Goal: Task Accomplishment & Management: Manage account settings

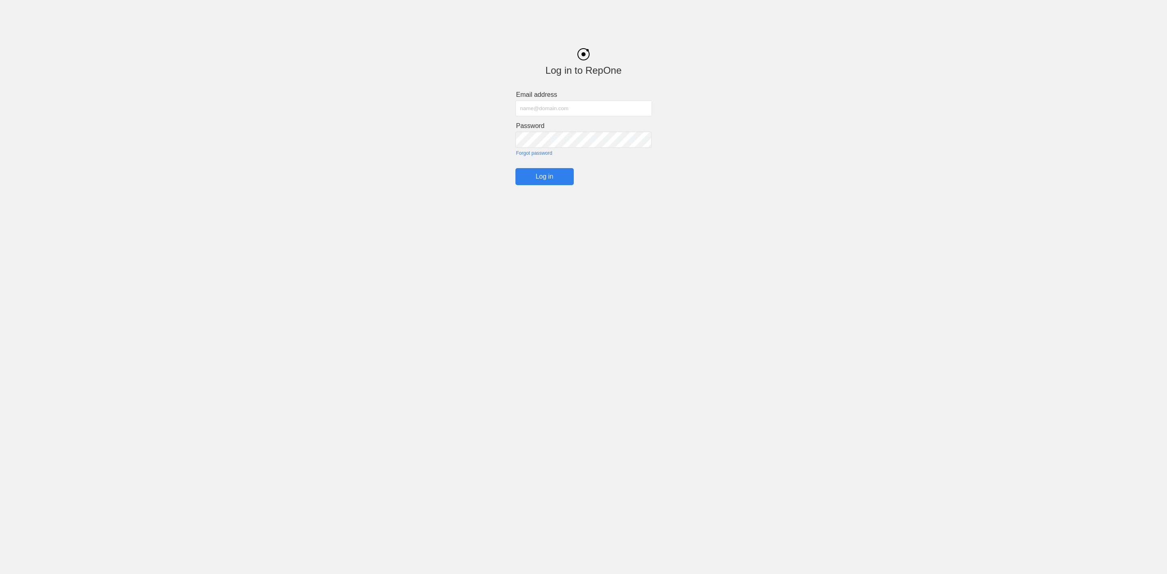
type input "[EMAIL_ADDRESS][DOMAIN_NAME]"
click at [546, 185] on input "Log in" at bounding box center [545, 176] width 58 height 17
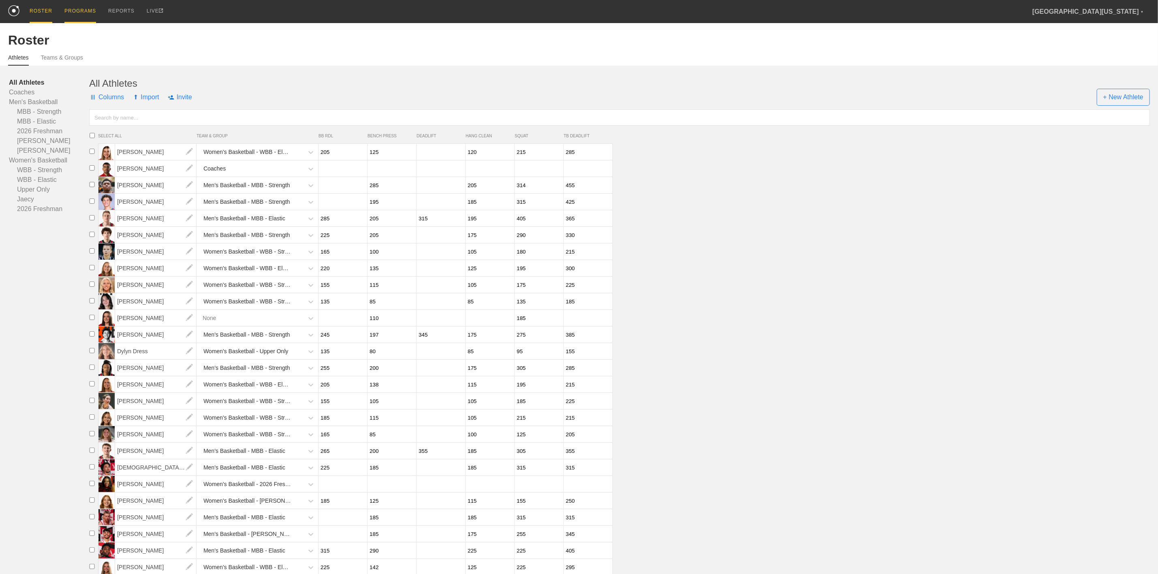
click at [80, 13] on div "PROGRAMS" at bounding box center [80, 11] width 32 height 23
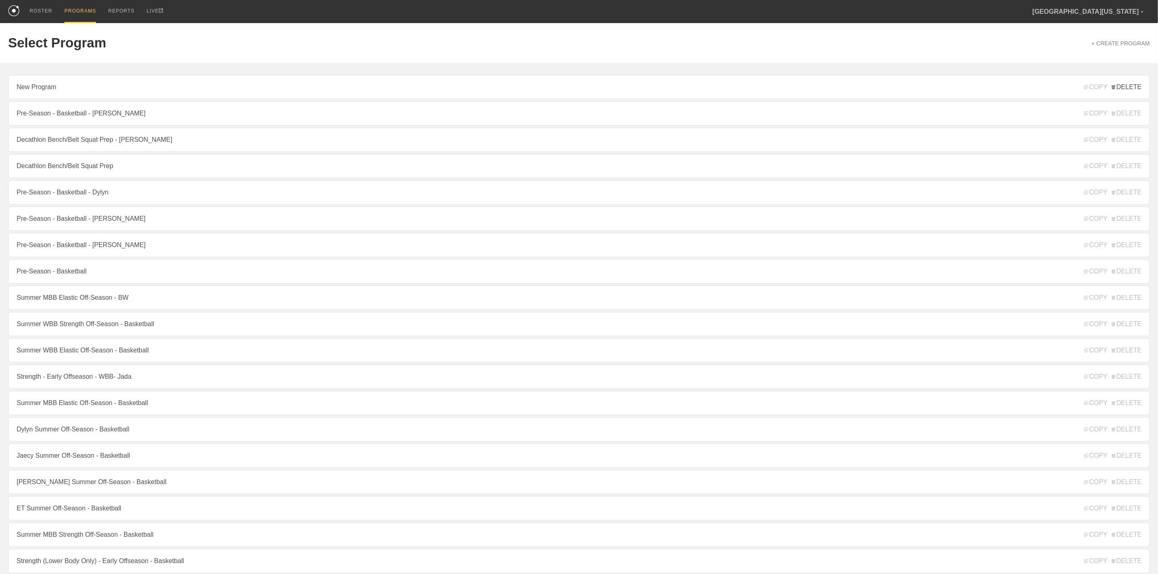
click at [1135, 88] on span "DELETE" at bounding box center [1127, 87] width 30 height 7
click at [25, 16] on link "ROSTER" at bounding box center [41, 11] width 35 height 22
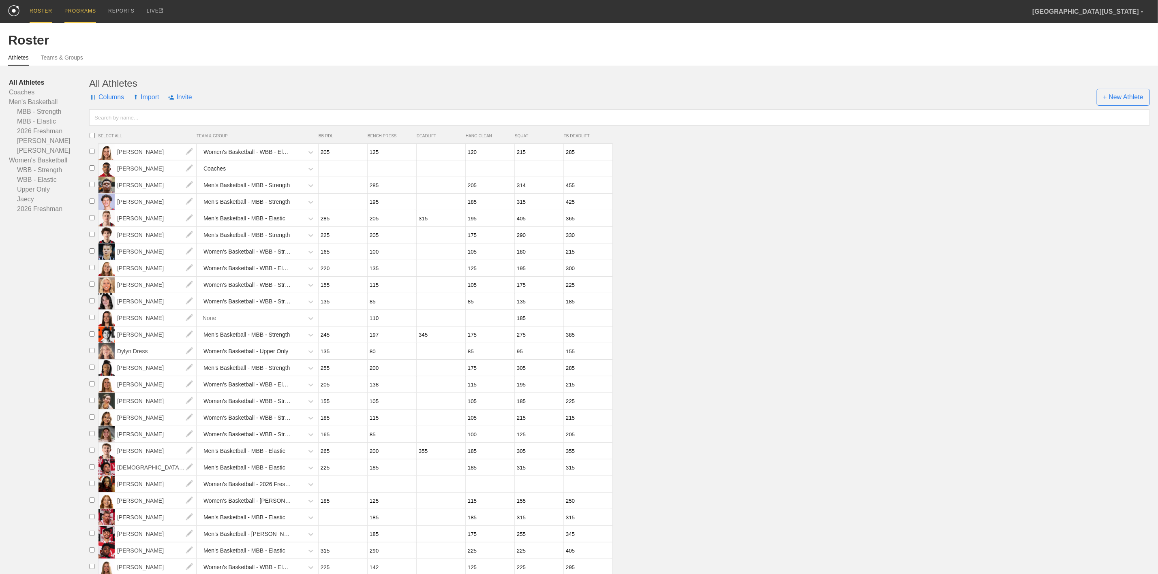
click at [84, 16] on div "PROGRAMS" at bounding box center [80, 11] width 32 height 23
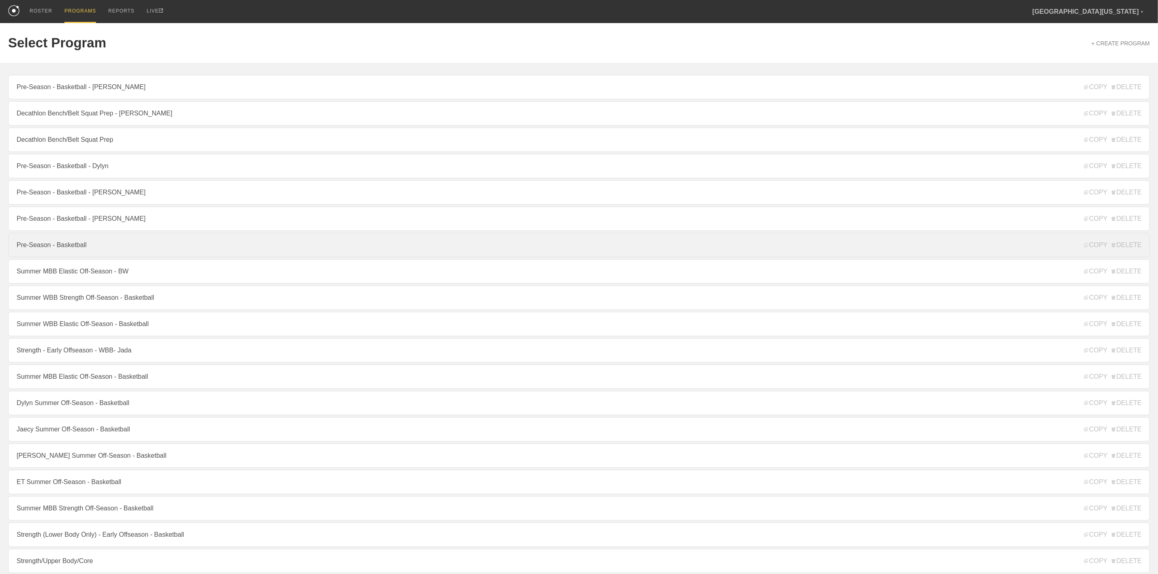
click at [71, 256] on link "Pre-Season - Basketball" at bounding box center [579, 245] width 1142 height 24
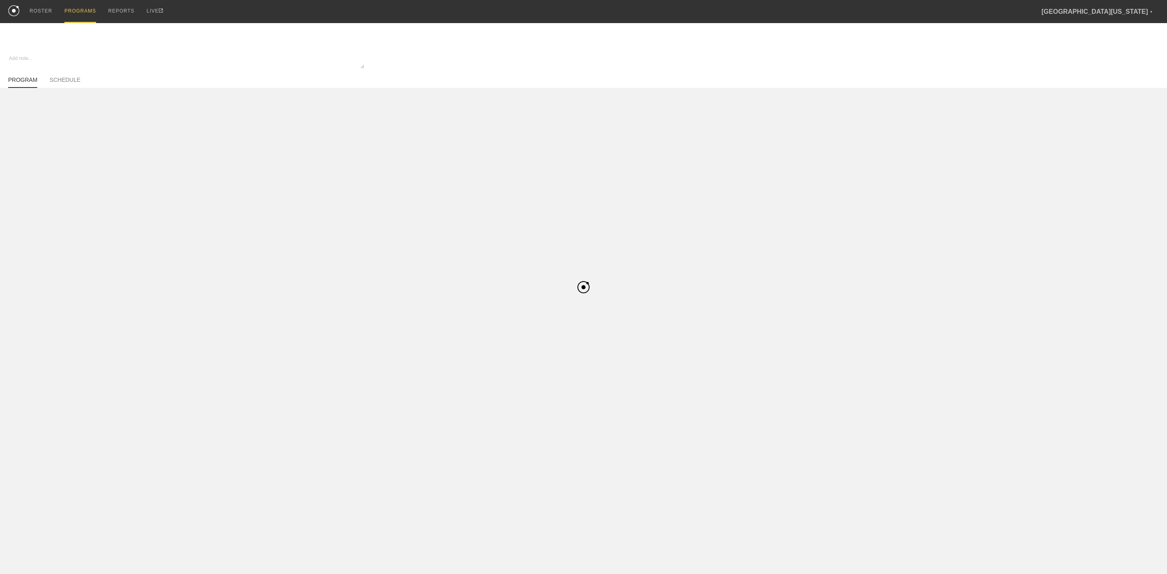
type textarea "x"
type input "Pre-Season - Basketball"
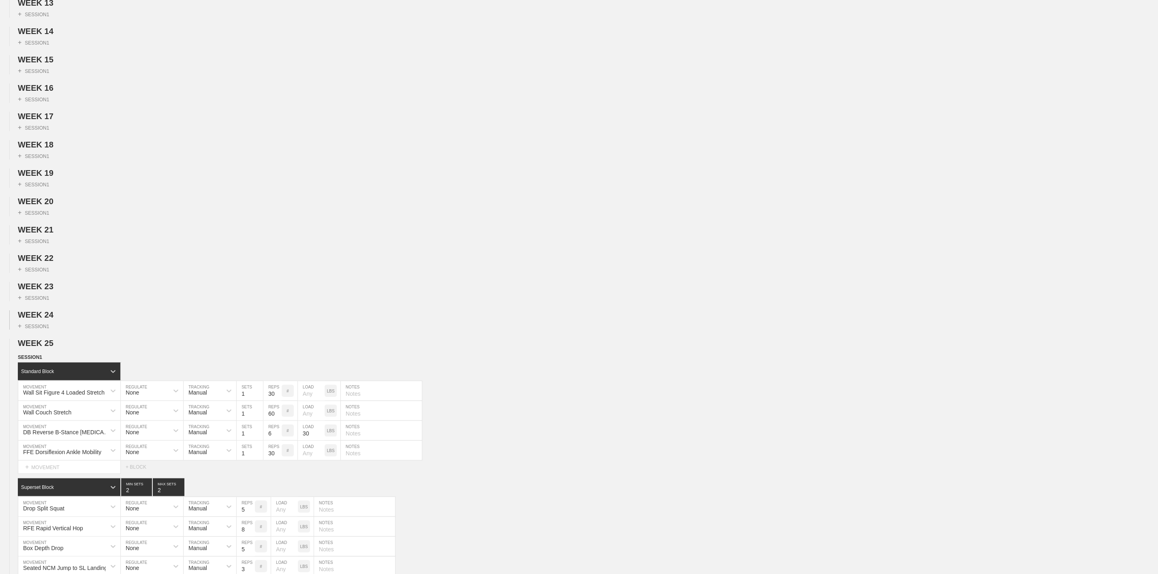
scroll to position [547, 0]
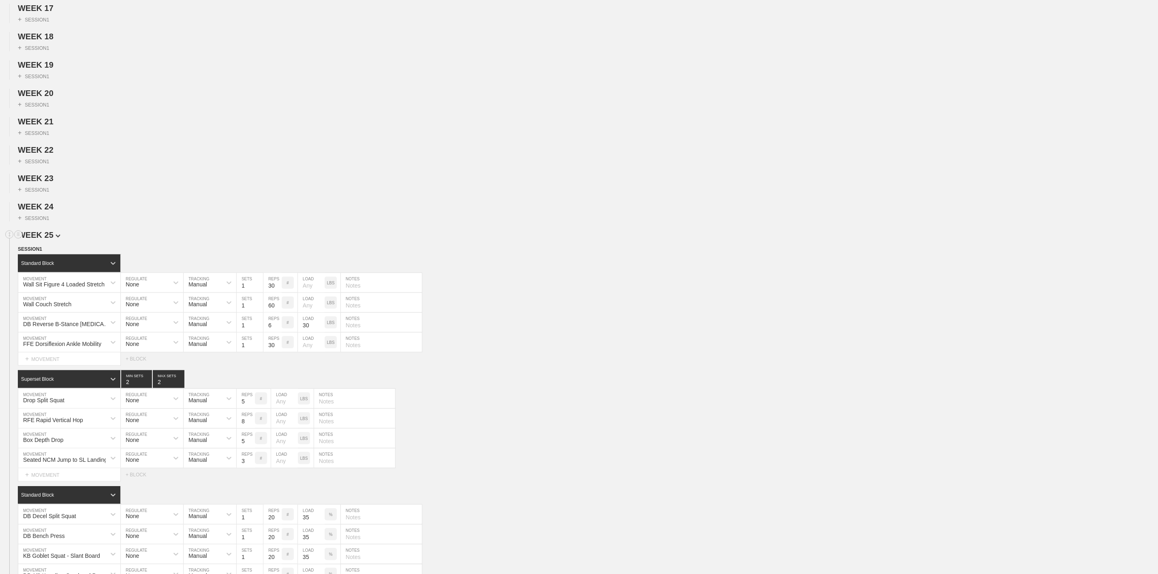
click at [56, 238] on img at bounding box center [58, 236] width 5 height 3
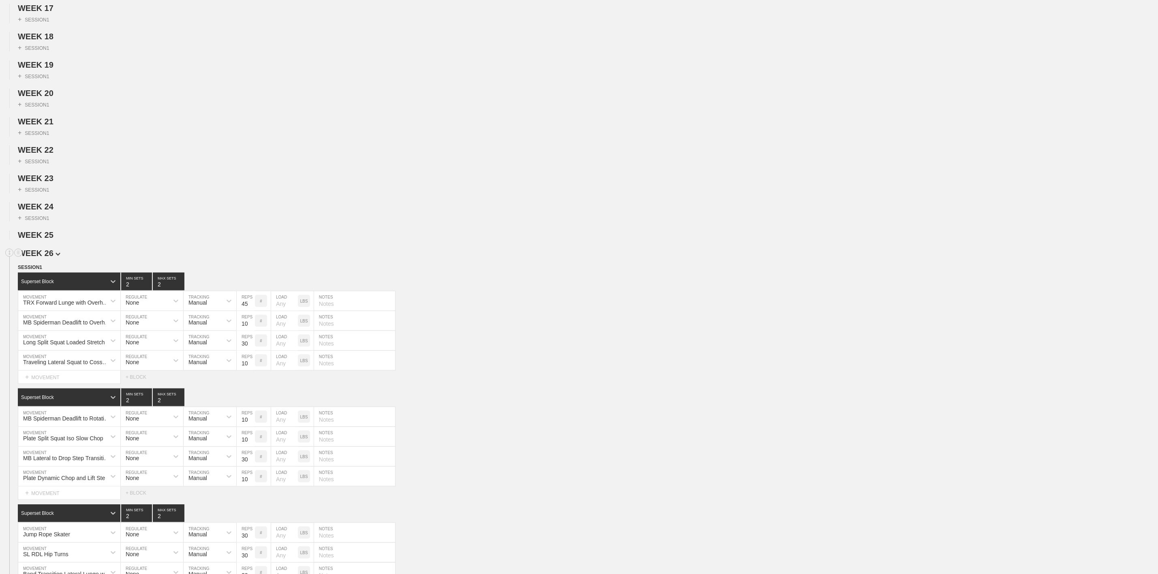
click at [48, 258] on span "WEEK 26" at bounding box center [39, 253] width 43 height 9
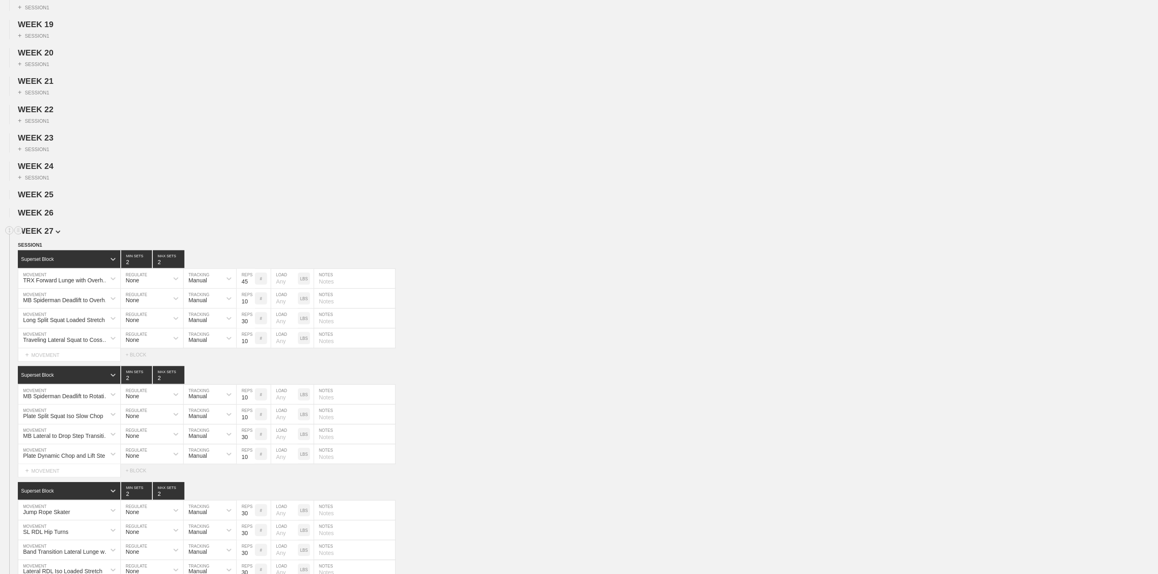
scroll to position [661, 0]
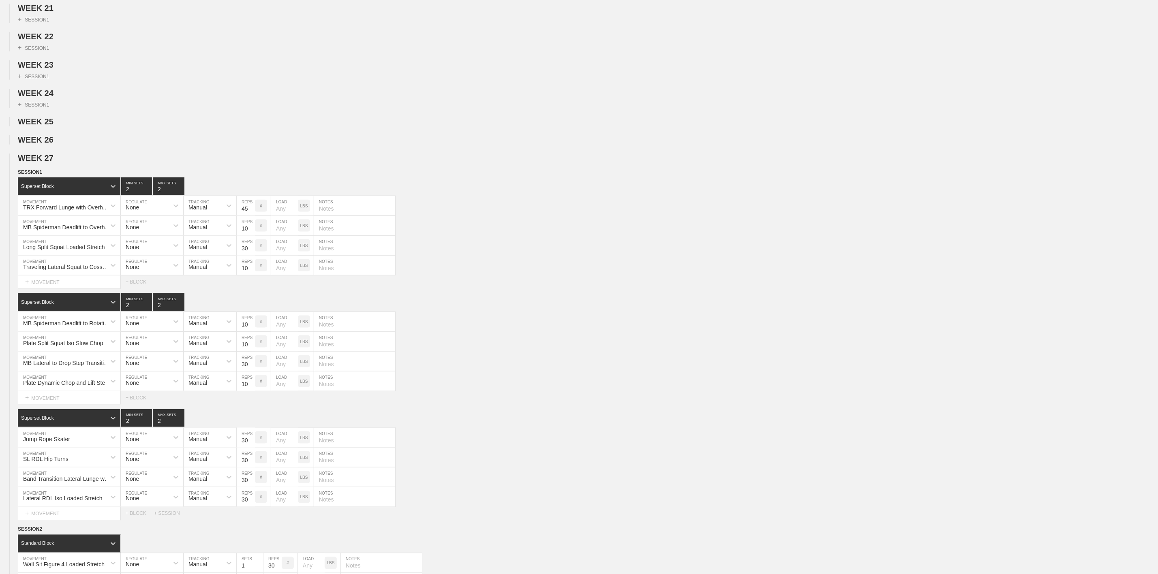
drag, startPoint x: 75, startPoint y: 234, endPoint x: 109, endPoint y: 157, distance: 84.5
click at [75, 211] on div "TRX Forward Lunge with Overhead Mobilizer" at bounding box center [67, 207] width 88 height 6
click at [41, 213] on div "TRX Forward Lunge with Overhead Mobilizer" at bounding box center [62, 206] width 88 height 14
click at [395, 145] on h2 "WEEK 26" at bounding box center [588, 139] width 1140 height 9
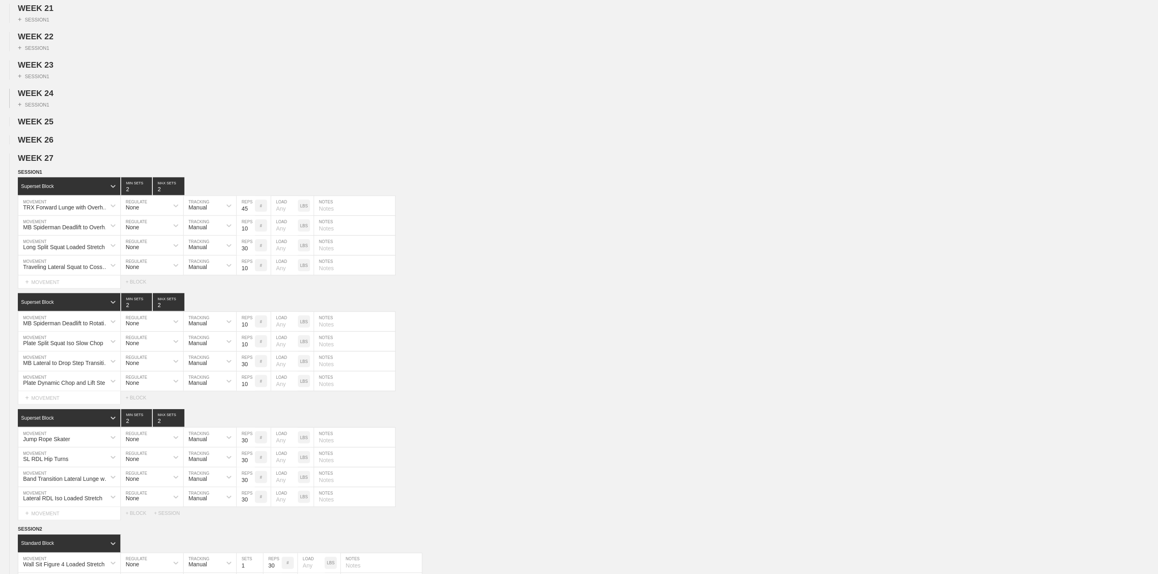
click at [169, 108] on div "+ SESSION 1" at bounding box center [579, 103] width 1158 height 10
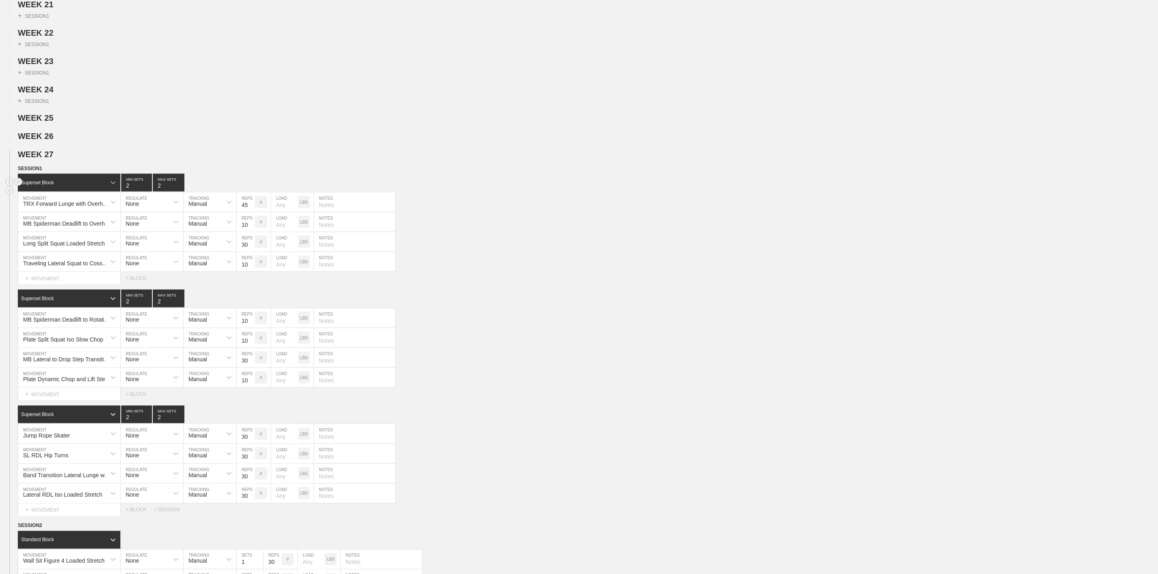
scroll to position [722, 0]
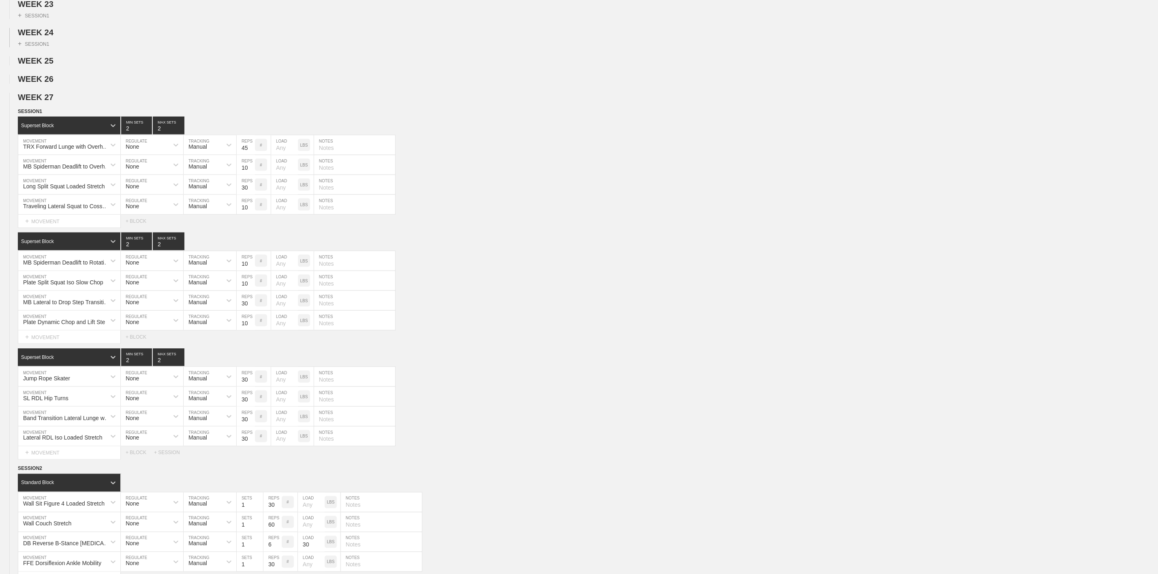
click at [140, 47] on div "+ SESSION 1" at bounding box center [579, 42] width 1158 height 10
drag, startPoint x: 146, startPoint y: 158, endPoint x: 153, endPoint y: 158, distance: 6.9
click at [146, 135] on input "1" at bounding box center [136, 126] width 31 height 18
type input "2"
click at [149, 135] on input "2" at bounding box center [136, 126] width 31 height 18
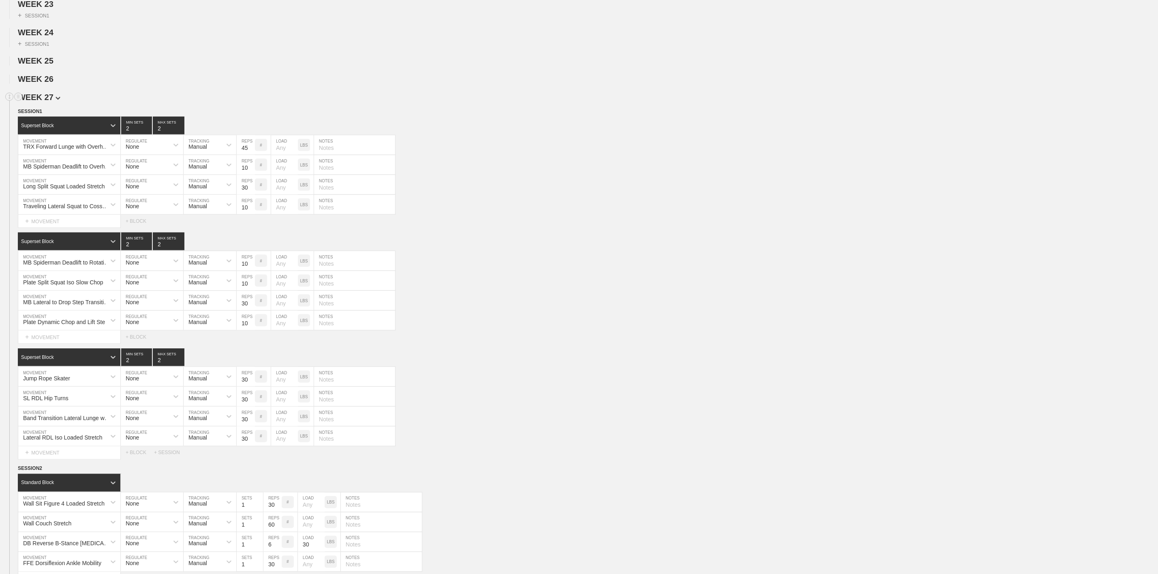
click at [212, 102] on h2 "WEEK 27" at bounding box center [588, 97] width 1140 height 9
click at [104, 129] on div "Superset Block" at bounding box center [62, 125] width 88 height 7
click at [58, 129] on div "Superset Block" at bounding box center [62, 125] width 88 height 7
click at [212, 84] on h2 "WEEK 26" at bounding box center [588, 79] width 1140 height 9
click at [66, 129] on div "Superset Block" at bounding box center [62, 125] width 88 height 7
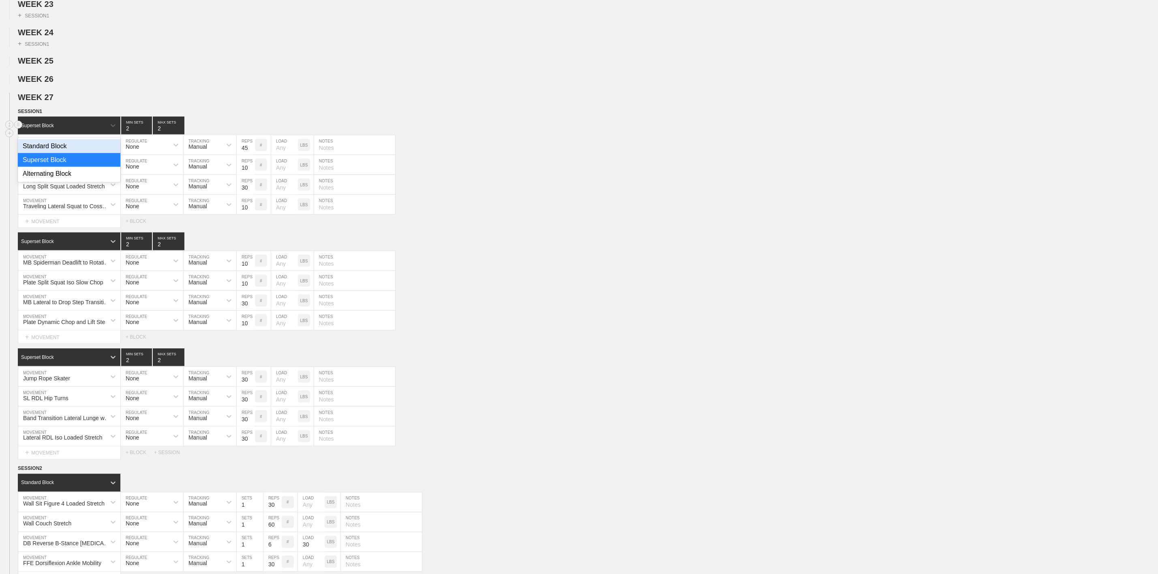
click at [62, 153] on div "Standard Block" at bounding box center [69, 146] width 103 height 14
click at [259, 155] on input "2" at bounding box center [250, 144] width 26 height 19
type input "3"
click at [259, 155] on input "3" at bounding box center [250, 144] width 26 height 19
click at [64, 150] on div "TRX Forward Lunge with Overhead Mobilizer" at bounding box center [67, 146] width 88 height 6
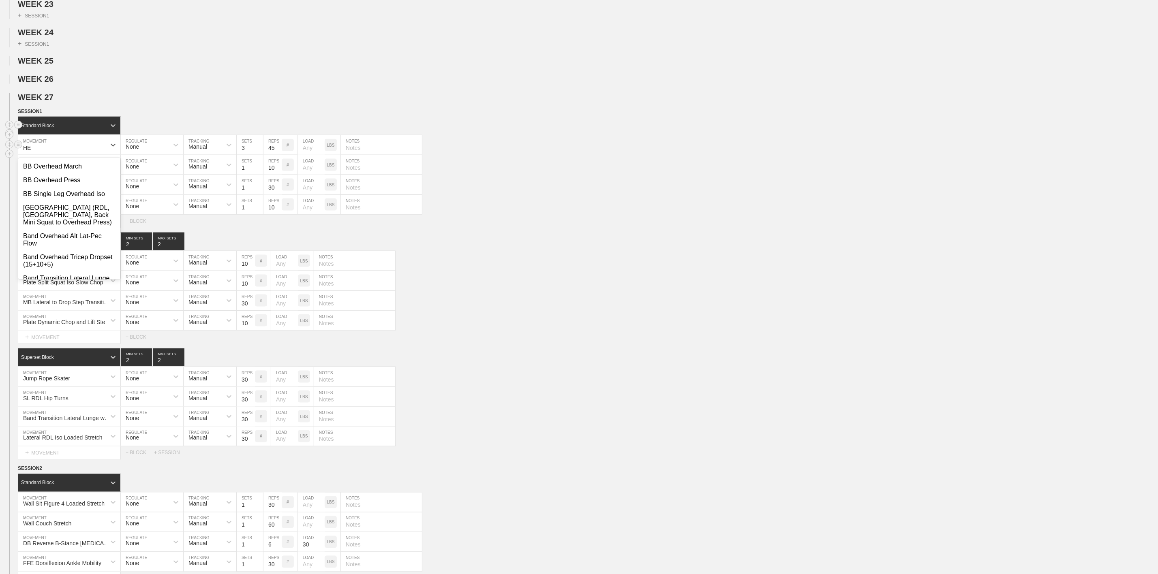
type input "H"
type input "P"
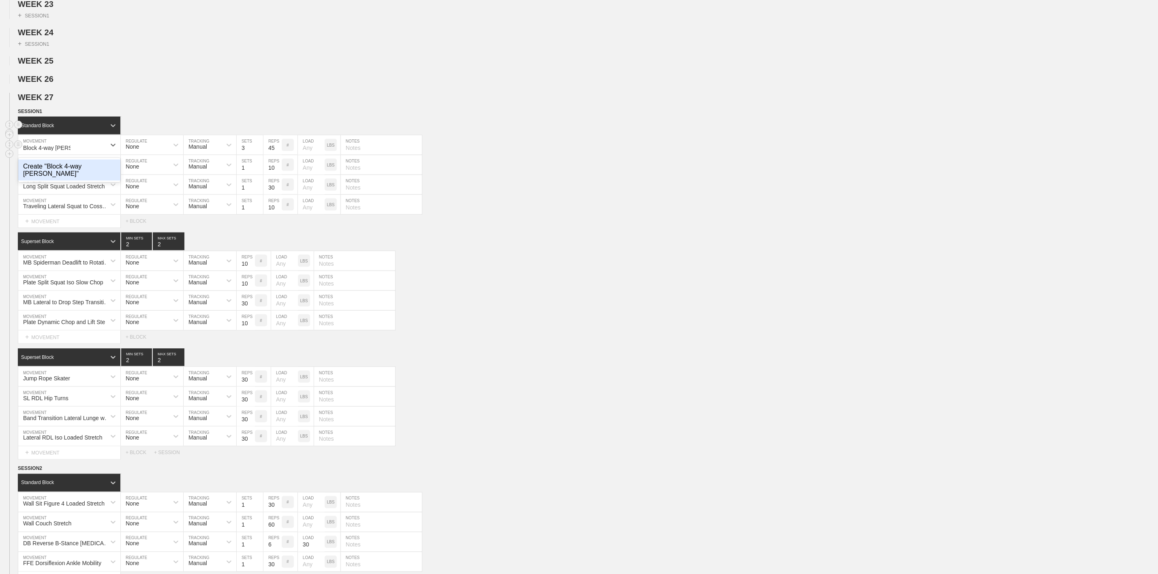
type input "Block 4-way SL Hop"
click at [272, 155] on input "45" at bounding box center [272, 144] width 18 height 19
type input "15"
click at [330, 102] on h2 "WEEK 27" at bounding box center [588, 97] width 1140 height 9
type input "2"
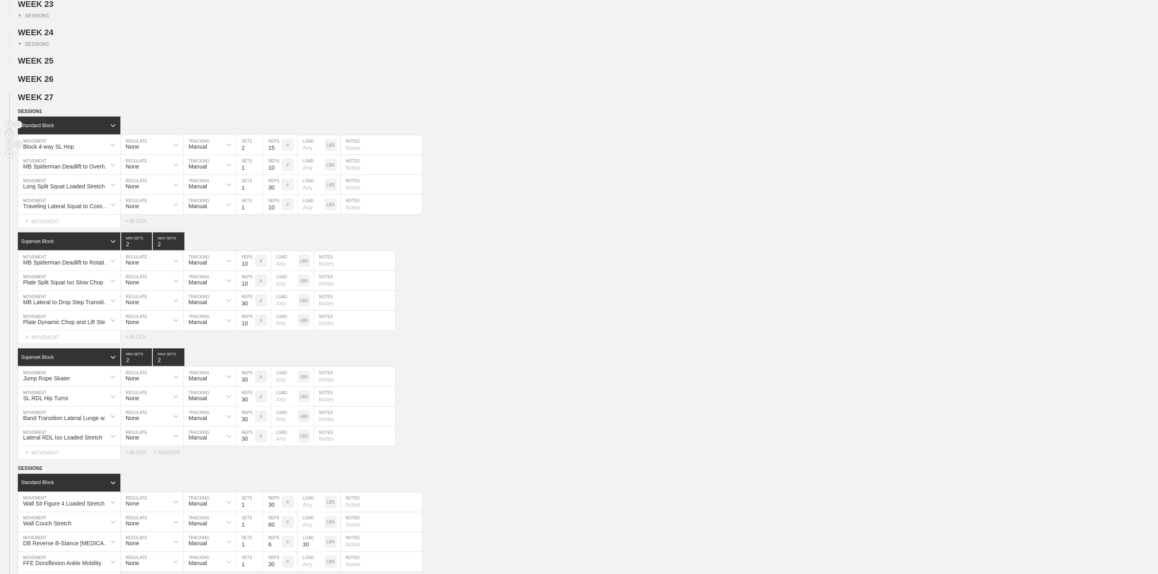
click at [259, 155] on input "2" at bounding box center [250, 144] width 26 height 19
click at [61, 170] on div "MB Spiderman Deadlift to Overhead Reach" at bounding box center [67, 166] width 88 height 6
click at [223, 66] on h2 "WEEK 25" at bounding box center [588, 60] width 1140 height 9
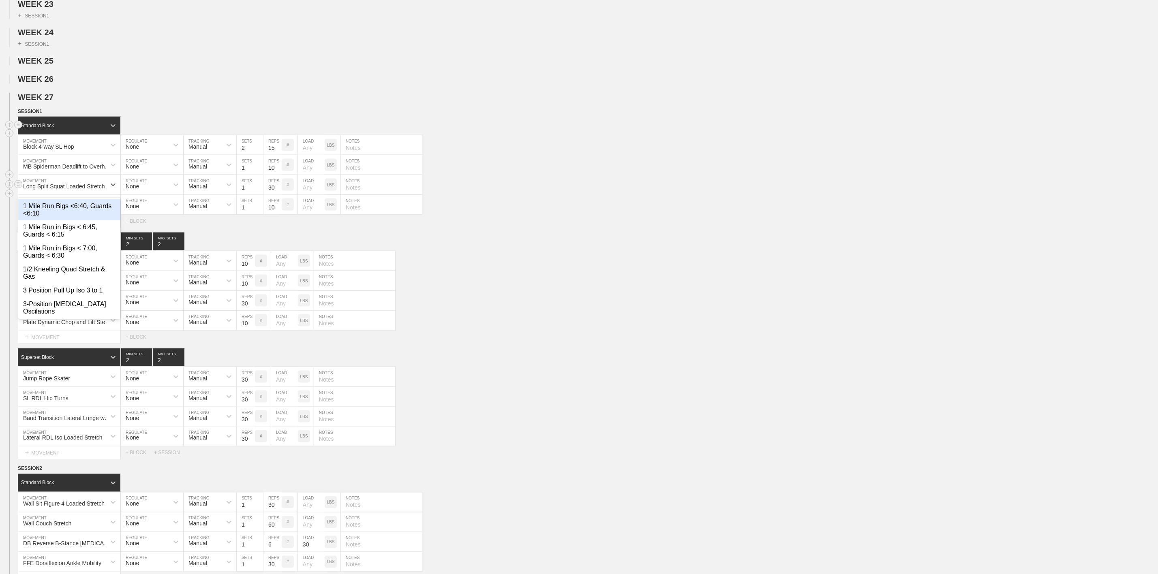
click at [54, 190] on div "Long Split Squat Loaded Stretch" at bounding box center [64, 186] width 82 height 6
click at [55, 170] on div "MB Spiderman Deadlift to Overhead Reach" at bounding box center [67, 166] width 88 height 6
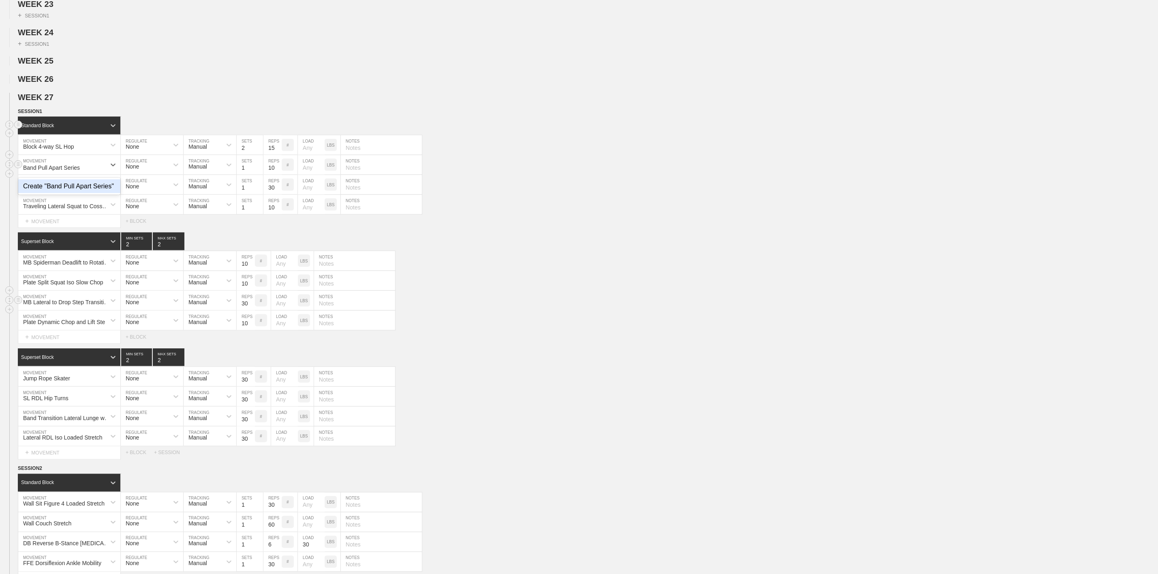
type input "Band Pull Apart Series"
drag, startPoint x: 495, startPoint y: 324, endPoint x: 499, endPoint y: 320, distance: 5.2
click at [496, 311] on div "MB Lateral to Drop Step Transition Lunge with Rotation MOVEMENT None REGULATE M…" at bounding box center [579, 301] width 1158 height 20
click at [59, 175] on div "MB Spiderman Deadlift to Overhead Reach" at bounding box center [69, 164] width 102 height 19
type input "Band Pull Apart Series"
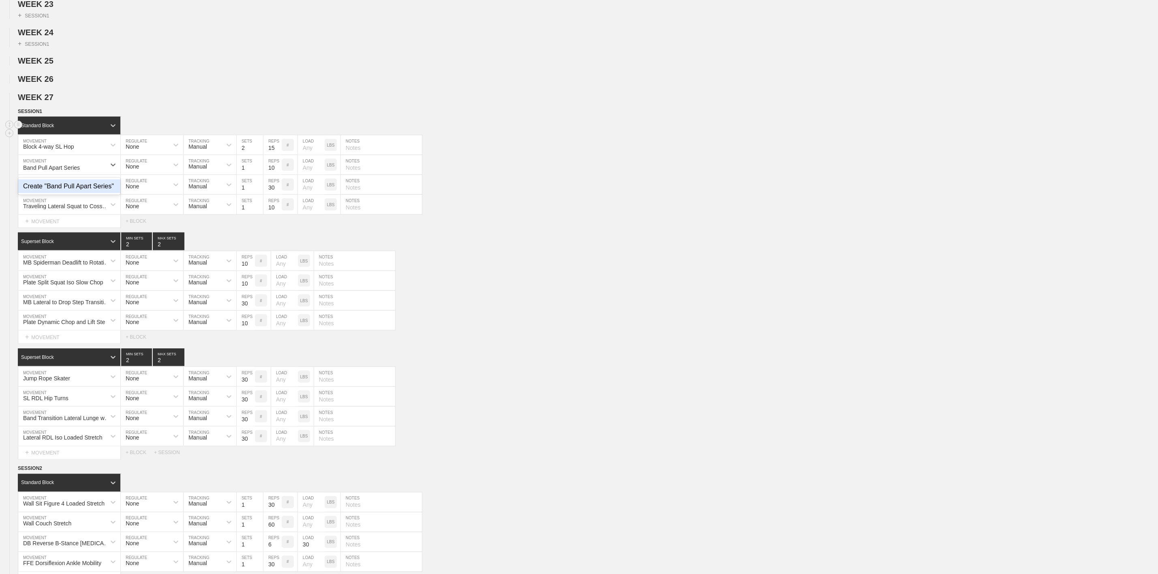
click at [68, 193] on div "Create "Band Pull Apart Series"" at bounding box center [69, 187] width 102 height 14
click at [272, 175] on input "10" at bounding box center [272, 164] width 18 height 19
type input "8"
click at [259, 175] on input "1" at bounding box center [250, 164] width 26 height 19
type input "2"
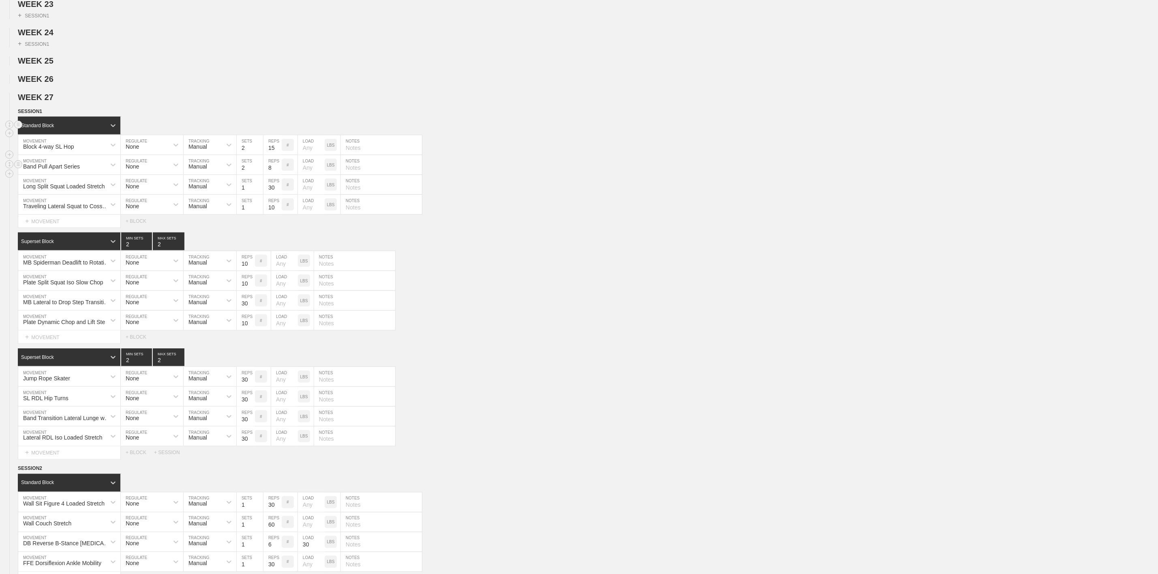
click at [260, 175] on input "2" at bounding box center [250, 164] width 26 height 19
click at [62, 192] on div "Long Split Squat Loaded Stretch" at bounding box center [62, 185] width 88 height 14
click at [35, 191] on input "Rack Hip CARS" at bounding box center [42, 187] width 39 height 6
type input "Rack Standing Hip CARS"
click at [67, 221] on div "Create "Rack Standing Hip CARS"" at bounding box center [69, 209] width 102 height 21
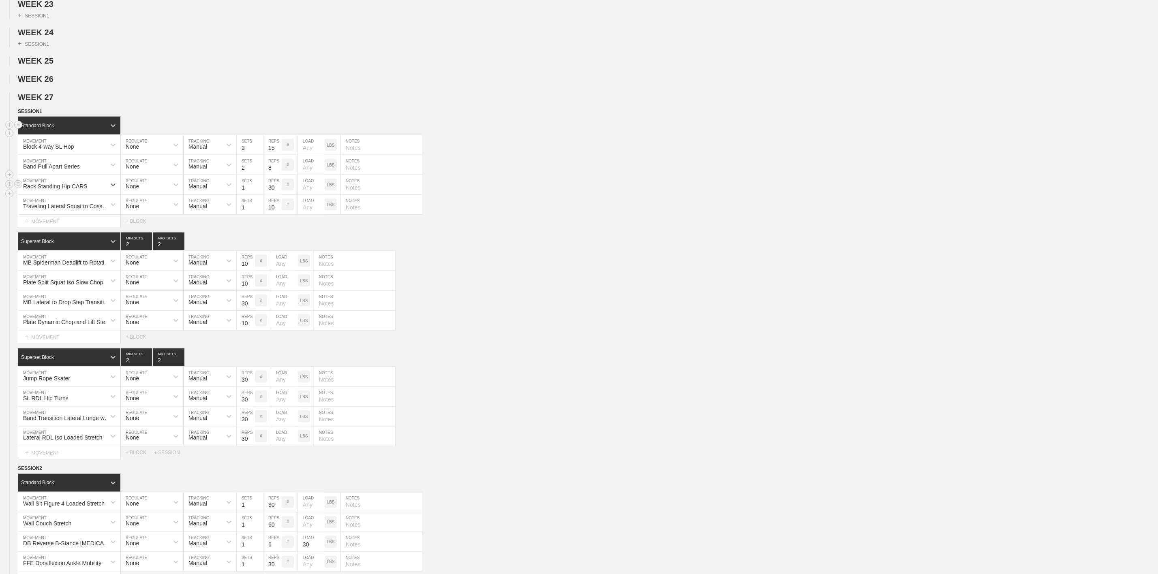
click at [244, 195] on input "1" at bounding box center [250, 184] width 26 height 19
type input "2"
click at [268, 195] on input "30" at bounding box center [272, 184] width 18 height 19
type input "5"
click at [577, 215] on div "Traveling Lateral Squat to Cossack Squat MOVEMENT None REGULATE Manual TRACKING…" at bounding box center [579, 205] width 1158 height 20
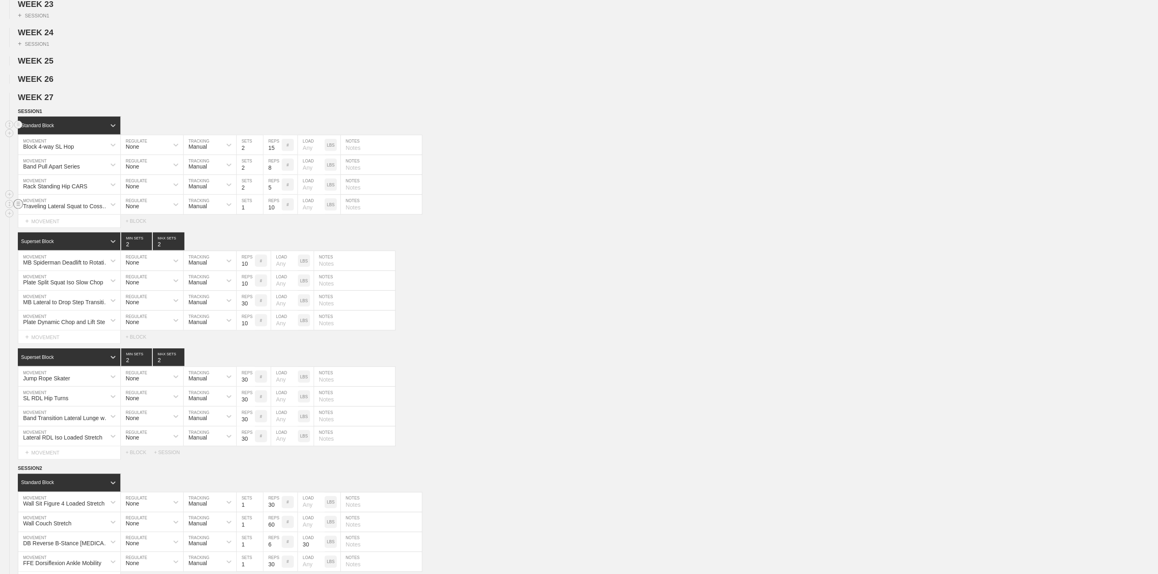
click at [15, 209] on circle at bounding box center [18, 203] width 9 height 9
click at [39, 247] on div "DELETE" at bounding box center [56, 248] width 65 height 12
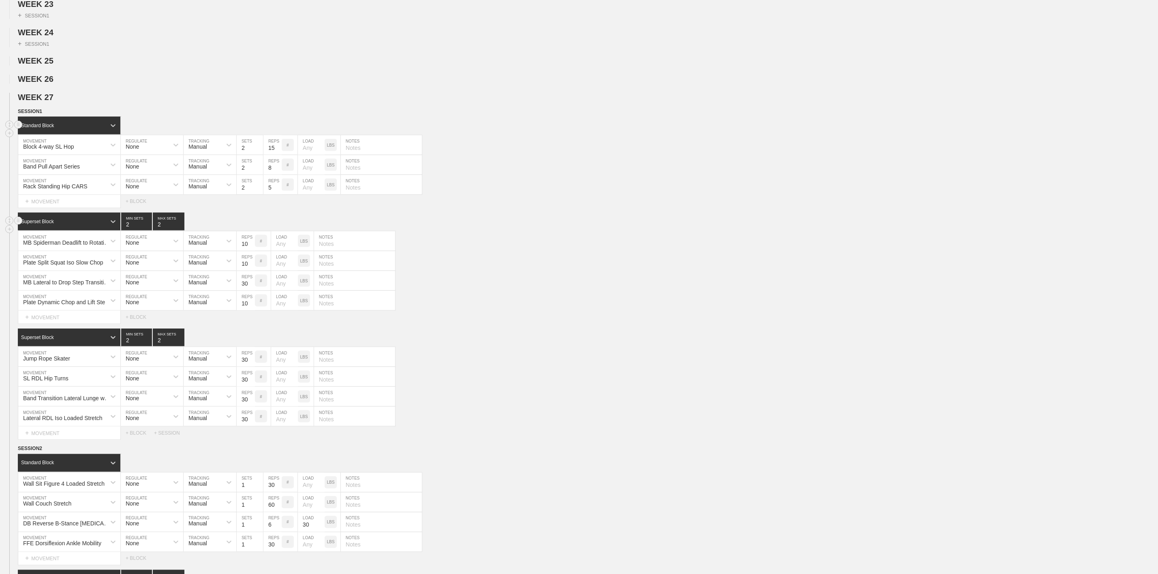
click at [640, 231] on div "Superset Block 2 MIN SETS 2 MAX SETS" at bounding box center [588, 222] width 1140 height 18
type input "1"
click at [146, 231] on input "1" at bounding box center [136, 222] width 31 height 18
type input "1"
click at [178, 231] on input "1" at bounding box center [169, 222] width 32 height 18
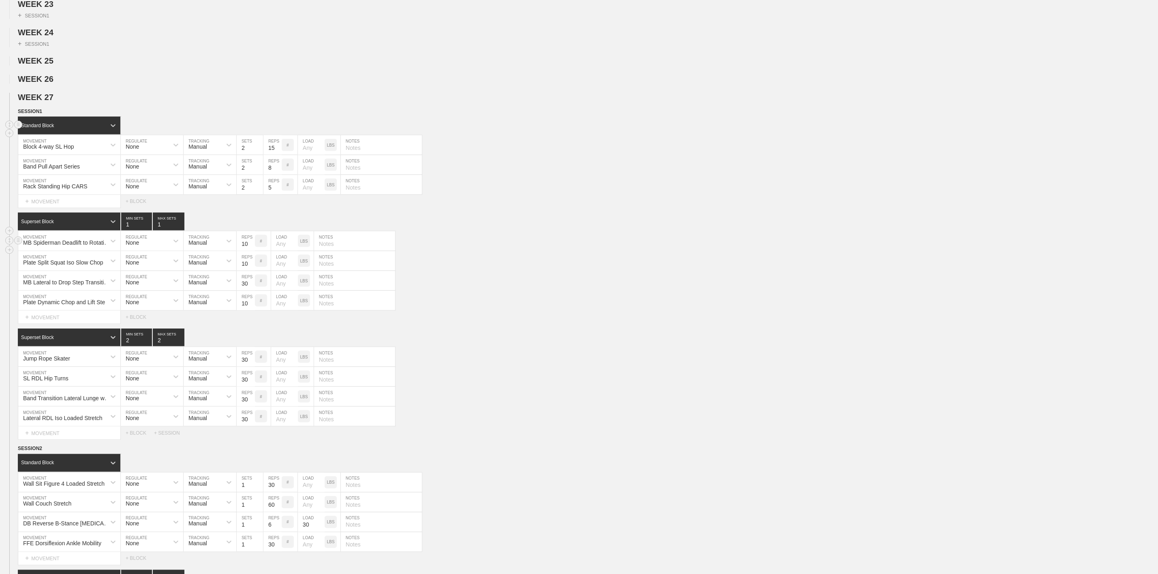
click at [74, 246] on div "MB Spiderman Deadlift to Rotational Shift & Reach" at bounding box center [67, 243] width 88 height 6
type input "Plate Weigted Sit Up"
click at [242, 251] on input "10" at bounding box center [246, 240] width 18 height 19
type input "14"
click at [62, 266] on div "Plate Split Squat Iso Slow Chop" at bounding box center [63, 262] width 80 height 6
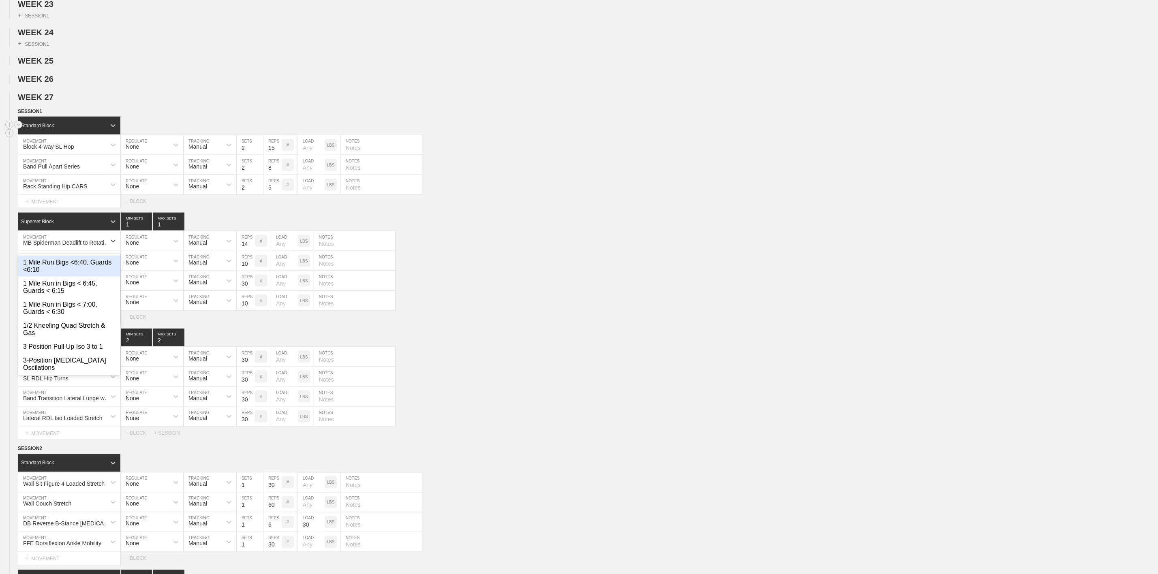
click at [79, 248] on div "MB Spiderman Deadlift to Rotational Shift & Reach" at bounding box center [62, 241] width 88 height 14
type input "Plate Weighted Sit Up"
click at [73, 270] on div "Create "Plate Weighted Sit Up"" at bounding box center [69, 263] width 102 height 14
click at [351, 251] on input "text" at bounding box center [354, 240] width 81 height 19
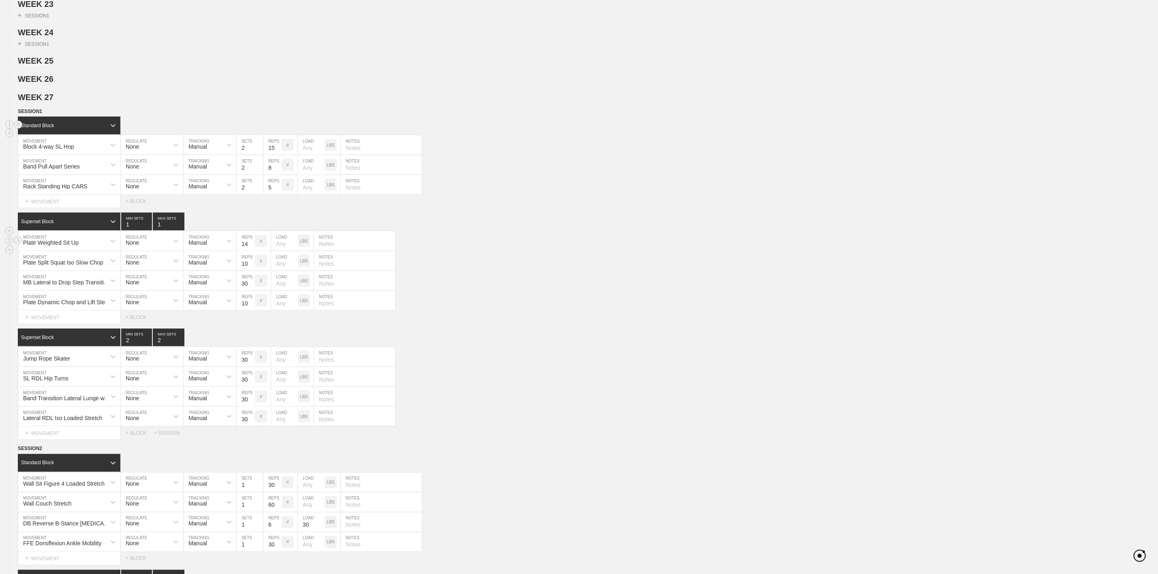
click at [501, 251] on div "Plate Weighted Sit Up MOVEMENT None REGULATE Manual TRACKING 14 REPS # LOAD LBS…" at bounding box center [579, 241] width 1158 height 20
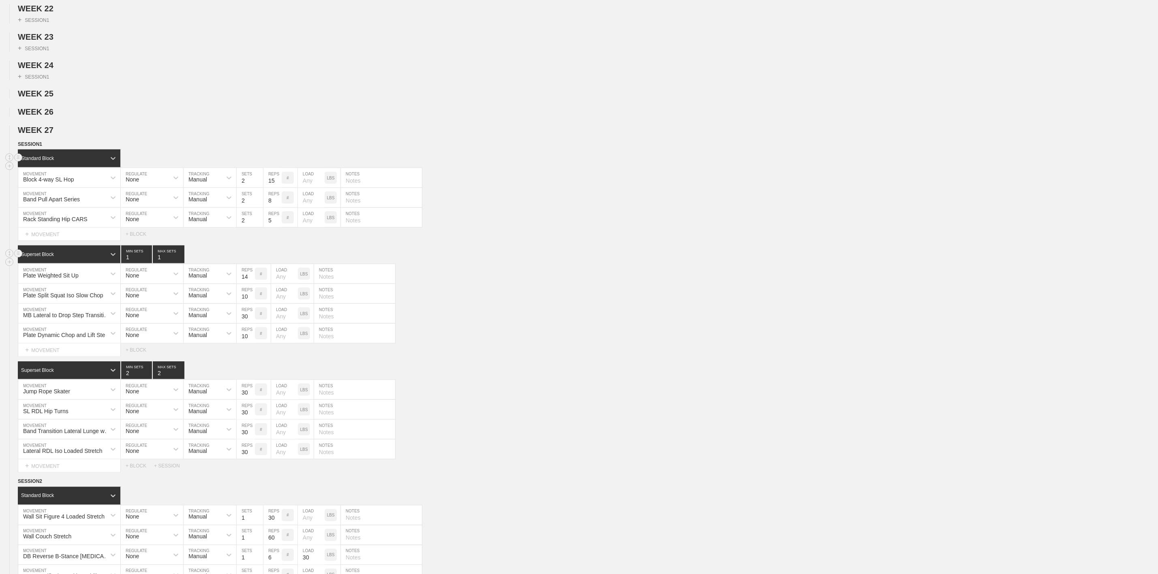
scroll to position [661, 0]
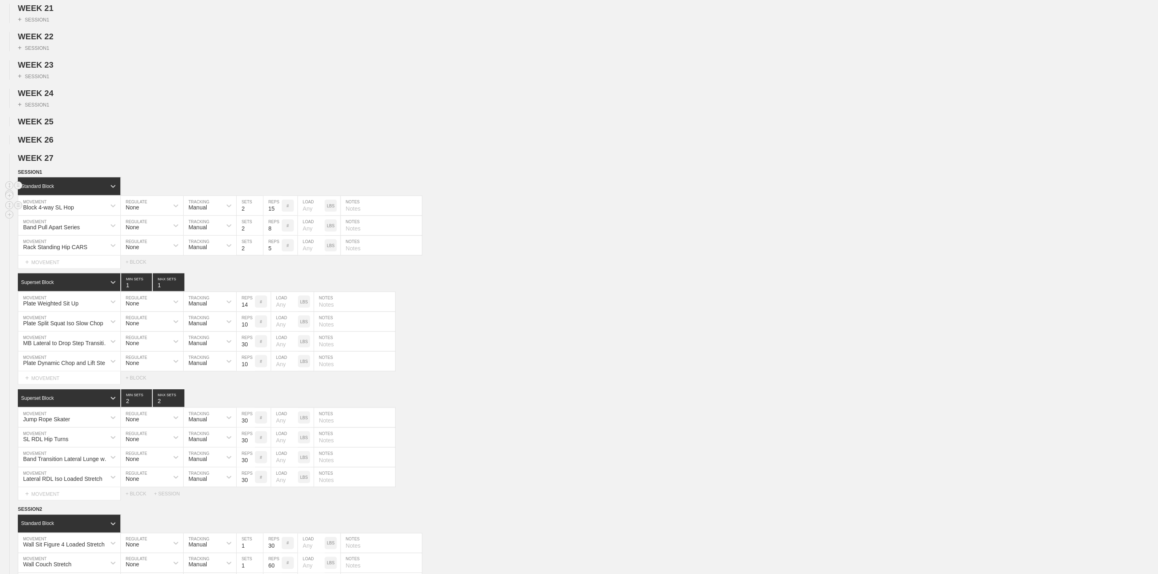
click at [291, 212] on div "#" at bounding box center [288, 206] width 12 height 12
click at [287, 210] on p "AM RAP" at bounding box center [288, 205] width 12 height 9
click at [287, 208] on p "#" at bounding box center [288, 206] width 2 height 4
click at [287, 210] on p "AM RAP" at bounding box center [288, 205] width 12 height 9
click at [293, 232] on div "#" at bounding box center [288, 226] width 12 height 12
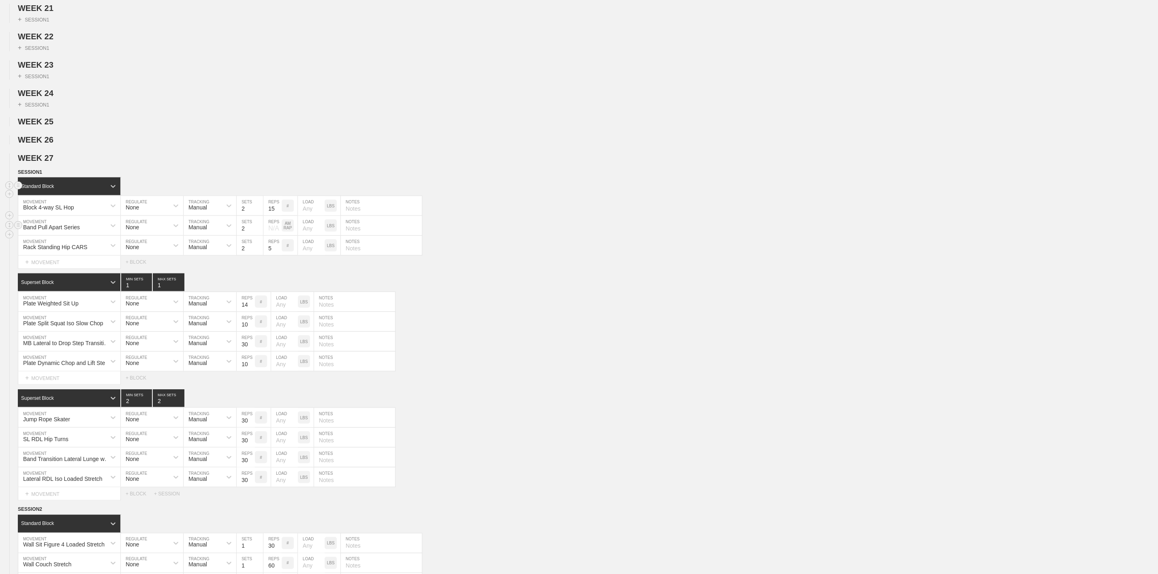
click at [291, 230] on p "AM RAP" at bounding box center [288, 225] width 12 height 9
click at [293, 252] on div "#" at bounding box center [288, 246] width 12 height 12
click at [292, 250] on p "AM RAP" at bounding box center [288, 245] width 12 height 9
click at [176, 230] on icon at bounding box center [176, 226] width 8 height 8
click at [146, 268] on div "Load" at bounding box center [152, 261] width 62 height 14
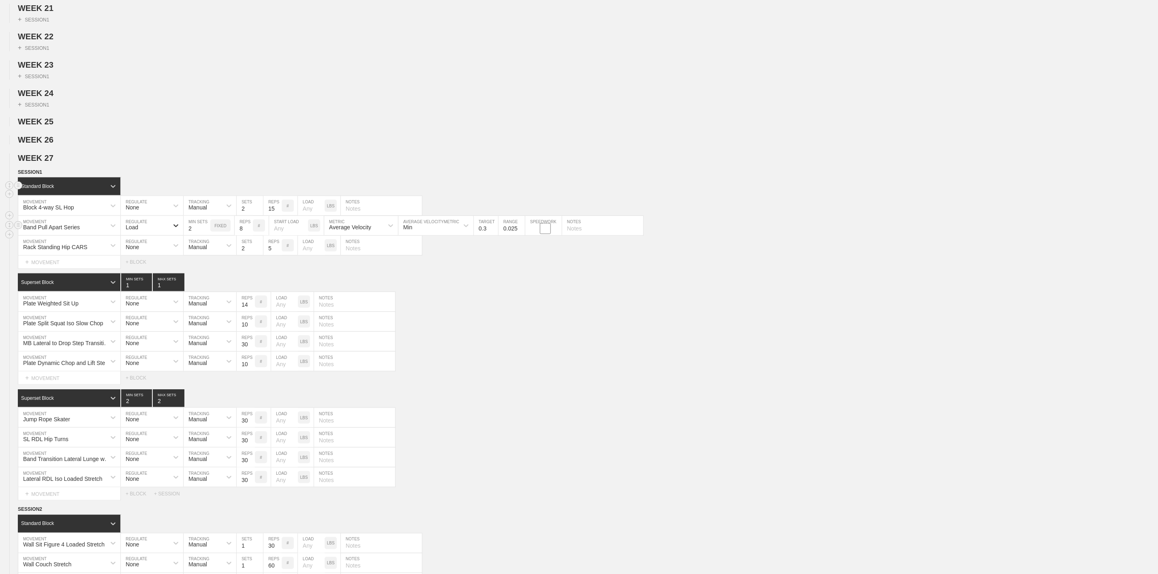
click at [176, 230] on icon at bounding box center [176, 226] width 8 height 8
click at [135, 254] on div "None" at bounding box center [152, 247] width 62 height 14
click at [227, 230] on icon at bounding box center [229, 226] width 8 height 8
click at [208, 254] on div "Sensor" at bounding box center [210, 247] width 53 height 14
click at [227, 230] on icon at bounding box center [229, 226] width 8 height 8
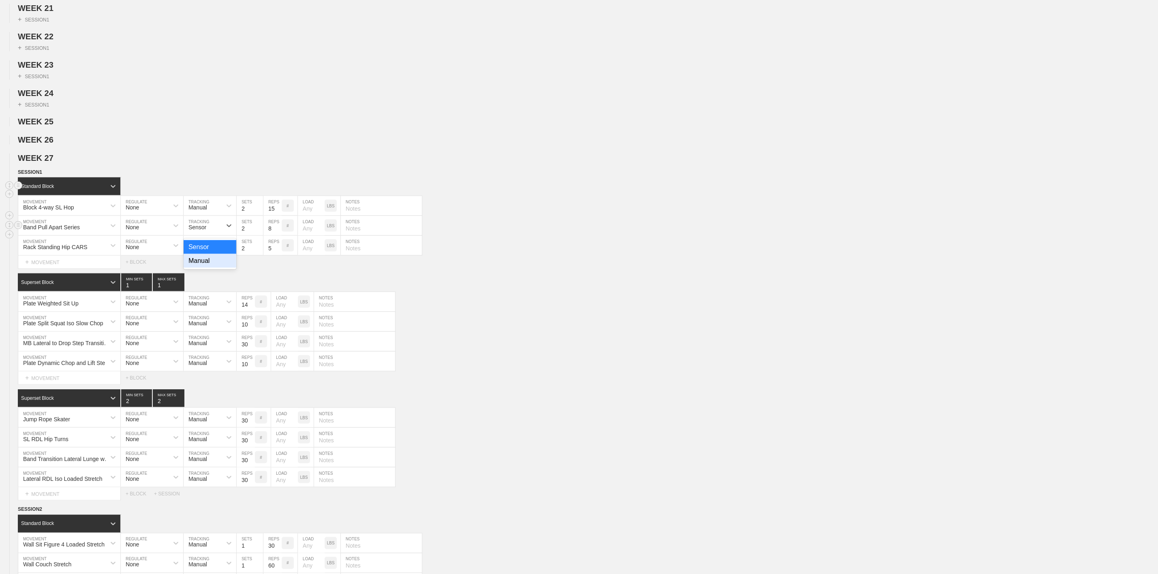
click at [196, 268] on div "Manual" at bounding box center [210, 261] width 53 height 14
click at [364, 236] on input "text" at bounding box center [381, 225] width 81 height 19
click at [337, 232] on div "LBS" at bounding box center [331, 226] width 12 height 12
click at [337, 232] on div "%" at bounding box center [331, 226] width 12 height 12
click at [337, 232] on div "KGS" at bounding box center [331, 226] width 12 height 12
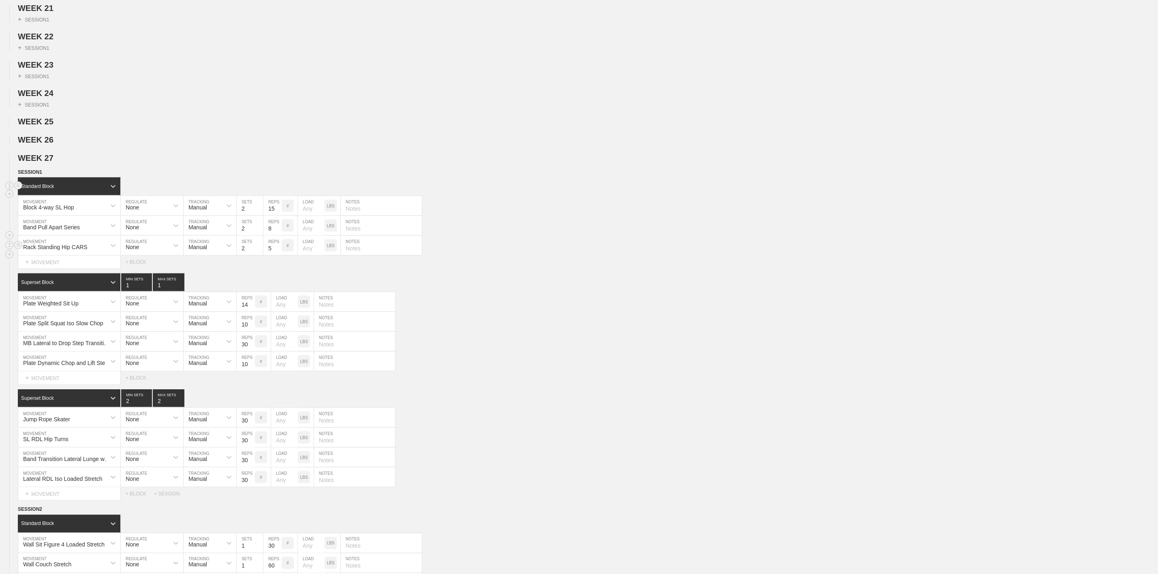
click at [514, 256] on div "Rack Standing Hip CARS MOVEMENT None REGULATE Manual TRACKING 2 SETS 5 REPS # L…" at bounding box center [579, 246] width 1158 height 20
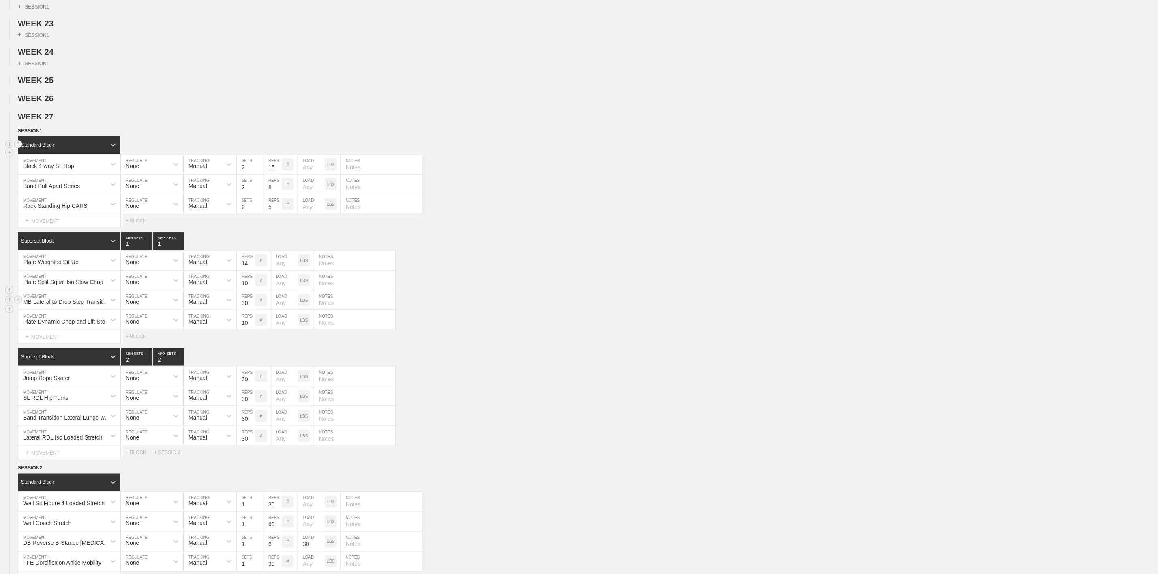
scroll to position [722, 0]
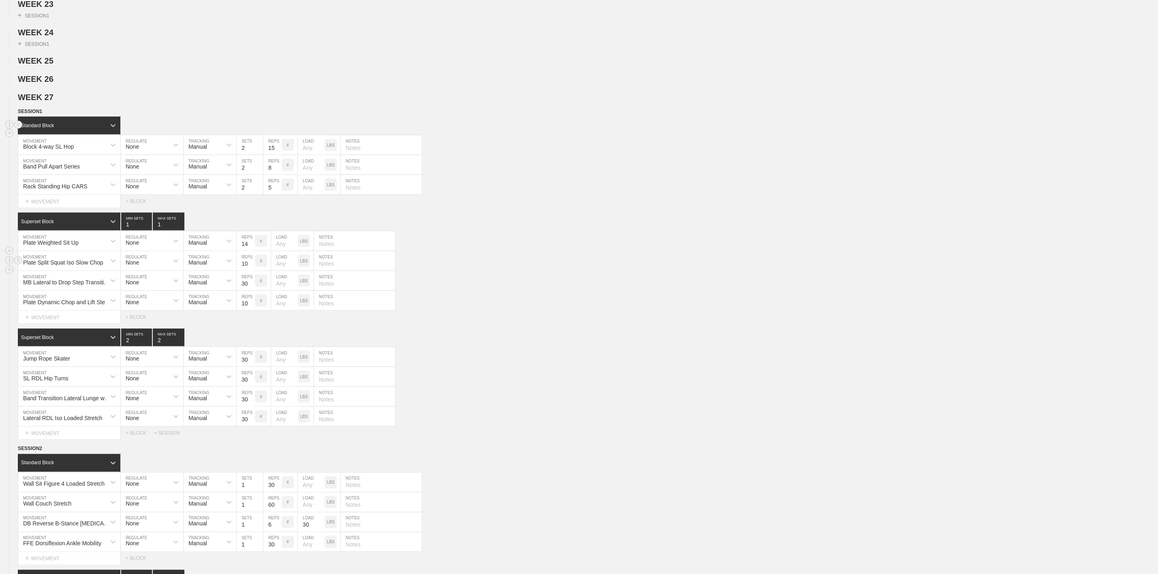
click at [60, 266] on div "Plate Split Squat Iso Slow Chop" at bounding box center [63, 262] width 80 height 6
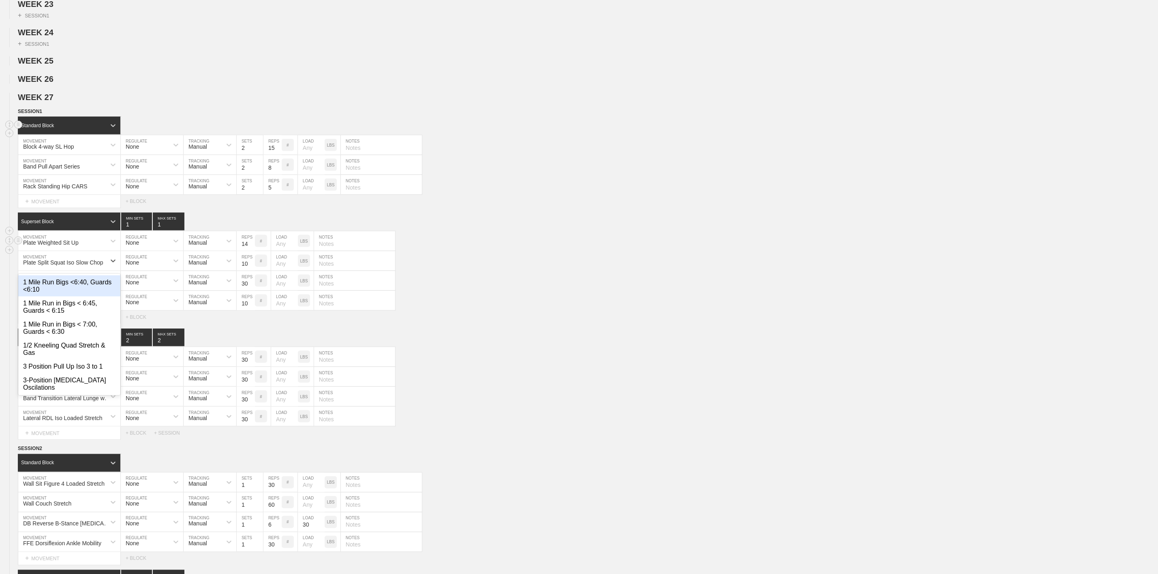
click at [332, 251] on input "text" at bounding box center [354, 240] width 81 height 19
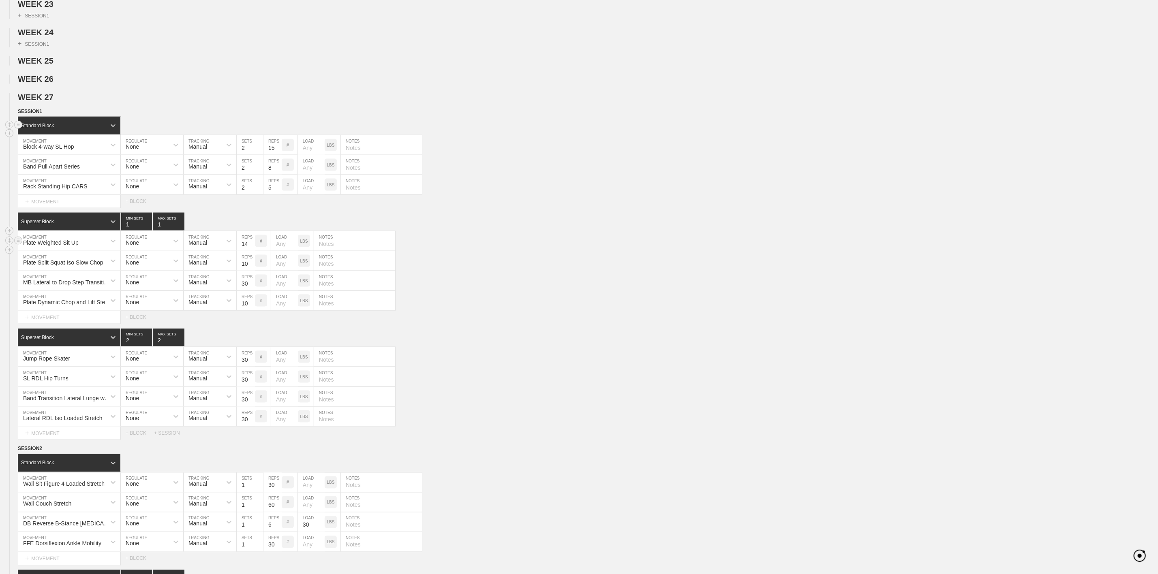
click at [615, 251] on div "Plate Weighted Sit Up MOVEMENT None REGULATE Manual TRACKING 14 REPS # LOAD LBS…" at bounding box center [579, 241] width 1158 height 20
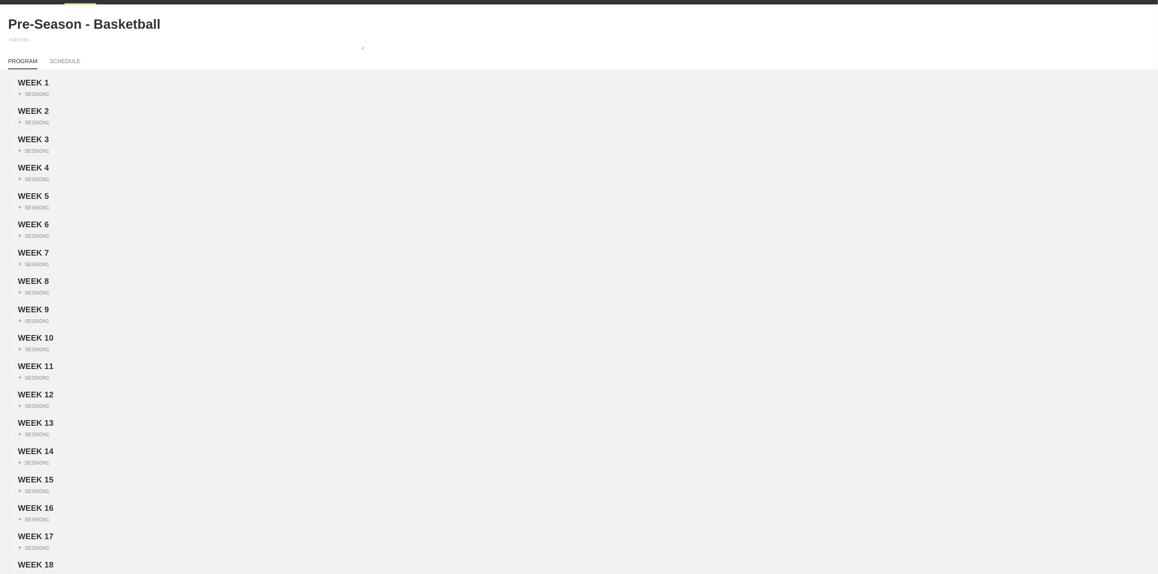
scroll to position [0, 0]
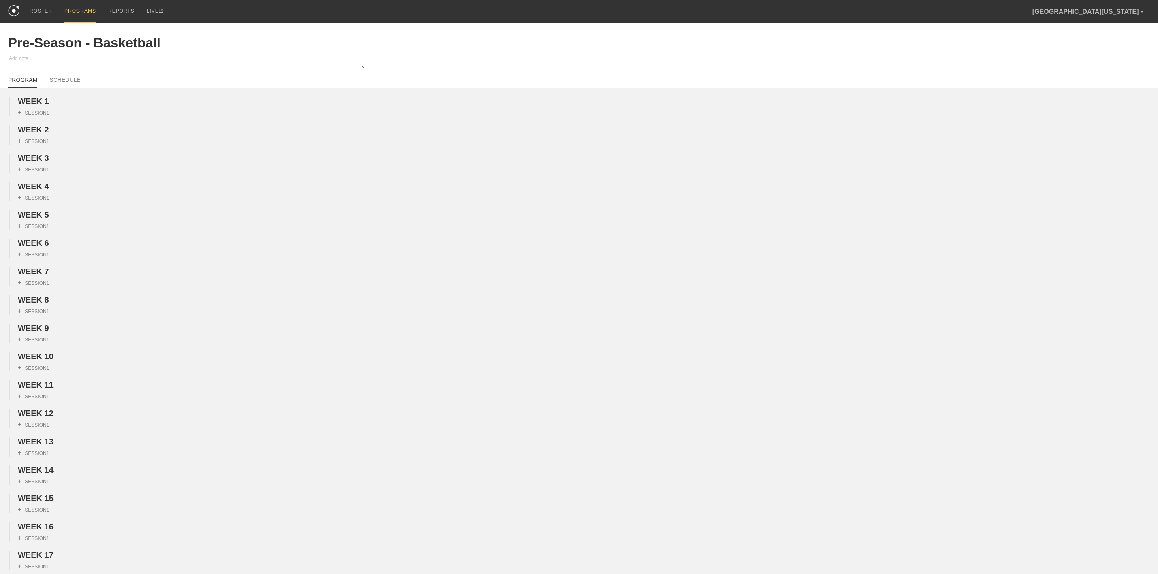
click at [78, 9] on div "PROGRAMS" at bounding box center [80, 11] width 32 height 23
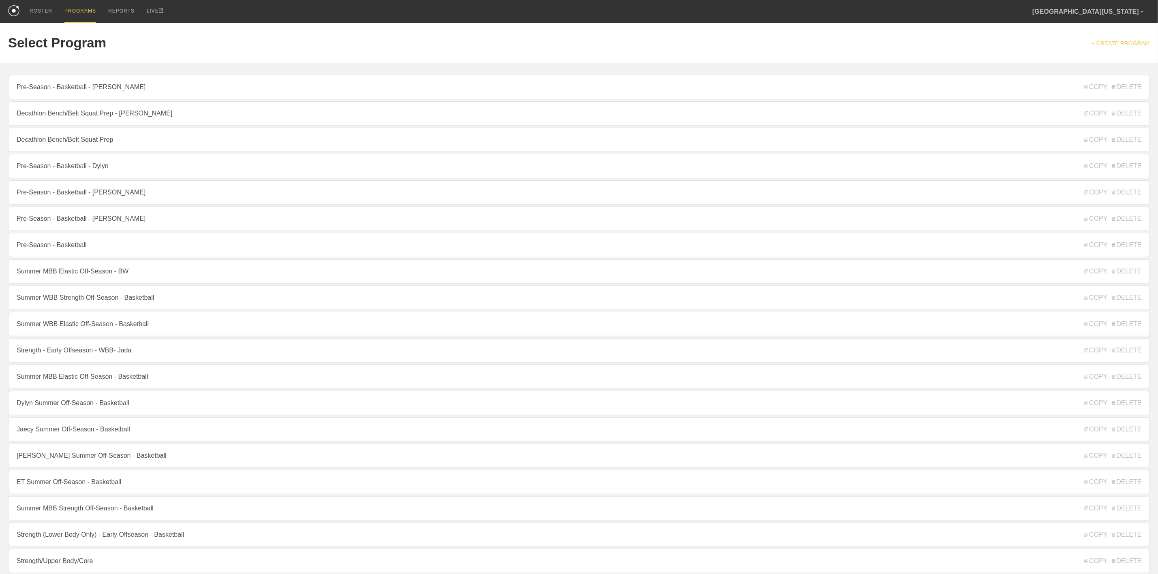
click at [1125, 42] on link "+ CREATE PROGRAM" at bounding box center [1121, 43] width 58 height 6
type textarea "x"
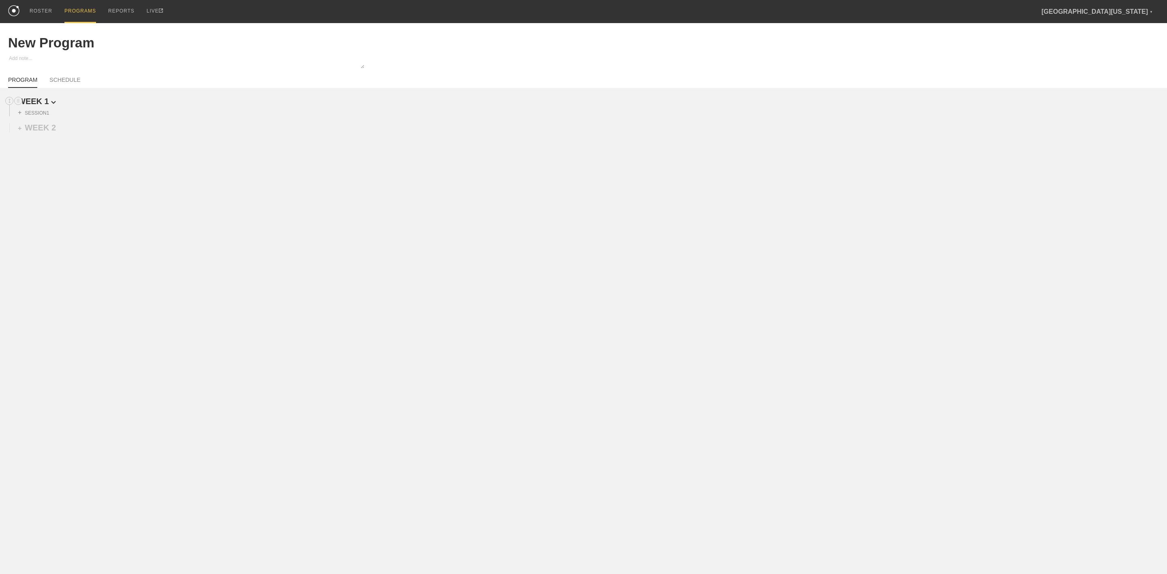
click at [27, 106] on span "WEEK 1" at bounding box center [37, 101] width 38 height 9
drag, startPoint x: 55, startPoint y: 105, endPoint x: 44, endPoint y: 106, distance: 10.6
click at [54, 105] on h2 "WEEK 1" at bounding box center [593, 101] width 1150 height 9
click at [44, 106] on span "WEEK 1" at bounding box center [36, 101] width 36 height 9
click at [41, 116] on div "+ SESSION 1" at bounding box center [33, 112] width 31 height 7
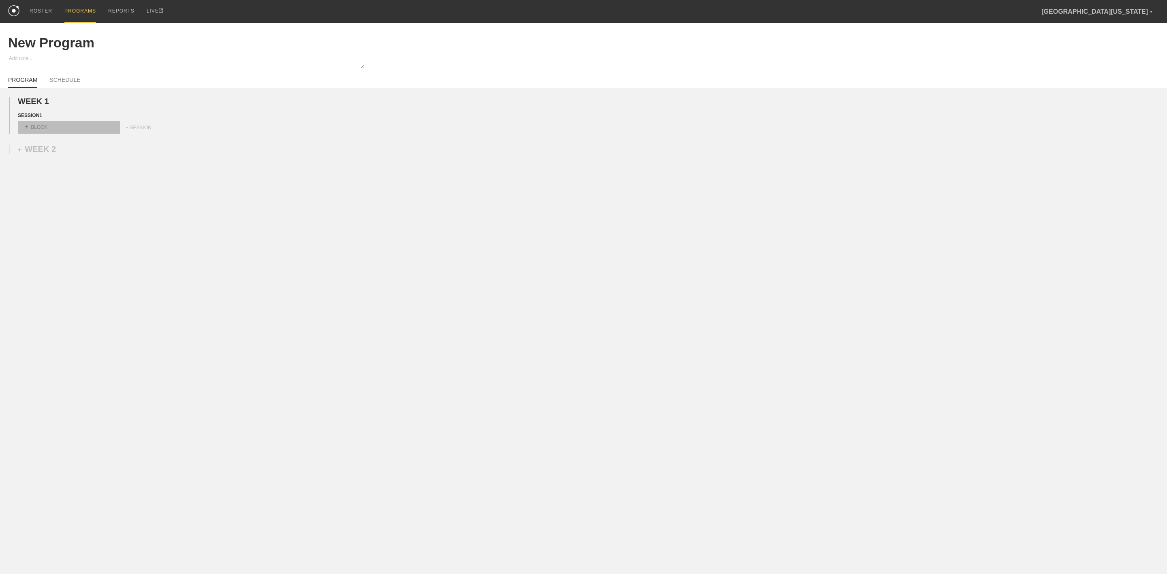
click at [41, 129] on div "+ BLOCK" at bounding box center [69, 127] width 102 height 13
type input "Warm Up"
click at [75, 161] on div "WEEK 1 DUPLICATE DELETE SESSION 1 DUPLICATE DELETE 0 results available for sear…" at bounding box center [583, 183] width 1167 height 191
click at [116, 134] on div "+ BLOCK" at bounding box center [69, 127] width 102 height 13
click at [174, 150] on div "WEEK 1 DUPLICATE DELETE SESSION 1 DUPLICATE DELETE option Standard Block focuse…" at bounding box center [583, 183] width 1167 height 191
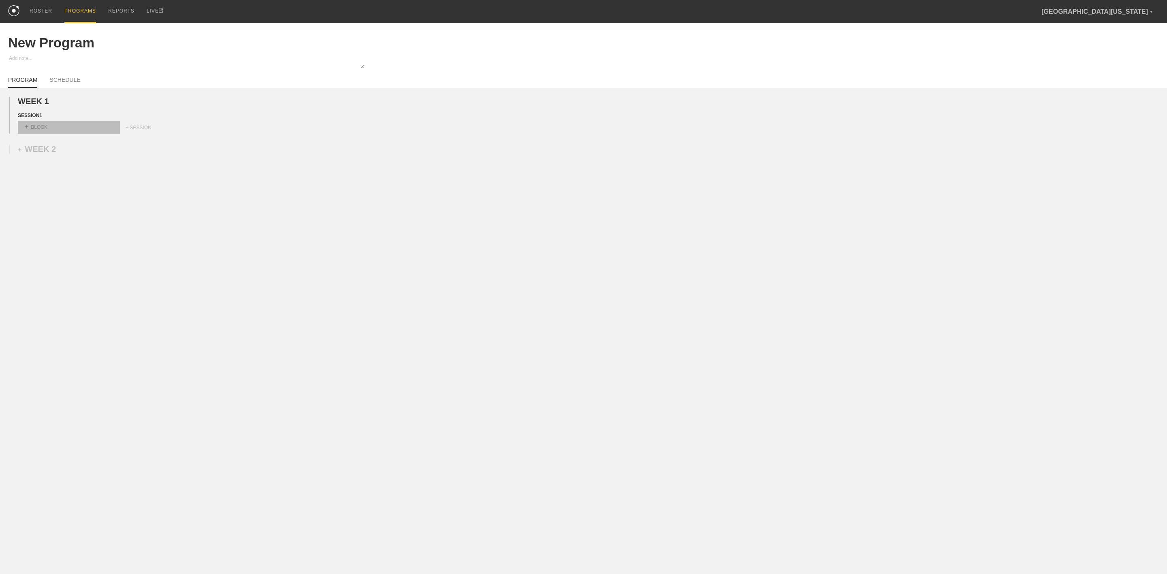
click at [107, 129] on div "+ BLOCK" at bounding box center [69, 127] width 102 height 13
click at [55, 223] on div "WEEK 1 DUPLICATE DELETE SESSION 1 DUPLICATE DELETE option Alternating Block foc…" at bounding box center [583, 183] width 1167 height 191
click at [45, 130] on div "+ BLOCK" at bounding box center [69, 127] width 102 height 13
click at [55, 168] on div "Superset Block" at bounding box center [69, 163] width 102 height 14
click at [77, 151] on div "+ MOVEMENT" at bounding box center [69, 145] width 103 height 13
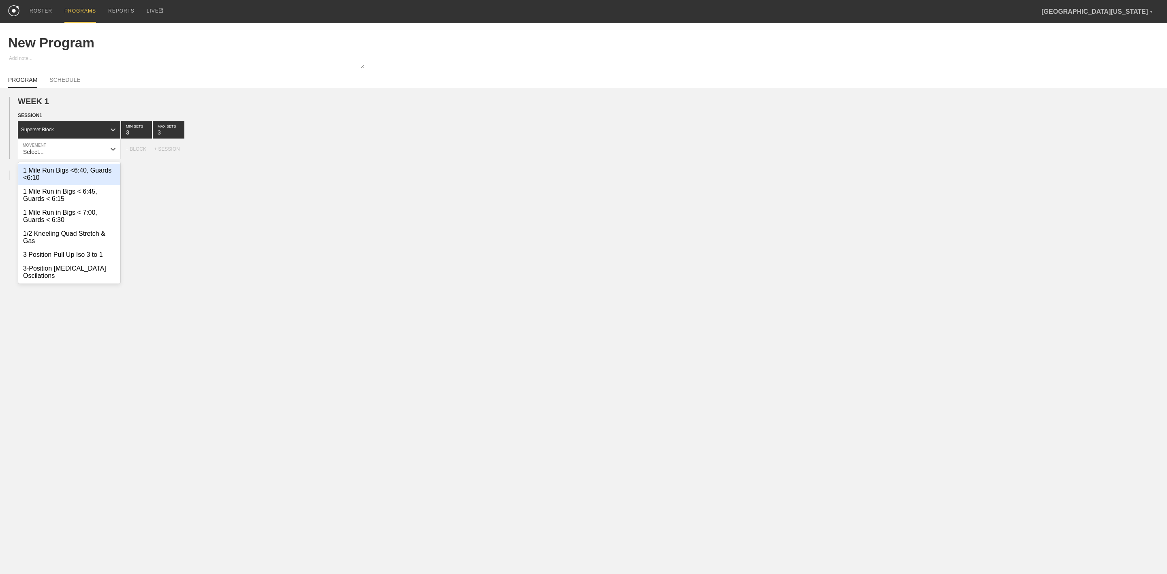
click at [80, 182] on div "1 Mile Run Bigs <6:40, Guards <6:10" at bounding box center [69, 174] width 102 height 21
click at [224, 153] on div at bounding box center [229, 149] width 15 height 15
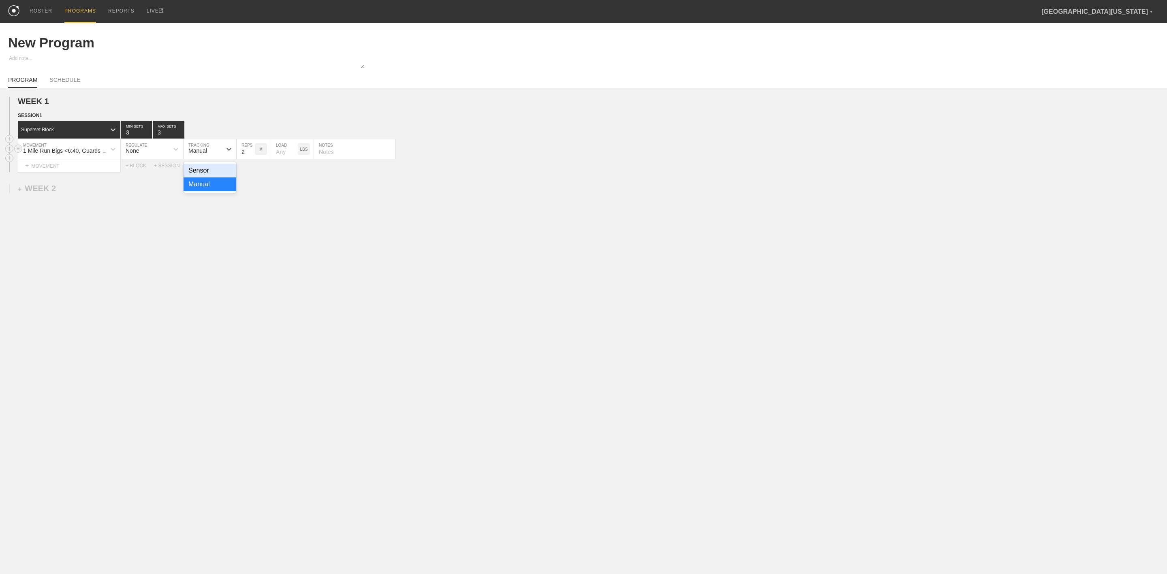
type input "2"
click at [252, 155] on input "2" at bounding box center [246, 148] width 18 height 19
click at [261, 151] on p "#" at bounding box center [261, 149] width 2 height 4
click at [261, 151] on p "AM RAP" at bounding box center [261, 149] width 12 height 9
click at [261, 151] on p "#" at bounding box center [261, 149] width 2 height 4
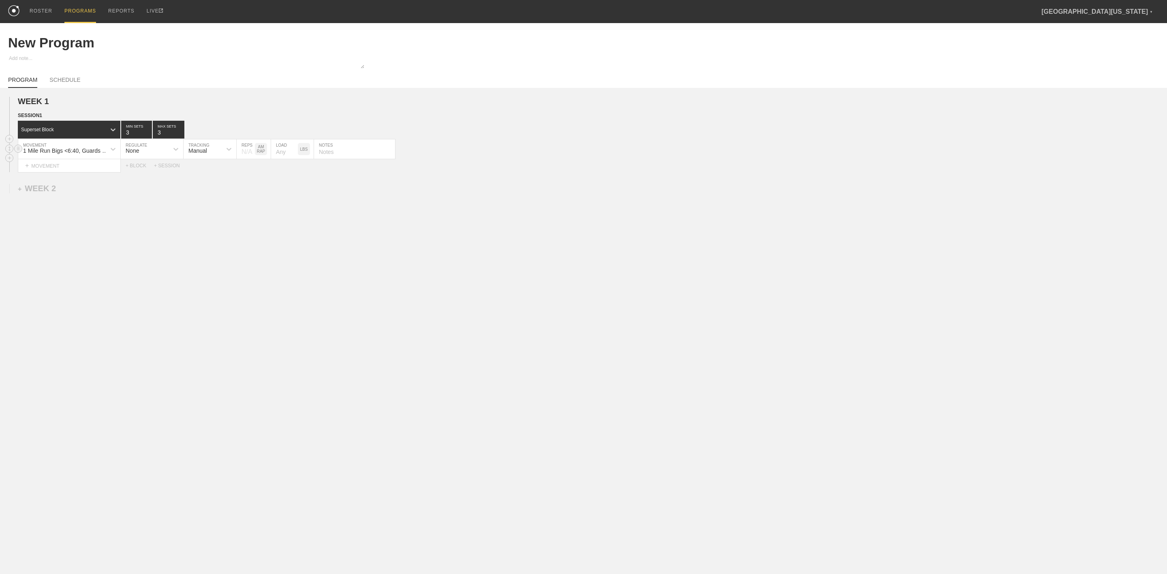
click at [302, 151] on p "LBS" at bounding box center [304, 149] width 8 height 4
click at [303, 152] on div "%" at bounding box center [304, 149] width 12 height 12
click at [346, 156] on input "text" at bounding box center [354, 148] width 81 height 19
click at [440, 162] on div "Select... MOVEMENT + MOVEMENT + BLOCK + SESSION" at bounding box center [583, 165] width 1167 height 13
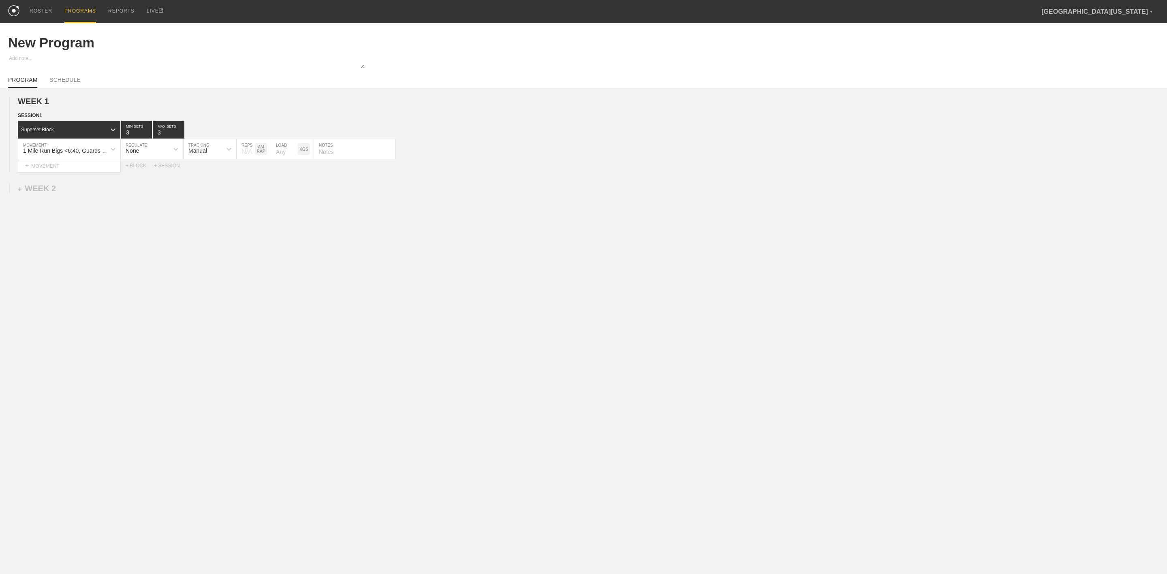
click at [74, 10] on div "PROGRAMS" at bounding box center [80, 11] width 32 height 23
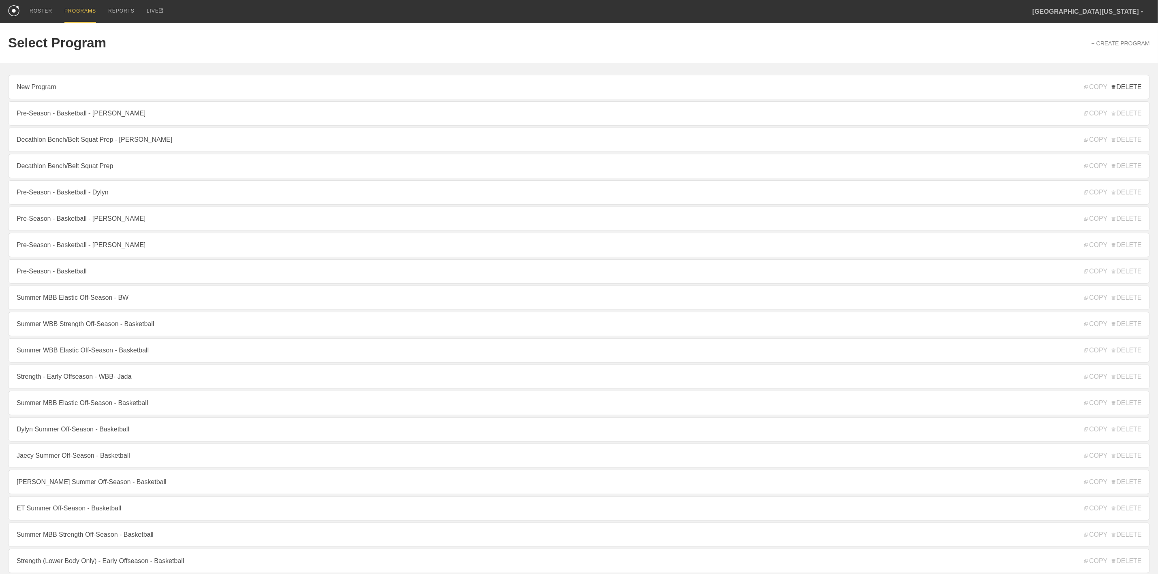
click at [1134, 88] on span "DELETE" at bounding box center [1127, 87] width 30 height 7
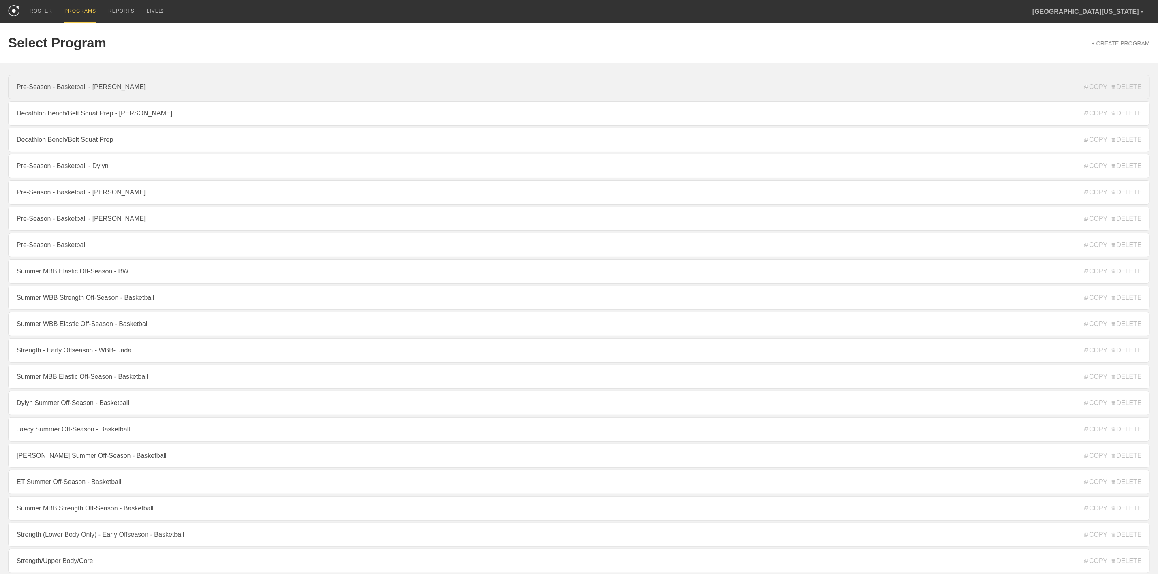
click at [906, 94] on link "Pre-Season - Basketball - Johnny" at bounding box center [579, 87] width 1142 height 24
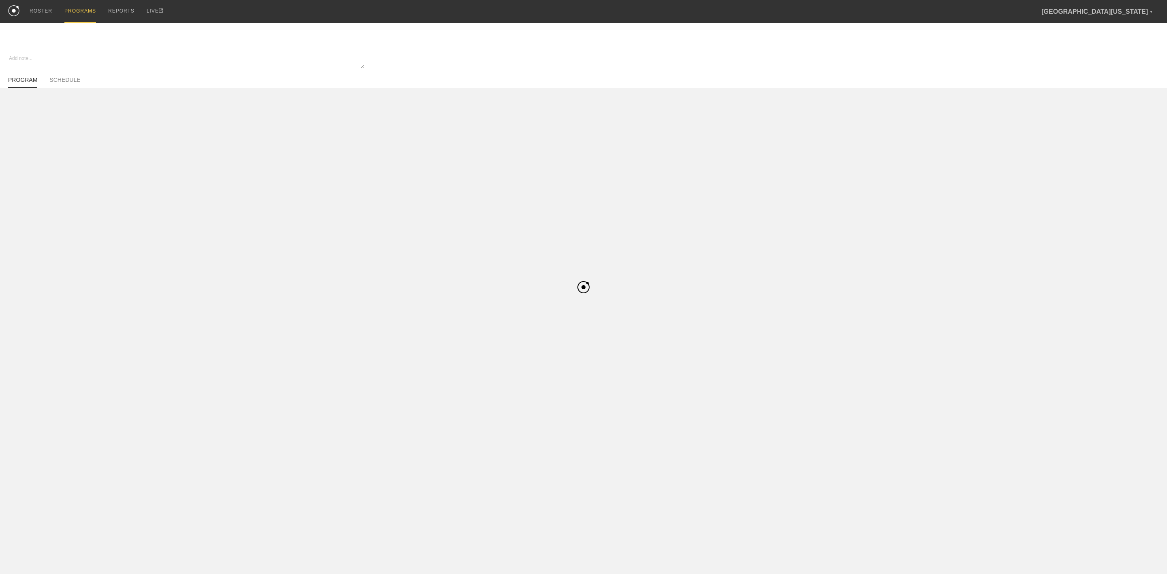
type textarea "x"
type input "Pre-Season - Basketball - Johnny"
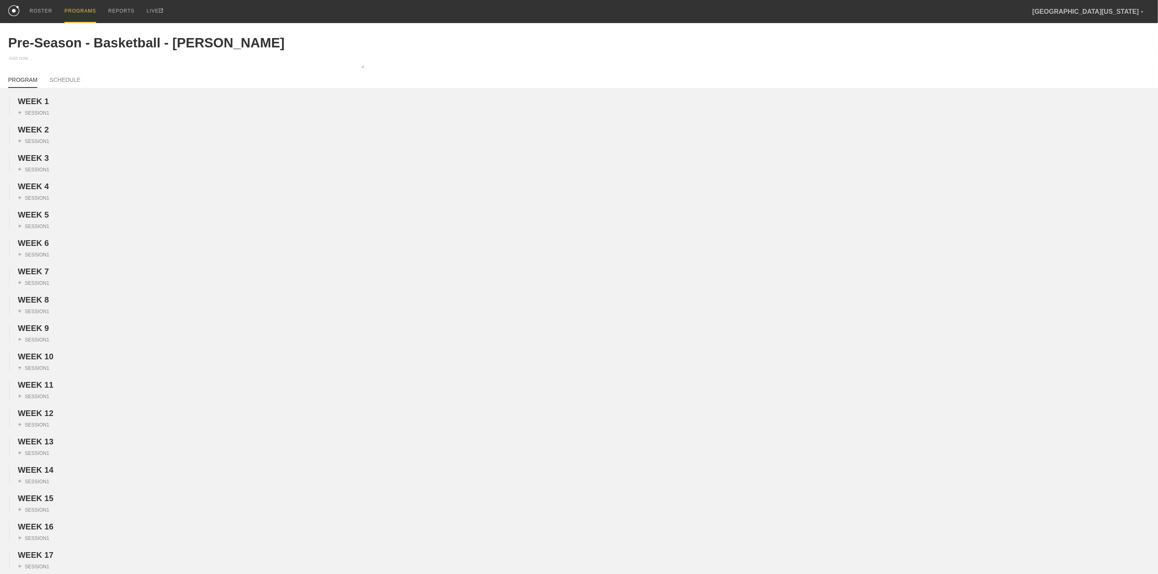
click at [81, 10] on div "PROGRAMS" at bounding box center [80, 11] width 32 height 23
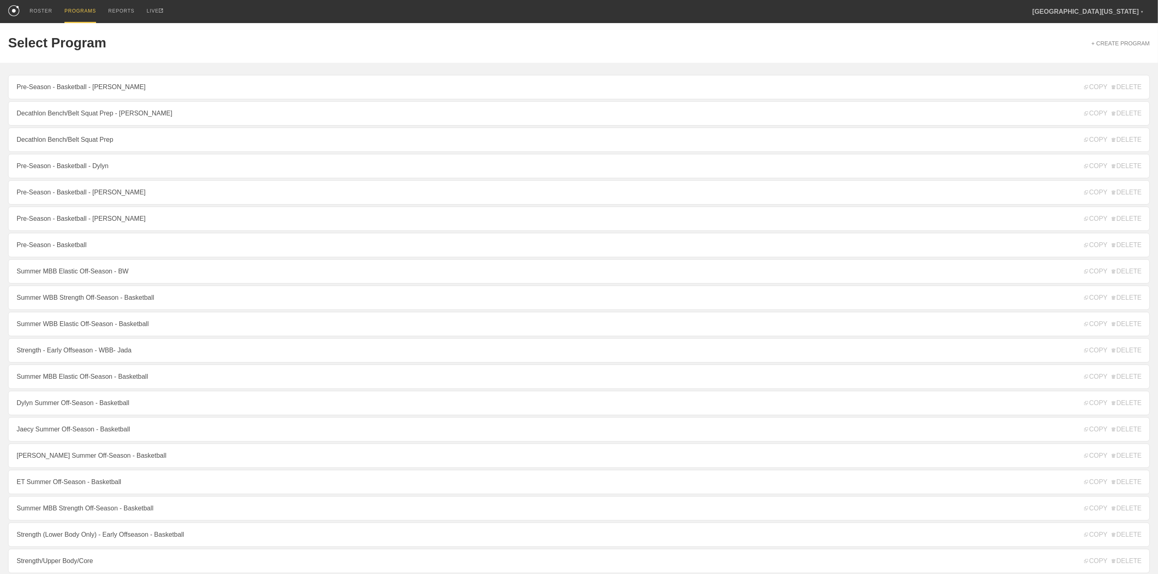
click at [77, 252] on link "Pre-Season - Basketball" at bounding box center [579, 245] width 1142 height 24
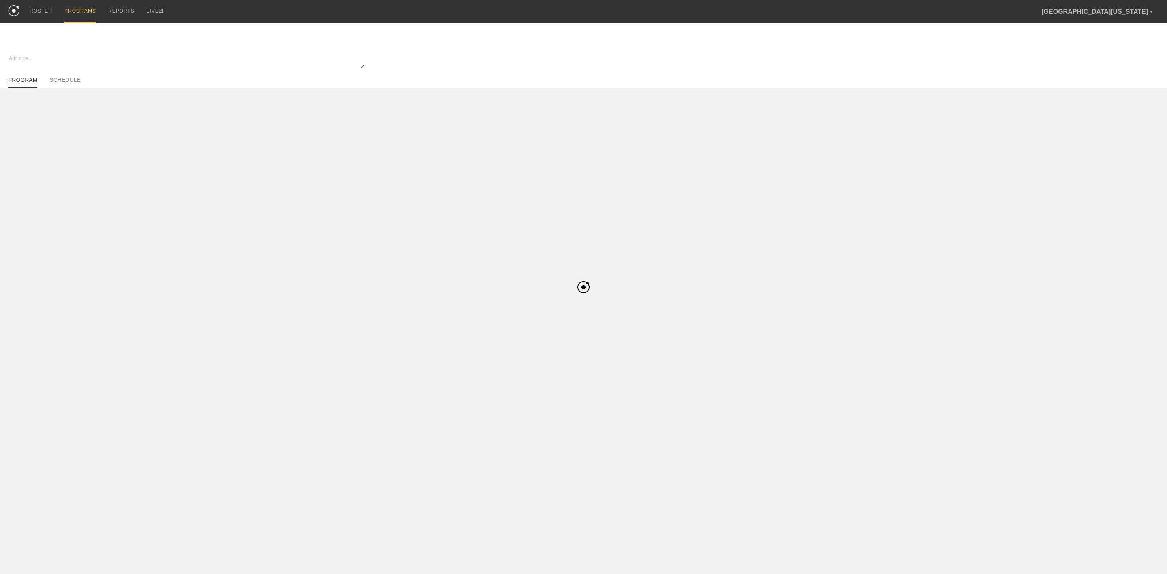
type textarea "x"
type input "Pre-Season - Basketball"
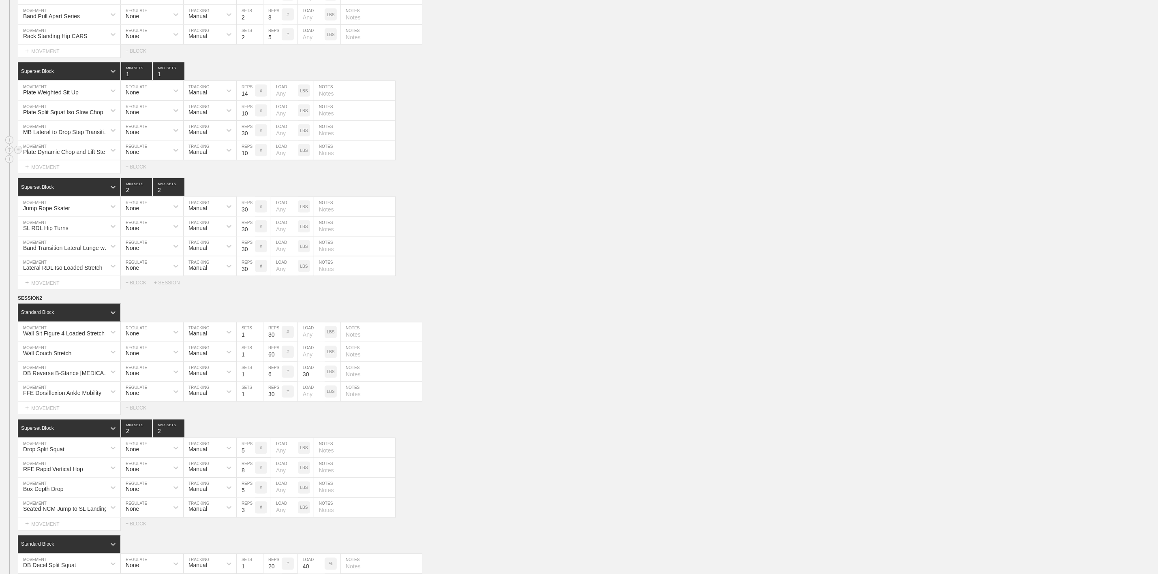
scroll to position [851, 0]
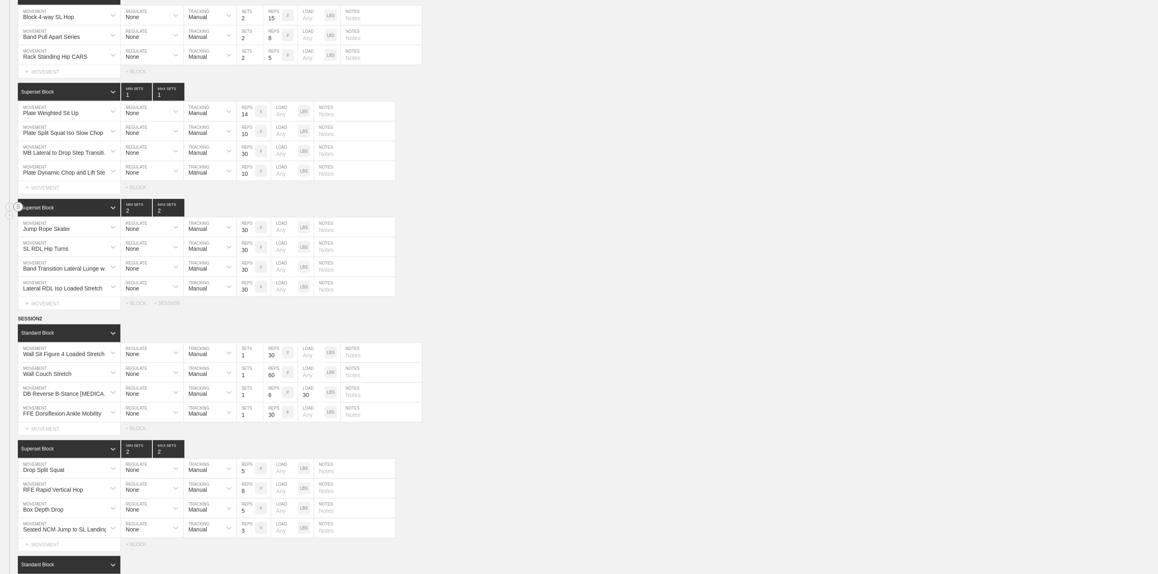
click at [17, 212] on circle at bounding box center [18, 207] width 9 height 9
click at [54, 256] on div "DELETE" at bounding box center [56, 253] width 65 height 12
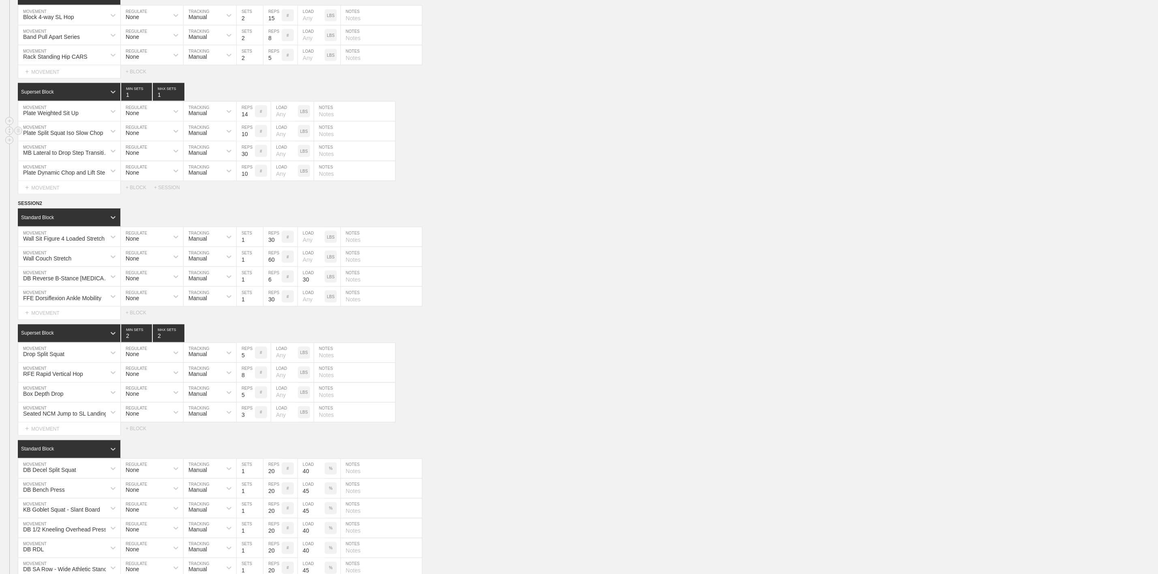
click at [68, 138] on div "Plate Split Squat Iso Slow Chop" at bounding box center [62, 131] width 88 height 14
drag, startPoint x: 55, startPoint y: 169, endPoint x: 62, endPoint y: 159, distance: 12.5
click at [55, 161] on div "MB Lateral to Drop Step Transition Lunge with Rotation" at bounding box center [69, 150] width 102 height 19
click at [62, 136] on div "Plate Split Squat Iso Slow Chop" at bounding box center [63, 133] width 80 height 6
type input "B"
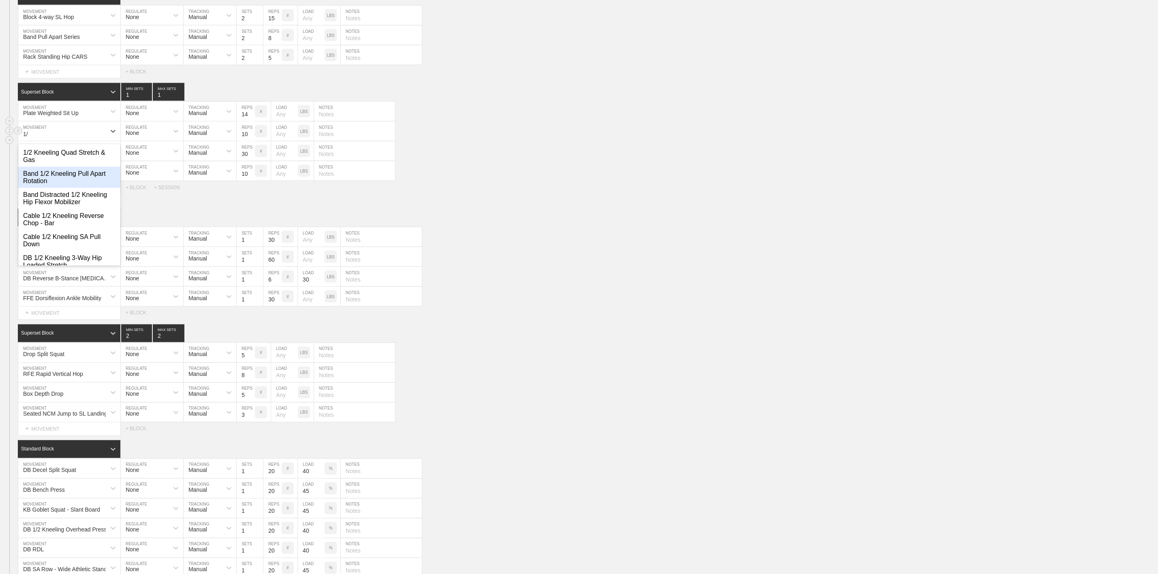
type input "1"
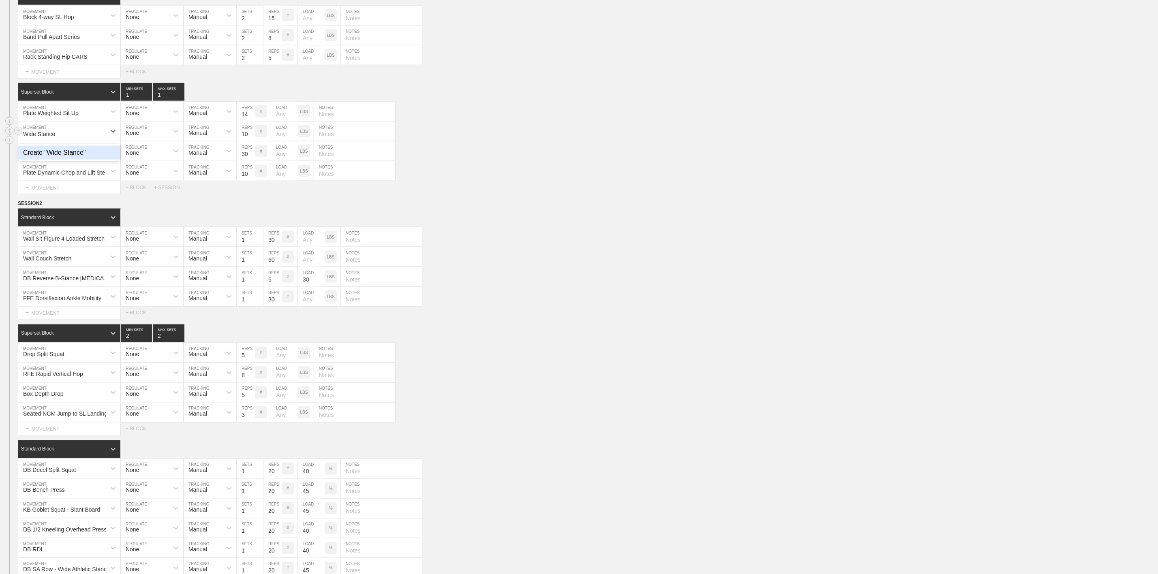
type input "Wide Stanc"
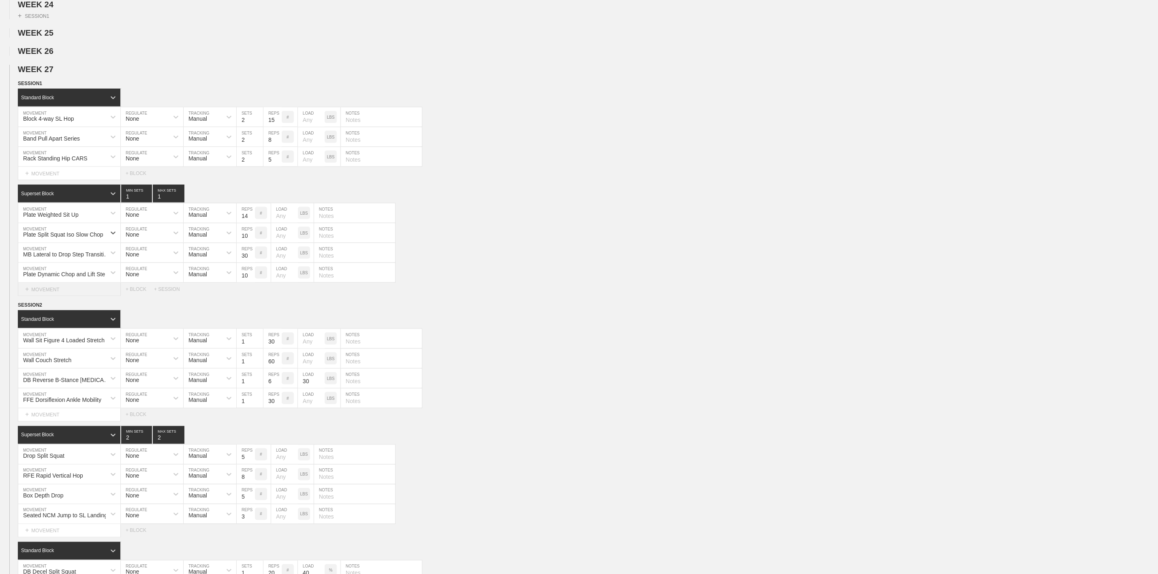
scroll to position [730, 0]
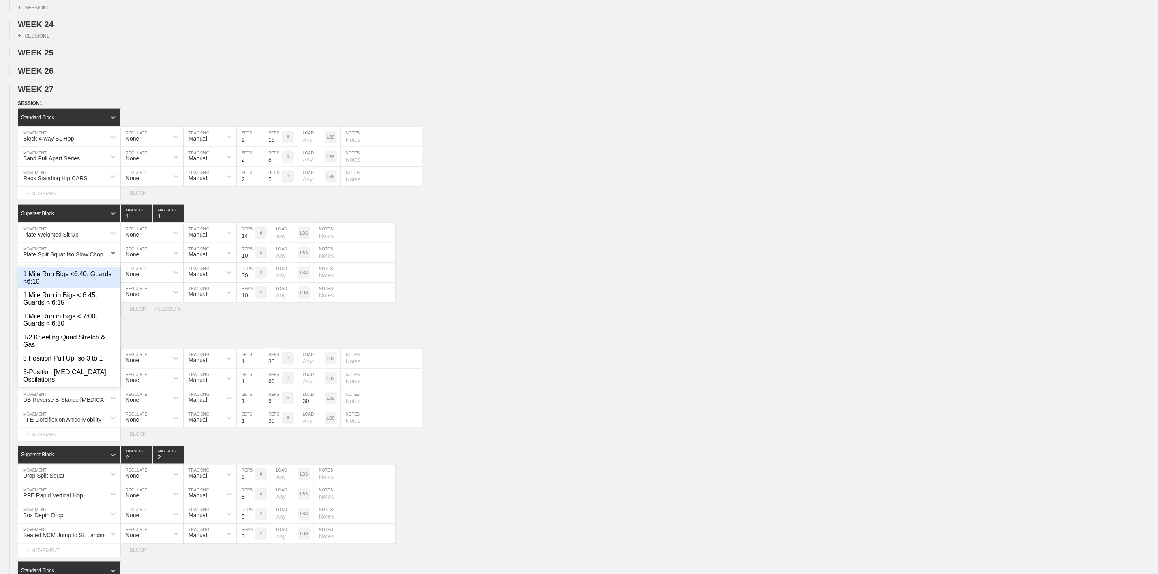
click at [55, 258] on div "Plate Split Squat Iso Slow Chop" at bounding box center [63, 254] width 80 height 6
type input "Wide Split"
click at [58, 260] on div "Wide Split" at bounding box center [62, 253] width 88 height 14
type input "Band Wide Split 1/2 Kneeling T-Spine Row"
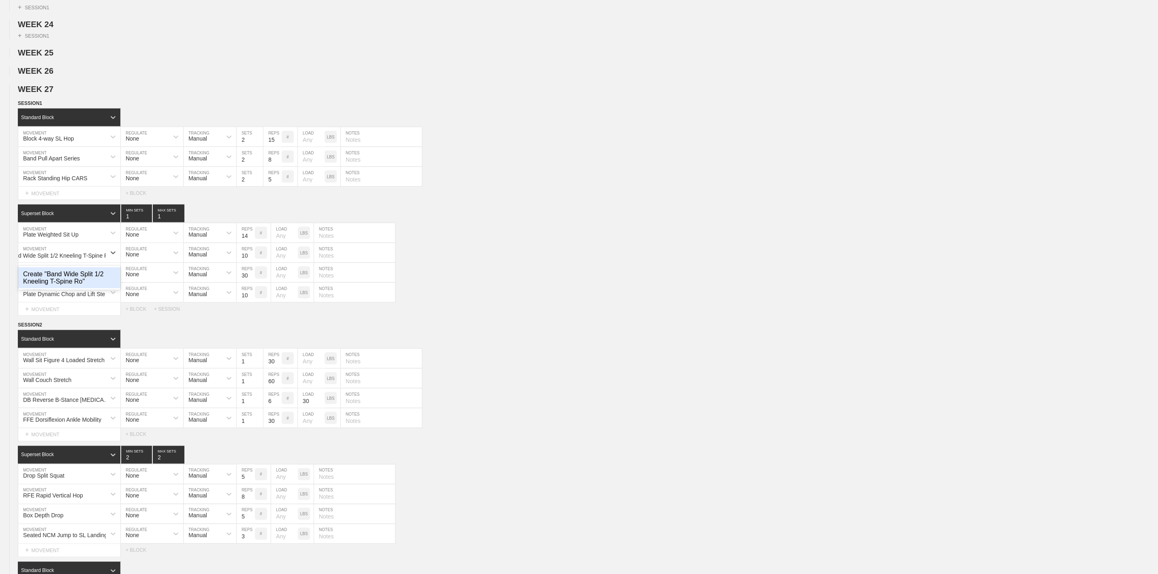
scroll to position [0, 23]
click at [63, 289] on div "Create "Band Wide Split 1/2 Kneeling T-Spine Row"" at bounding box center [69, 278] width 102 height 21
click at [244, 263] on input "10" at bounding box center [246, 252] width 18 height 19
type input "14"
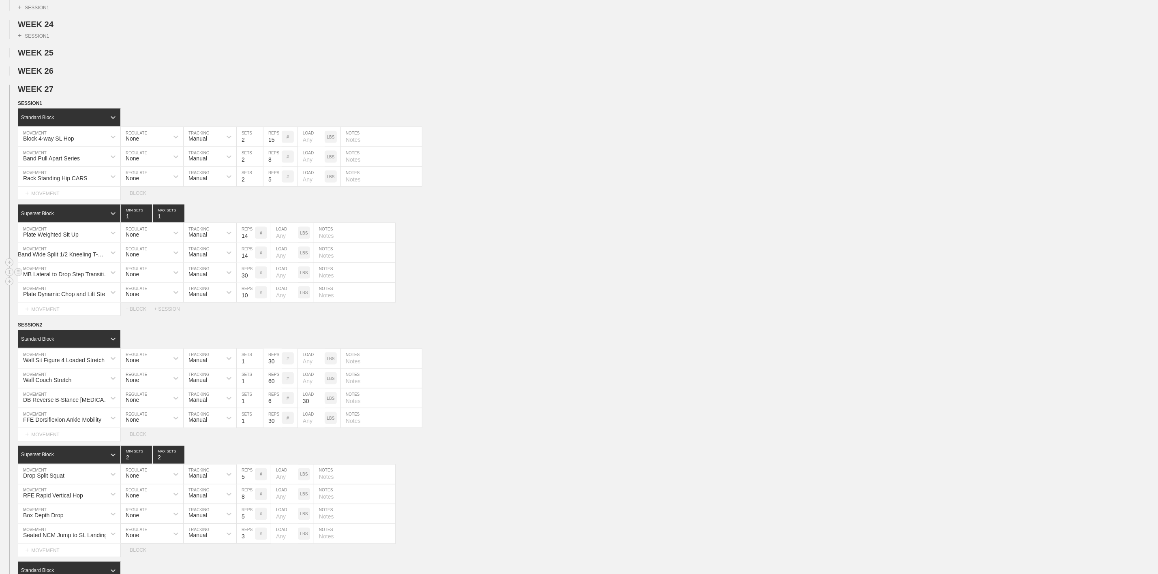
click at [72, 280] on div "MB Lateral to Drop Step Transition Lunge with Rotation" at bounding box center [62, 273] width 88 height 14
type input "MB RNT Linear Alt. Hip Thrust Throw"
click at [71, 308] on div "Create "MB RNT Linear Alt. Hip Thrust Throw"" at bounding box center [69, 297] width 102 height 21
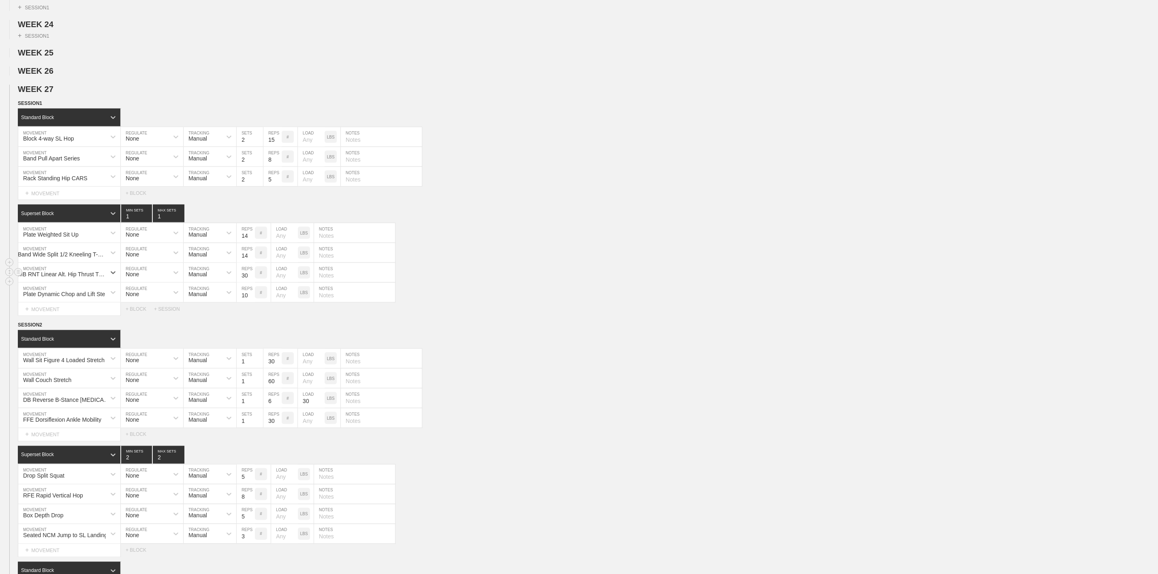
click at [244, 283] on input "30" at bounding box center [246, 272] width 18 height 19
type input "14"
click at [79, 298] on div "Plate Dynamic Chop and Lift Step Through" at bounding box center [67, 294] width 88 height 6
type input "DB RDL"
click at [57, 321] on div "DB RDL" at bounding box center [69, 314] width 102 height 14
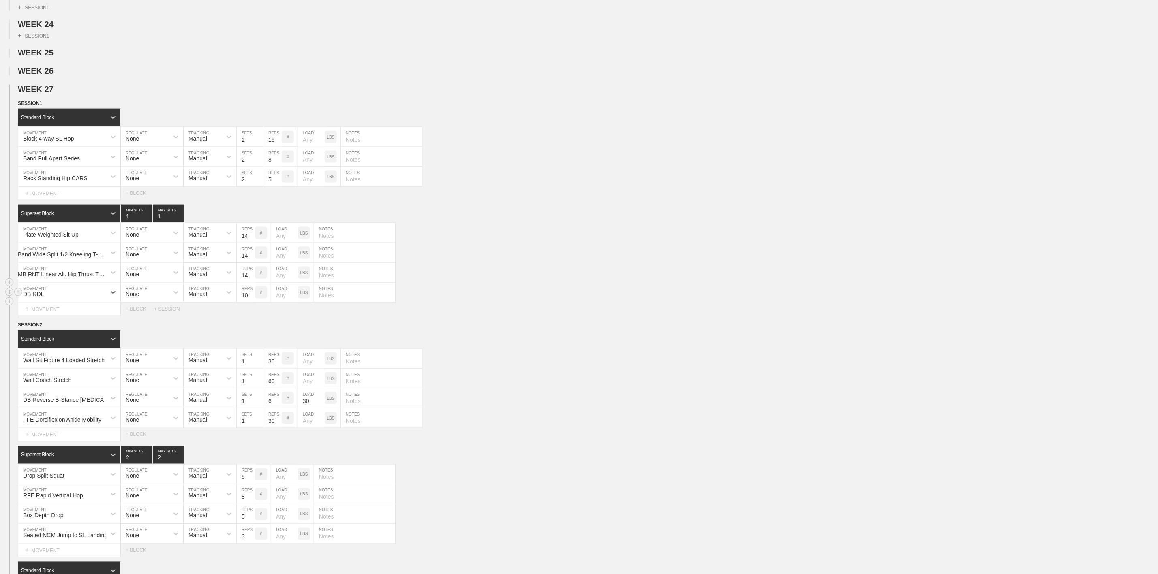
click at [246, 302] on input "10" at bounding box center [246, 292] width 18 height 19
type input "14"
click at [281, 302] on input "number" at bounding box center [284, 292] width 27 height 19
click at [303, 299] on div "LBS" at bounding box center [304, 293] width 12 height 12
click at [280, 302] on input "number" at bounding box center [284, 292] width 27 height 19
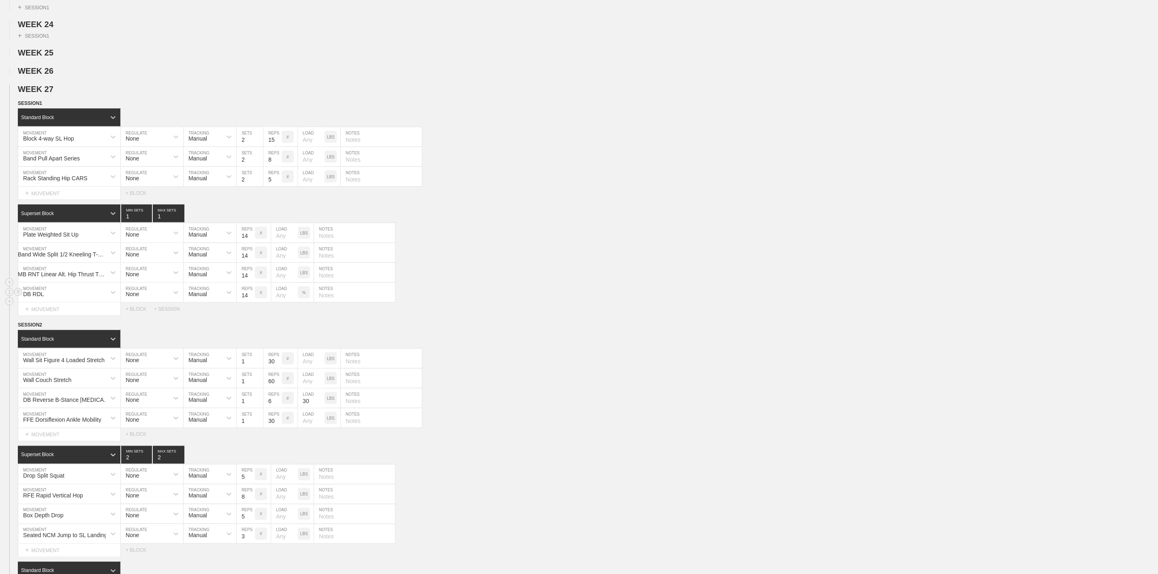
click at [285, 302] on input "number" at bounding box center [284, 292] width 27 height 19
type input "50"
click at [500, 303] on div "DB RDL MOVEMENT None REGULATE Manual TRACKING 14 REPS # 50 LOAD % NOTES" at bounding box center [579, 293] width 1158 height 20
click at [50, 316] on div "+ MOVEMENT" at bounding box center [69, 309] width 103 height 13
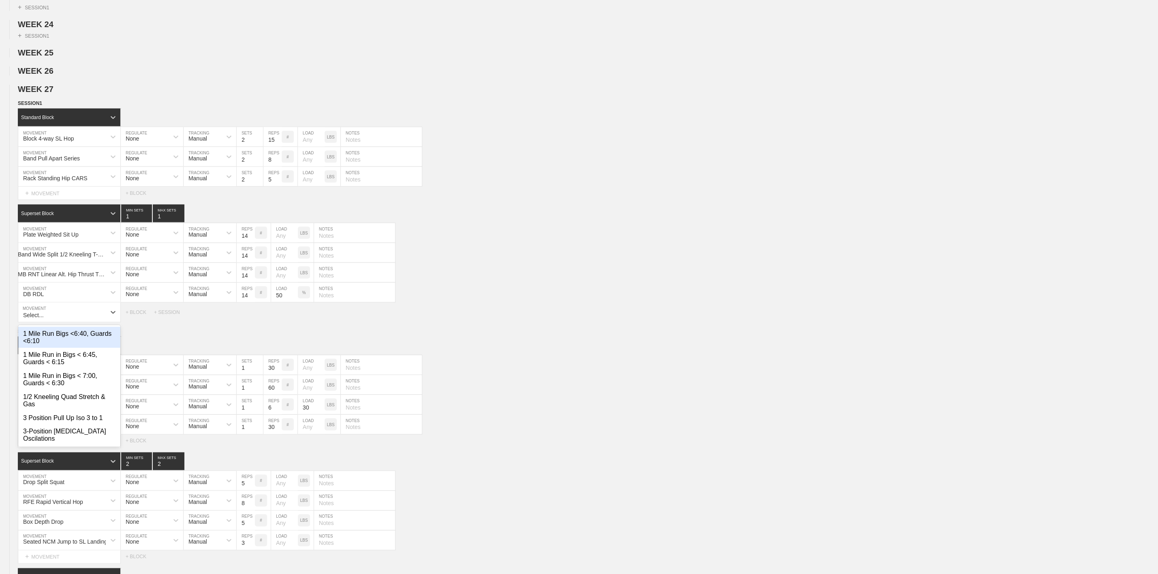
click at [57, 300] on div "DB RDL" at bounding box center [62, 293] width 88 height 14
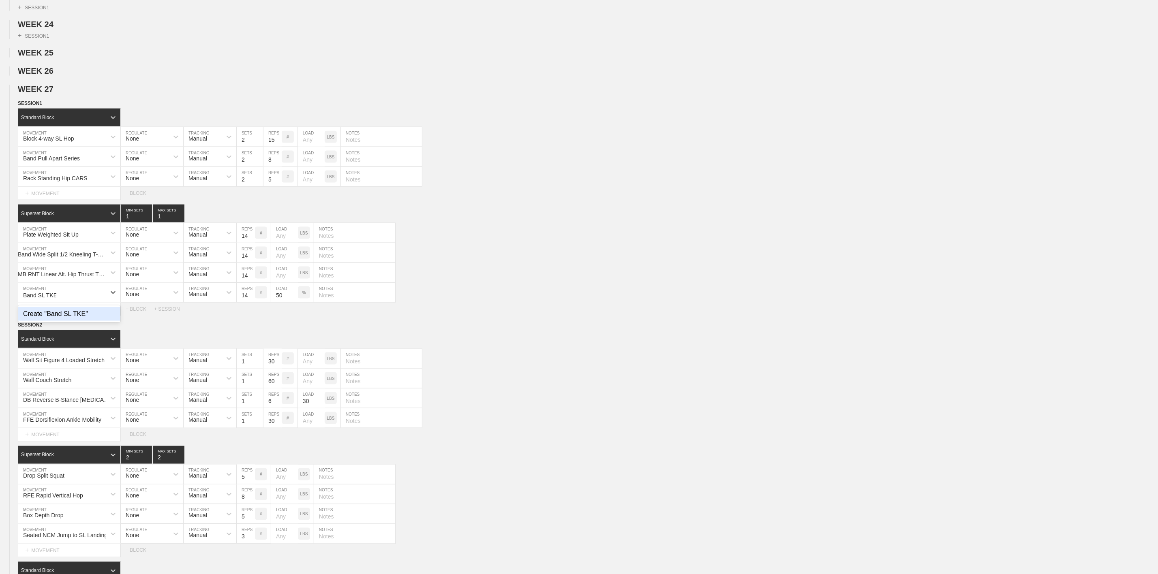
type input "Band SL TKE"
click at [334, 302] on input "text" at bounding box center [354, 292] width 81 height 19
type input "Back Leg"
click at [523, 316] on div "Select... MOVEMENT + MOVEMENT + BLOCK + SESSION" at bounding box center [579, 309] width 1158 height 13
click at [33, 316] on div "+ MOVEMENT" at bounding box center [69, 309] width 103 height 13
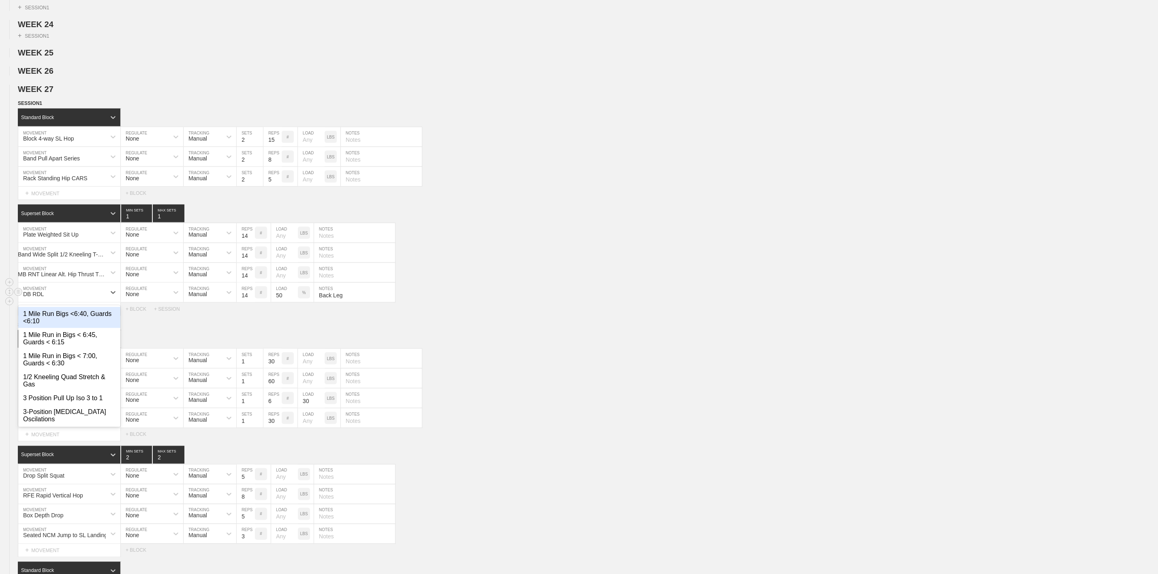
click at [51, 300] on div "DB RDL" at bounding box center [62, 293] width 88 height 14
type input "Band SL TKE"
click at [71, 321] on div "Create "Band SL TKE"" at bounding box center [69, 314] width 102 height 14
click at [280, 302] on input "50" at bounding box center [284, 292] width 27 height 19
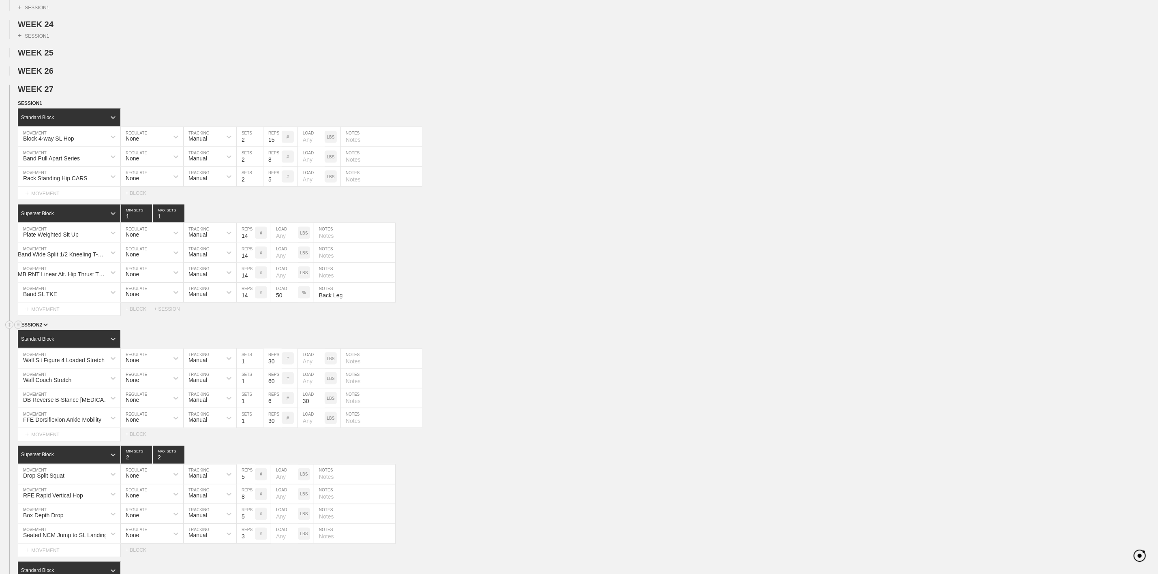
click at [283, 330] on div "SESSION 2" at bounding box center [588, 325] width 1140 height 9
click at [283, 302] on input "50" at bounding box center [284, 292] width 27 height 19
click at [304, 295] on p "%" at bounding box center [304, 293] width 4 height 4
click at [304, 295] on p "KGS" at bounding box center [304, 293] width 9 height 4
click at [279, 302] on input "50" at bounding box center [284, 292] width 27 height 19
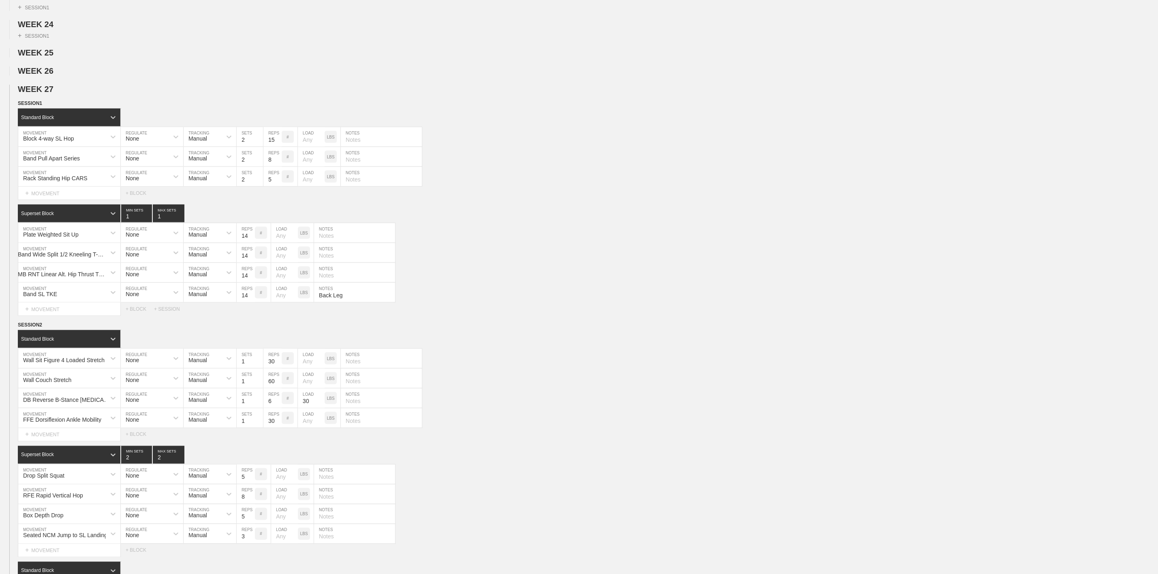
click at [43, 316] on div "+ MOVEMENT" at bounding box center [69, 309] width 103 height 13
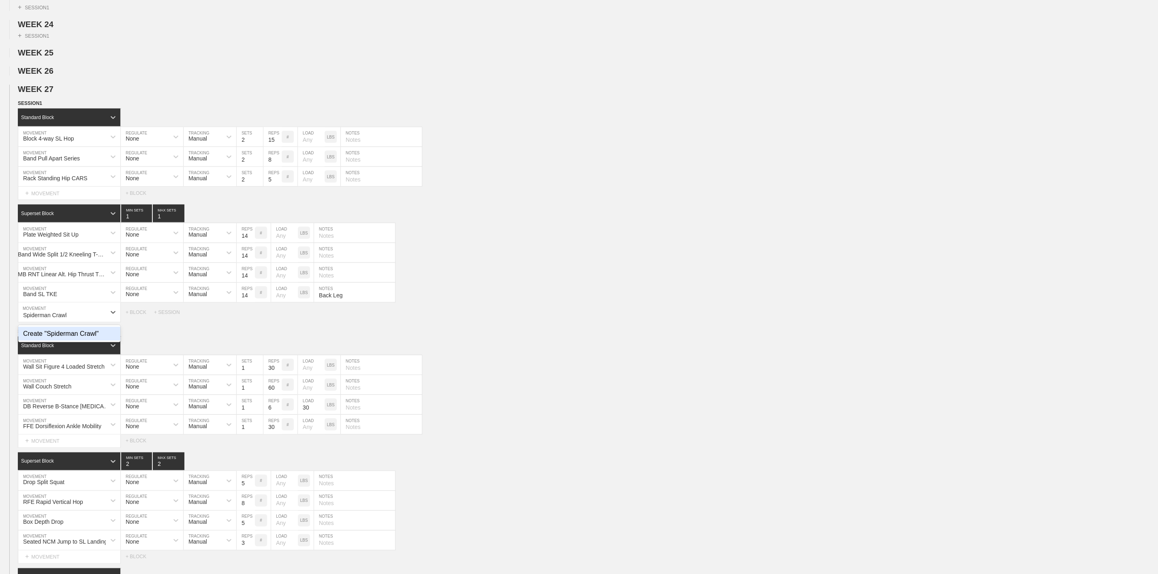
click at [55, 341] on div "Create "Spiderman Crawl"" at bounding box center [69, 334] width 102 height 14
type input "Spiderman Crawl"
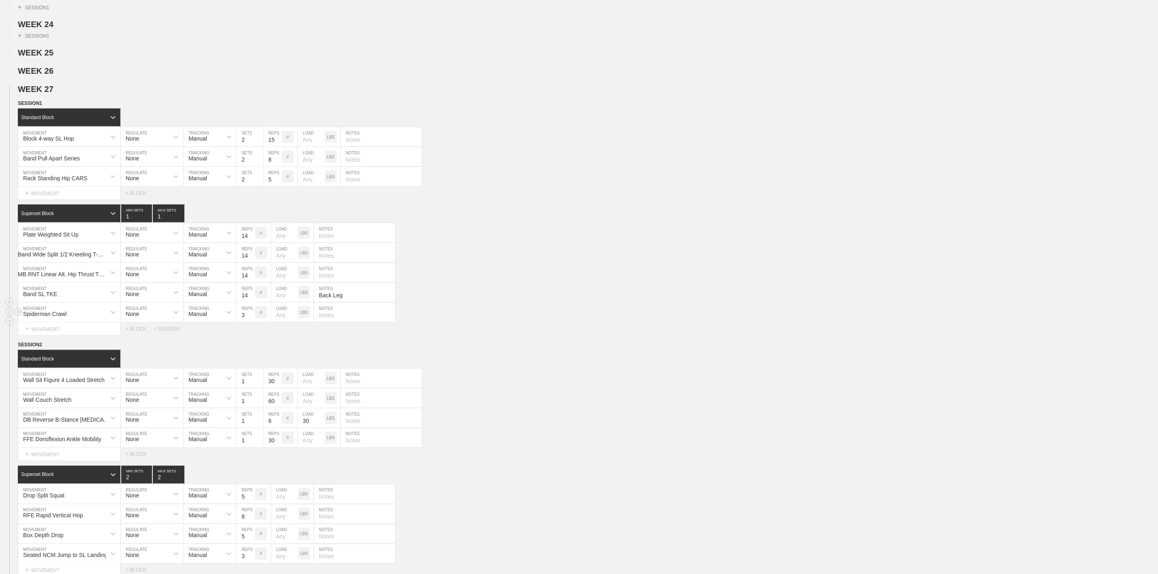
click at [240, 322] on input "3" at bounding box center [246, 312] width 18 height 19
type input "14"
drag, startPoint x: 449, startPoint y: 377, endPoint x: 437, endPoint y: 370, distance: 14.7
click at [450, 350] on div "SESSION 2" at bounding box center [588, 345] width 1140 height 9
click at [45, 336] on div "+ MOVEMENT" at bounding box center [69, 329] width 103 height 13
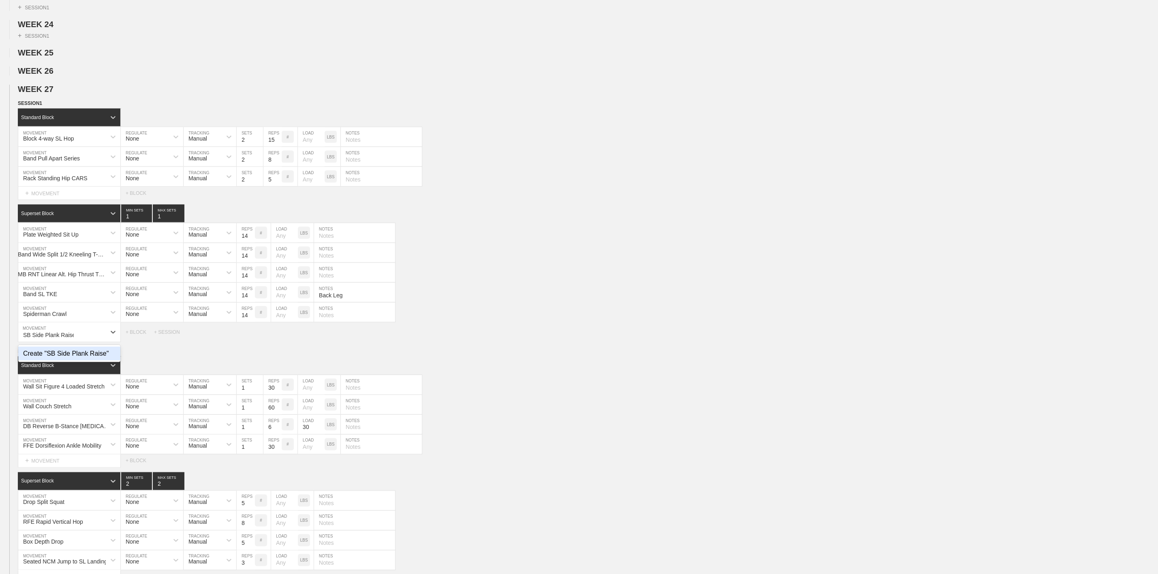
click at [68, 361] on div "Create "SB Side Plank Raise"" at bounding box center [69, 354] width 102 height 14
type input "SB Side Plank Raise"
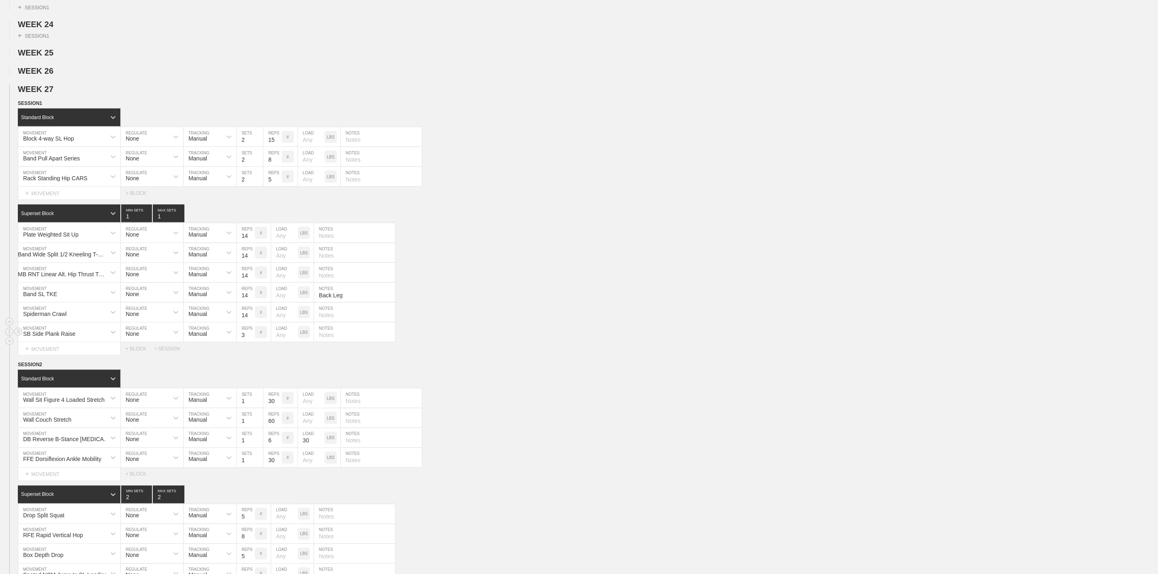
click at [246, 342] on input "3" at bounding box center [246, 332] width 18 height 19
type input "14"
click at [453, 356] on div "Select... MOVEMENT + MOVEMENT + BLOCK + SESSION" at bounding box center [579, 349] width 1158 height 13
click at [343, 342] on input "text" at bounding box center [354, 332] width 81 height 19
type input "Ball between feet"
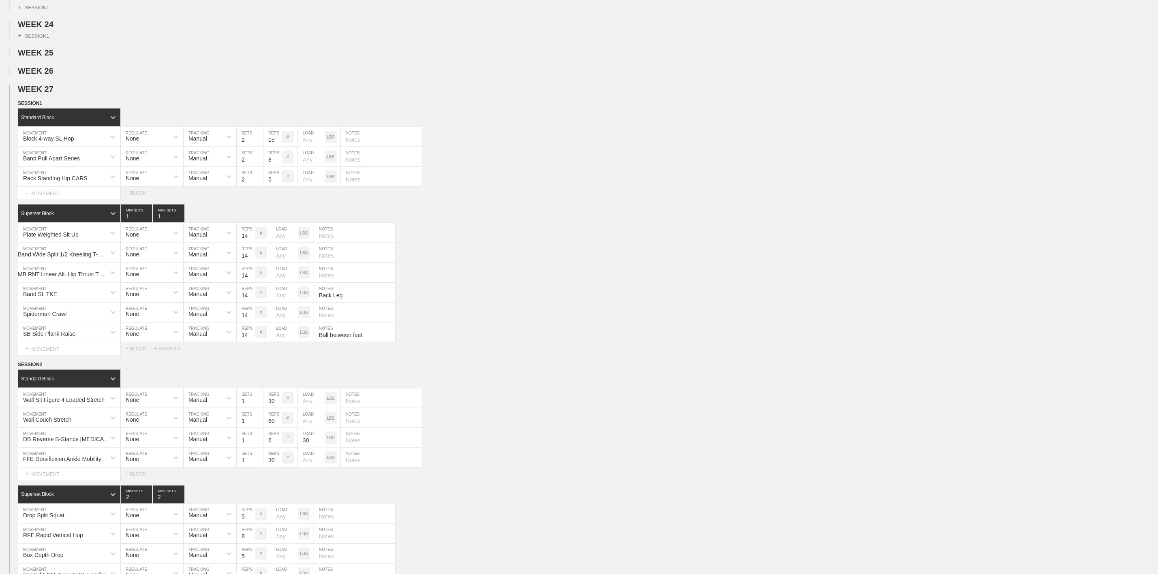
click at [261, 370] on div "SESSION 2" at bounding box center [588, 365] width 1140 height 9
click at [611, 323] on div "Spiderman Crawl MOVEMENT None REGULATE Manual TRACKING 14 REPS # LOAD LBS NOTES" at bounding box center [579, 313] width 1158 height 20
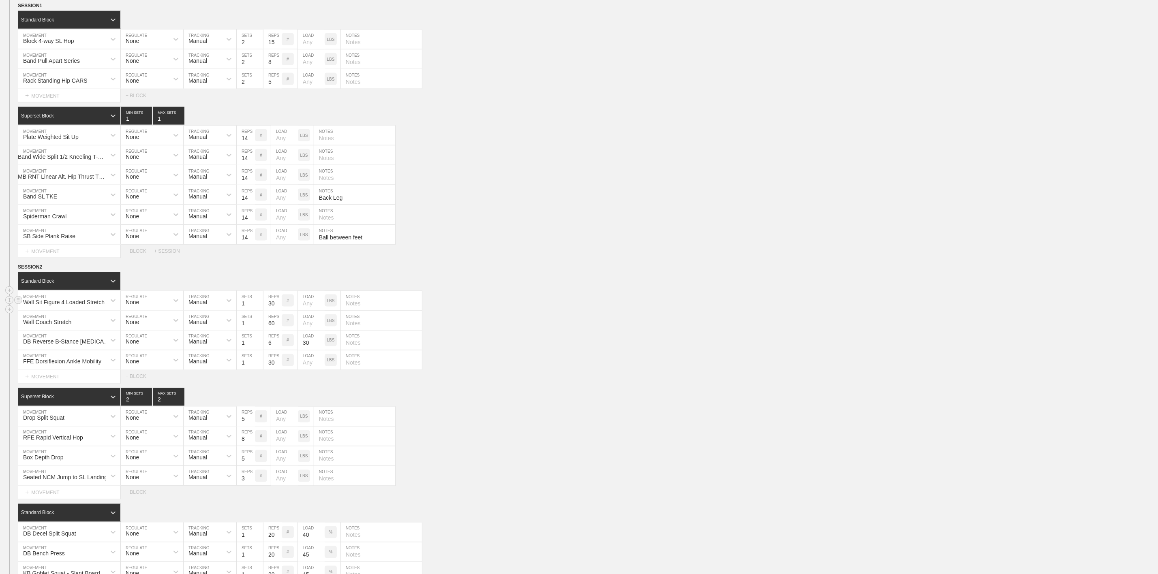
scroll to position [851, 0]
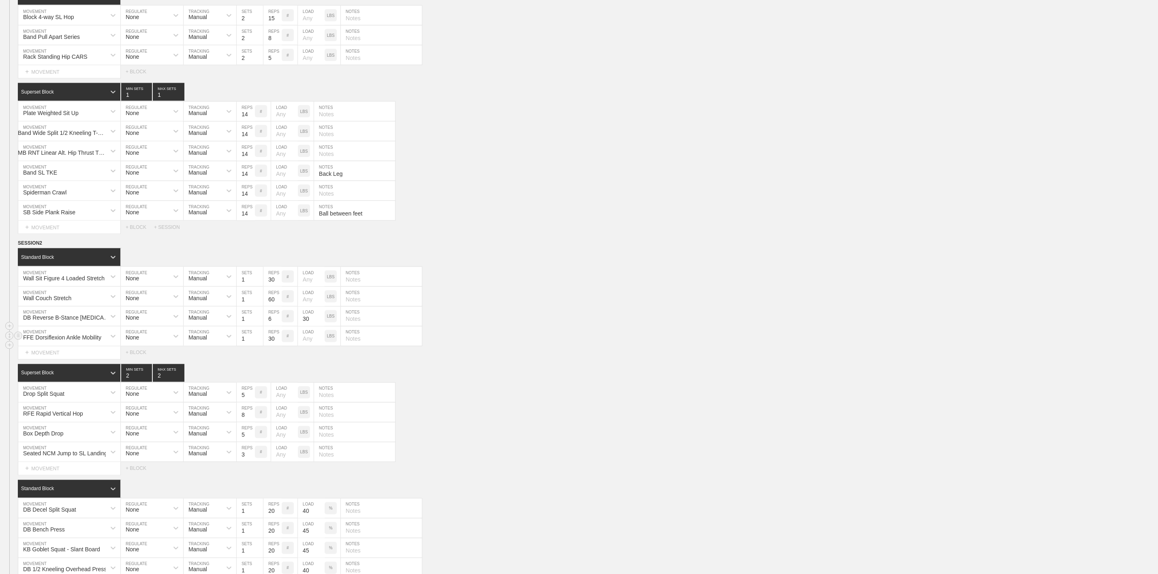
click at [484, 347] on div "FFE Dorsiflexion Ankle Mobility MOVEMENT None REGULATE Manual TRACKING 1 SETS 3…" at bounding box center [579, 337] width 1158 height 20
click at [76, 282] on div "Wall Sit Figure 4 Loaded Stretch" at bounding box center [63, 278] width 81 height 6
click at [580, 347] on div "FFE Dorsiflexion Ankle Mobility MOVEMENT None REGULATE Manual TRACKING 1 SETS 3…" at bounding box center [579, 337] width 1158 height 20
click at [81, 282] on div "Wall Sit Figure 4 Loaded Stretch" at bounding box center [63, 278] width 81 height 6
type input "MB Hurdle Medley"
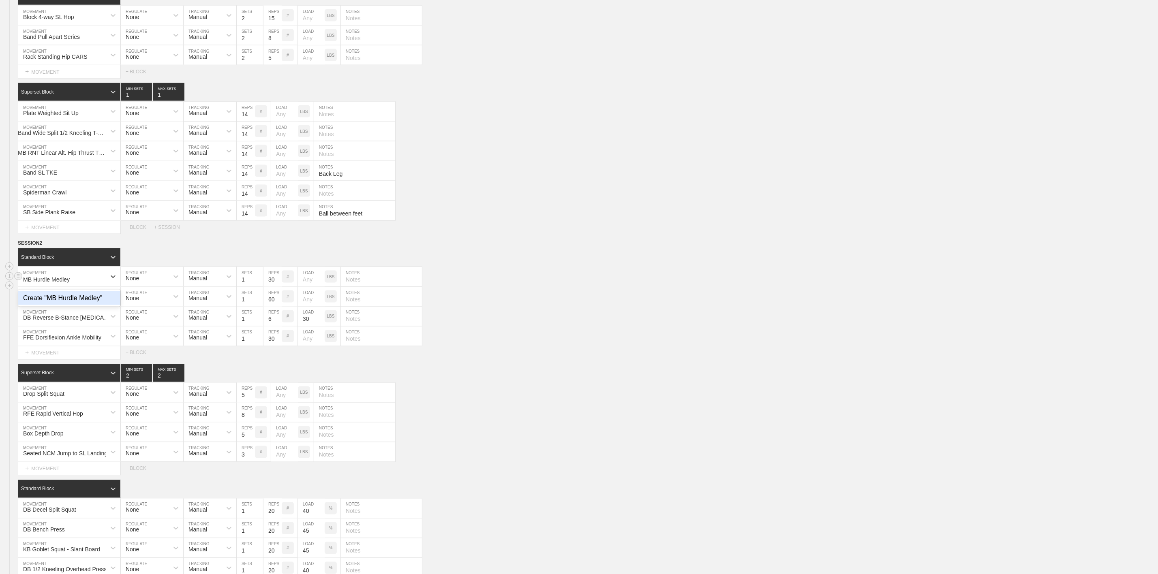
click at [72, 305] on div "Create "MB Hurdle Medley"" at bounding box center [69, 298] width 102 height 14
click at [272, 287] on input "30" at bounding box center [272, 276] width 18 height 19
type input "4"
click at [485, 307] on div "Wall Couch Stretch MOVEMENT None REGULATE Manual TRACKING 1 SETS 60 REPS # LOAD…" at bounding box center [579, 297] width 1158 height 20
click at [385, 287] on input "text" at bounding box center [381, 276] width 81 height 19
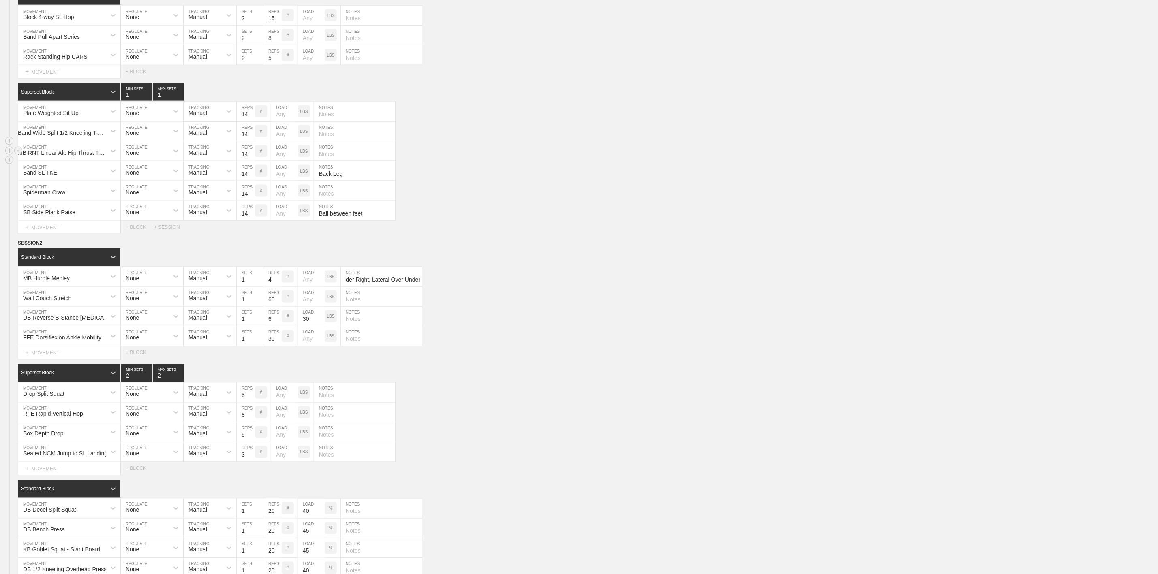
scroll to position [0, 169]
type input "Linear Left Lead, Linear Right Lead, Linear 1 Fott, Lateral Over Under Right, L…"
click at [377, 306] on input "text" at bounding box center [381, 296] width 81 height 19
click at [398, 287] on input "Linear Left Lead, Linear Right Lead, Linear 1 Fott, Lateral Over Under Right, L…" at bounding box center [381, 276] width 81 height 19
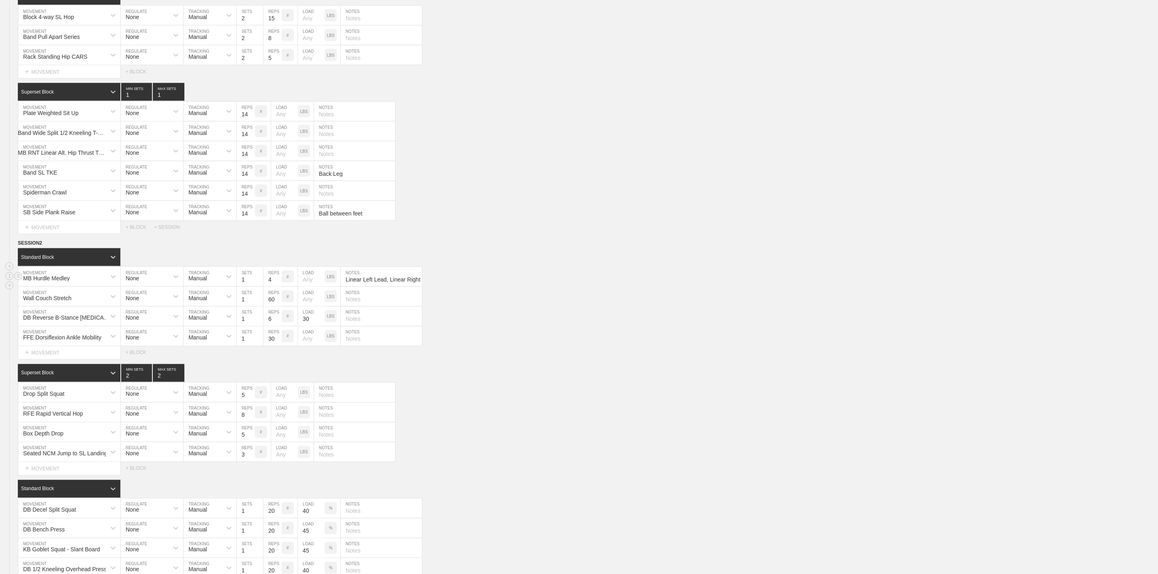
click at [493, 287] on div "MB Hurdle Medley MOVEMENT None REGULATE Manual TRACKING 1 SETS 4 REPS # LOAD LB…" at bounding box center [579, 277] width 1158 height 20
click at [405, 287] on input "Linear Left Lead, Linear Right Lead, Linear 1 Fott, Lateral Over Under Right, L…" at bounding box center [381, 276] width 81 height 19
click at [511, 347] on div "FFE Dorsiflexion Ankle Mobility MOVEMENT None REGULATE Manual TRACKING 1 SETS 3…" at bounding box center [579, 337] width 1158 height 20
click at [61, 302] on div "Wall Couch Stretch" at bounding box center [47, 298] width 48 height 6
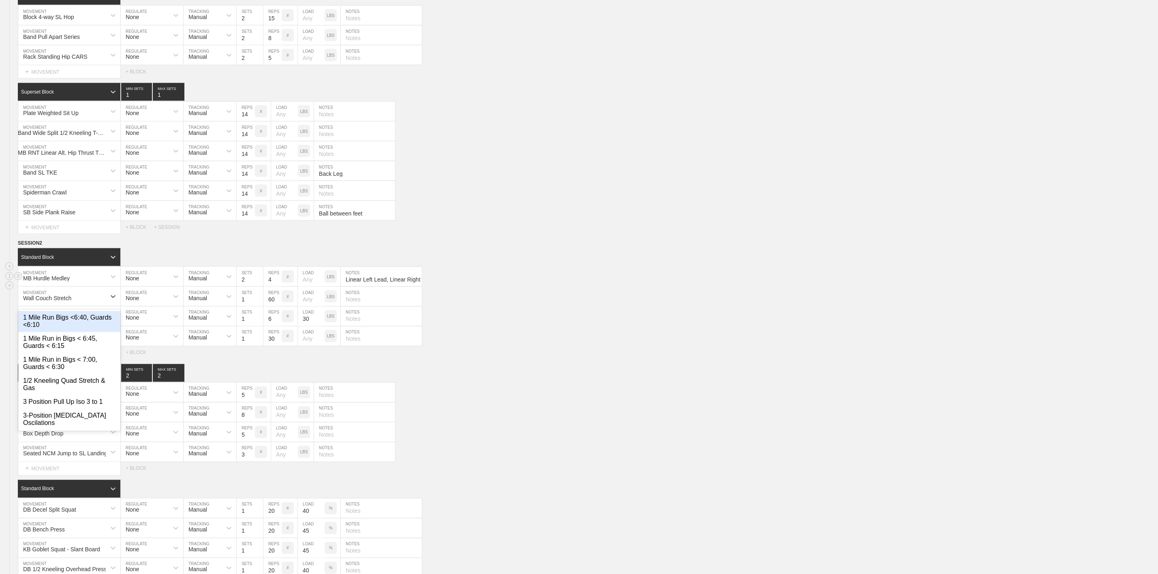
click at [260, 287] on input "2" at bounding box center [250, 276] width 26 height 19
click at [260, 287] on input "3" at bounding box center [250, 276] width 26 height 19
click at [260, 287] on input "4" at bounding box center [250, 276] width 26 height 19
type input "5"
click at [260, 287] on input "5" at bounding box center [250, 276] width 26 height 19
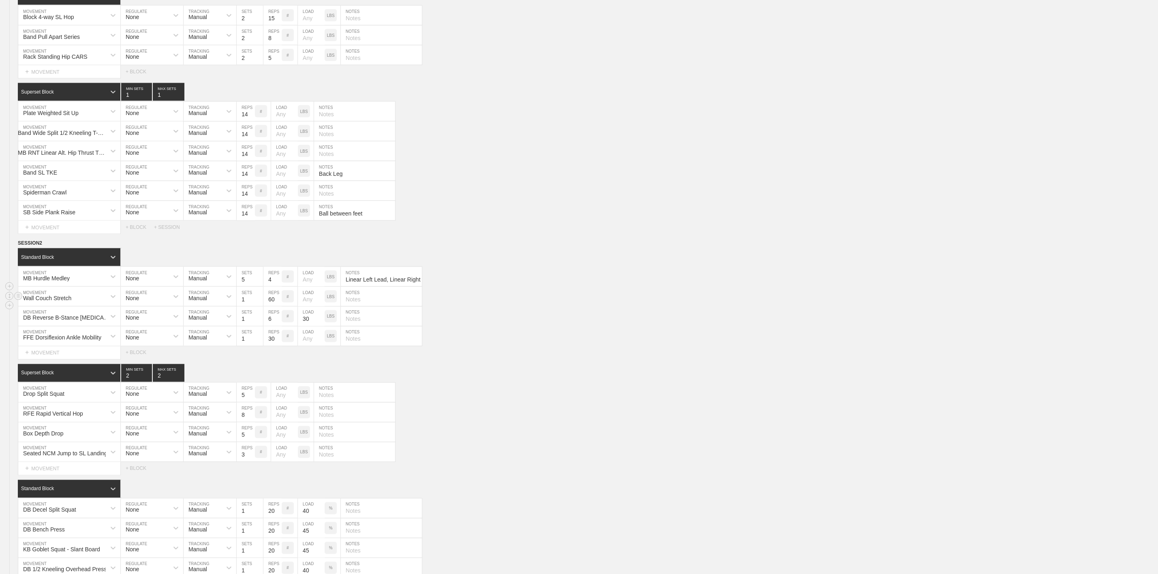
click at [70, 302] on div "Wall Couch Stretch" at bounding box center [47, 298] width 48 height 6
click at [84, 303] on input "DB Split Squat Yielding Iso Hold" at bounding box center [63, 299] width 81 height 6
click at [83, 303] on input "DB Split Squat Yielding Iso Hold" at bounding box center [63, 299] width 81 height 6
click at [72, 303] on input "DB Split Squat Yielding Iso Hold" at bounding box center [63, 299] width 81 height 6
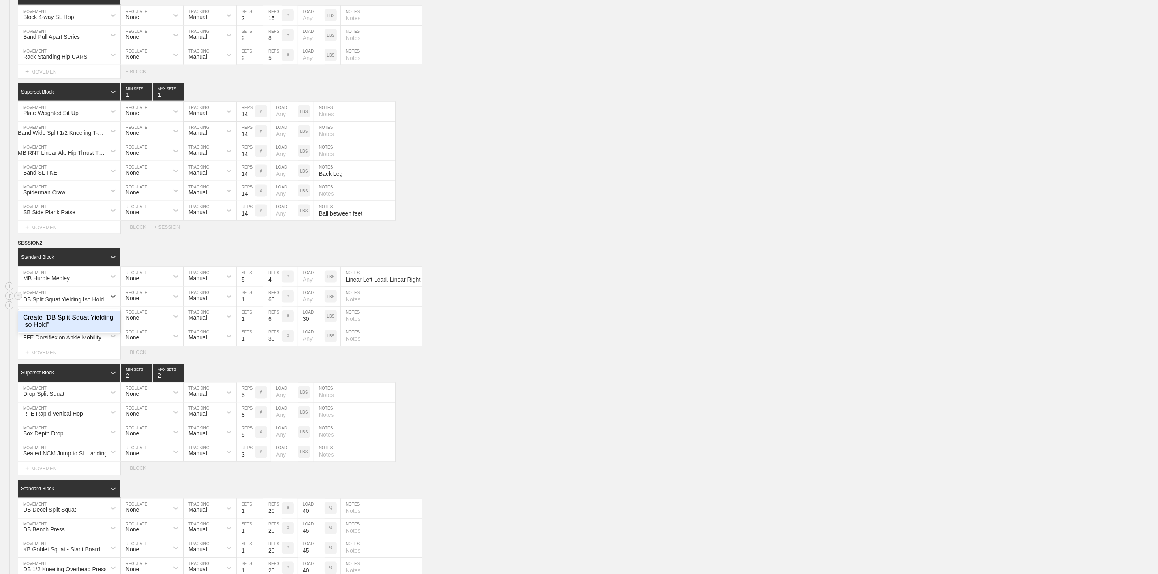
click at [72, 303] on input "DB Split Squat Yielding Iso Hold" at bounding box center [63, 299] width 81 height 6
click at [92, 303] on input "DB Split Squat Quasi Iso Hold" at bounding box center [60, 299] width 75 height 6
type input "DB Split Squat Quasi Iso"
click at [67, 332] on div "Create "DB Split Squat Quasi Iso"" at bounding box center [69, 321] width 102 height 21
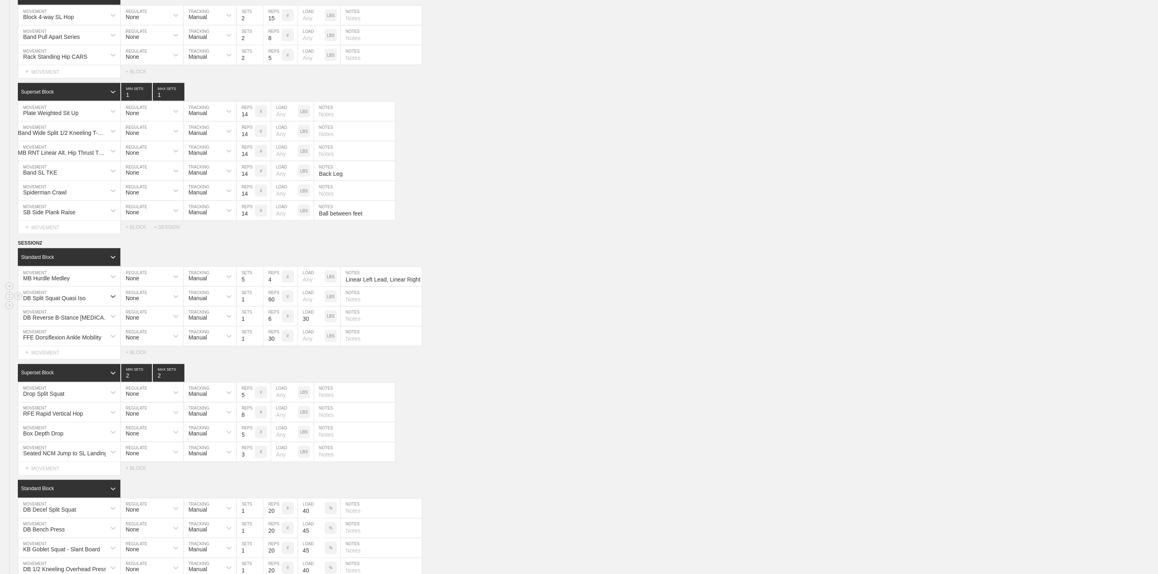
click at [272, 306] on input "60" at bounding box center [272, 296] width 18 height 19
type input "15"
type input "2"
click at [259, 306] on input "2" at bounding box center [250, 296] width 26 height 19
click at [393, 306] on input "text" at bounding box center [381, 296] width 81 height 19
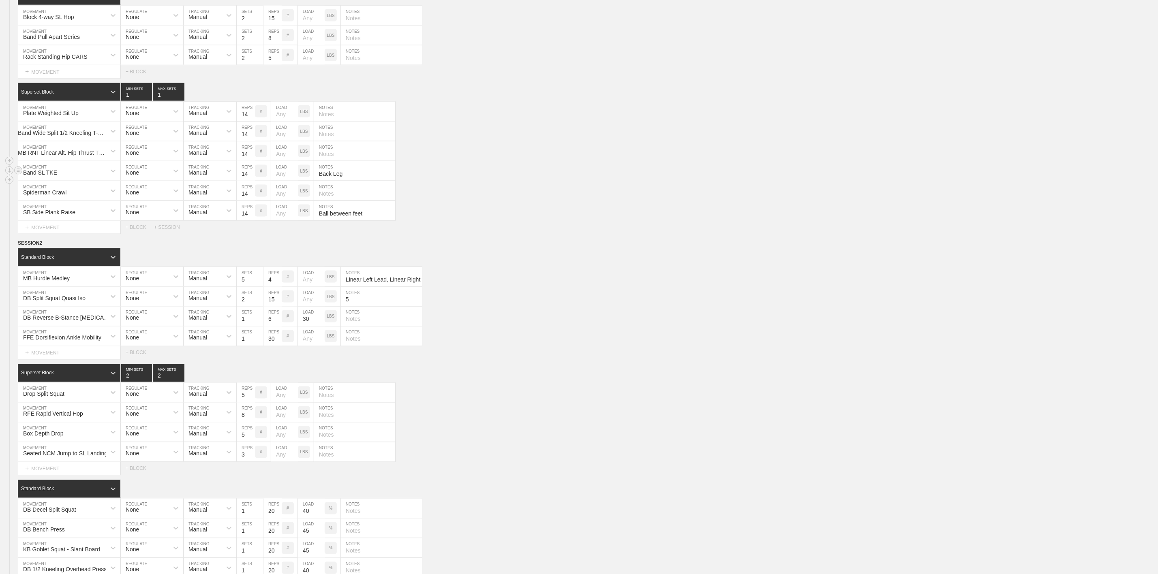
type input "5"
type input "@5-10-0-0"
click at [623, 390] on div "SESSION 2 Standard Block DUPLICATE INSERT MOVEMENT AFTER DELETE MB Hurdle Medle…" at bounding box center [579, 455] width 1158 height 432
click at [67, 321] on div "DB Reverse B-Stance Soleus Stretch & Load" at bounding box center [67, 318] width 88 height 6
type input "MB Partner Rhythmic Lunge, Lunge, Squat"
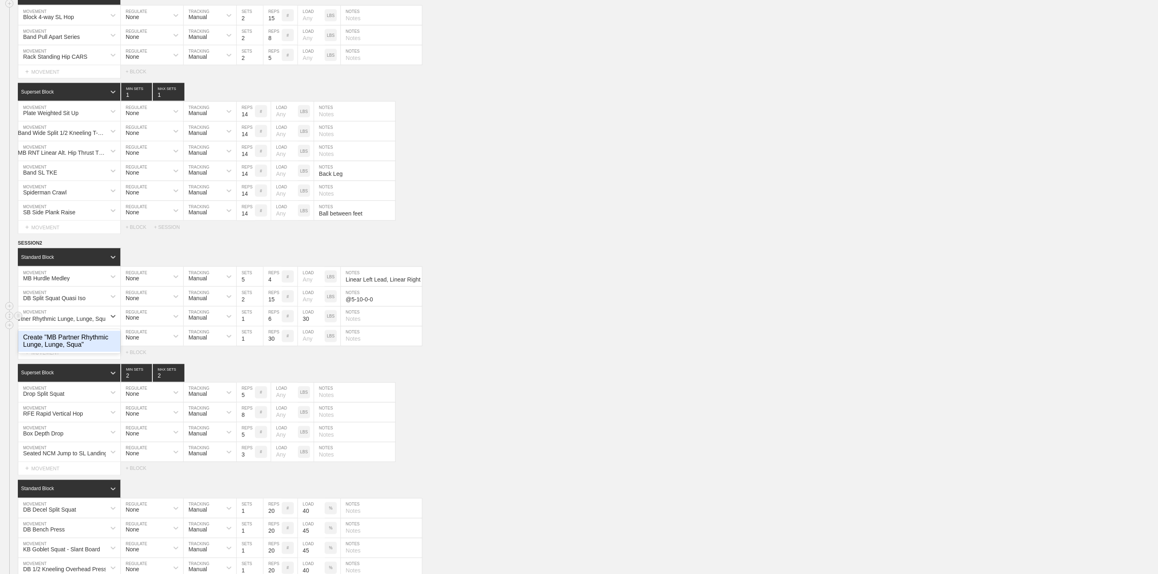
scroll to position [0, 24]
click at [58, 352] on div "Create "MB Partner Rhythmic Lunge, Lunge, Squat"" at bounding box center [69, 341] width 102 height 21
click at [272, 326] on input "6" at bounding box center [272, 316] width 18 height 19
type input "3"
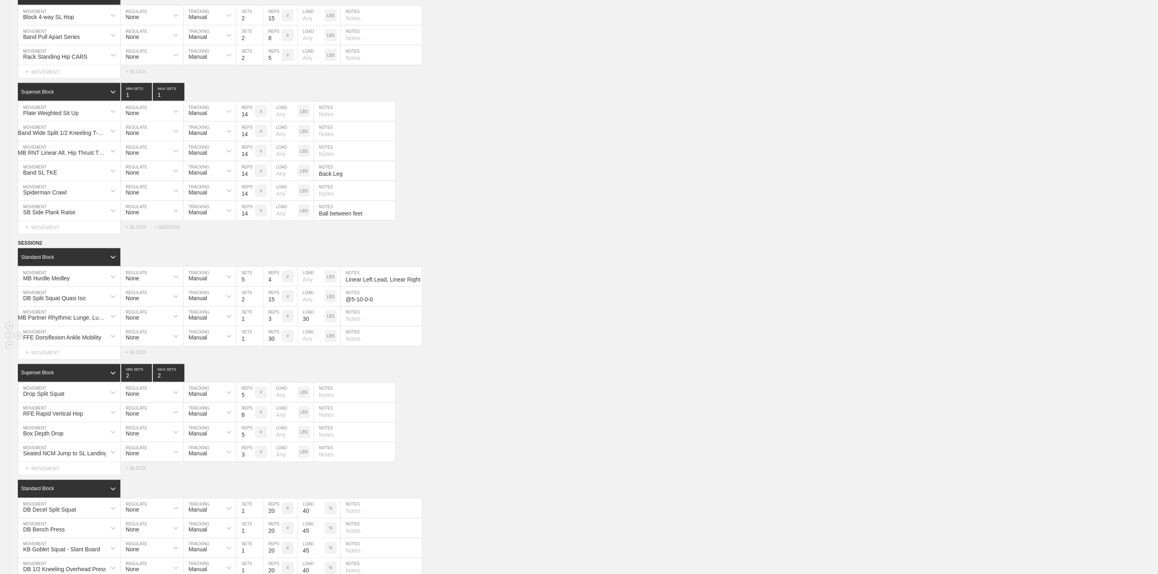
click at [539, 347] on div "FFE Dorsiflexion Ankle Mobility MOVEMENT None REGULATE Manual TRACKING 1 SETS 3…" at bounding box center [579, 337] width 1158 height 20
click at [390, 326] on input "text" at bounding box center [381, 316] width 81 height 19
type input "Partner Standing on Bench"
click at [84, 341] on div "FFE Dorsiflexion Ankle Mobility" at bounding box center [62, 338] width 78 height 6
click at [19, 341] on circle at bounding box center [18, 335] width 9 height 9
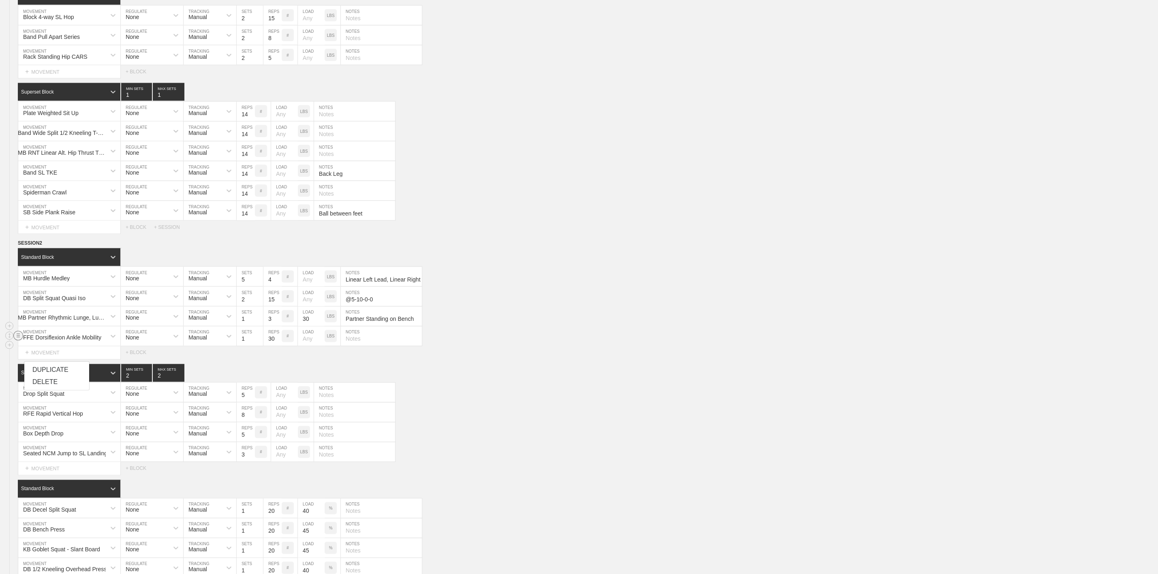
click at [41, 385] on div "DELETE" at bounding box center [56, 382] width 65 height 12
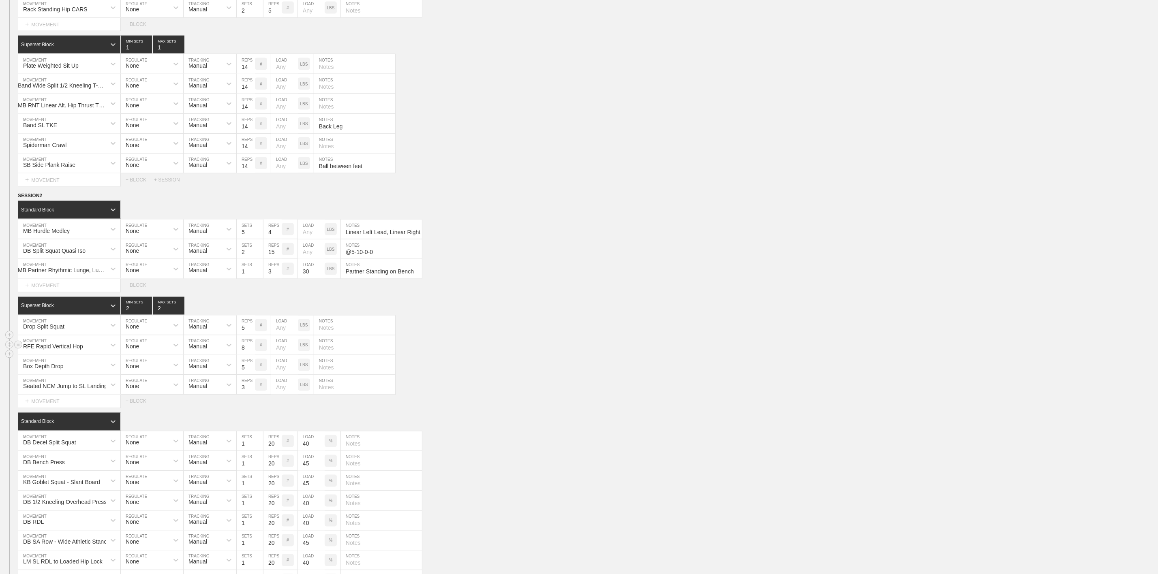
scroll to position [912, 0]
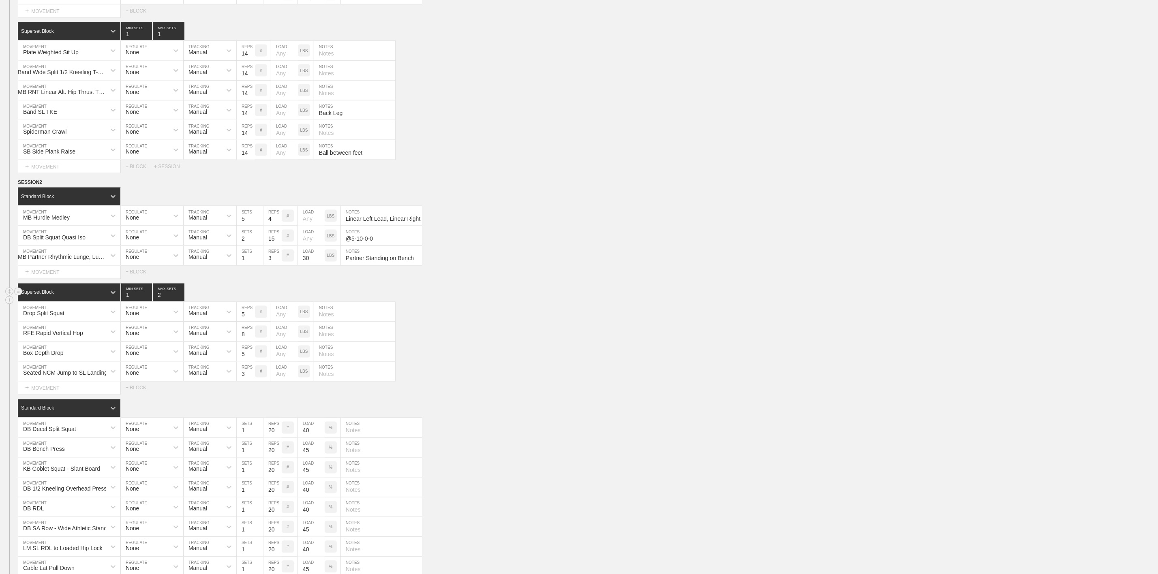
type input "1"
click at [146, 302] on input "1" at bounding box center [136, 293] width 31 height 18
type input "1"
click at [180, 302] on input "1" at bounding box center [169, 293] width 32 height 18
click at [75, 319] on div "Drop Split Squat" at bounding box center [62, 312] width 88 height 14
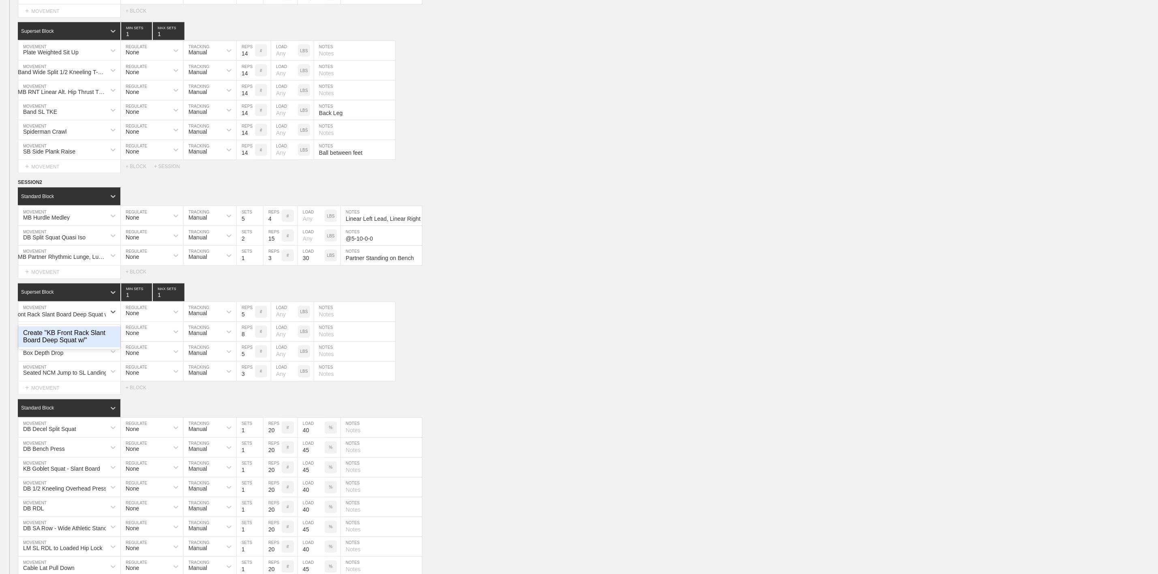
scroll to position [0, 22]
type input "KB Front Rack Slant Board Deep Squat w/ Mini Band"
click at [63, 355] on div "Create "KB Front Rack Slant Board Deep Squat w/ Mini Band"" at bounding box center [69, 341] width 102 height 28
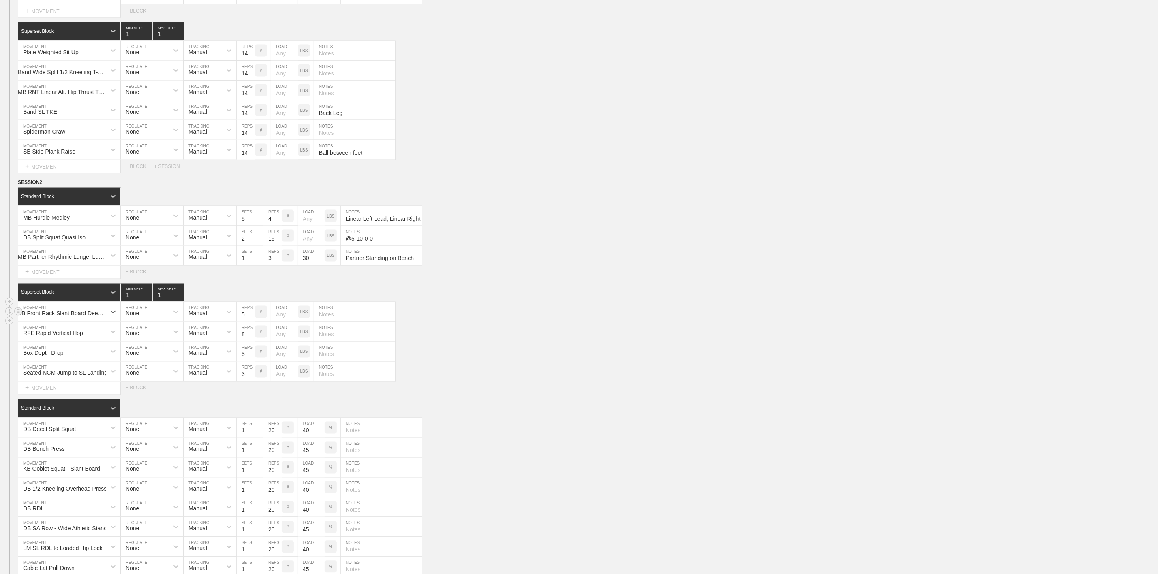
click at [351, 322] on input "text" at bounding box center [354, 311] width 81 height 19
type input "Mini Band Below Knees"
click at [252, 322] on input "6" at bounding box center [246, 311] width 18 height 19
click at [246, 322] on input "6" at bounding box center [246, 311] width 18 height 19
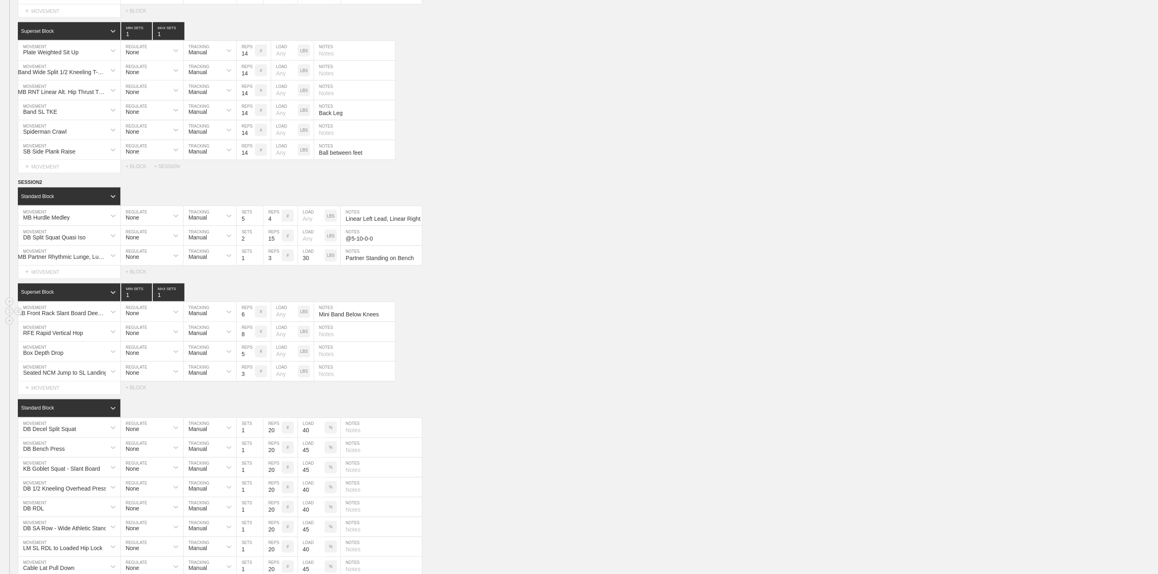
click at [241, 322] on input "6" at bounding box center [246, 311] width 18 height 19
click at [242, 322] on input "6" at bounding box center [246, 311] width 18 height 19
type input "14"
drag, startPoint x: 116, startPoint y: 322, endPoint x: 109, endPoint y: 326, distance: 8.0
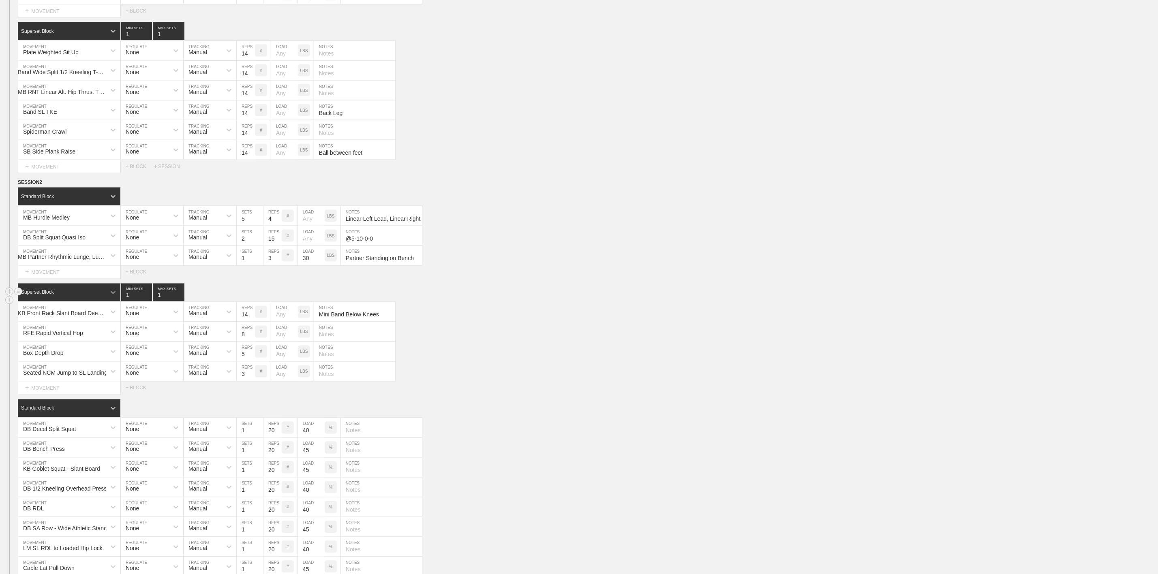
click at [115, 297] on icon at bounding box center [113, 293] width 8 height 8
click at [79, 320] on div "Standard Block" at bounding box center [69, 313] width 103 height 14
click at [334, 315] on p "LBS" at bounding box center [331, 312] width 8 height 4
click at [309, 322] on input "number" at bounding box center [311, 311] width 27 height 19
type input "50"
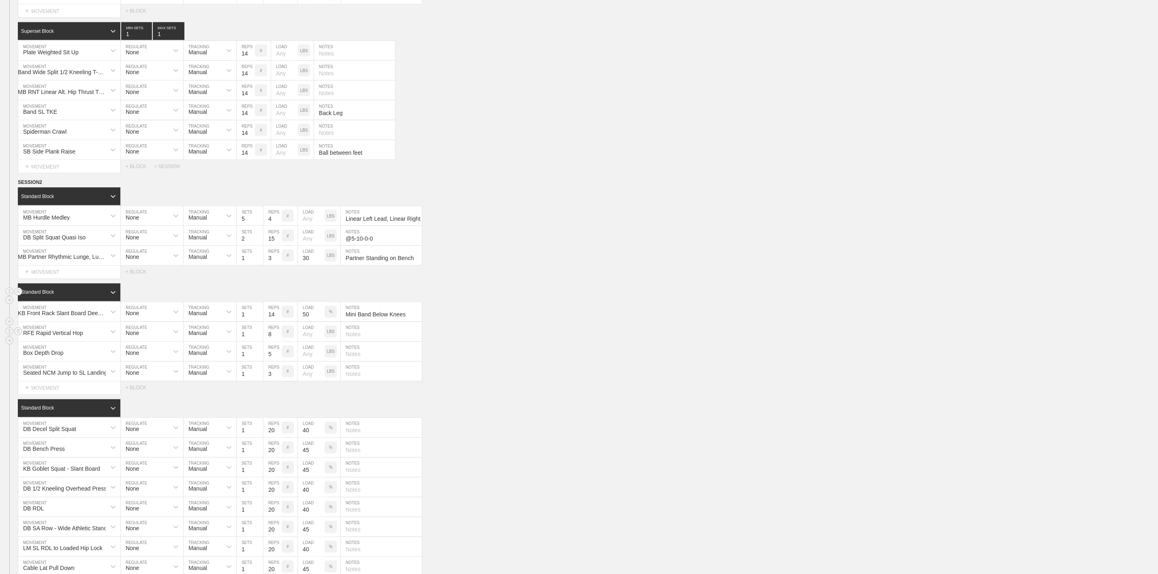
click at [572, 362] on div "Box Depth Drop MOVEMENT None REGULATE Manual TRACKING 1 SETS 5 REPS # LOAD LBS …" at bounding box center [579, 352] width 1158 height 20
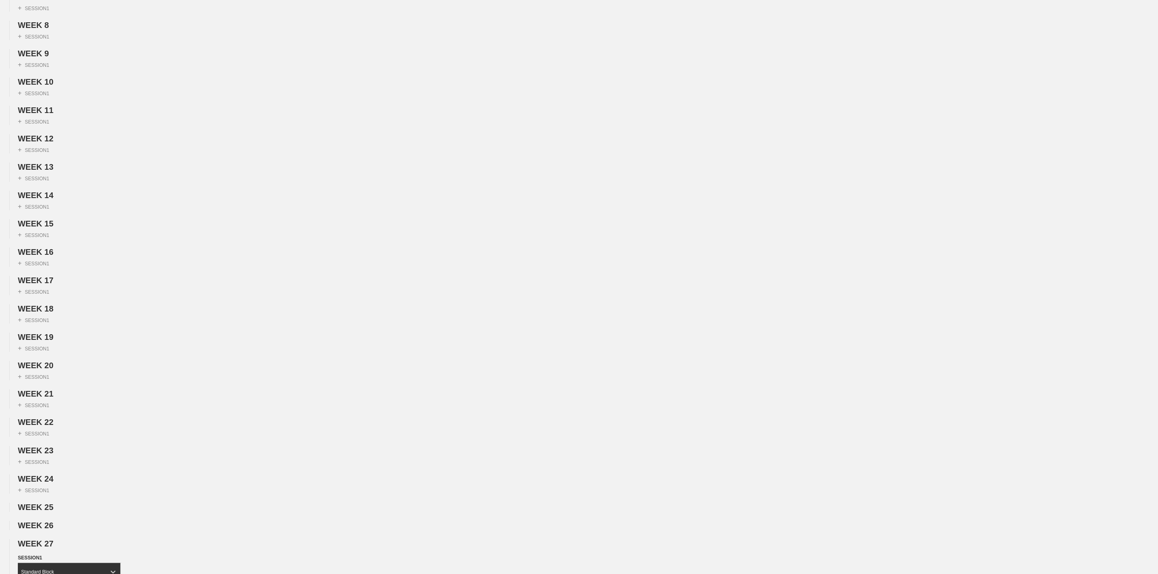
scroll to position [0, 0]
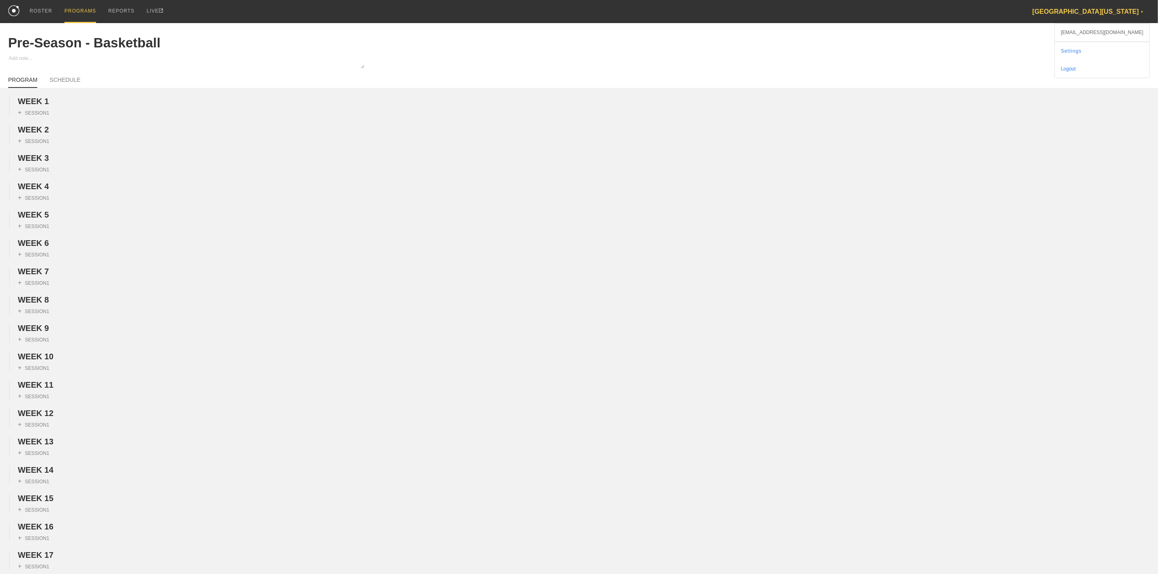
click at [1106, 30] on div "[EMAIL_ADDRESS][DOMAIN_NAME]" at bounding box center [1102, 33] width 94 height 18
click at [1091, 50] on link "Settings" at bounding box center [1102, 51] width 94 height 18
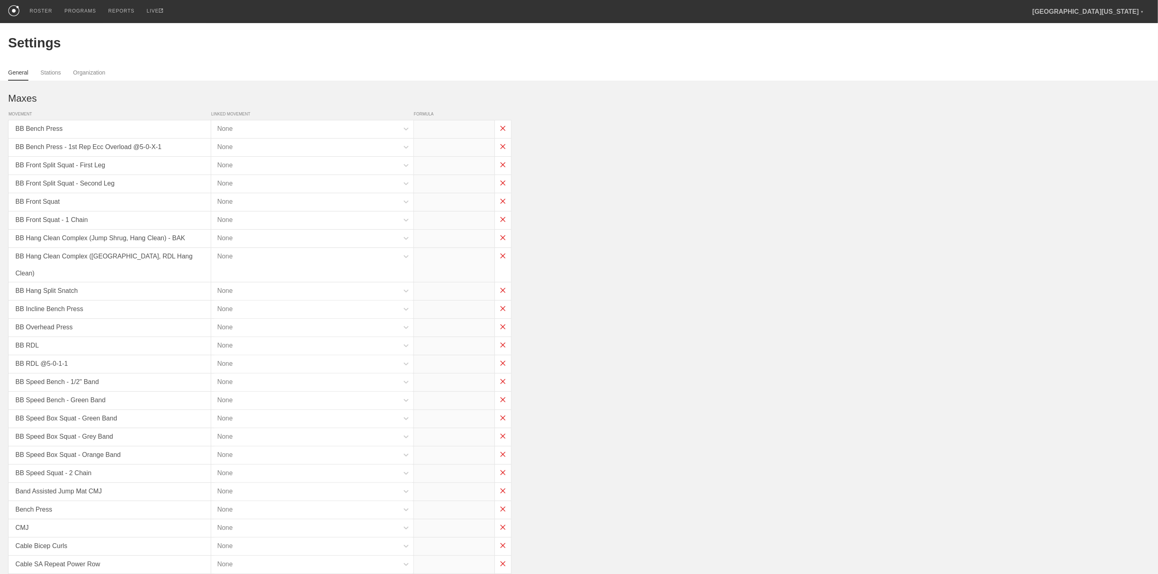
type input "x*1"
type input "x*0.65"
type input "x*.8"
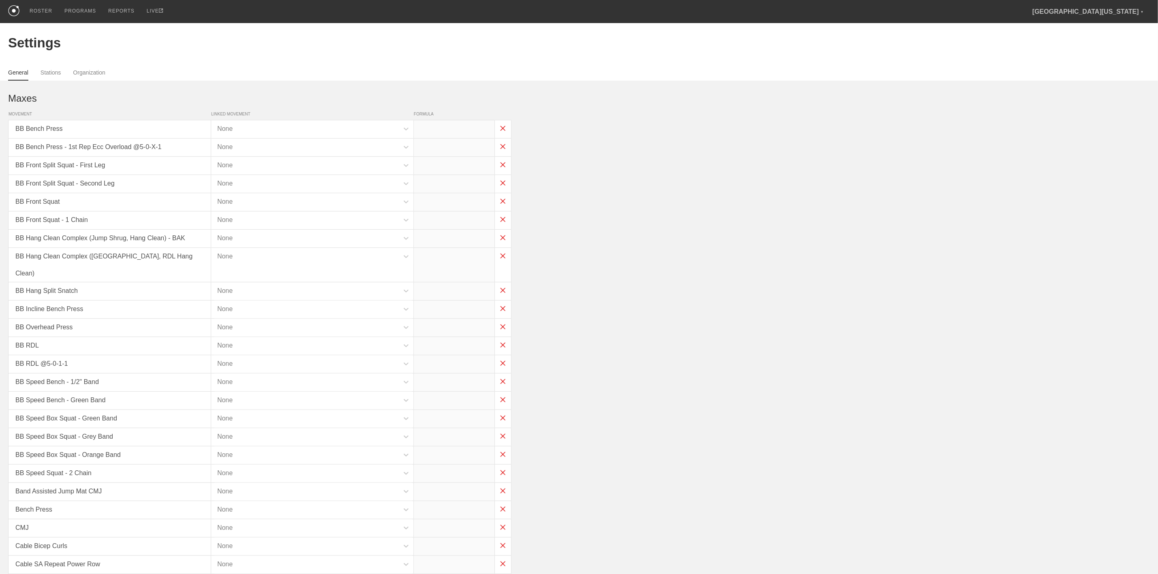
type input "(x*0.8)-30"
type input "x*1"
type input "x*0.8"
type input "x*0.75"
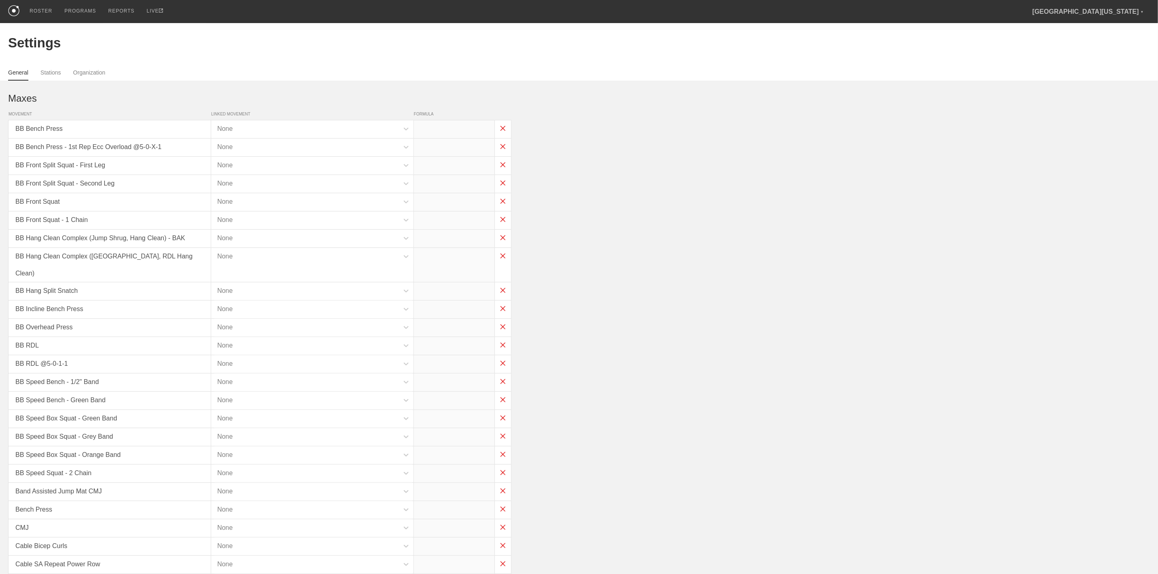
type input "x*0.6"
type input "x*0.8"
type input "x-30"
type input "x-35"
type input "x-55"
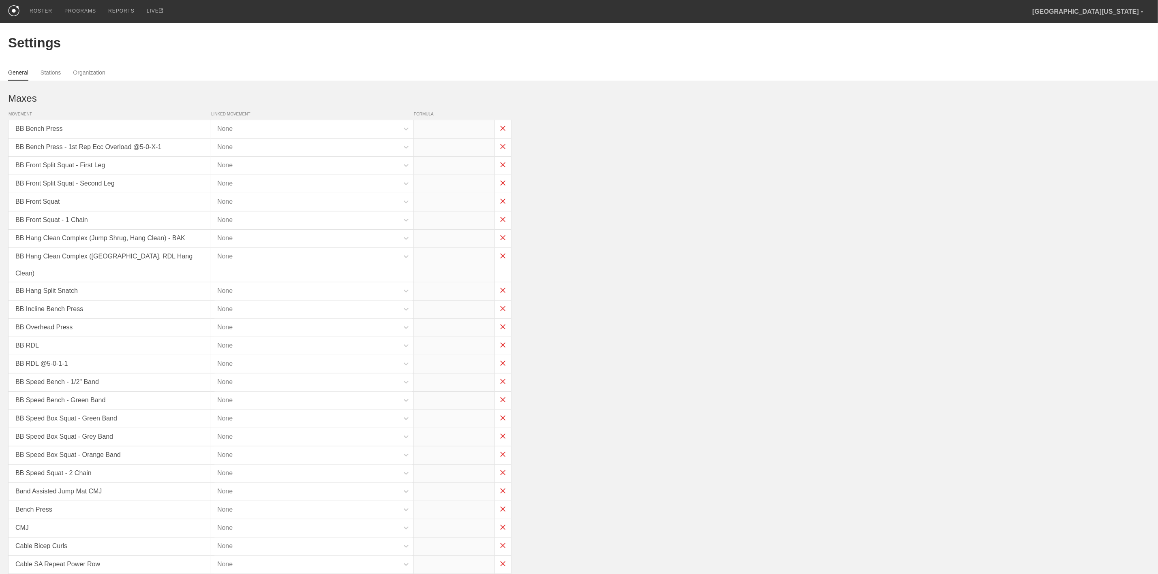
type input "x-100"
type input "x-75"
type input "x-60"
type input "x*1"
type input "x*0.45"
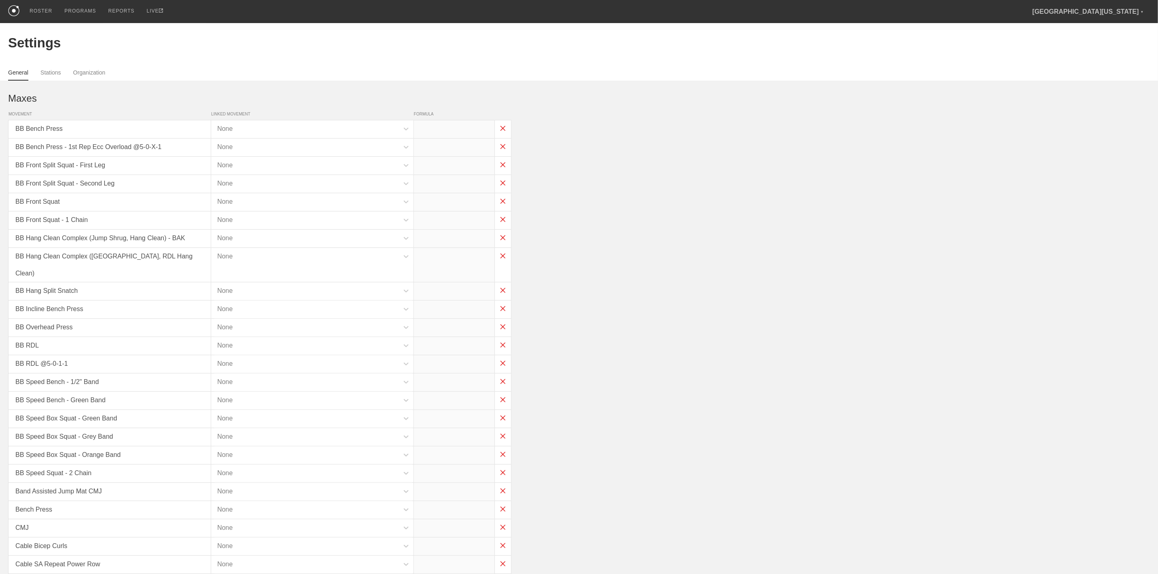
type input "x*0.4"
type input "x*0.45"
type input "x*0.4"
type input "x*0.45"
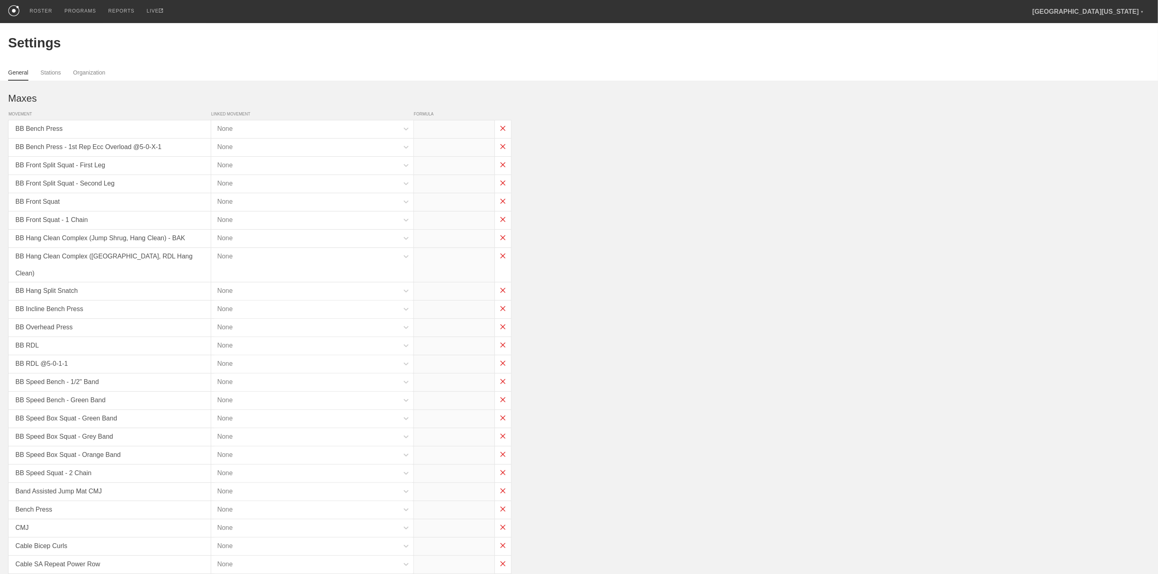
type input "x*0.05"
type input "x*0.35"
type input "x*0.3"
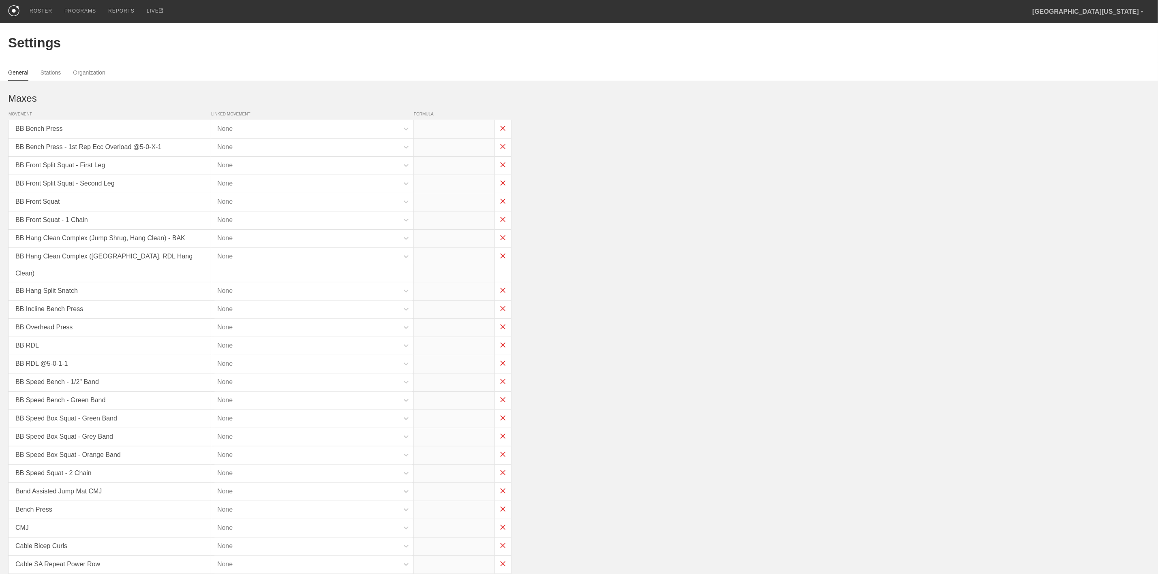
type input "x*0.35"
type input "x*0.3"
type input "x*0.45"
type input "x*0.3"
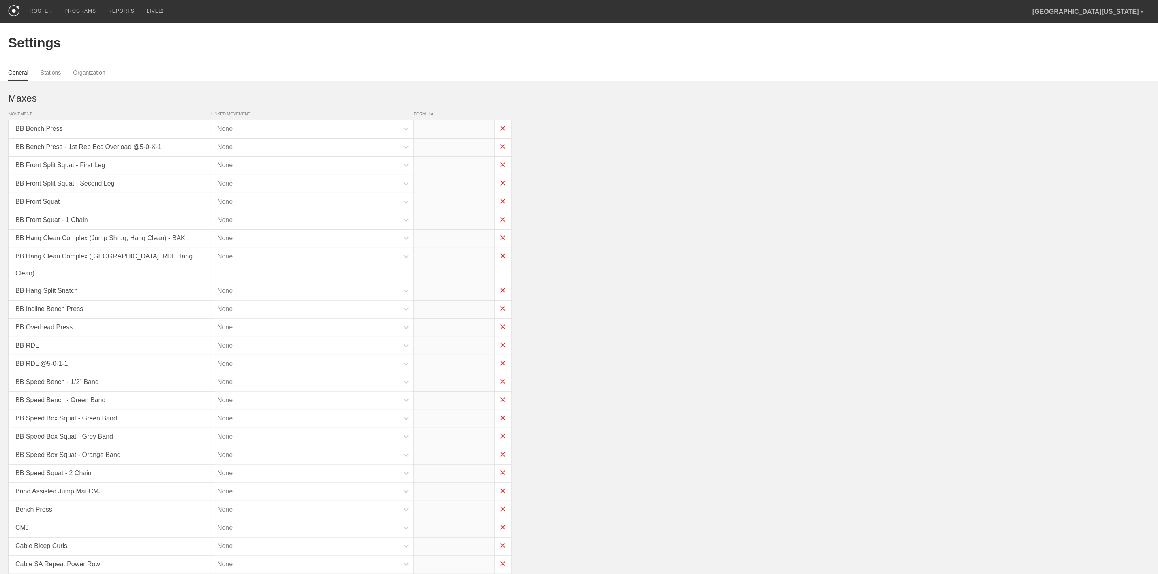
type input "x*0.2"
type input "x*0.3"
type input "x*0.55"
type input "x*0.3"
type input "x*0.35"
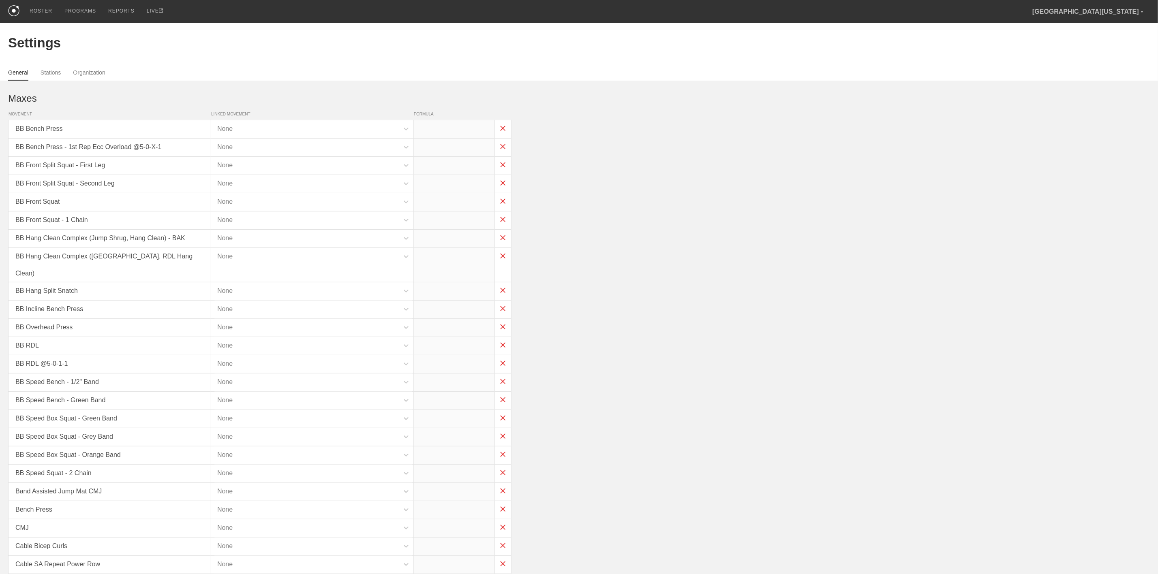
type input "(x/2)-5"
type input "x*0.4"
type input "x*0.1"
type input "x*0.35"
type input "x*0.4"
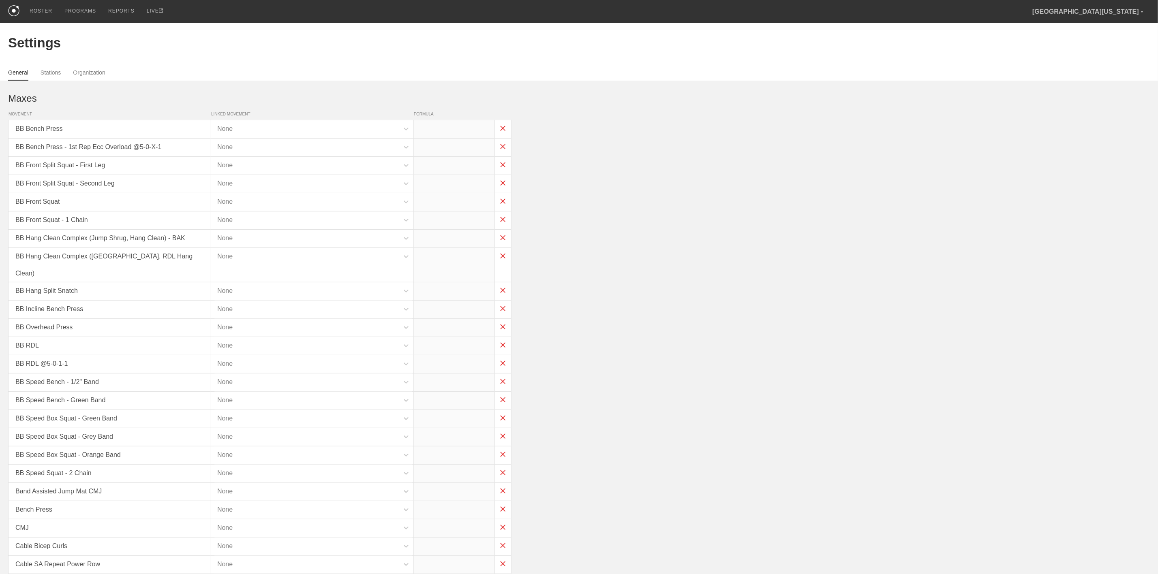
type input "x*0.15"
type input "x*0.3"
type input "x*0.35"
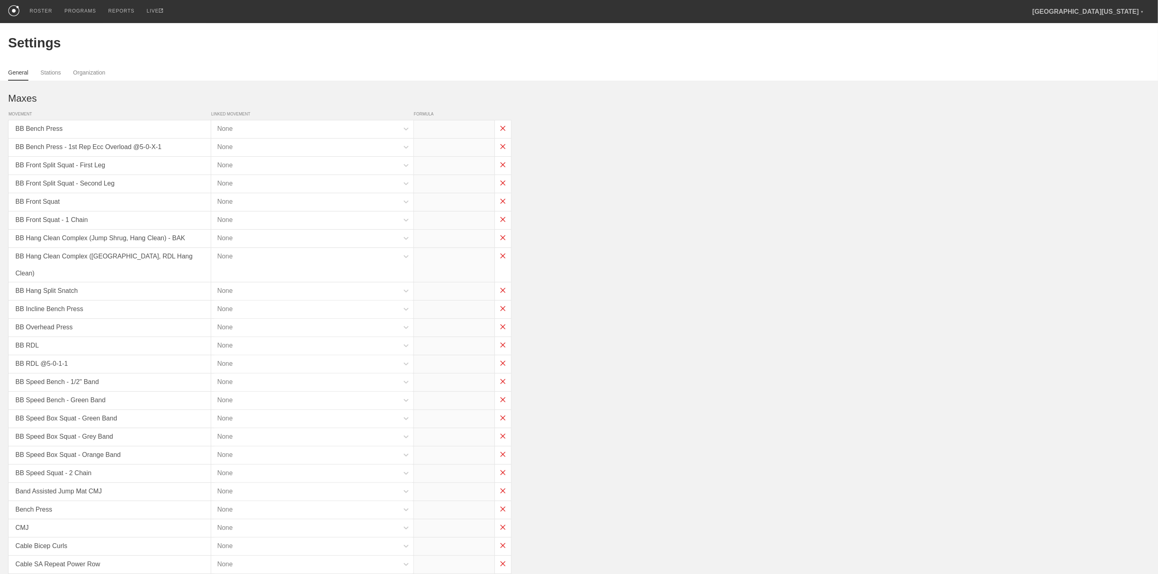
type input "x*0.4"
type input "x*0.45"
type input "x*0.3"
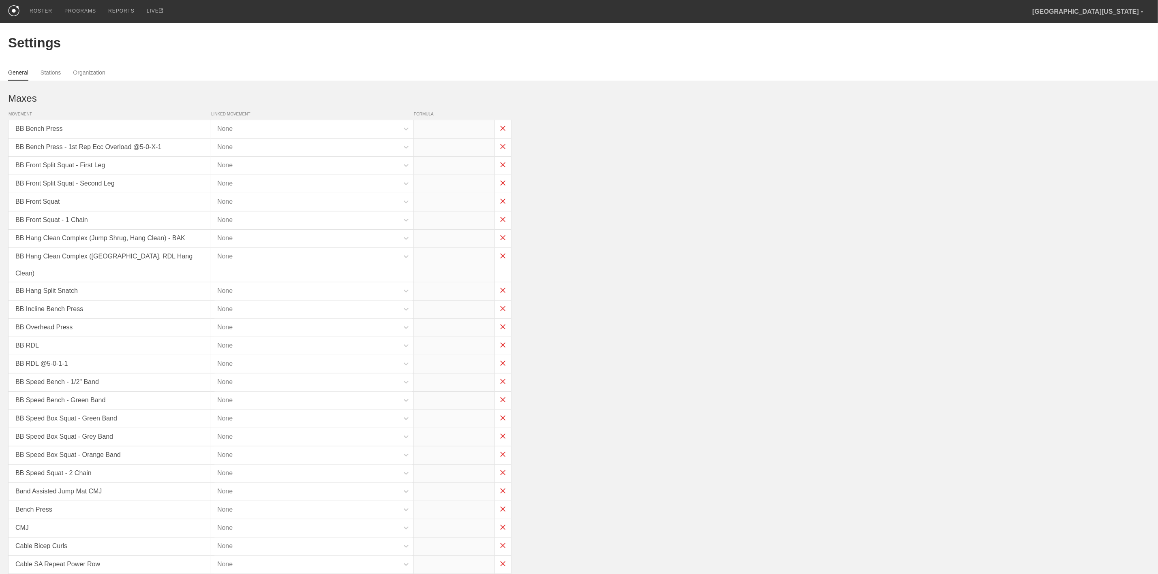
type input "x*0.3"
type input "x*0.75"
type input "x*0.5"
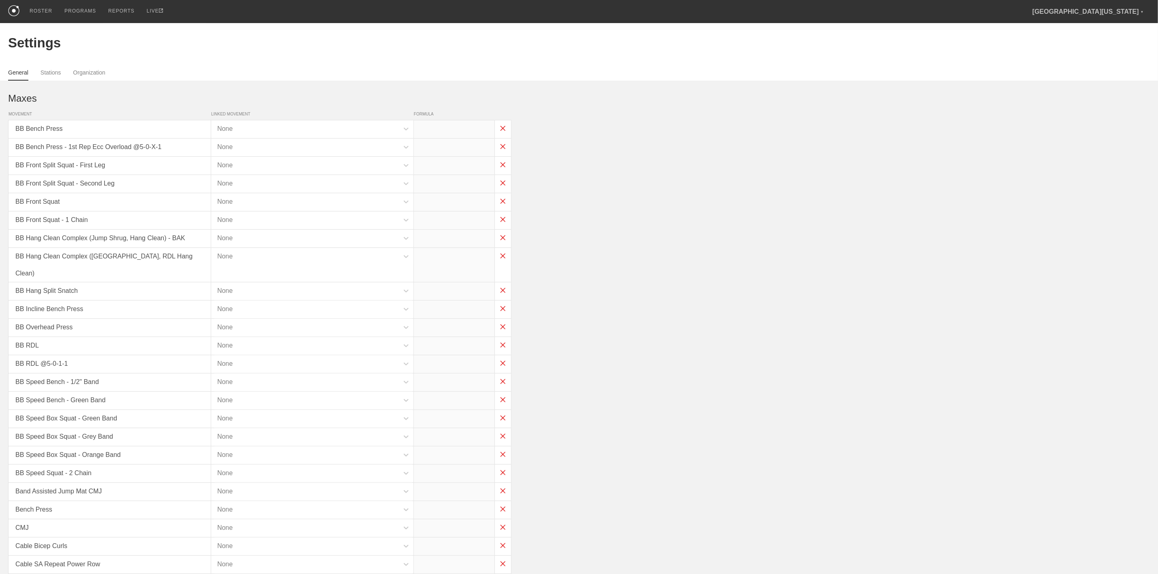
type input "x*0.3"
type input "x*0.5"
type input "x*0.4"
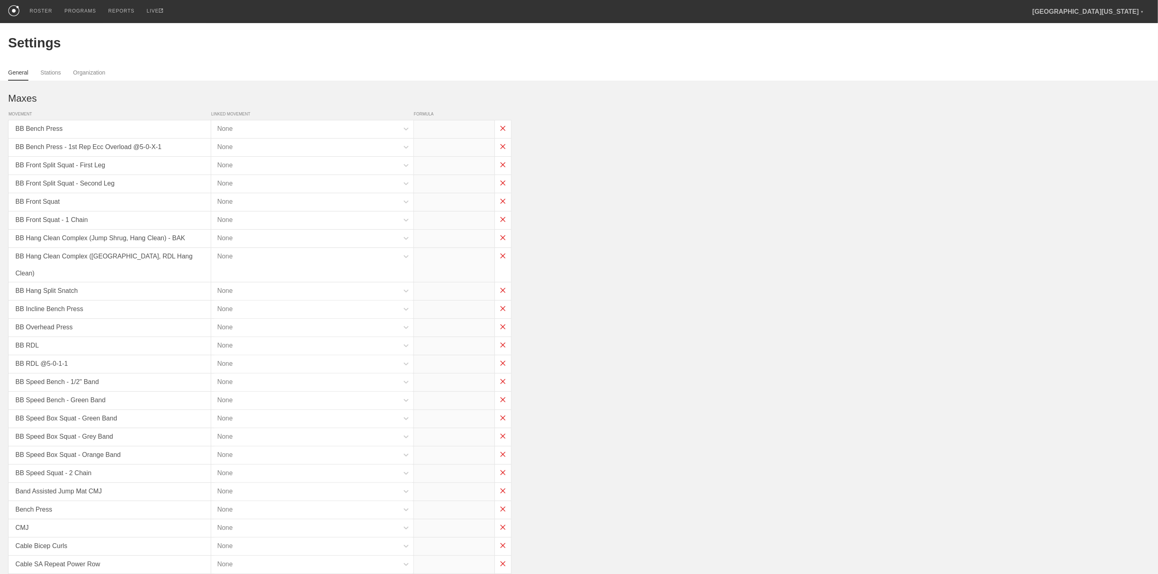
type input "x*0.5"
type input "x*0.3"
type input "x*0.45"
type input "x*0.3"
type input "(x*0.35)-25"
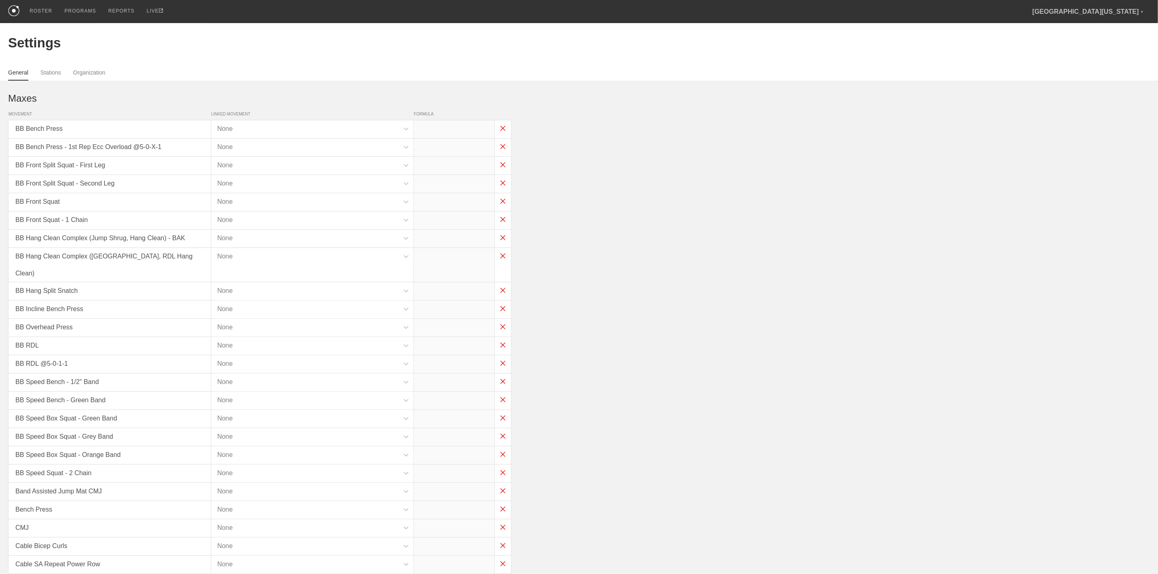
type input "(x*0.35)-25"
type input "(x*0.3)-25"
type input "(x*0.35)-25"
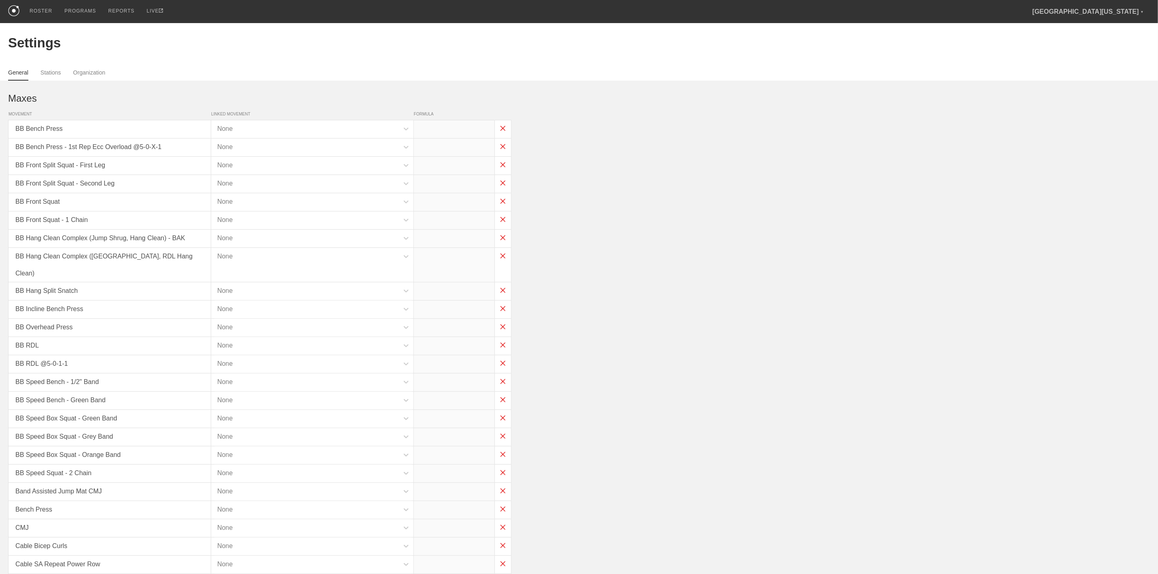
type input "x*0.85"
type input "x*0.825"
type input "x*0.75"
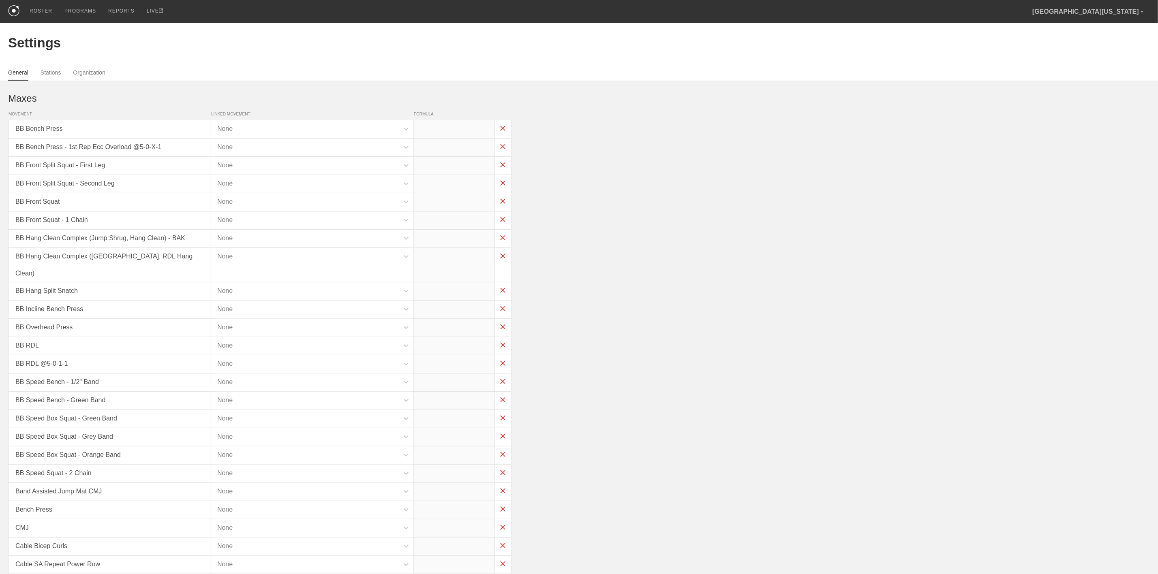
type input "x*0.75"
type input "x*0.65"
type input "x*0.9"
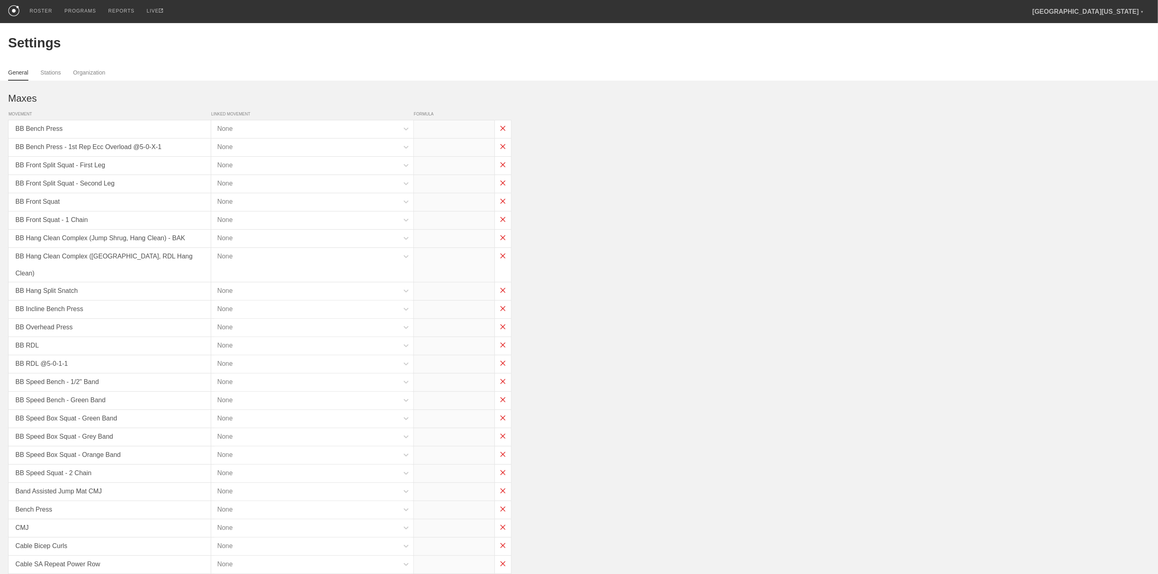
type input "x*0.9"
type input "x*0.5"
type input "x*0.35"
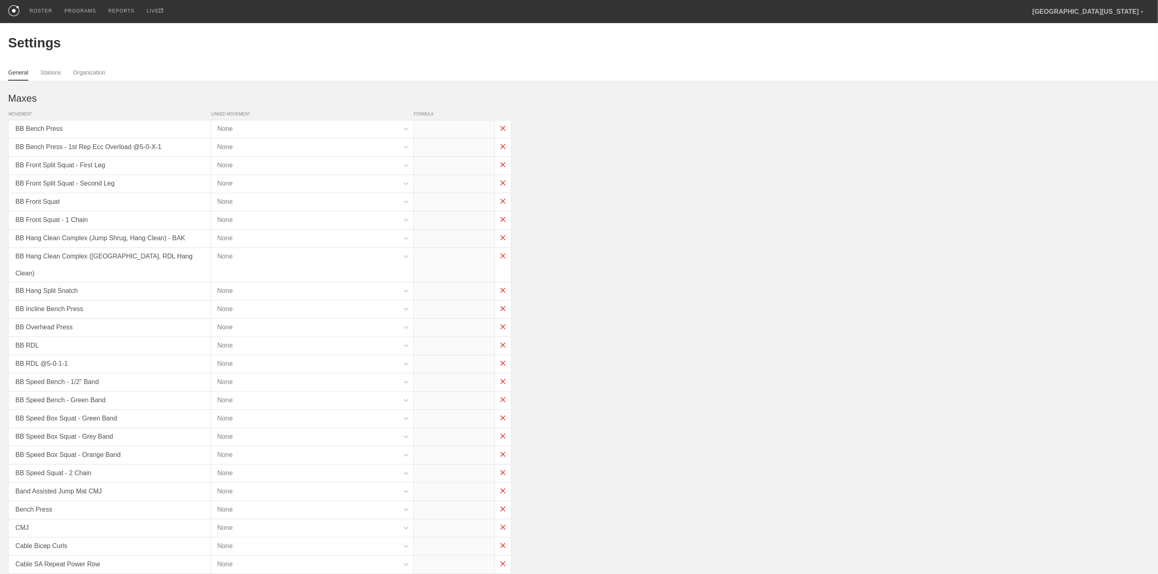
type input "x*0.45"
type input "x*0.75"
type input "x*0.6"
type input "x*0.7"
type input "x*0.65"
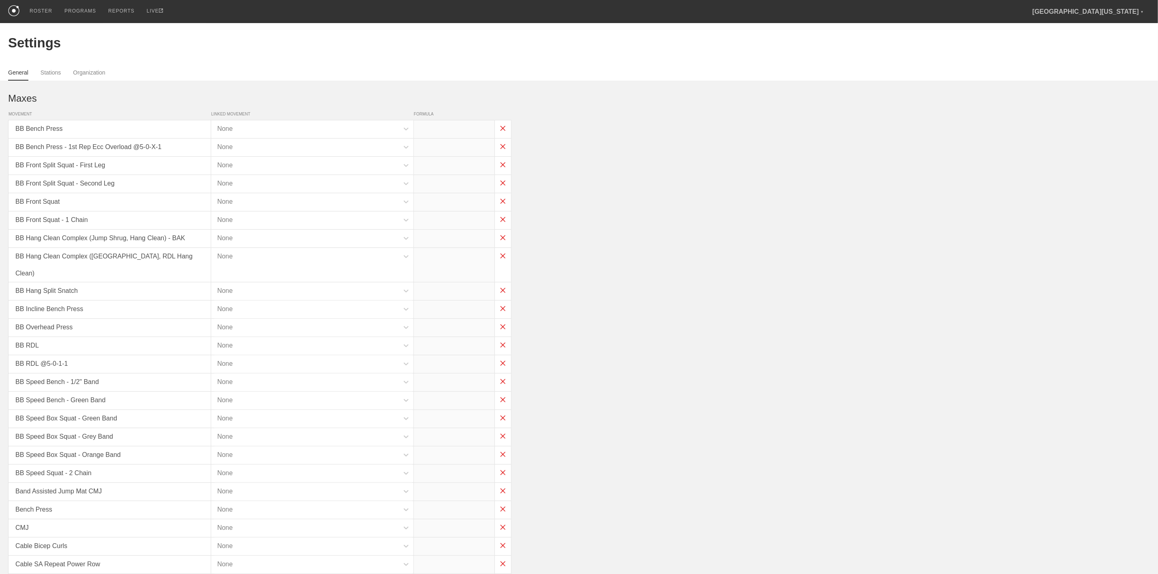
type input "x*0.7"
type input "x*0.7-30"
type input "x-55"
type input "x-45"
type input "(x*1)-20"
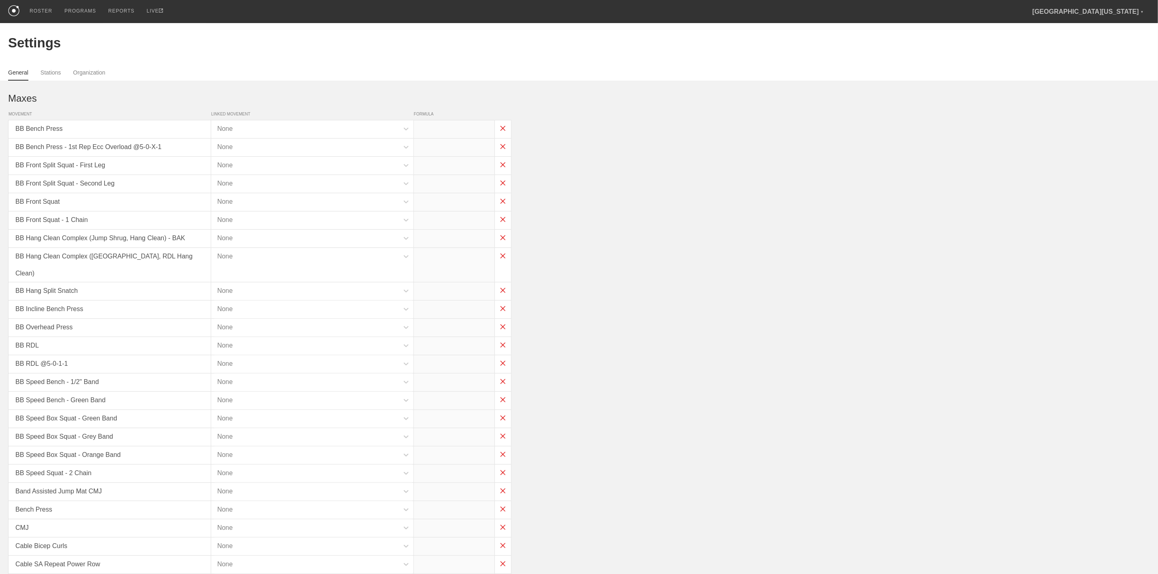
type input "x*1"
type input "x*0.8"
type input "x*1"
type input "x-35"
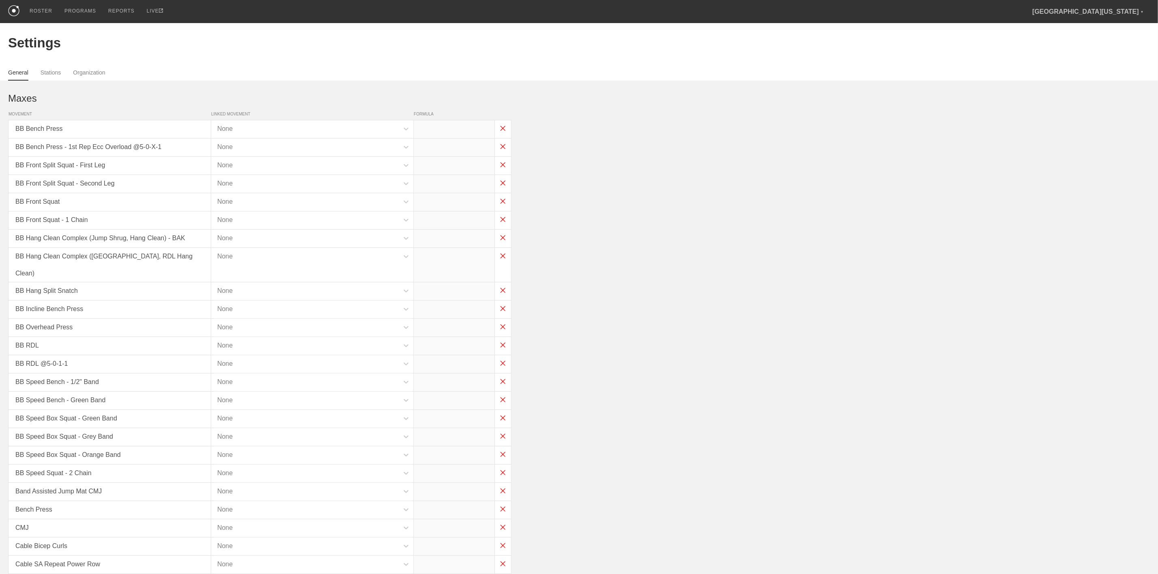
type input "x*0.7"
type input "x*1"
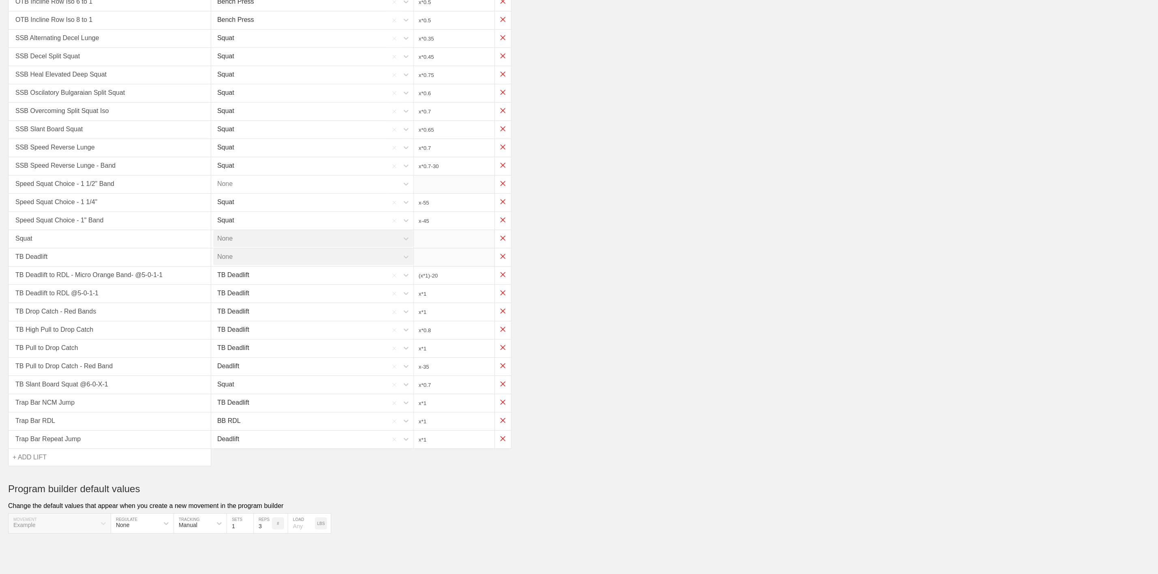
scroll to position [1878, 0]
click at [74, 458] on div "+ ADD LIFT" at bounding box center [110, 457] width 202 height 17
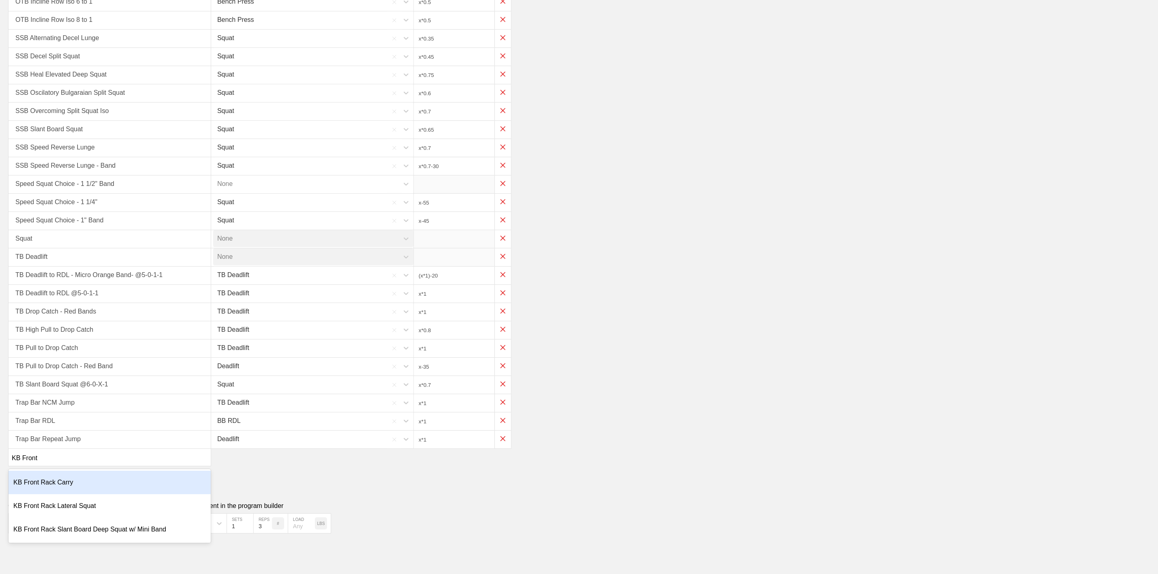
type input "KB Front"
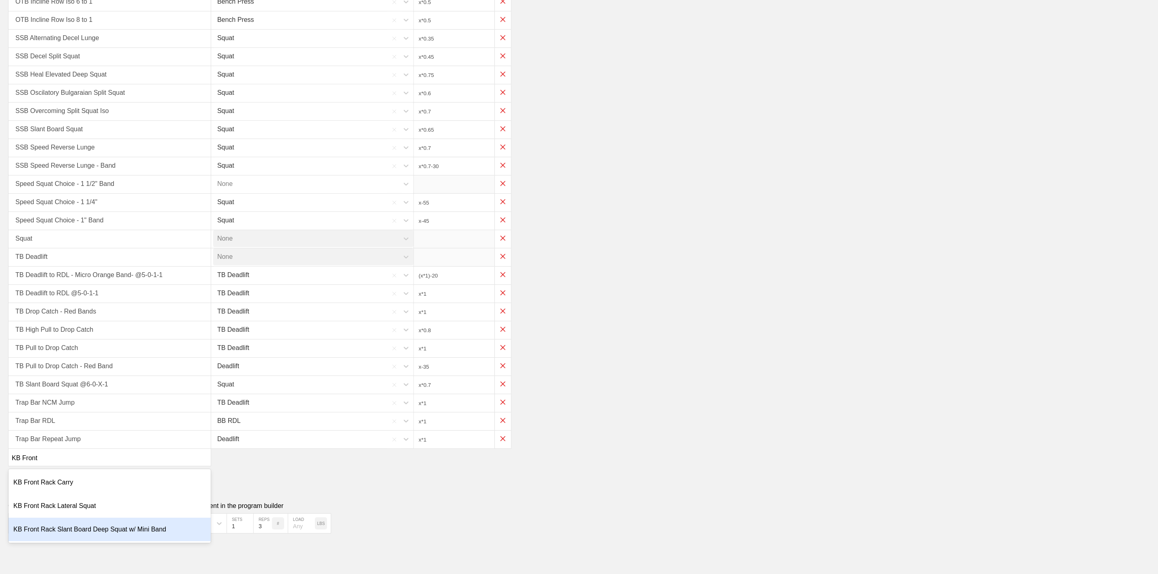
click at [55, 531] on div "KB Front Rack Slant Board Deep Squat w/ Mini Band" at bounding box center [110, 530] width 202 height 24
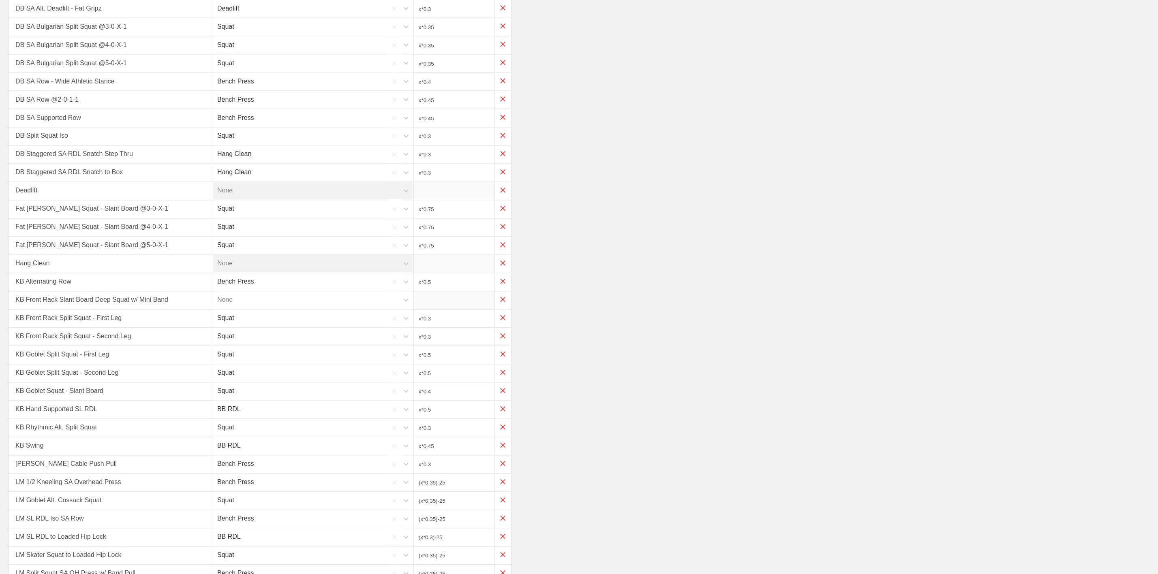
scroll to position [1046, 0]
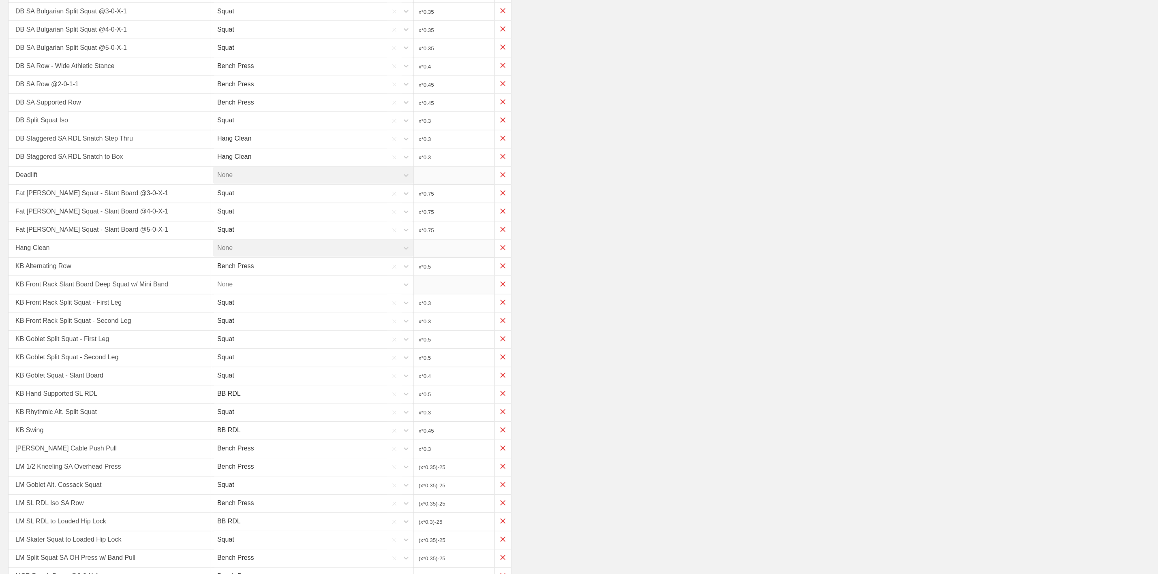
click at [249, 293] on div "None" at bounding box center [306, 284] width 186 height 17
click at [237, 403] on div "Squat" at bounding box center [314, 391] width 202 height 24
click at [444, 294] on input "x*1" at bounding box center [454, 285] width 81 height 18
type input "x*0.3"
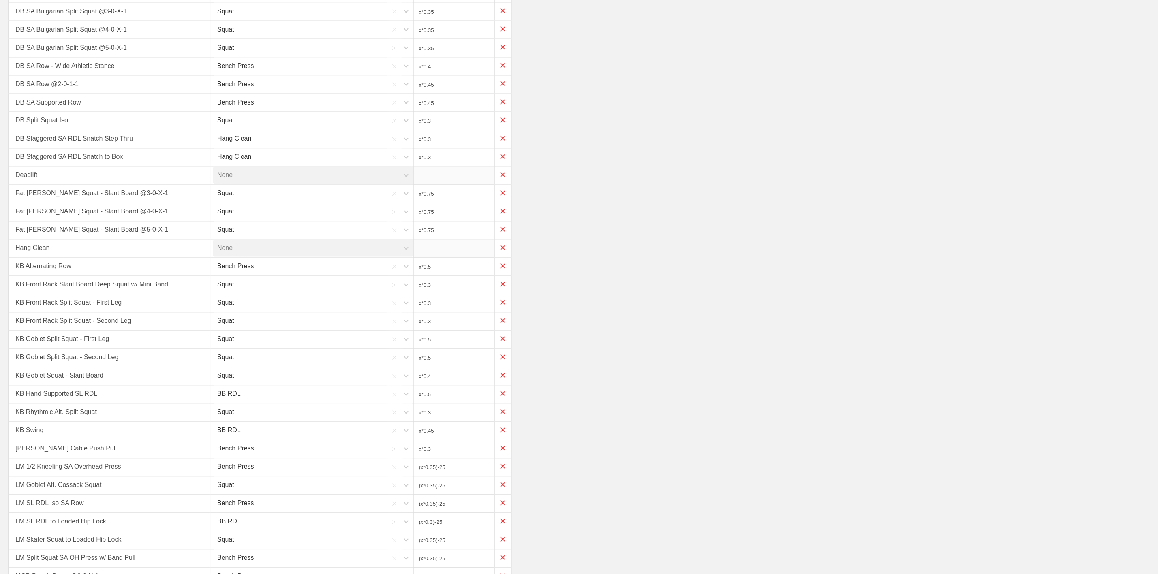
click at [549, 295] on div "KB Front Rack Slant Board Deep Squat w/ Mini Band Squat x*0.3" at bounding box center [579, 285] width 1142 height 18
click at [684, 404] on div "KB Hand Supported SL RDL BB RDL x*0.5" at bounding box center [579, 395] width 1142 height 18
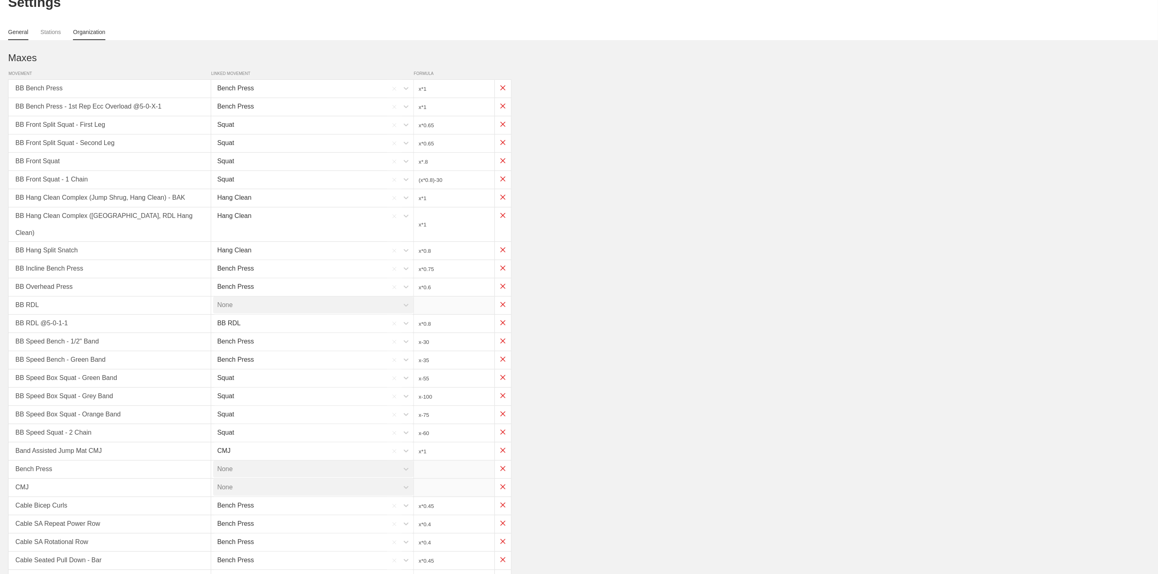
scroll to position [0, 0]
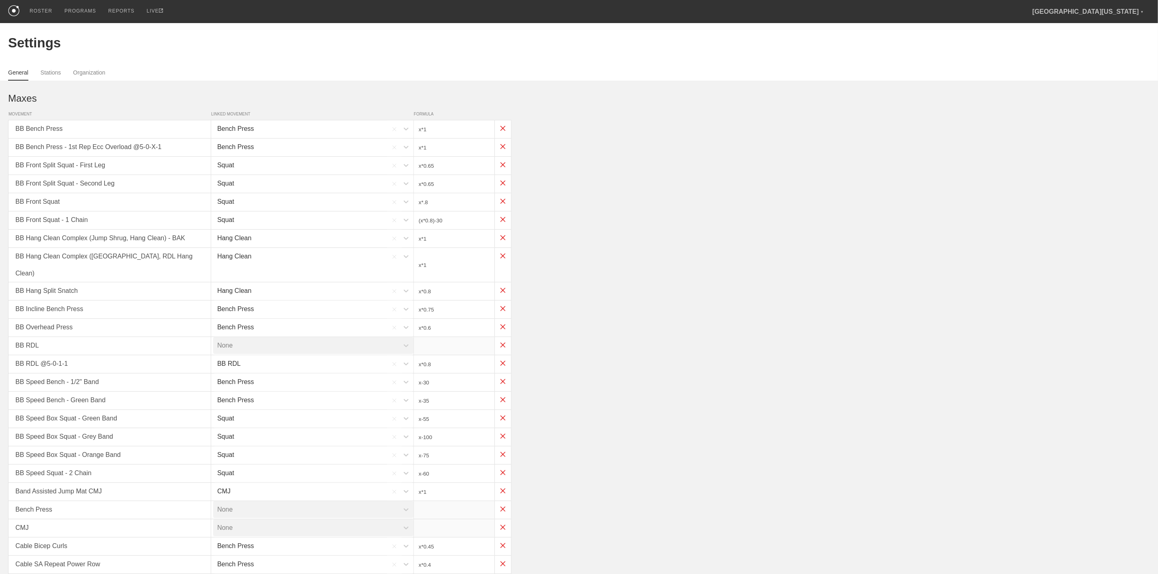
drag, startPoint x: 34, startPoint y: 6, endPoint x: 60, endPoint y: 17, distance: 27.8
click at [35, 7] on div "ROSTER" at bounding box center [41, 11] width 23 height 22
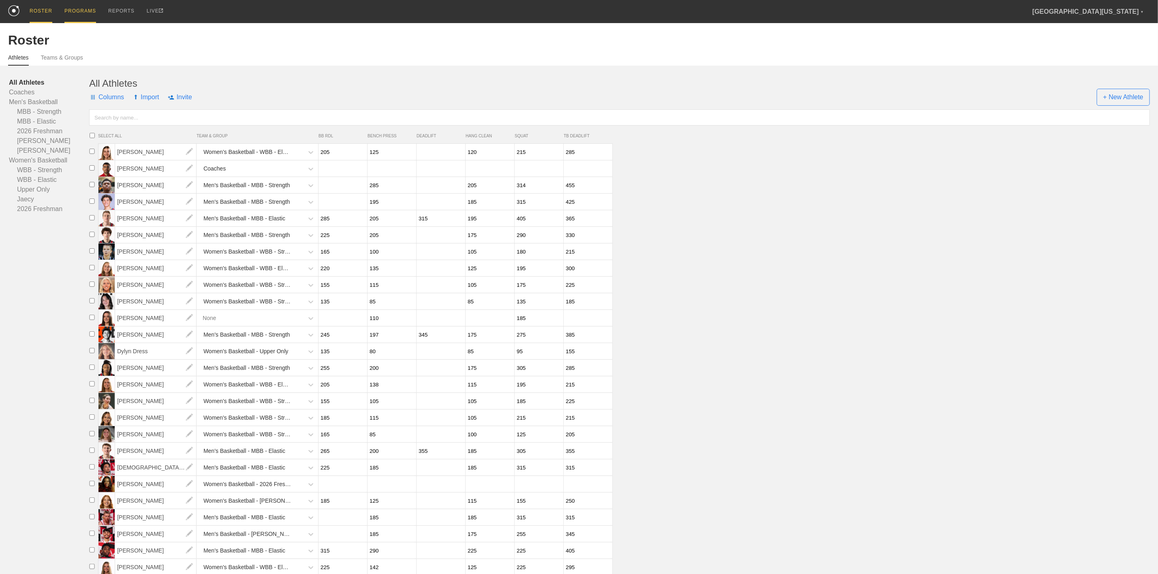
click at [76, 10] on div "PROGRAMS" at bounding box center [80, 11] width 32 height 23
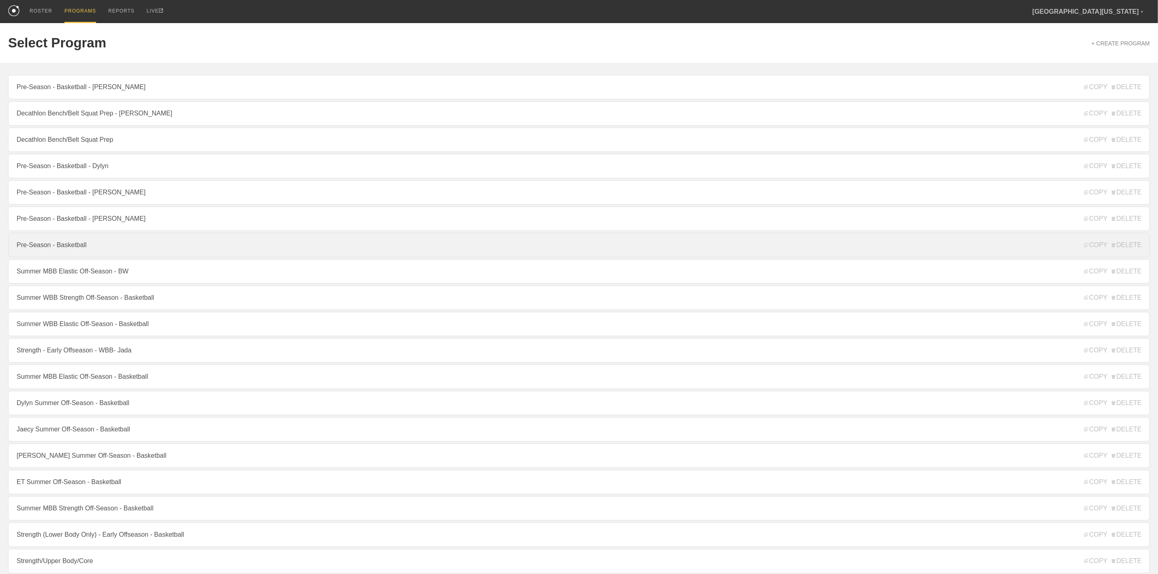
click at [56, 249] on link "Pre-Season - Basketball" at bounding box center [579, 245] width 1142 height 24
type textarea "x"
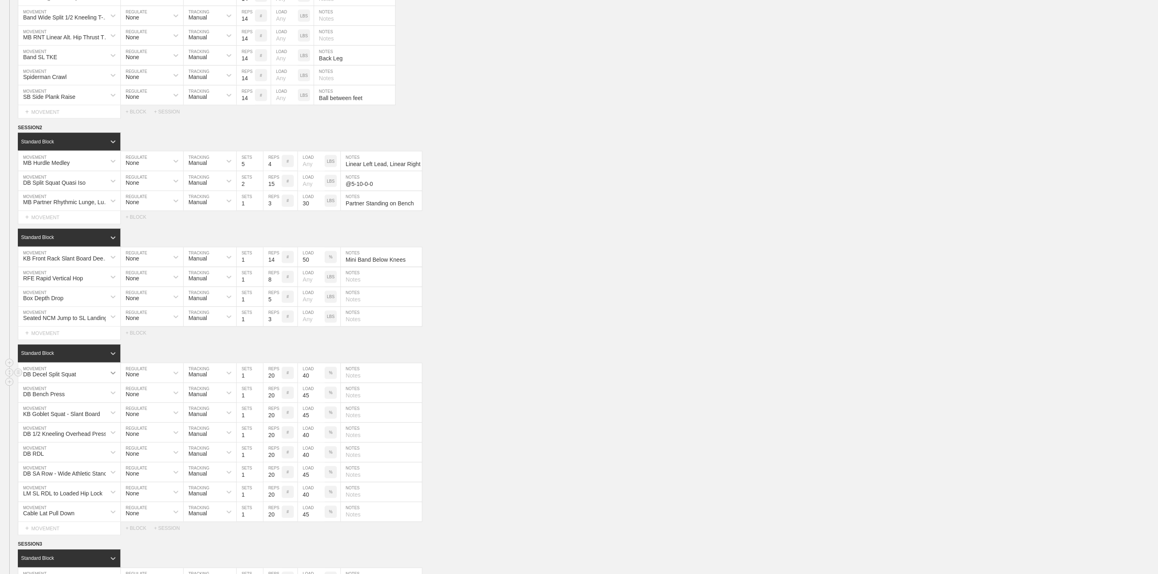
scroll to position [973, 0]
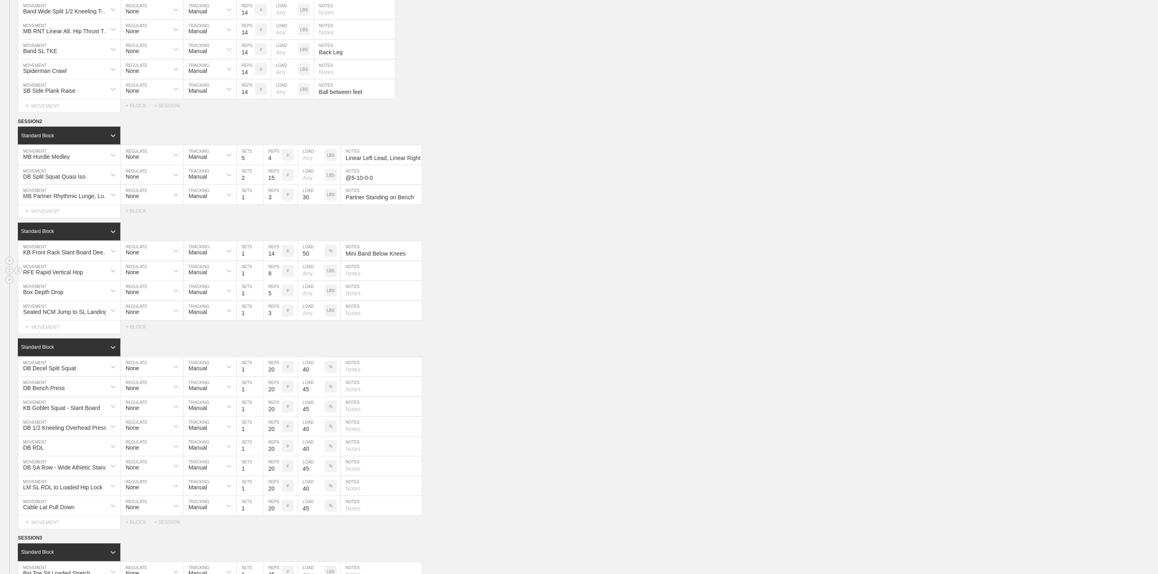
click at [59, 276] on div "RFE Rapid Vertical Hop" at bounding box center [53, 273] width 60 height 6
type input "DB Low I"
click at [61, 300] on div "DB Low Incline Bench Press" at bounding box center [69, 293] width 102 height 14
click at [272, 281] on input "8" at bounding box center [272, 270] width 18 height 19
type input "14"
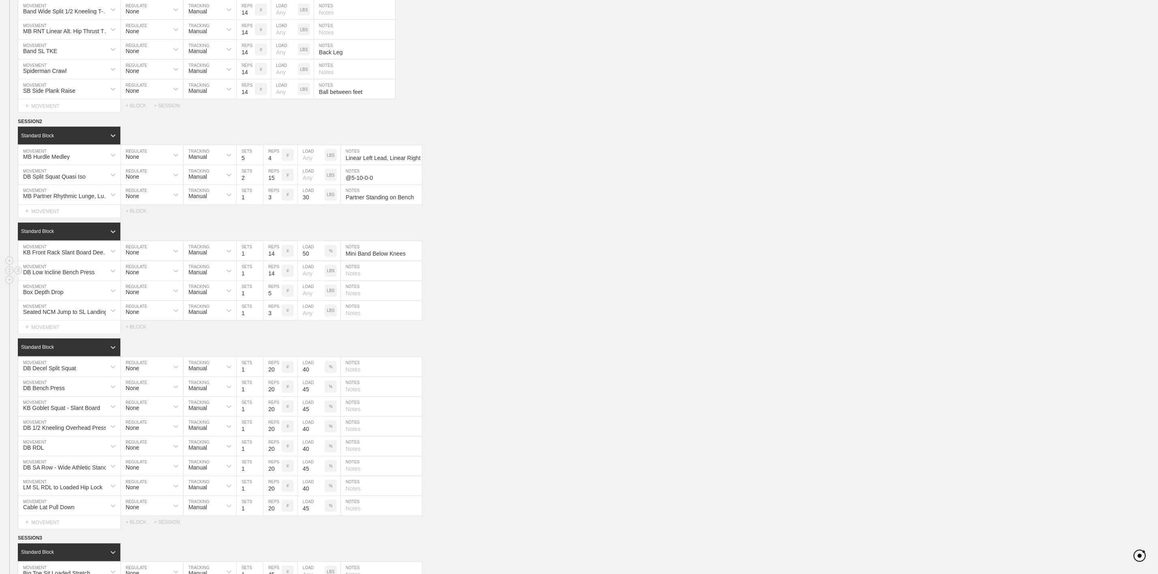
click at [542, 281] on div "DB Low Incline Bench Press MOVEMENT None REGULATE Manual TRACKING 1 SETS 14 REP…" at bounding box center [579, 271] width 1158 height 20
click at [309, 281] on input "number" at bounding box center [311, 270] width 27 height 19
click at [327, 277] on div "LBS" at bounding box center [331, 271] width 12 height 12
click at [515, 281] on div "DB Low Incline Bench Press MOVEMENT None REGULATE Manual TRACKING 1 SETS 14 REP…" at bounding box center [579, 271] width 1158 height 20
click at [364, 281] on input "text" at bounding box center [381, 270] width 81 height 19
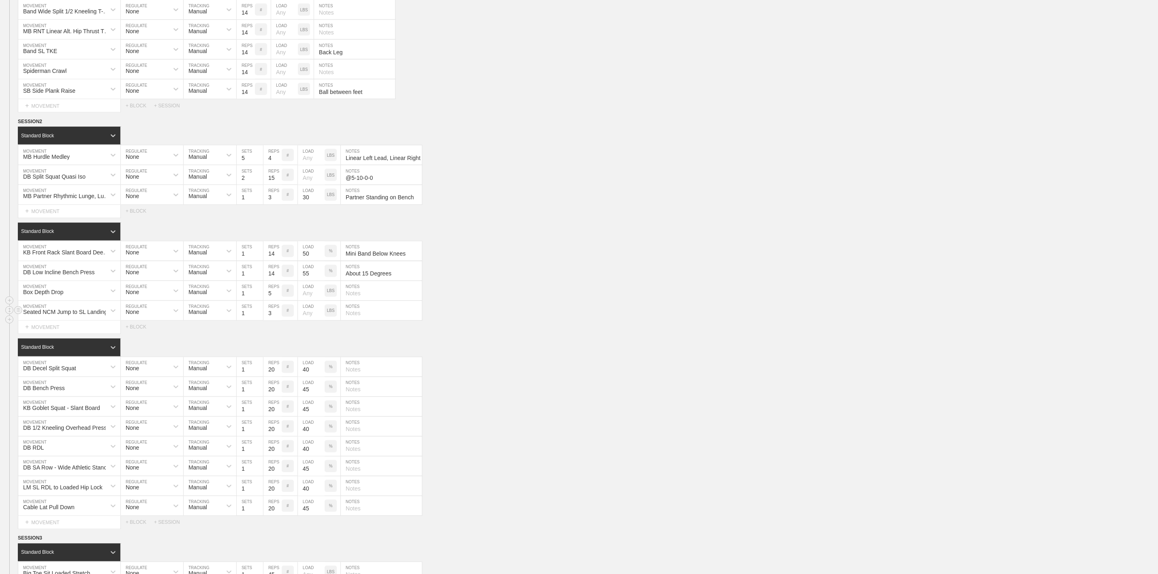
click at [75, 301] on div at bounding box center [220, 301] width 405 height 0
click at [81, 298] on div "Box Depth Drop" at bounding box center [62, 291] width 88 height 14
click at [47, 319] on div "DB RDL" at bounding box center [69, 313] width 102 height 14
click at [312, 301] on input "number" at bounding box center [311, 290] width 27 height 19
click at [51, 318] on div "Seated NCM Jump to SL Landing" at bounding box center [62, 311] width 88 height 14
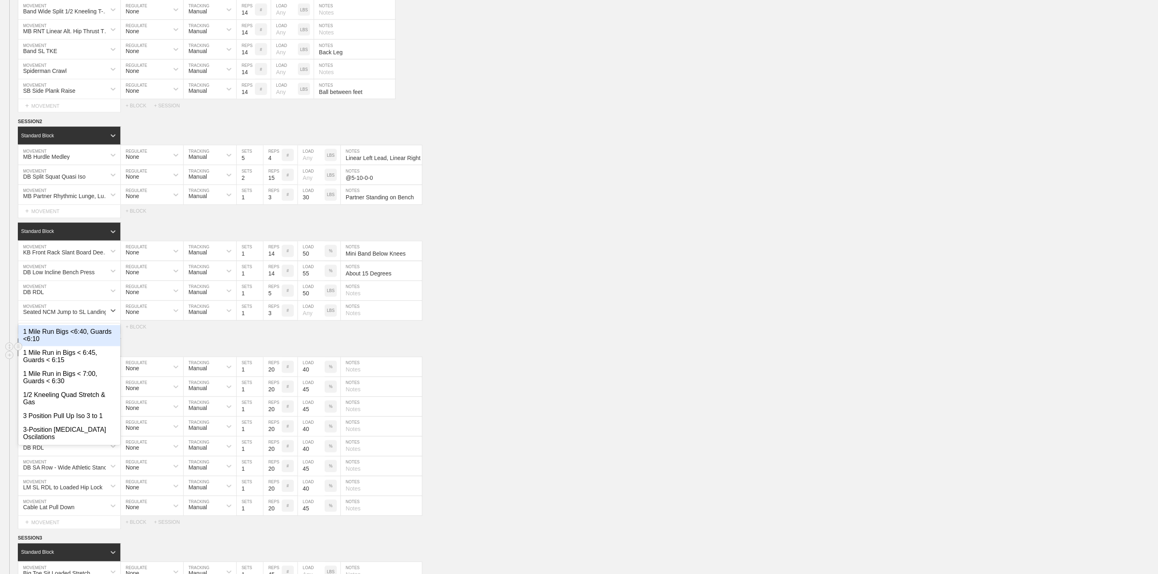
click at [616, 357] on div "Standard Block" at bounding box center [588, 348] width 1140 height 18
click at [45, 316] on div "Seated NCM Jump to SL Landing" at bounding box center [65, 312] width 84 height 6
click at [379, 301] on input "text" at bounding box center [381, 290] width 81 height 19
click at [69, 318] on div "Seated NCM Jump to SL Landing" at bounding box center [62, 311] width 88 height 14
click at [73, 360] on div "Create "DB Overhead Press"" at bounding box center [69, 354] width 102 height 14
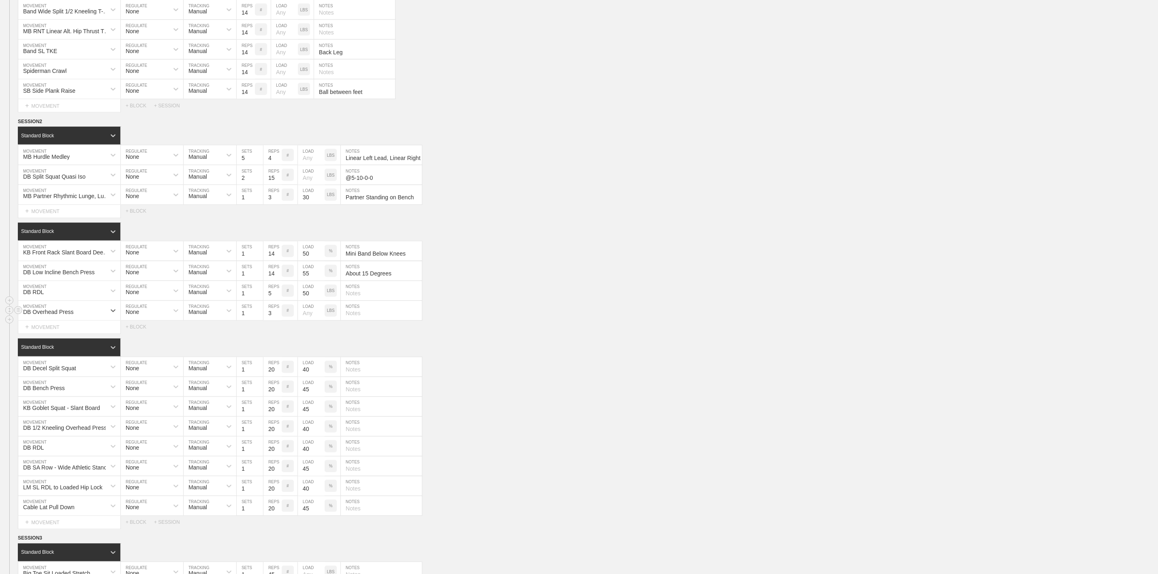
click at [270, 321] on input "3" at bounding box center [272, 310] width 18 height 19
click at [270, 301] on input "5" at bounding box center [272, 290] width 18 height 19
click at [308, 321] on input "number" at bounding box center [311, 310] width 27 height 19
click at [330, 313] on p "LBS" at bounding box center [331, 311] width 8 height 4
click at [331, 293] on p "LBS" at bounding box center [331, 291] width 8 height 4
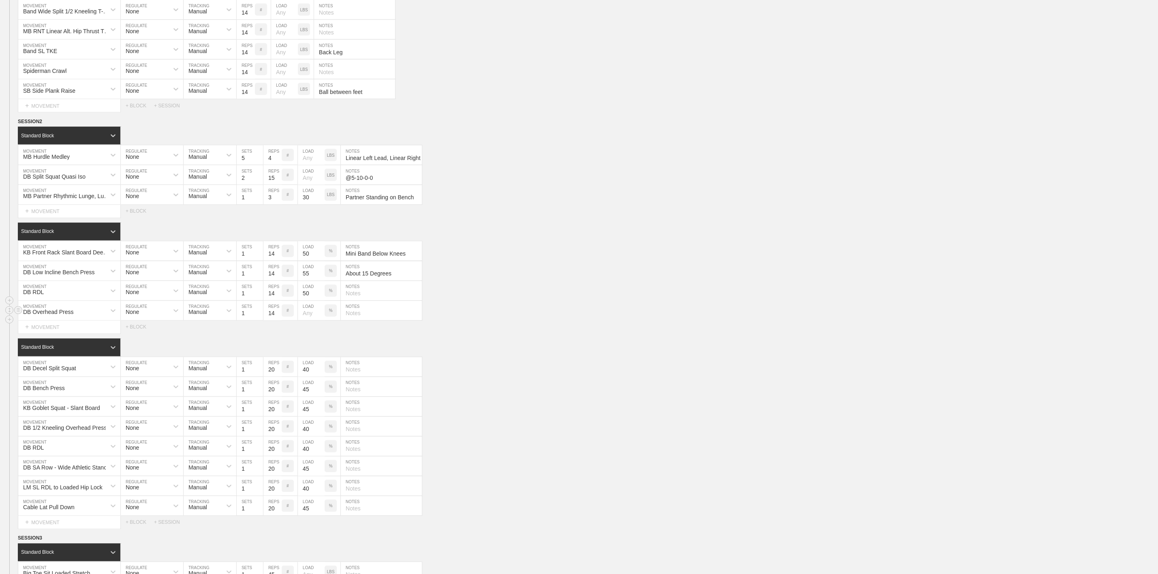
click at [306, 321] on input "number" at bounding box center [311, 310] width 27 height 19
click at [477, 334] on div "Select... MOVEMENT + MOVEMENT + BLOCK" at bounding box center [579, 327] width 1158 height 13
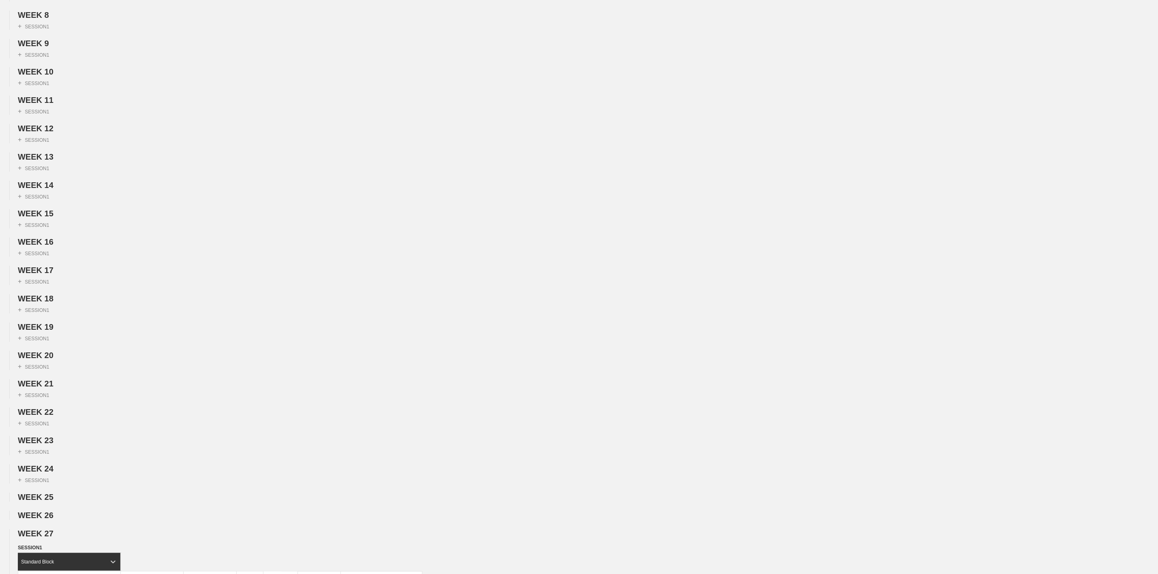
scroll to position [0, 0]
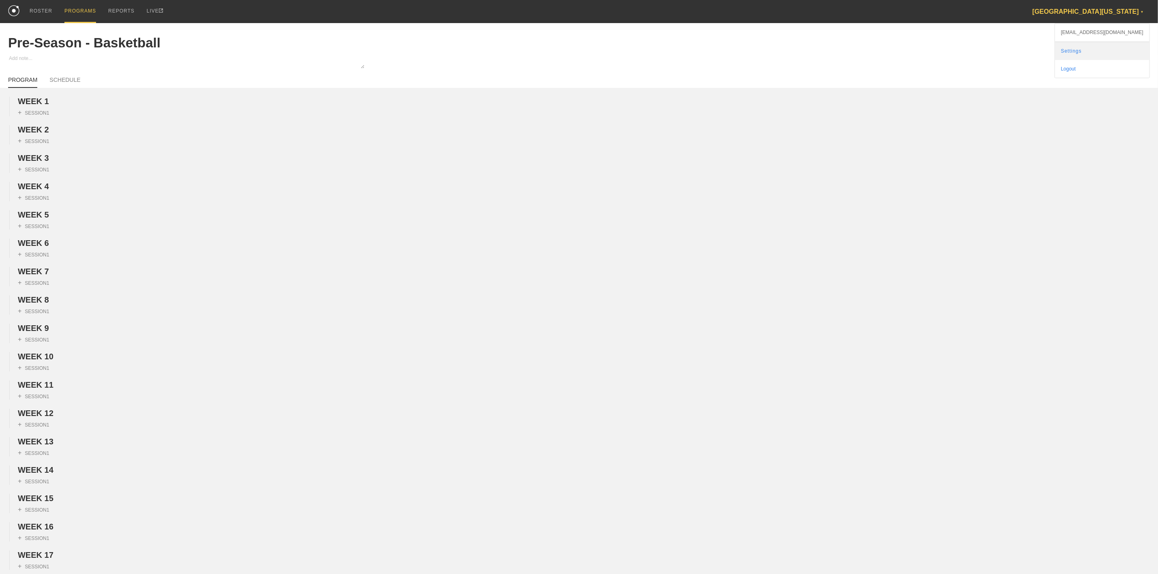
drag, startPoint x: 1102, startPoint y: 53, endPoint x: 1094, endPoint y: 54, distance: 7.3
click at [1102, 53] on link "Settings" at bounding box center [1102, 51] width 94 height 18
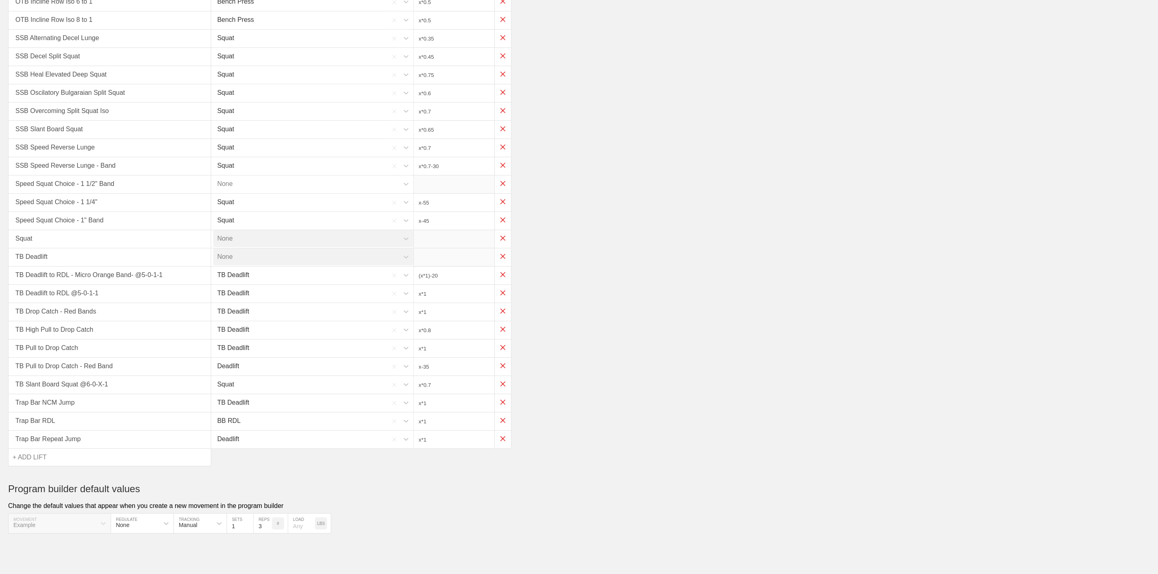
click at [52, 449] on div "Trap Bar Repeat Jump" at bounding box center [109, 439] width 203 height 19
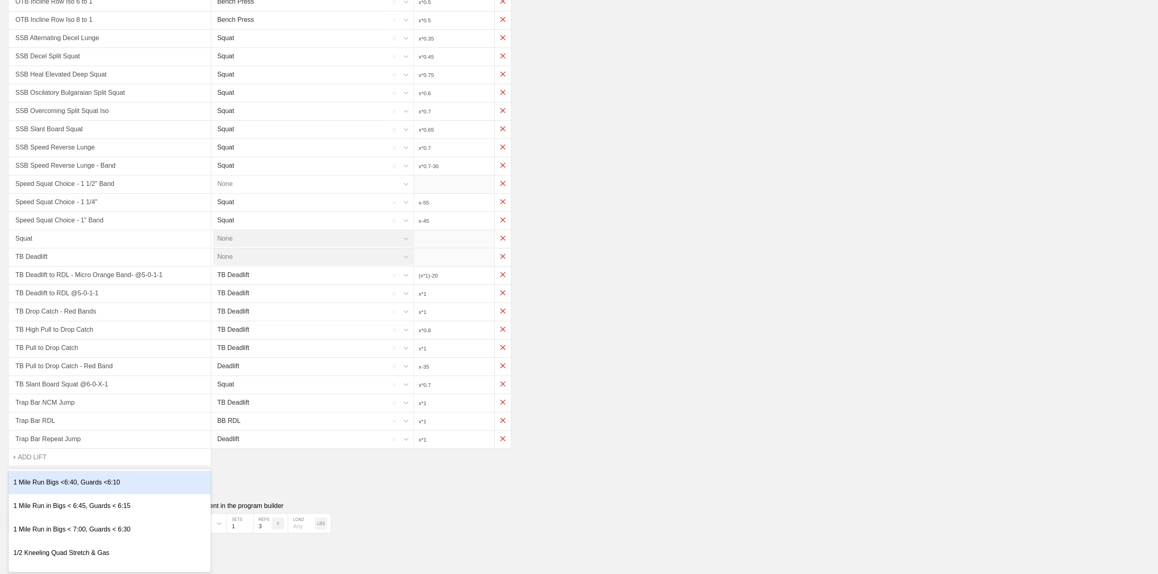
click at [45, 466] on div "option 1 Mile Run Bigs <6:40, Guards <6:10 focused, 1 of 680. 680 results avail…" at bounding box center [109, 458] width 203 height 18
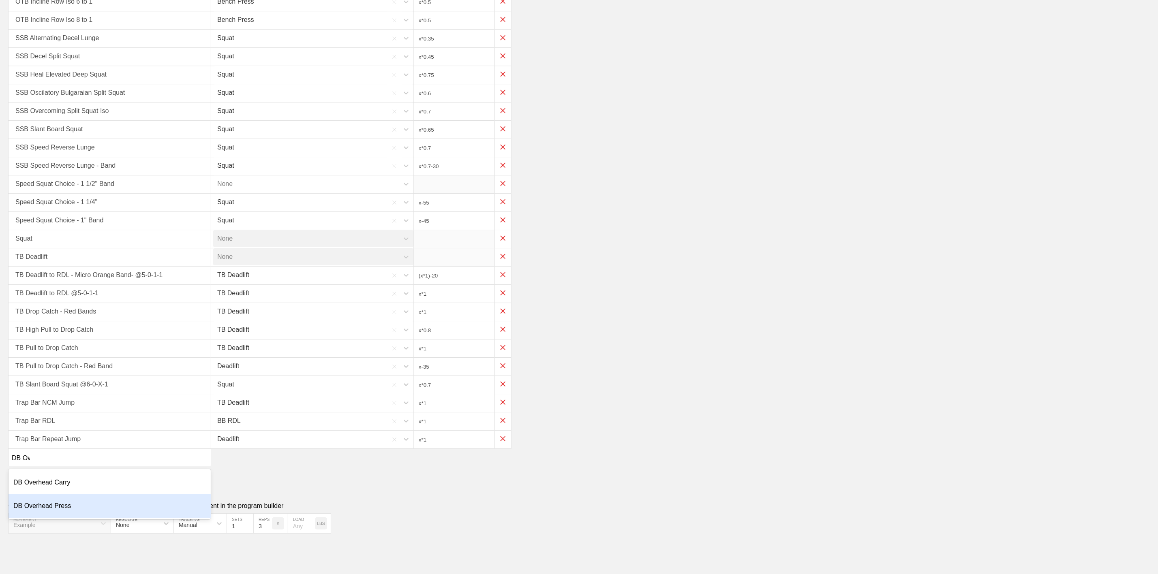
click at [68, 508] on div "DB Overhead Press" at bounding box center [110, 507] width 202 height 24
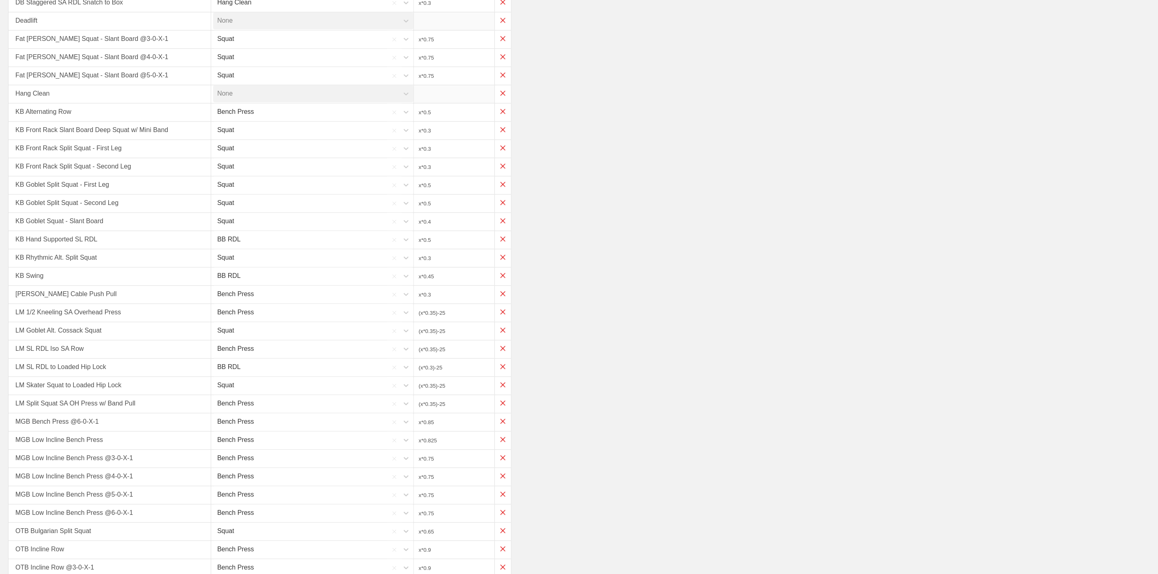
scroll to position [882, 0]
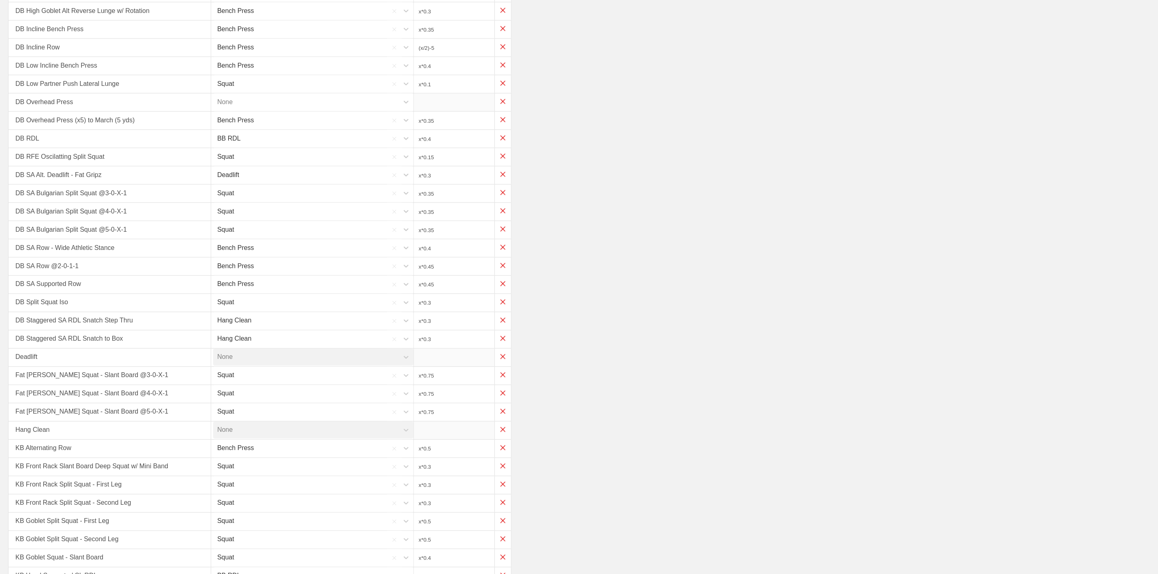
click at [268, 111] on div "None" at bounding box center [306, 102] width 186 height 17
click at [252, 163] on div "Bench Press" at bounding box center [314, 152] width 202 height 24
click at [441, 111] on input "x*1" at bounding box center [454, 103] width 81 height 18
click at [660, 148] on div "DB RDL BB RDL x*0.4" at bounding box center [579, 139] width 1142 height 18
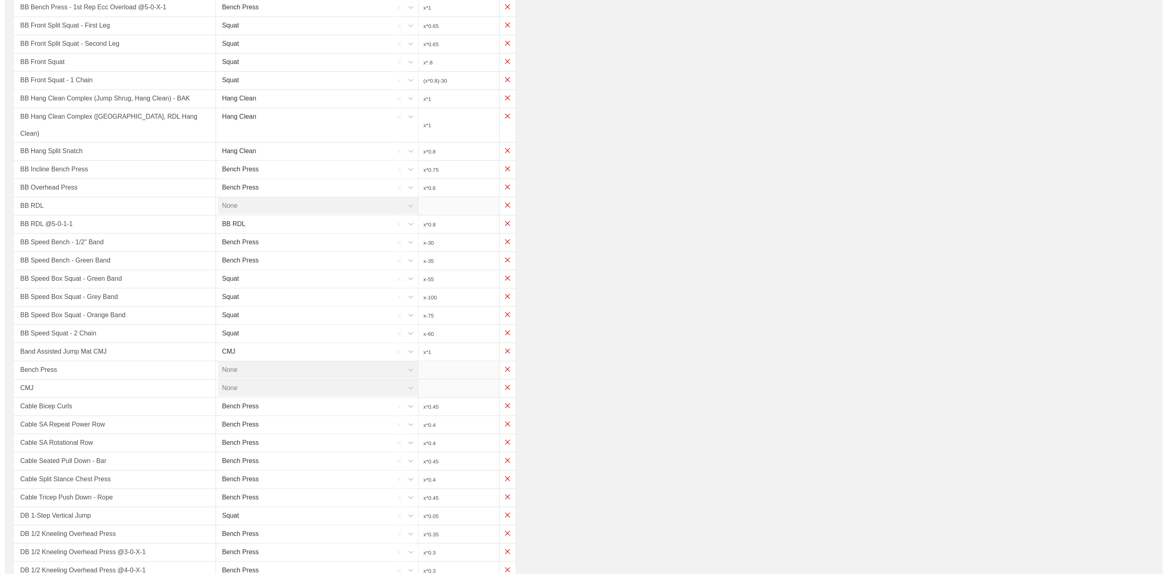
scroll to position [0, 0]
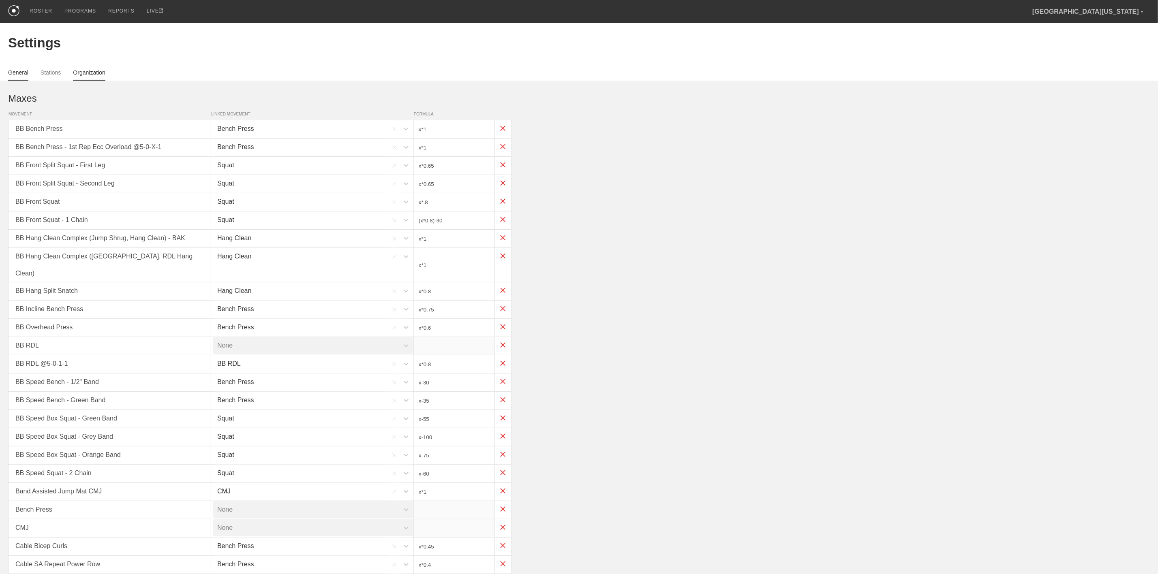
click at [90, 72] on link "Organization" at bounding box center [89, 74] width 32 height 11
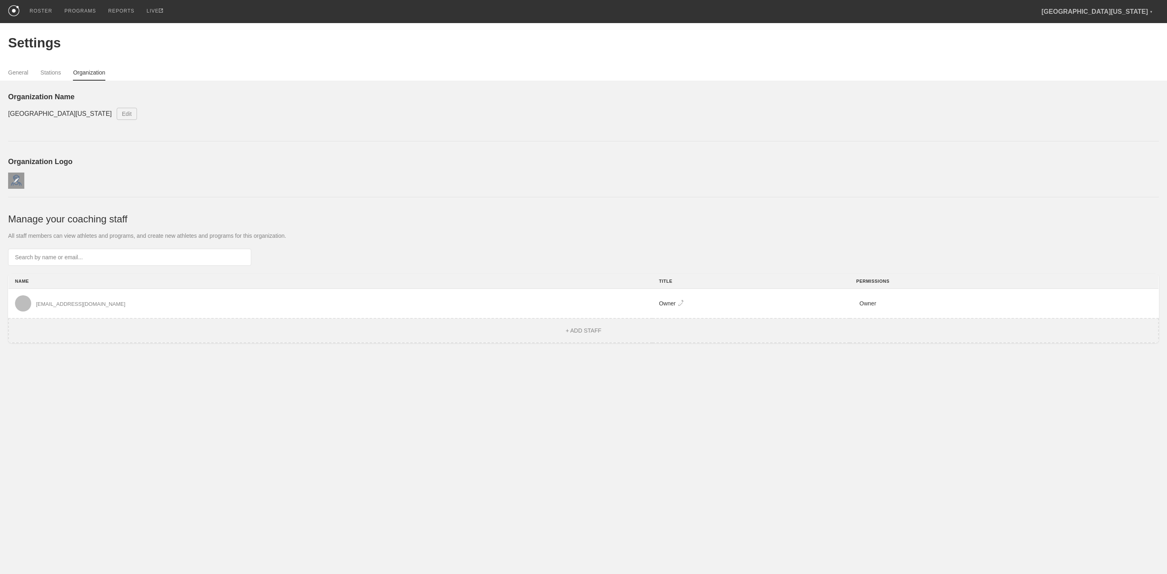
click at [16, 179] on img at bounding box center [16, 181] width 6 height 6
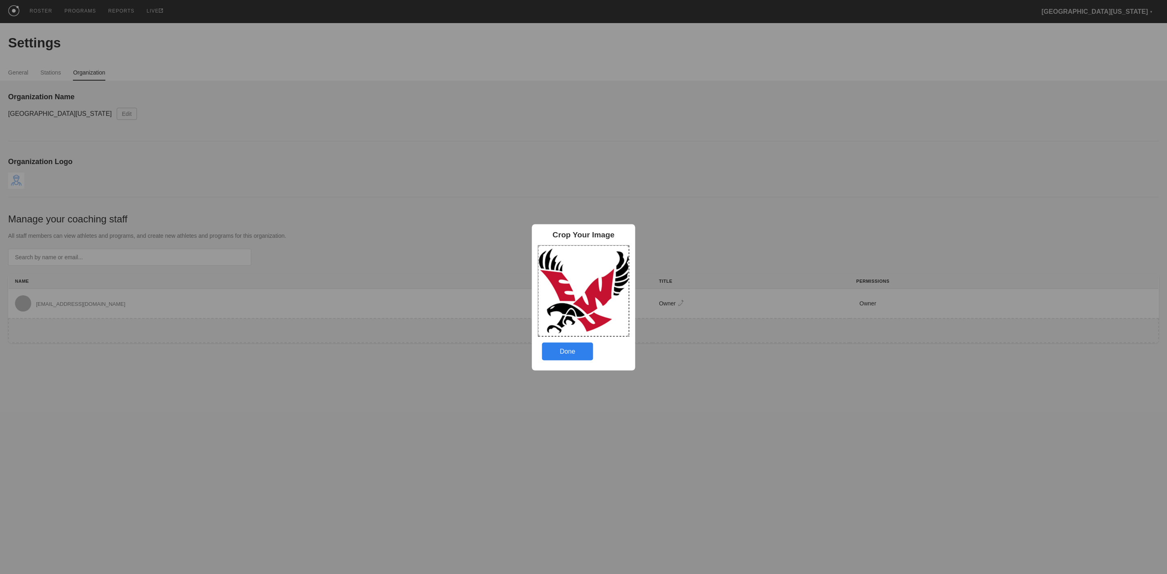
drag, startPoint x: 551, startPoint y: 256, endPoint x: 654, endPoint y: 372, distance: 155.4
click at [654, 372] on div "Crop Your Image Done" at bounding box center [583, 287] width 1167 height 574
click at [563, 348] on div "Done" at bounding box center [567, 352] width 51 height 18
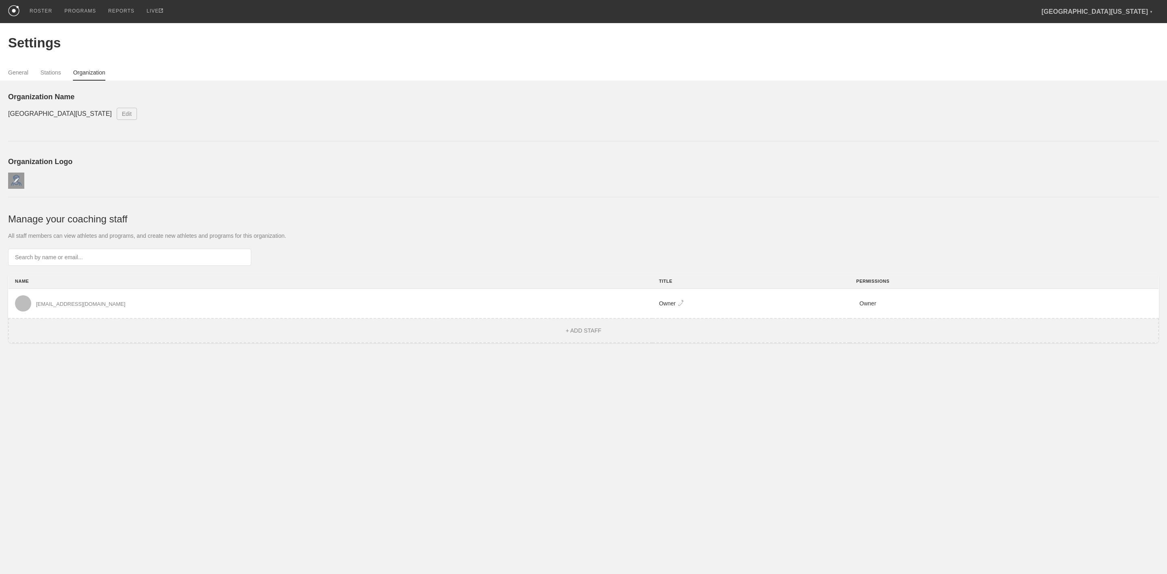
click at [17, 182] on img at bounding box center [16, 181] width 6 height 6
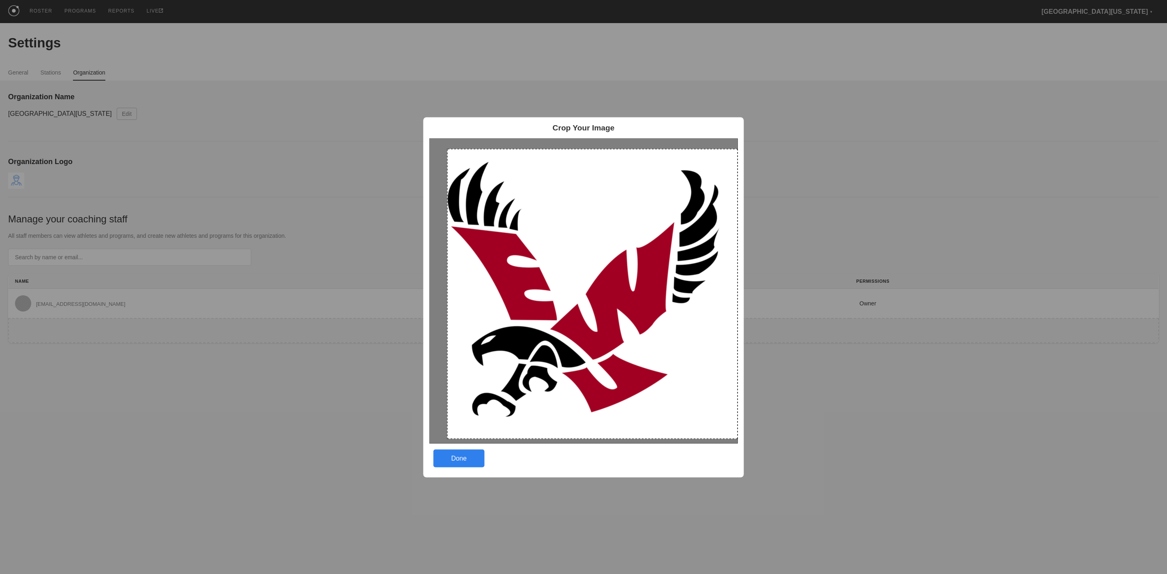
drag, startPoint x: 448, startPoint y: 149, endPoint x: 749, endPoint y: 485, distance: 451.8
click at [756, 508] on div "Crop Your Image Done" at bounding box center [583, 287] width 1167 height 574
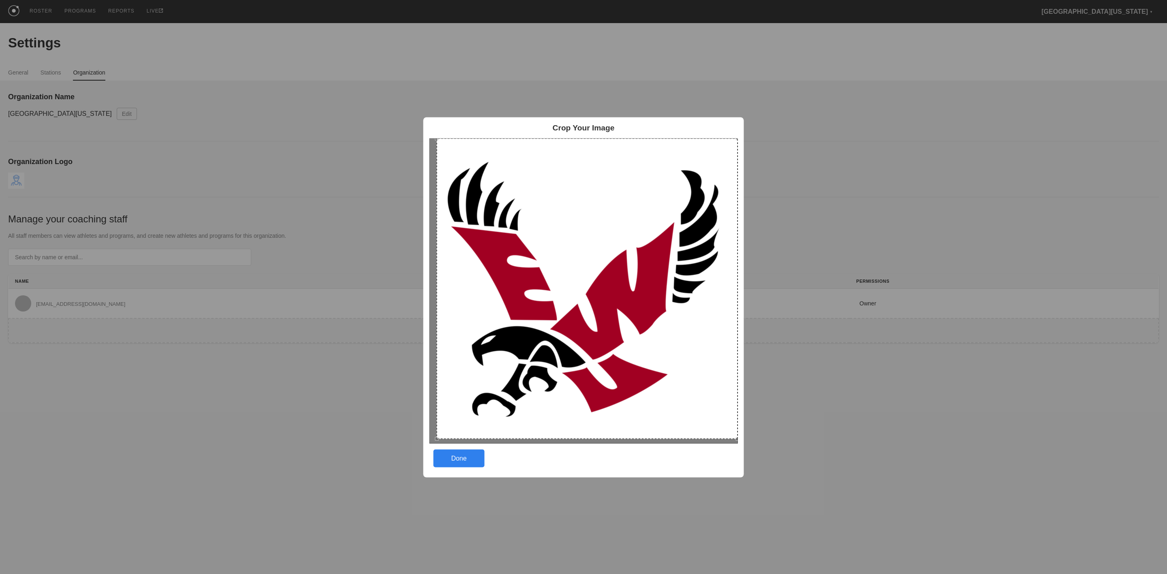
drag, startPoint x: 448, startPoint y: 148, endPoint x: 362, endPoint y: 144, distance: 86.5
click at [361, 146] on div "Crop Your Image Done" at bounding box center [583, 287] width 1167 height 574
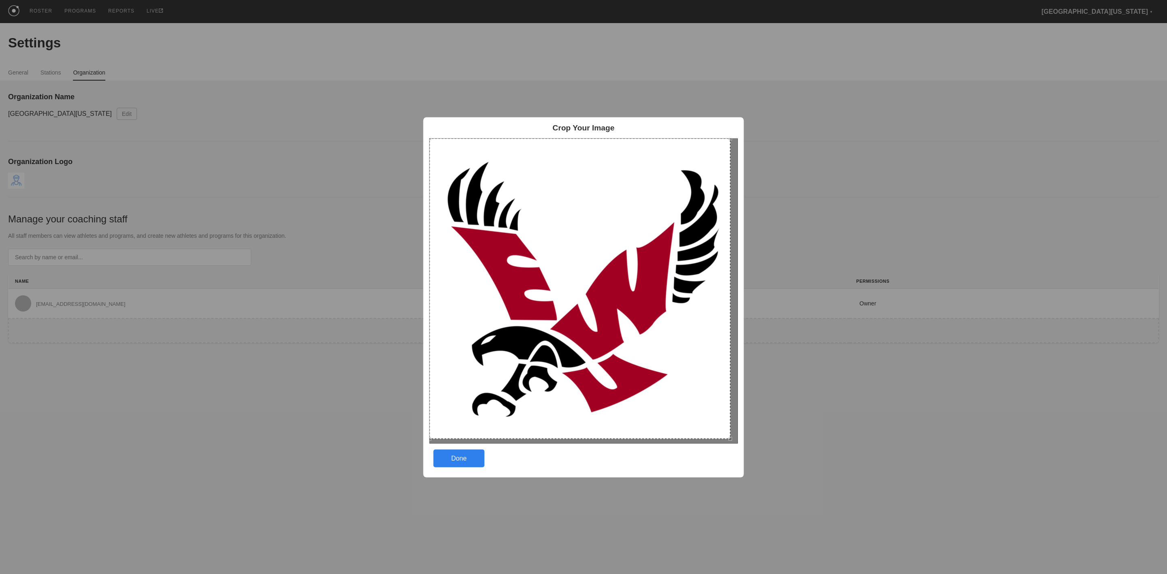
drag, startPoint x: 614, startPoint y: 228, endPoint x: 614, endPoint y: 253, distance: 25.5
click at [596, 223] on div at bounding box center [580, 288] width 301 height 301
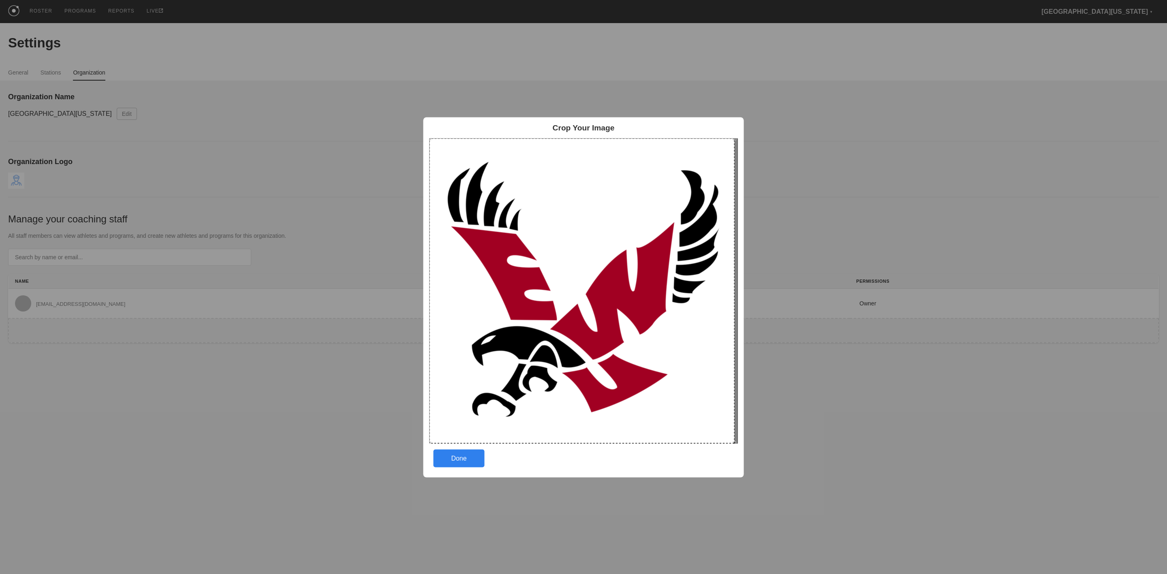
drag, startPoint x: 728, startPoint y: 437, endPoint x: 743, endPoint y: 444, distance: 16.5
click at [743, 444] on div "Crop Your Image Done" at bounding box center [584, 297] width 321 height 360
click at [706, 405] on div at bounding box center [583, 290] width 305 height 305
click at [463, 458] on div "Done" at bounding box center [459, 459] width 51 height 18
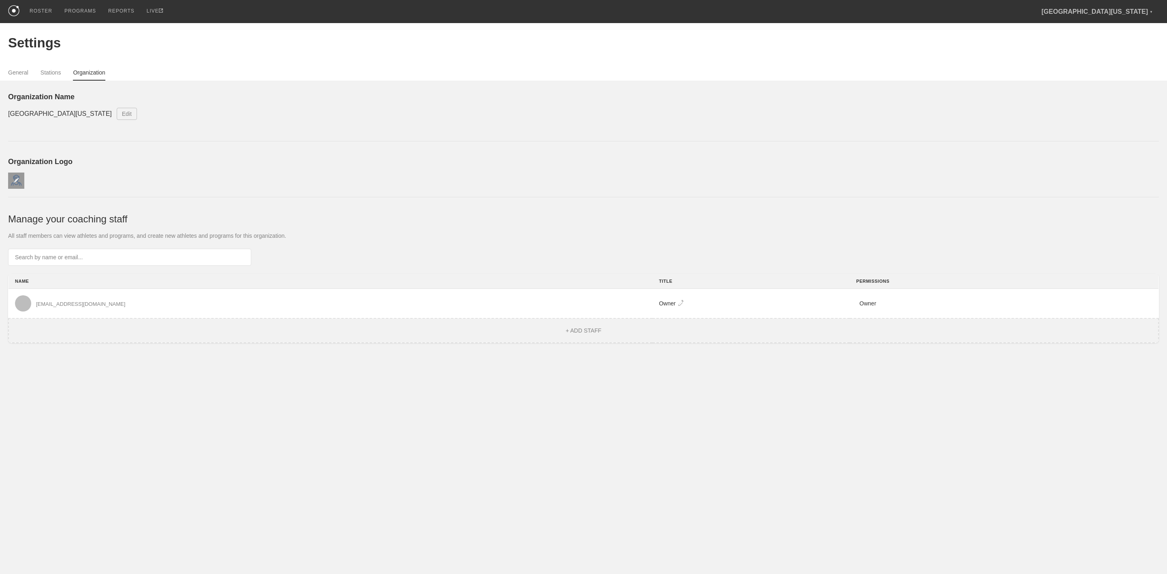
click at [13, 181] on img at bounding box center [16, 181] width 6 height 6
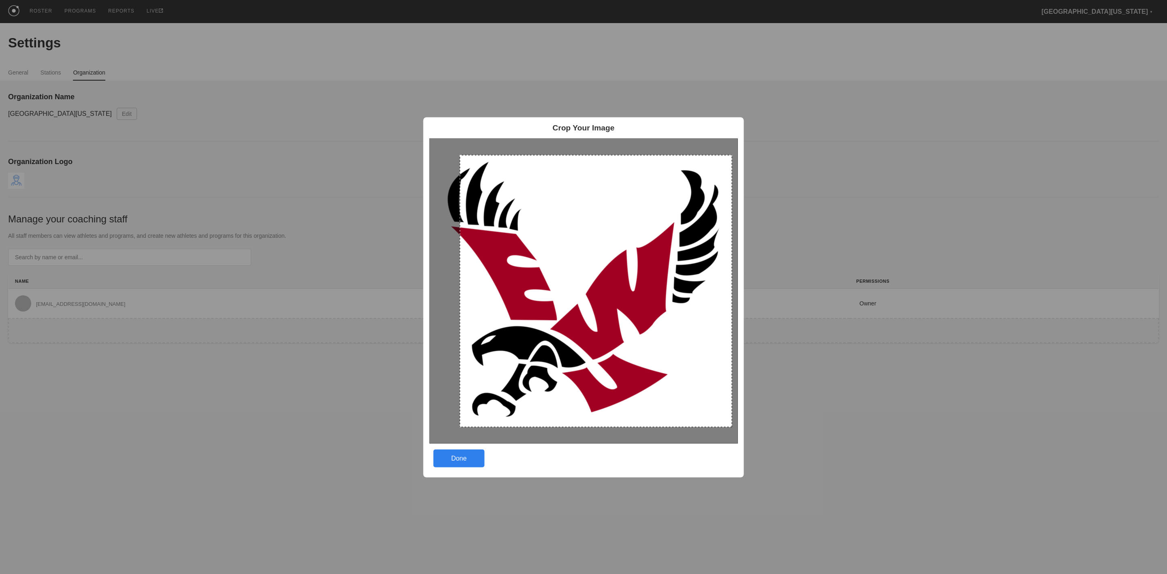
drag, startPoint x: 460, startPoint y: 155, endPoint x: 742, endPoint y: 382, distance: 362.4
click at [742, 382] on div "Crop Your Image Done" at bounding box center [584, 297] width 321 height 360
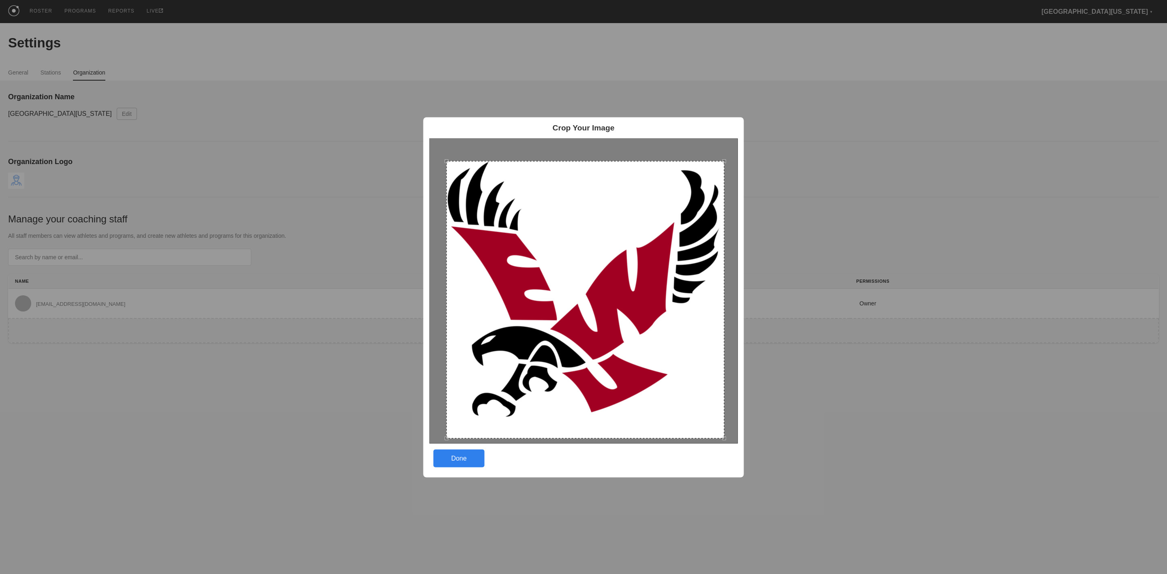
drag, startPoint x: 590, startPoint y: 255, endPoint x: 576, endPoint y: 261, distance: 14.7
click at [576, 261] on div at bounding box center [586, 300] width 278 height 278
drag, startPoint x: 724, startPoint y: 436, endPoint x: 719, endPoint y: 434, distance: 4.7
click at [719, 434] on div at bounding box center [720, 435] width 4 height 4
click at [464, 458] on div "Done" at bounding box center [459, 459] width 51 height 18
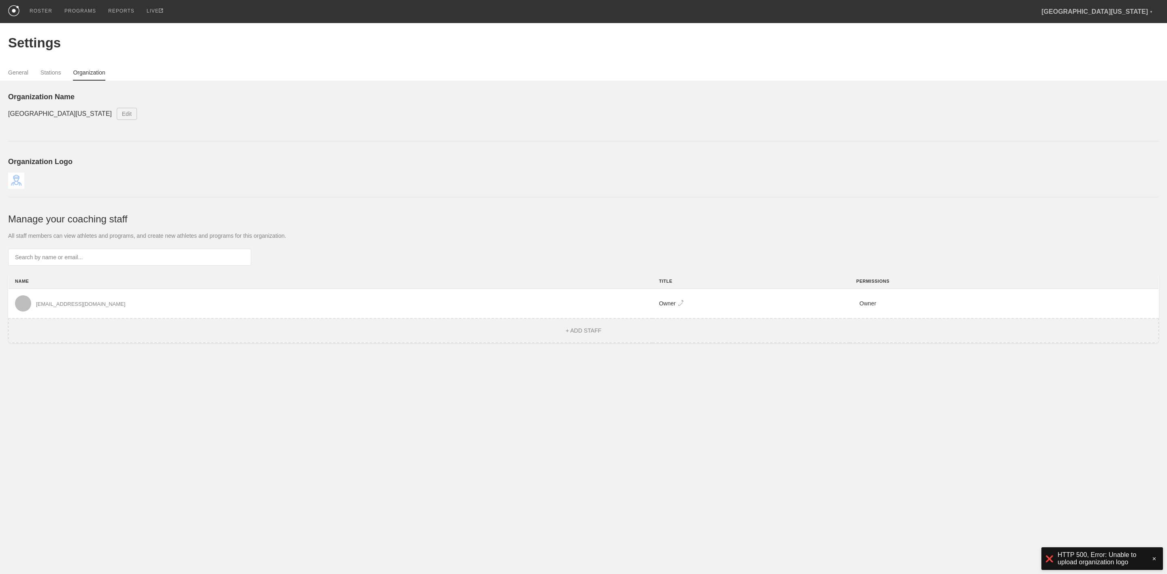
click at [47, 68] on div "General Stations Organization" at bounding box center [583, 72] width 1151 height 18
click at [45, 75] on link "Stations" at bounding box center [51, 74] width 21 height 11
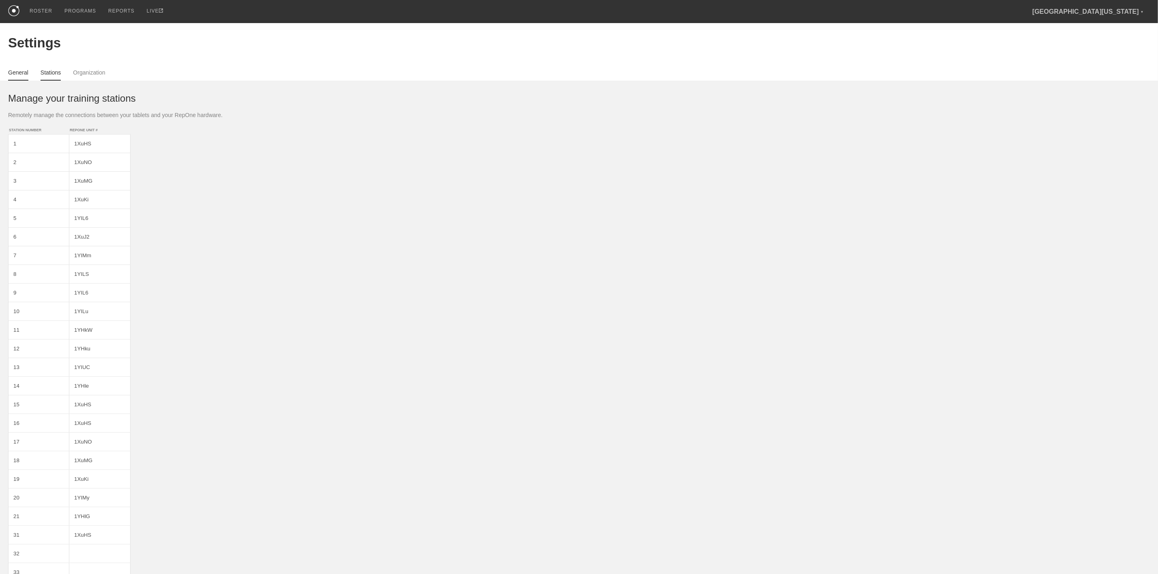
click at [18, 72] on link "General" at bounding box center [18, 74] width 20 height 11
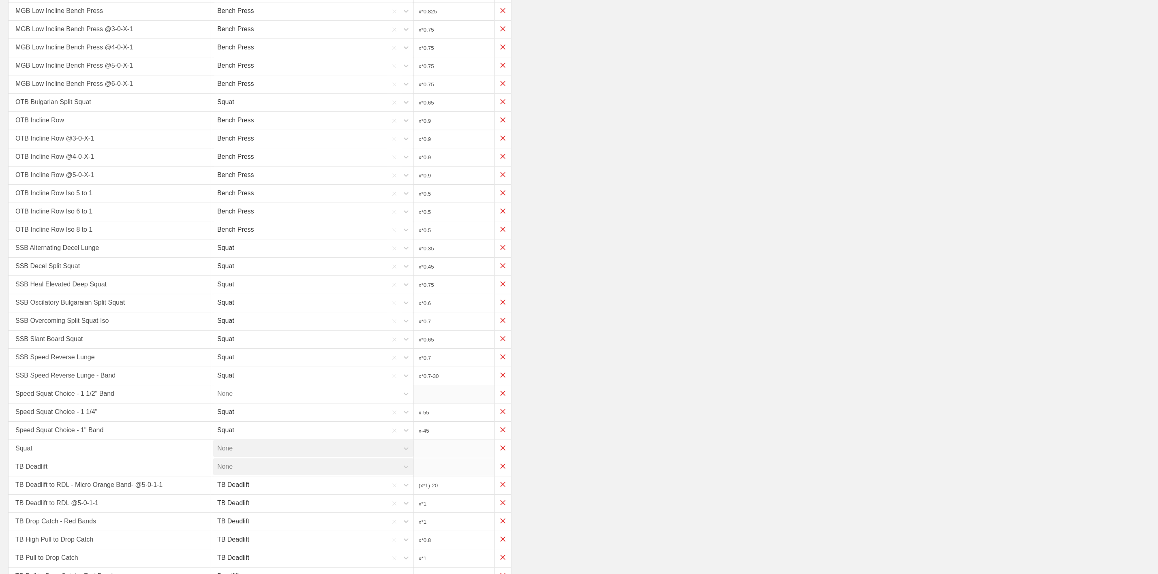
scroll to position [1916, 0]
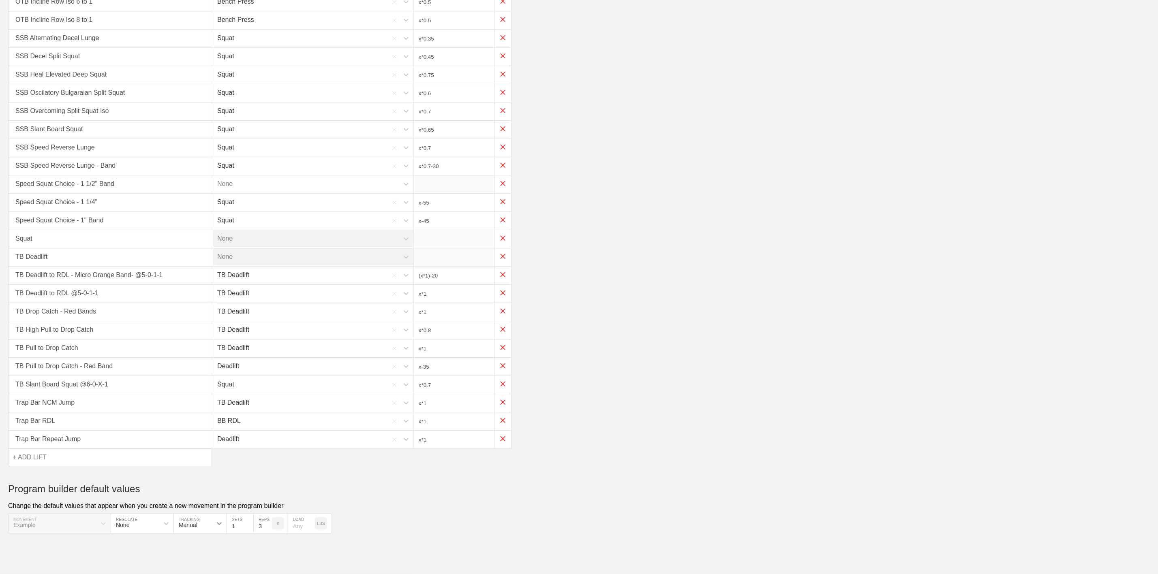
click at [221, 525] on icon at bounding box center [219, 524] width 8 height 8
drag, startPoint x: 221, startPoint y: 525, endPoint x: 212, endPoint y: 529, distance: 10.5
click at [221, 525] on icon at bounding box center [219, 524] width 8 height 8
click at [166, 527] on icon at bounding box center [166, 524] width 8 height 8
click at [150, 564] on div "Load" at bounding box center [142, 559] width 62 height 14
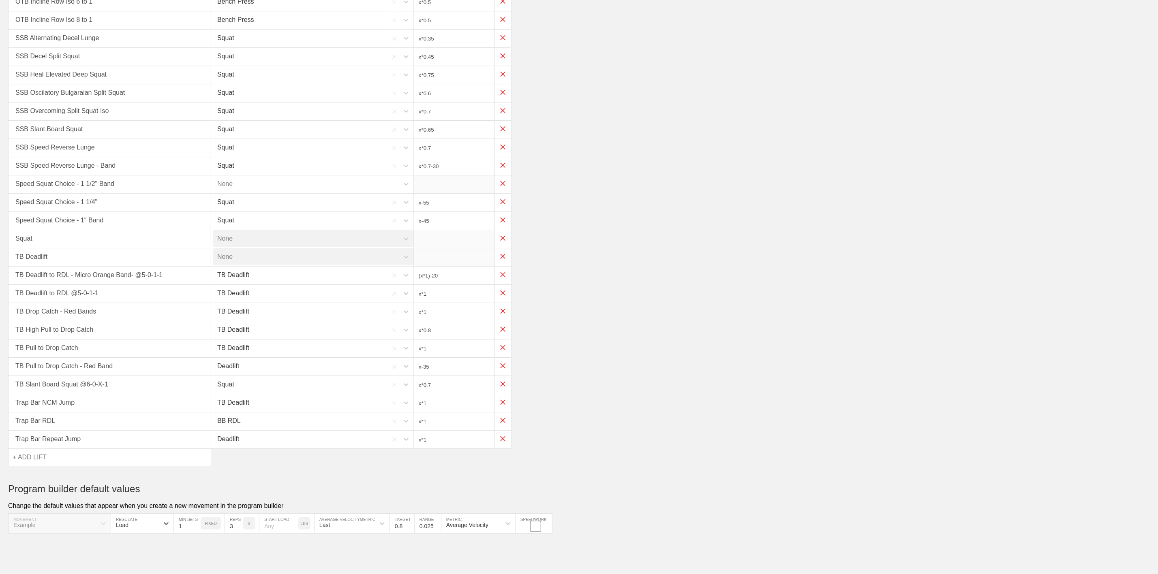
click at [34, 527] on div "Example MOVEMENT option Load, selected. 0 results available. Select is focused …" at bounding box center [280, 524] width 544 height 20
click at [22, 528] on div "Example MOVEMENT Load REGULATE 1 MIN SETS FIXED 3 REPS # START LOAD LBS Last AV…" at bounding box center [280, 524] width 544 height 20
click at [31, 503] on div "Change the default values that appear when you create a new movement in the pro…" at bounding box center [579, 506] width 1142 height 7
click at [163, 522] on icon at bounding box center [166, 524] width 8 height 8
click at [152, 551] on div "None" at bounding box center [142, 545] width 62 height 14
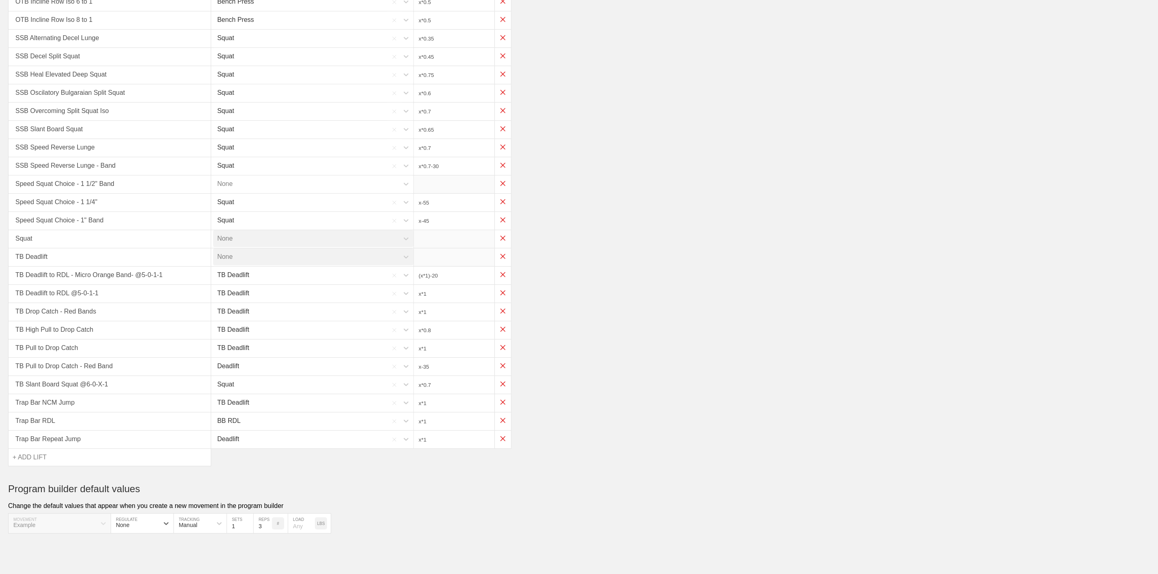
click at [395, 525] on div "Program builder default values Change the default values that appear when you c…" at bounding box center [579, 509] width 1142 height 50
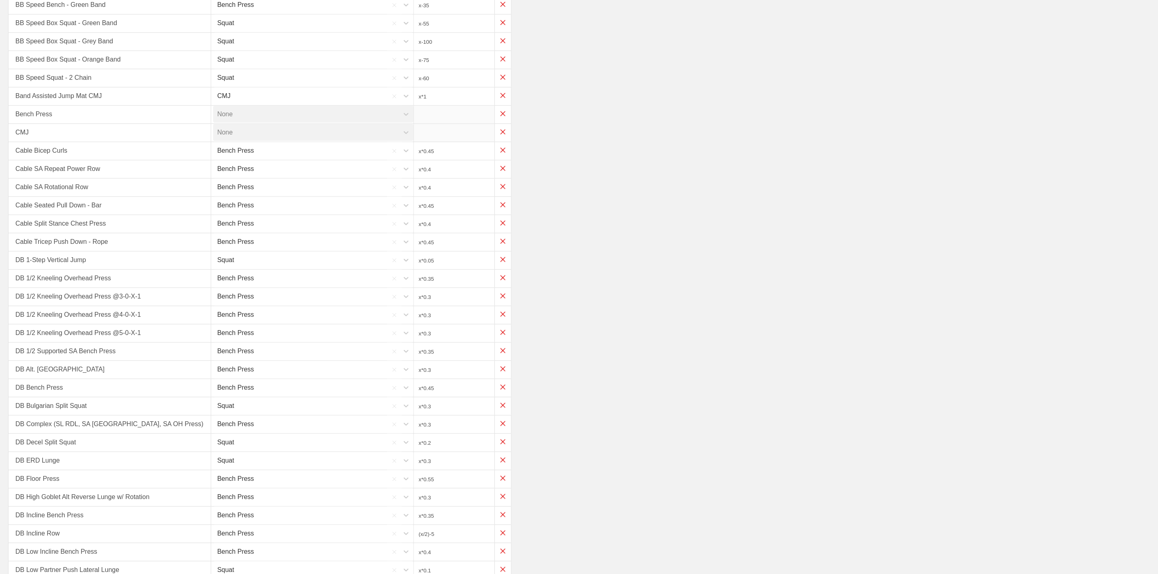
scroll to position [0, 0]
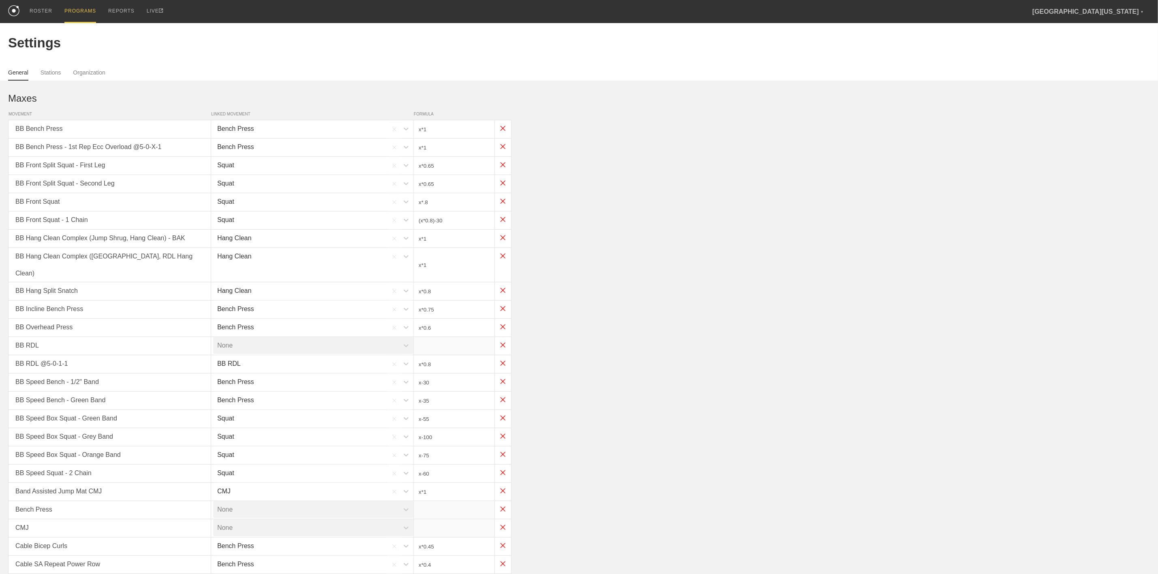
click at [75, 9] on div "PROGRAMS" at bounding box center [80, 11] width 32 height 23
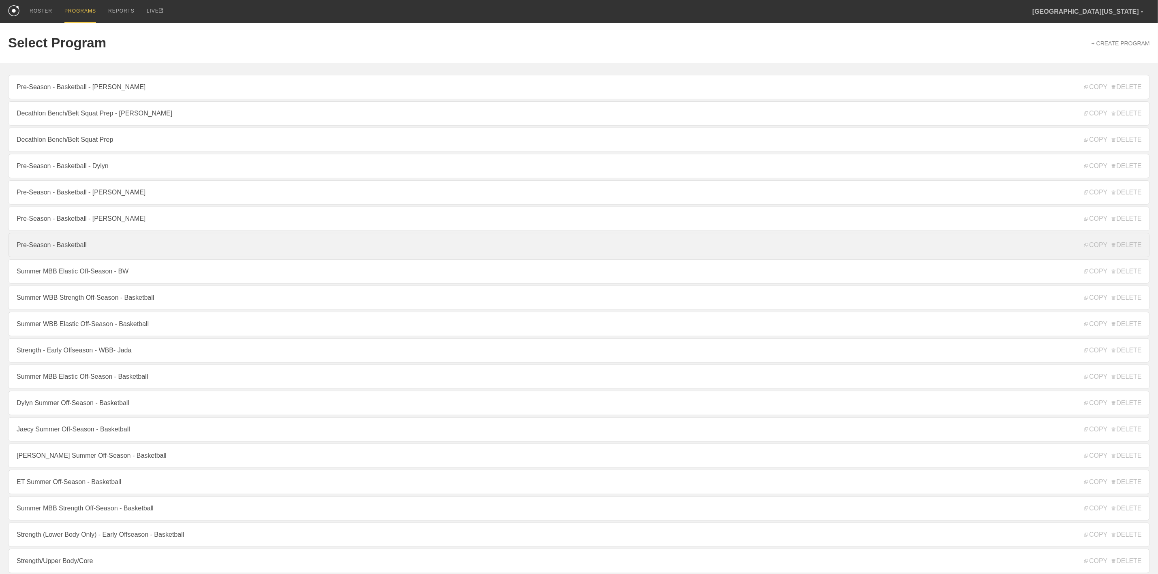
click at [57, 256] on link "Pre-Season - Basketball" at bounding box center [579, 245] width 1142 height 24
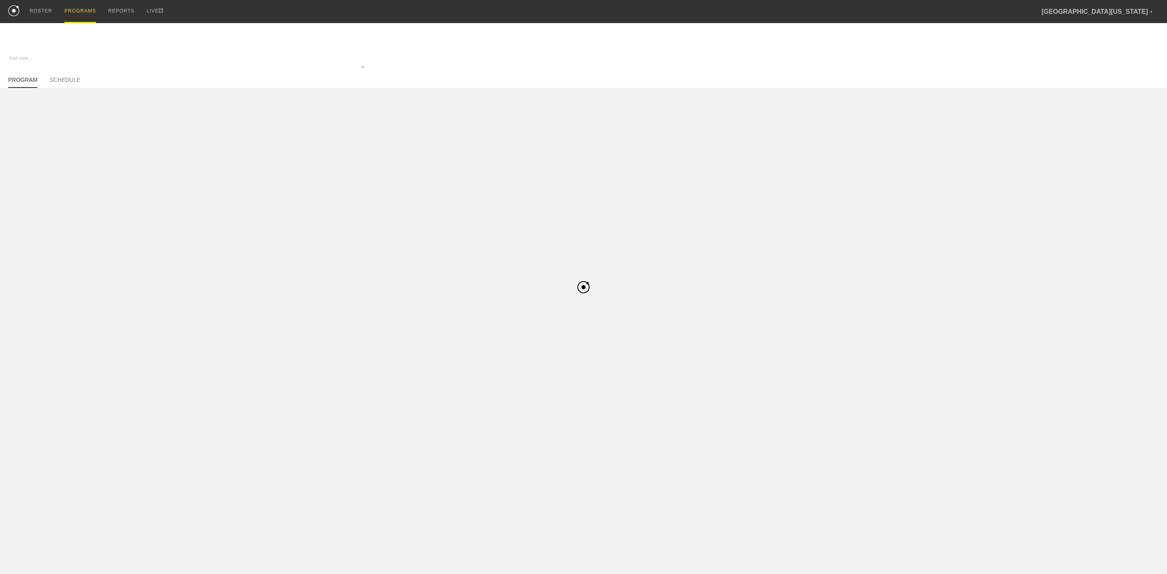
type textarea "x"
type input "Pre-Season - Basketball"
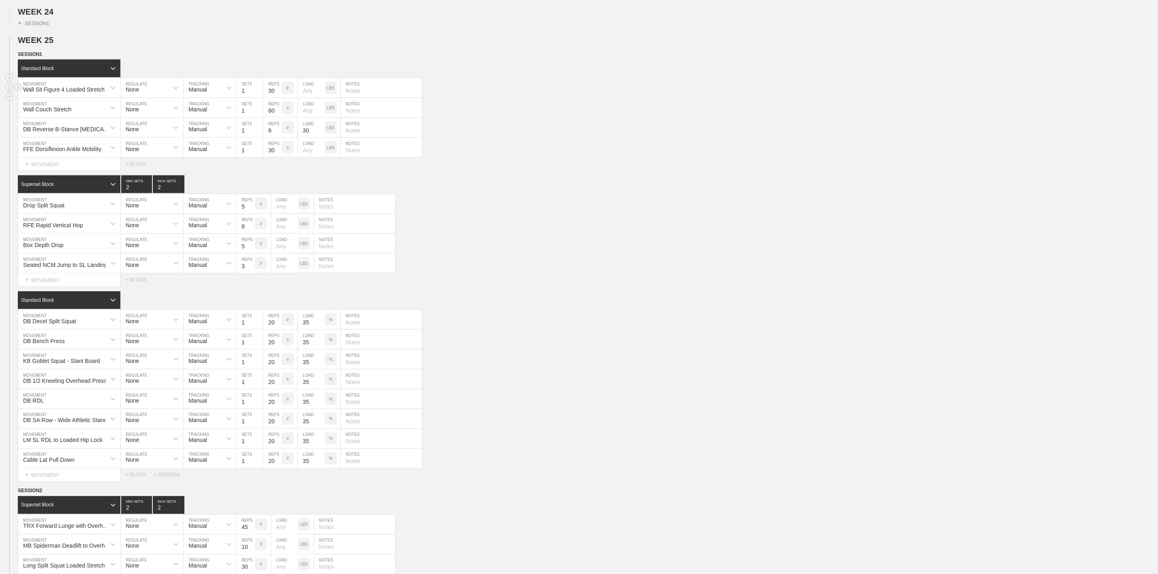
scroll to position [669, 0]
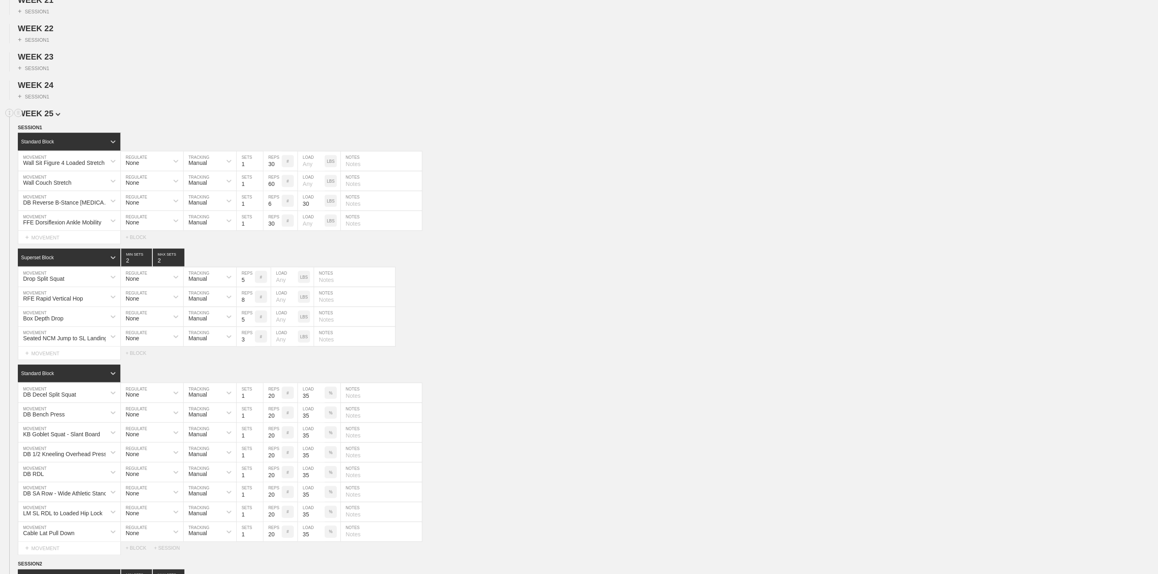
click at [51, 118] on span "WEEK 25" at bounding box center [39, 113] width 43 height 9
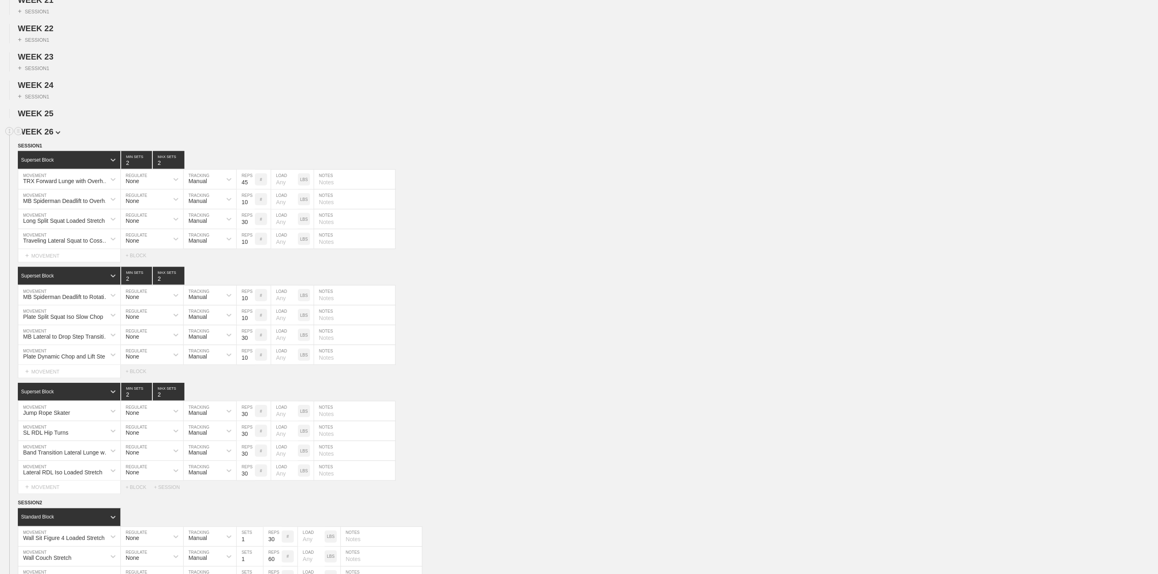
click at [49, 136] on span "WEEK 26" at bounding box center [39, 131] width 43 height 9
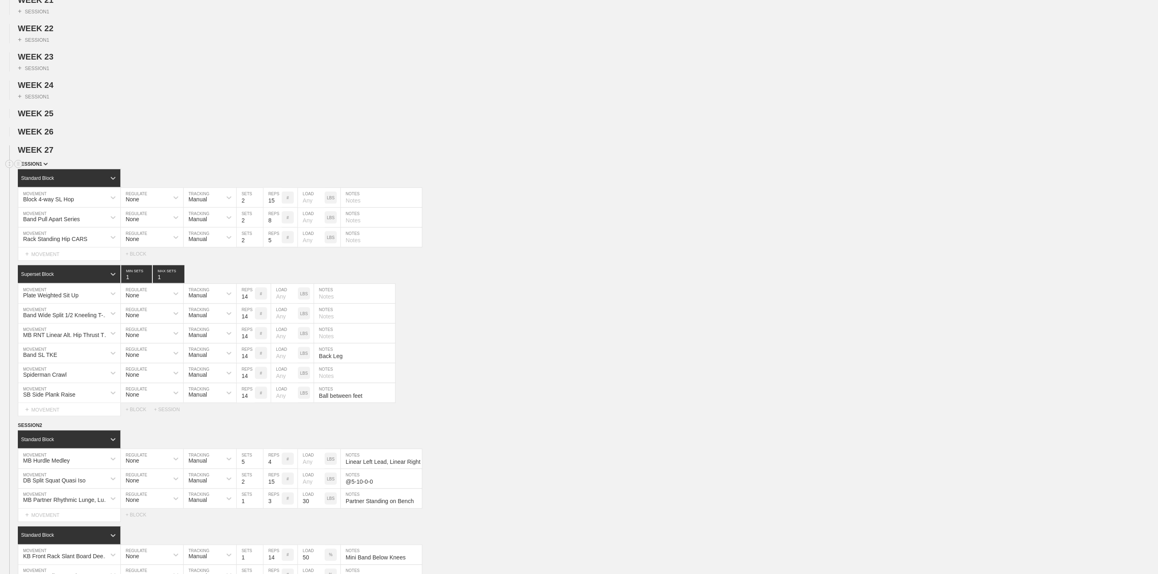
click at [34, 167] on span "SESSION 1" at bounding box center [33, 164] width 30 height 6
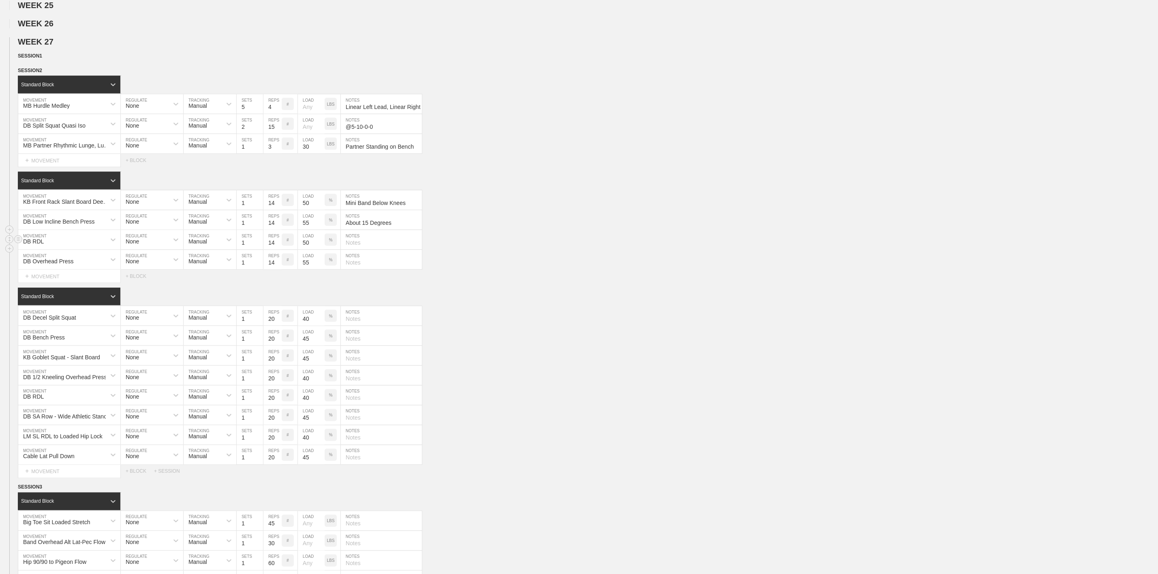
scroll to position [790, 0]
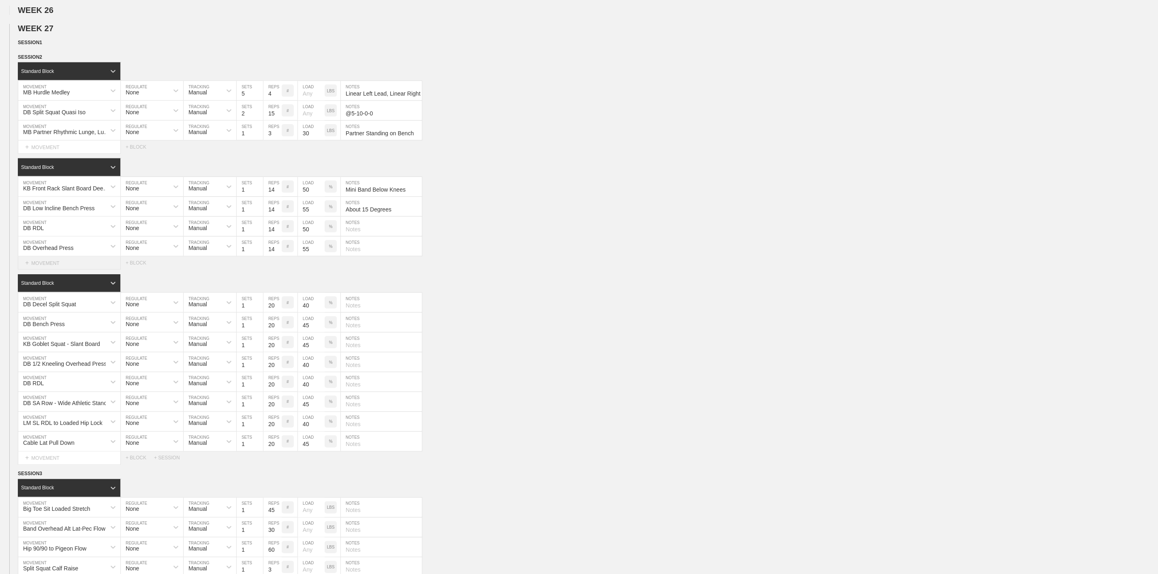
click at [30, 270] on div "+ MOVEMENT" at bounding box center [69, 263] width 103 height 13
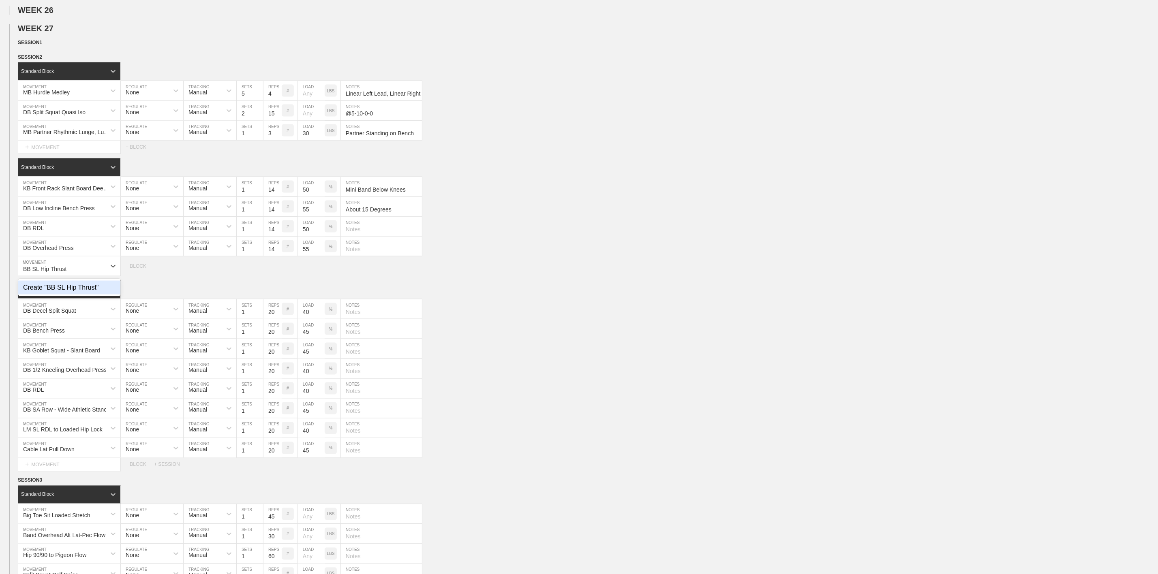
click at [84, 295] on div "Create "BB SL Hip Thrust"" at bounding box center [69, 288] width 102 height 14
type input "BB SL Hip Thrust"
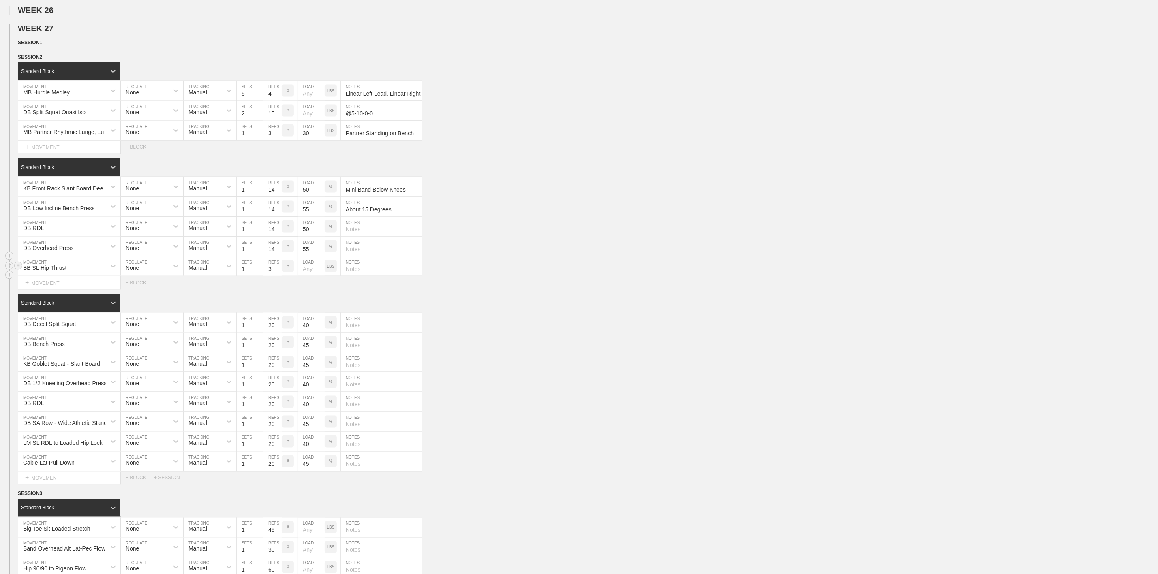
click at [270, 276] on input "3" at bounding box center [272, 266] width 18 height 19
type input "14"
click at [601, 289] on div "Select... MOVEMENT + MOVEMENT + BLOCK" at bounding box center [579, 282] width 1158 height 13
click at [330, 269] on p "LBS" at bounding box center [331, 266] width 8 height 4
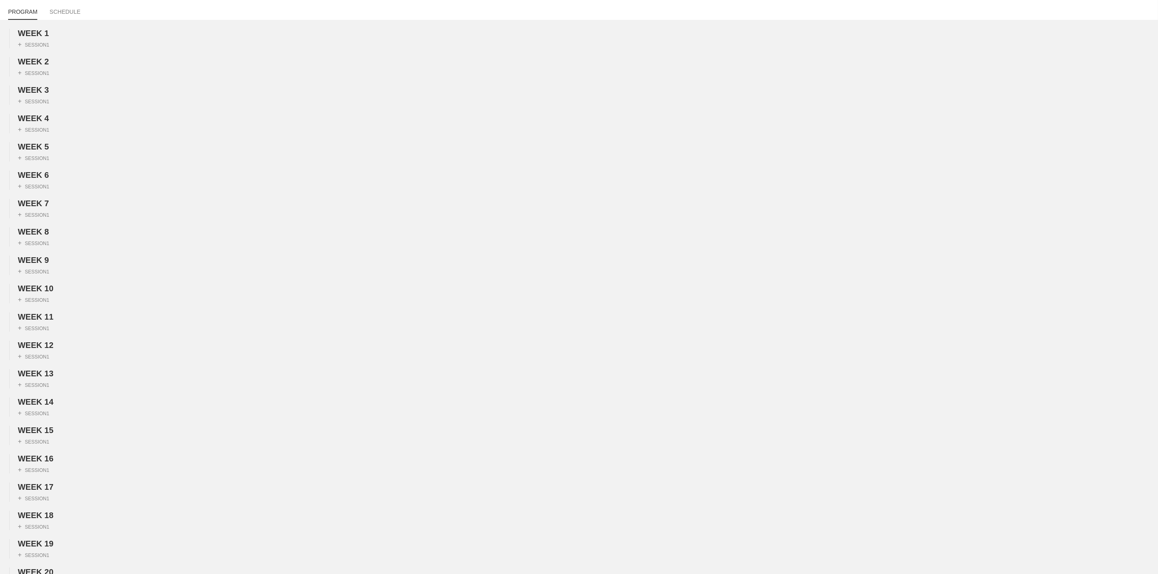
scroll to position [0, 0]
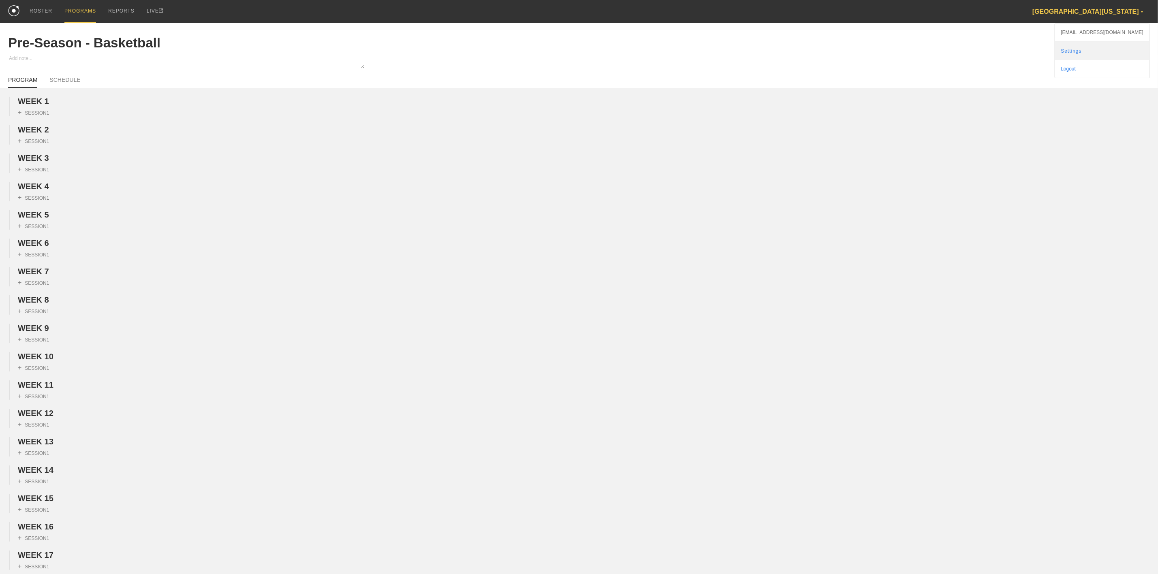
click at [1101, 54] on link "Settings" at bounding box center [1102, 51] width 94 height 18
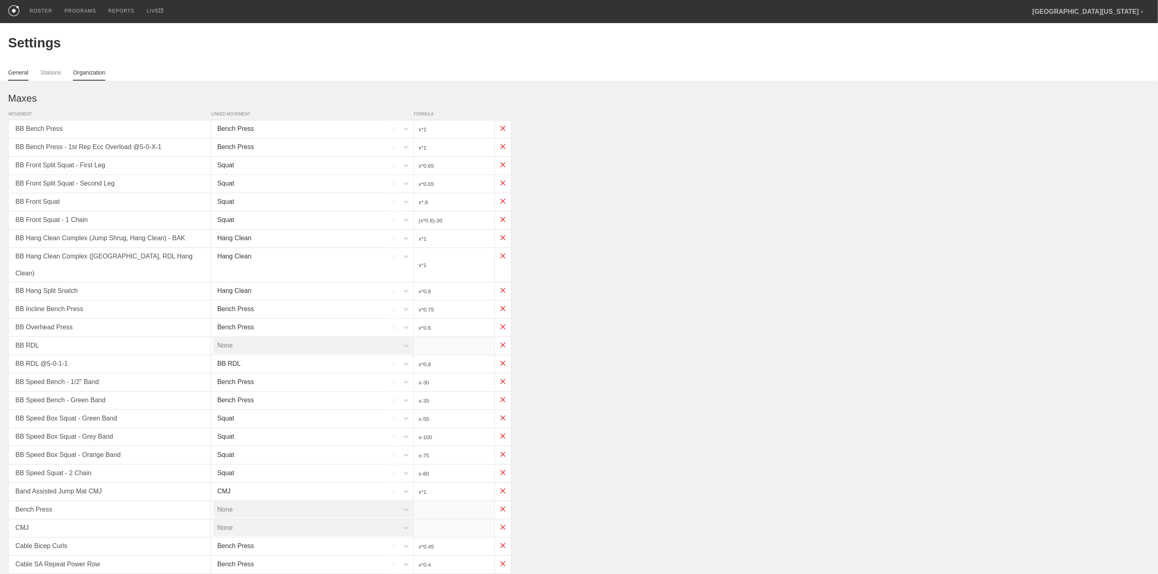
click at [98, 72] on link "Organization" at bounding box center [89, 74] width 32 height 11
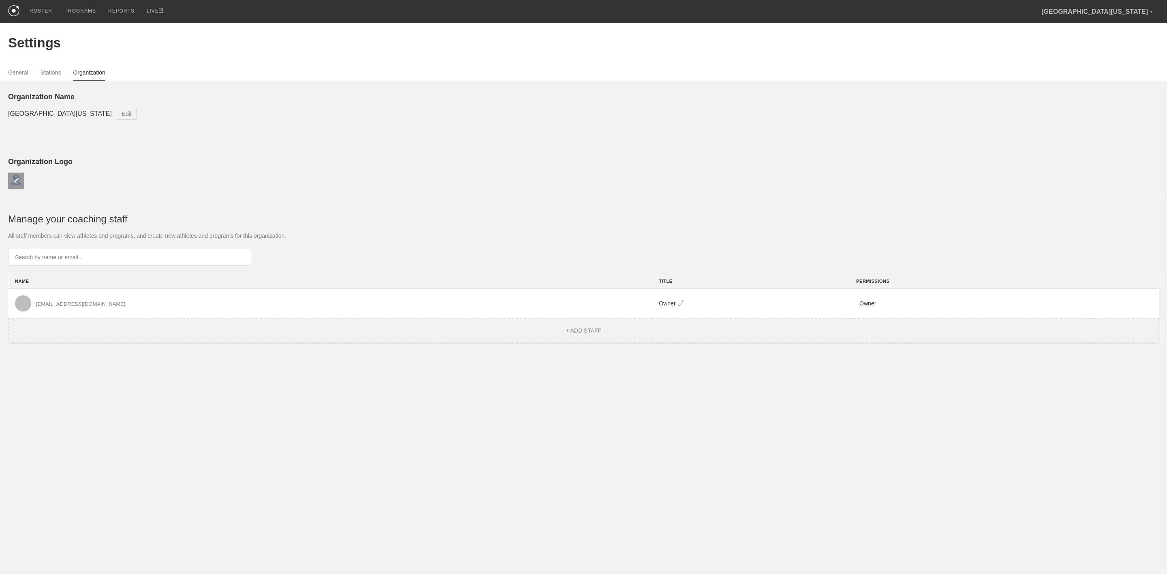
click at [22, 181] on div at bounding box center [16, 181] width 16 height 16
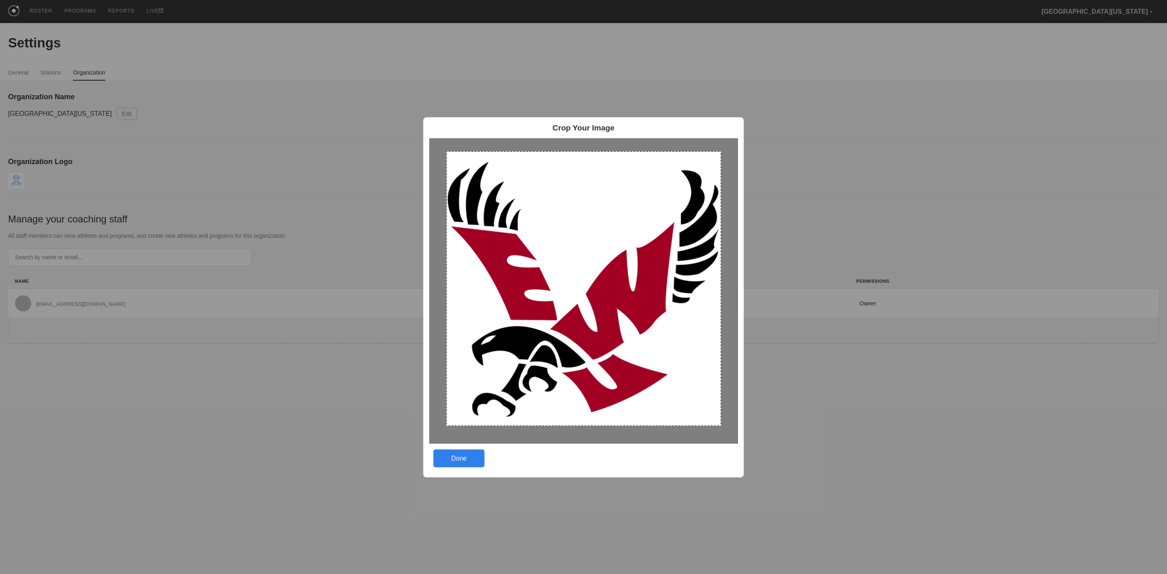
drag, startPoint x: 447, startPoint y: 151, endPoint x: 722, endPoint y: 380, distance: 357.5
click at [722, 380] on img at bounding box center [584, 290] width 308 height 305
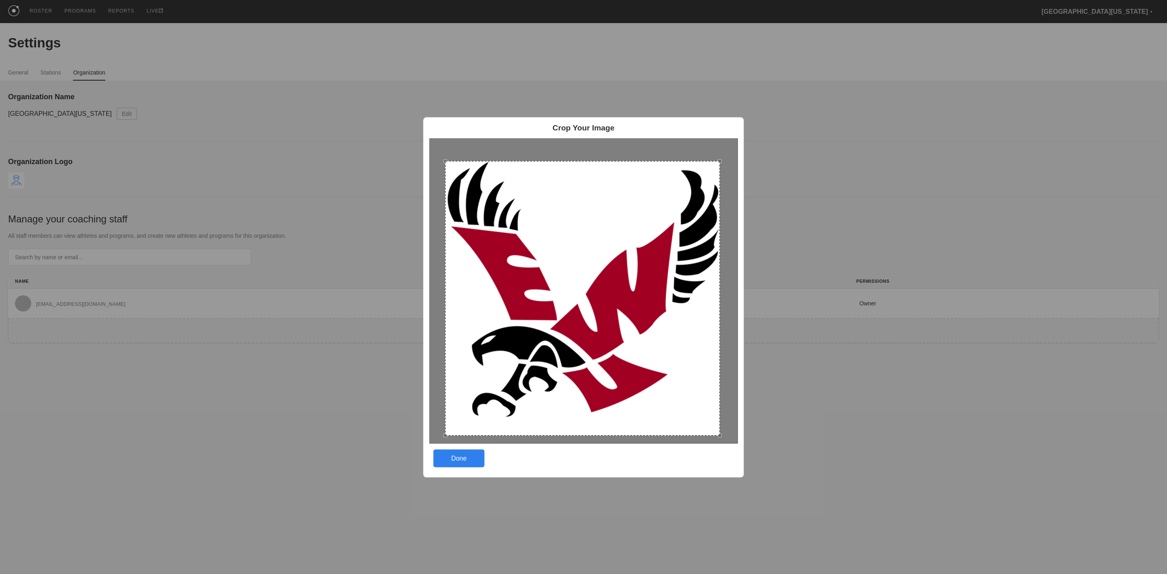
drag, startPoint x: 690, startPoint y: 381, endPoint x: 689, endPoint y: 390, distance: 9.4
click at [689, 390] on div at bounding box center [582, 298] width 275 height 275
click at [720, 434] on div at bounding box center [720, 436] width 4 height 4
click at [455, 458] on div "Done" at bounding box center [459, 459] width 51 height 18
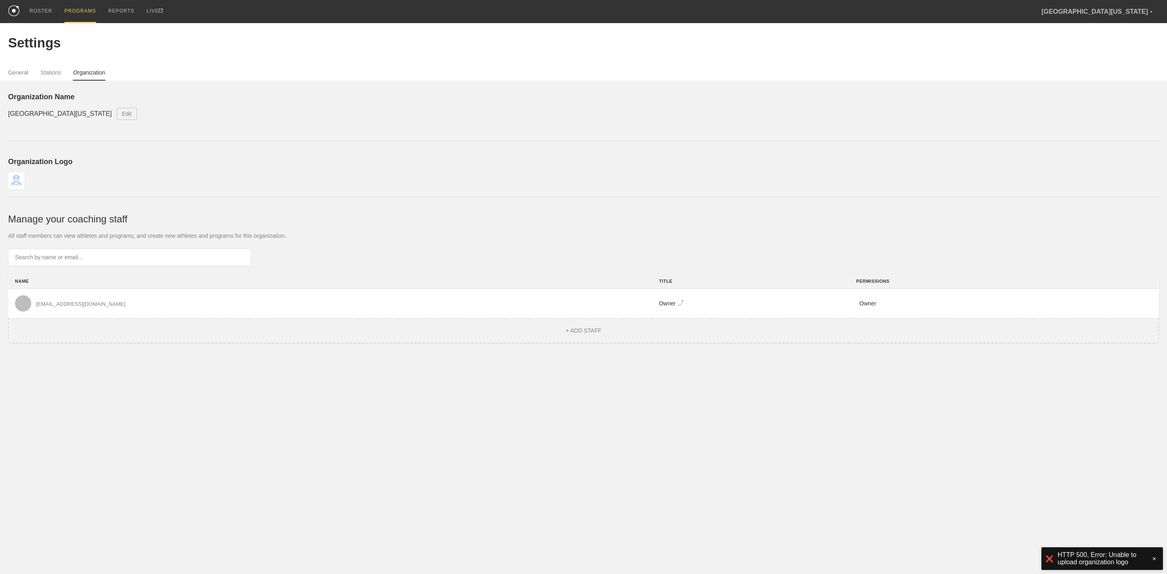
click at [73, 5] on div "PROGRAMS" at bounding box center [80, 11] width 32 height 23
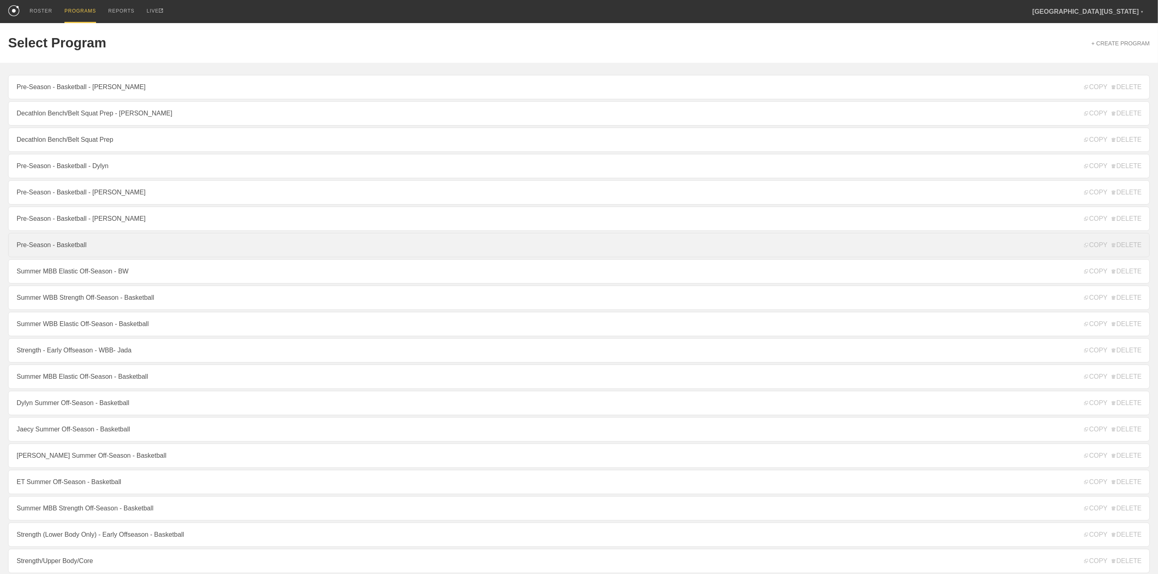
click at [105, 257] on link "Pre-Season - Basketball" at bounding box center [579, 245] width 1142 height 24
type textarea "x"
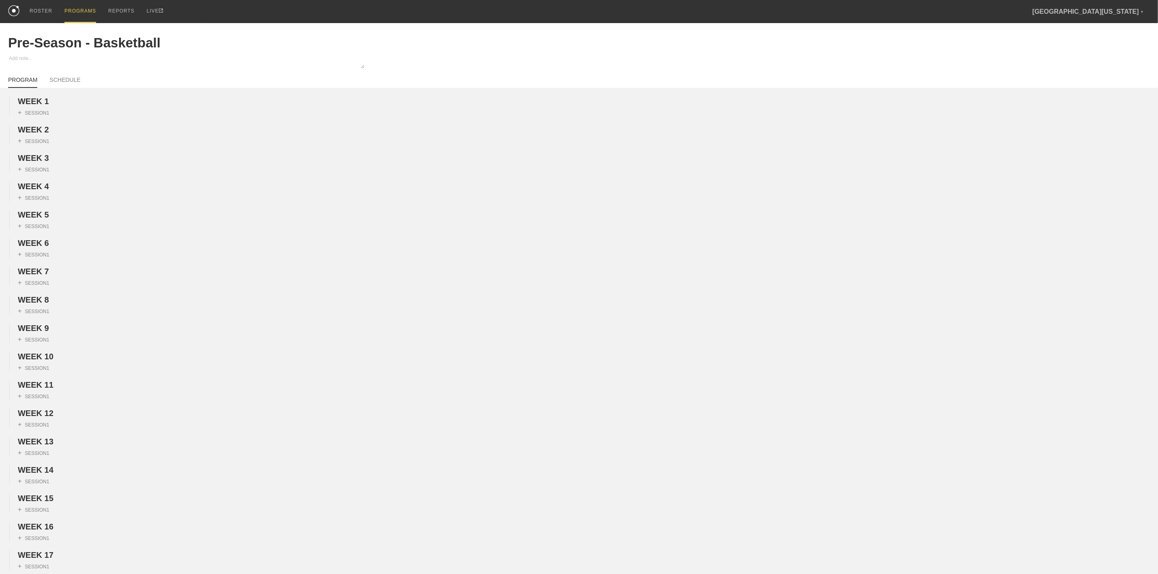
click at [71, 5] on div "PROGRAMS" at bounding box center [80, 11] width 32 height 23
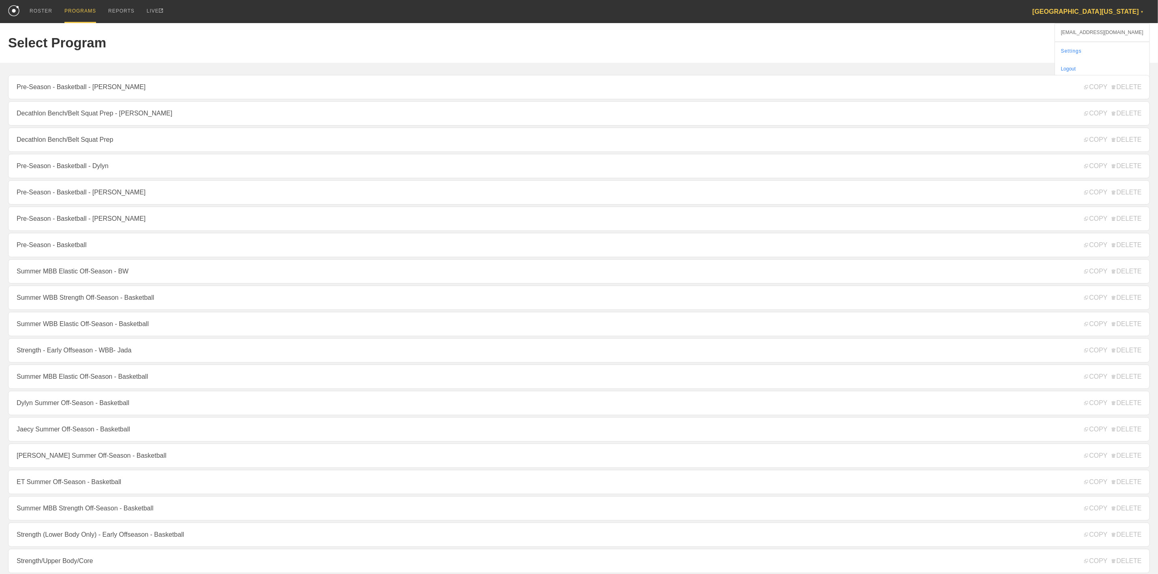
click at [1099, 4] on div "Eastern Washington University ▼" at bounding box center [1091, 11] width 118 height 23
click at [1092, 57] on link "Settings" at bounding box center [1102, 51] width 94 height 18
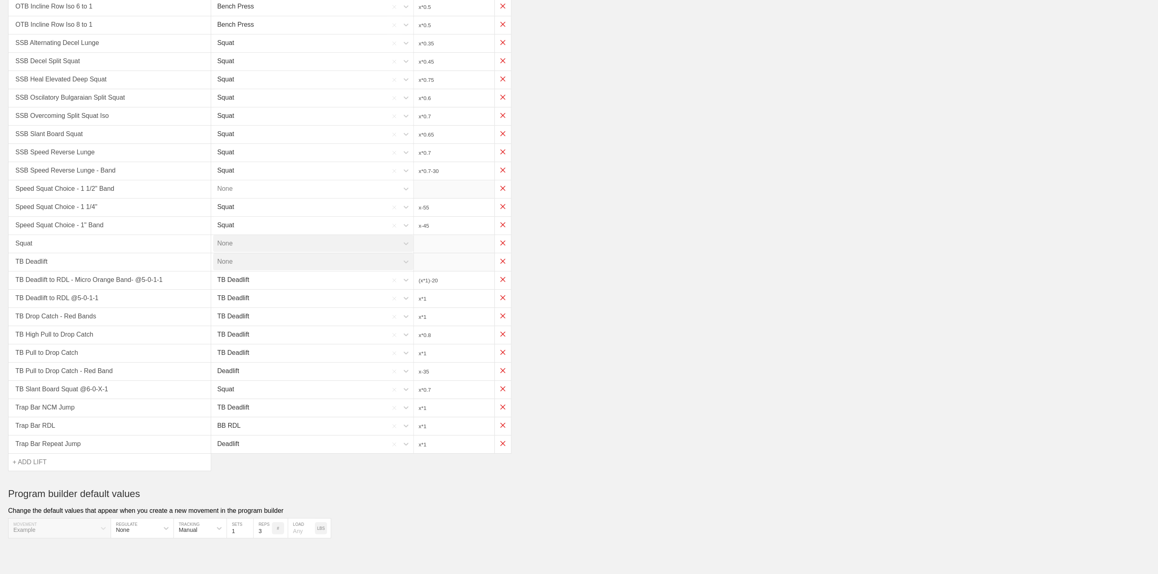
scroll to position [1916, 0]
click at [44, 456] on div "+ ADD LIFT" at bounding box center [30, 457] width 34 height 17
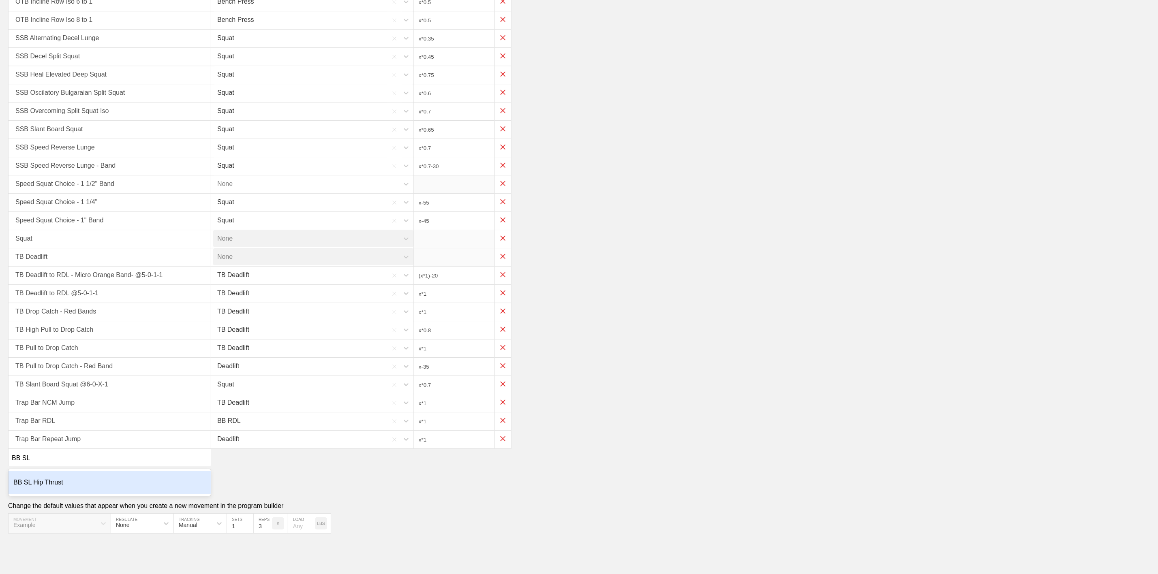
type input "BB SL"
click at [81, 482] on div "BB SL Hip Thrust" at bounding box center [110, 483] width 202 height 24
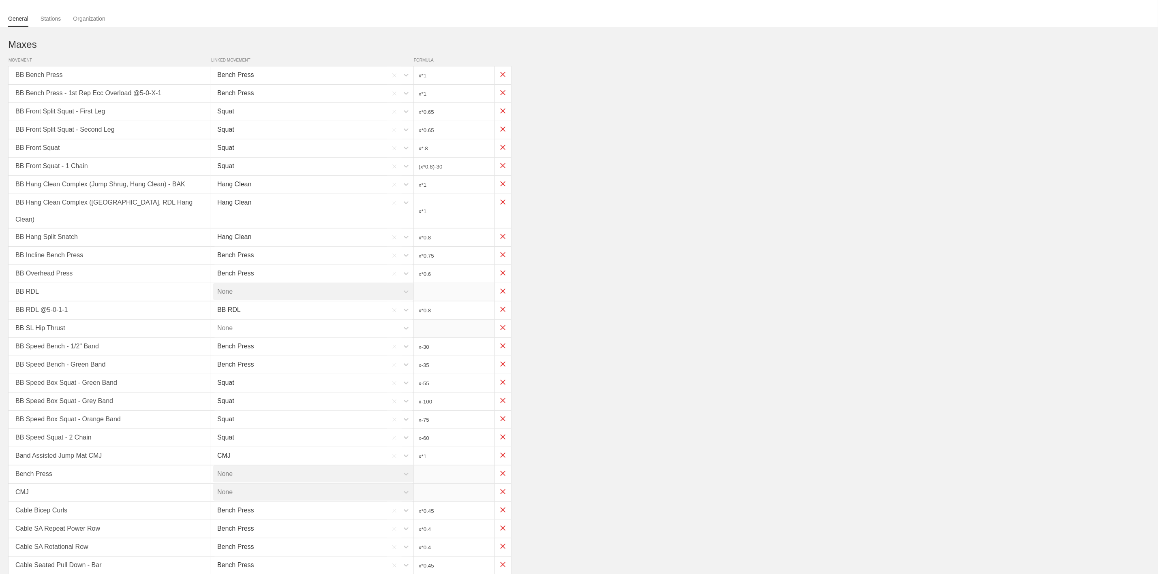
scroll to position [0, 0]
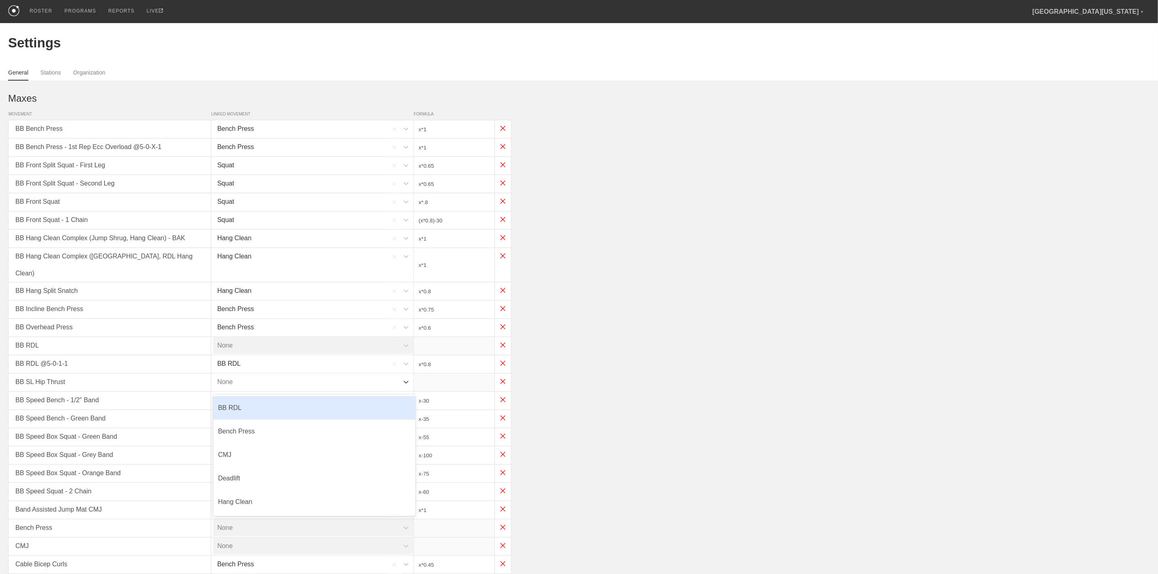
click at [313, 381] on div "None" at bounding box center [306, 382] width 186 height 17
click at [255, 400] on div "BB RDL" at bounding box center [314, 408] width 202 height 24
click at [455, 375] on input "x*1" at bounding box center [454, 383] width 81 height 18
type input "x*0.5"
click at [672, 226] on div "BB Front Squat - 1 Chain Squat (x*0.8)-30" at bounding box center [579, 221] width 1142 height 18
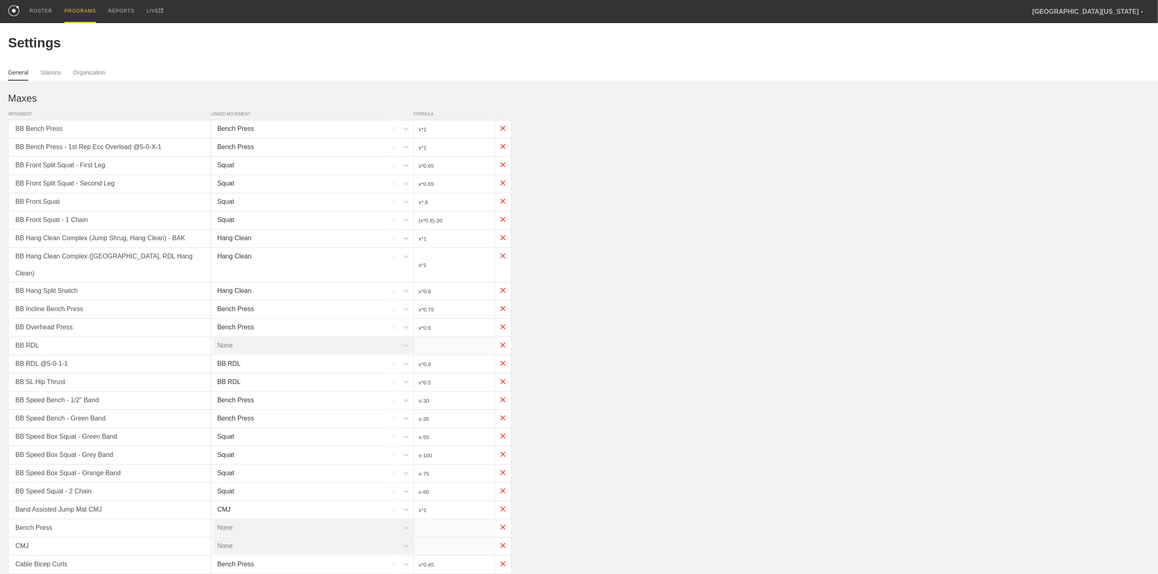
click at [80, 8] on div "PROGRAMS" at bounding box center [80, 11] width 32 height 23
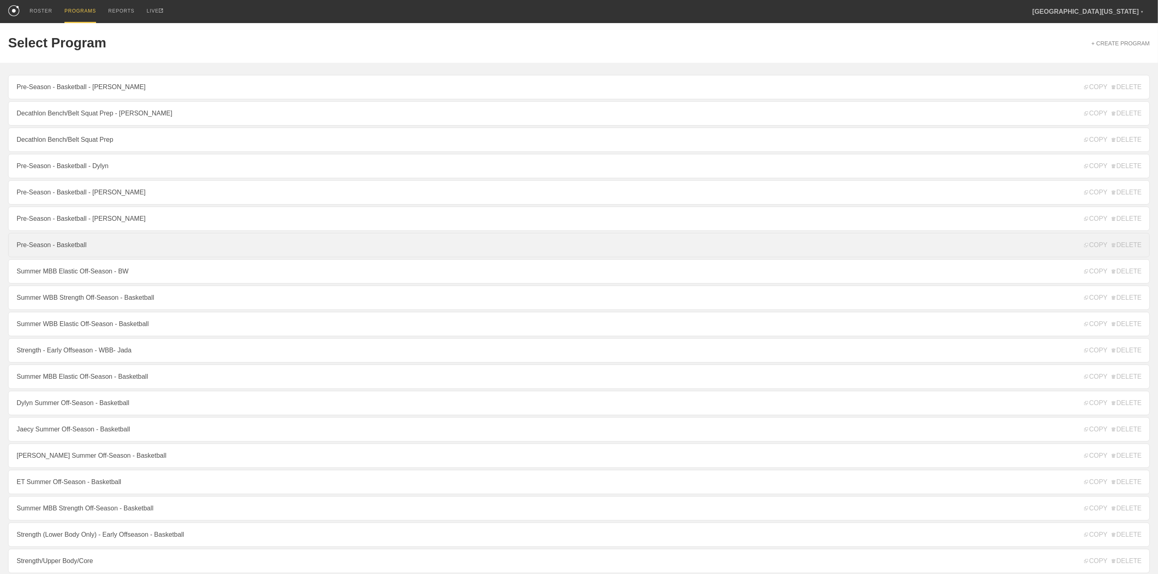
click at [112, 251] on link "Pre-Season - Basketball" at bounding box center [579, 245] width 1142 height 24
type textarea "x"
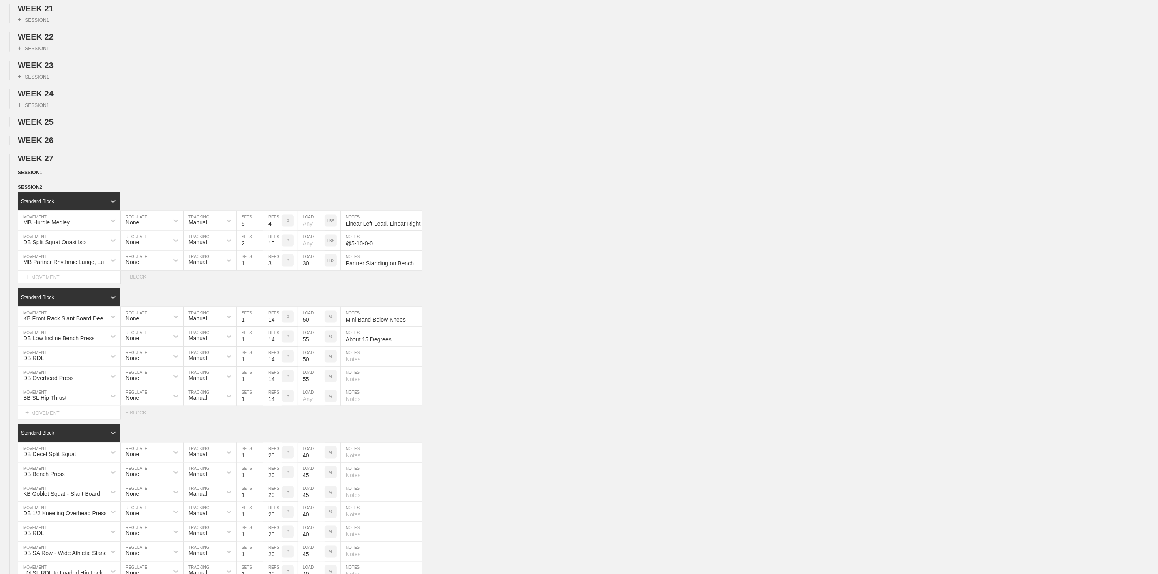
scroll to position [851, 0]
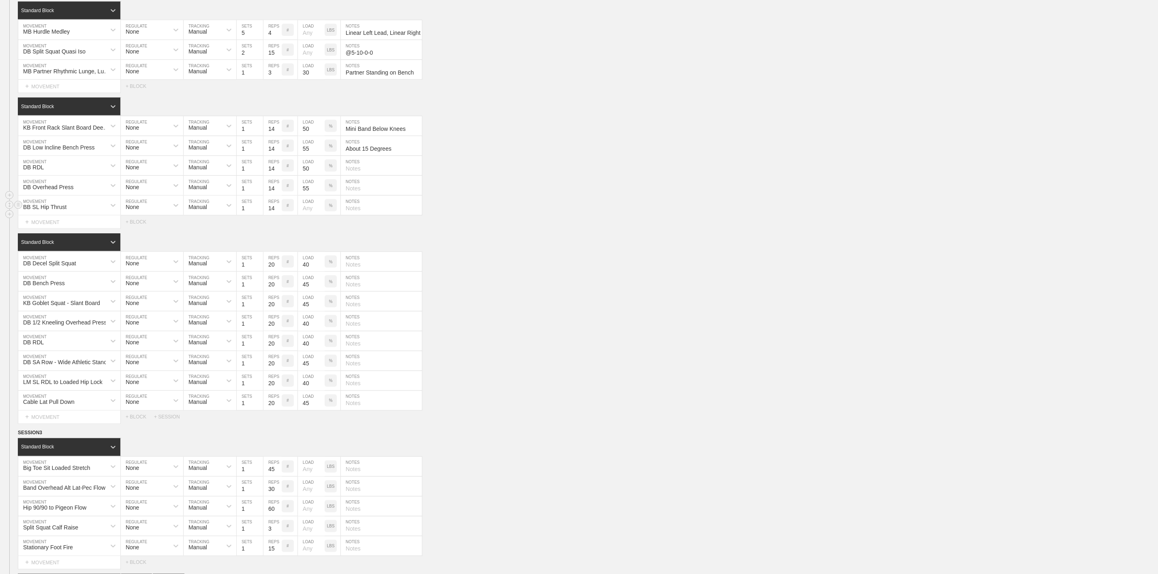
click at [306, 215] on input "number" at bounding box center [311, 205] width 27 height 19
type input "50"
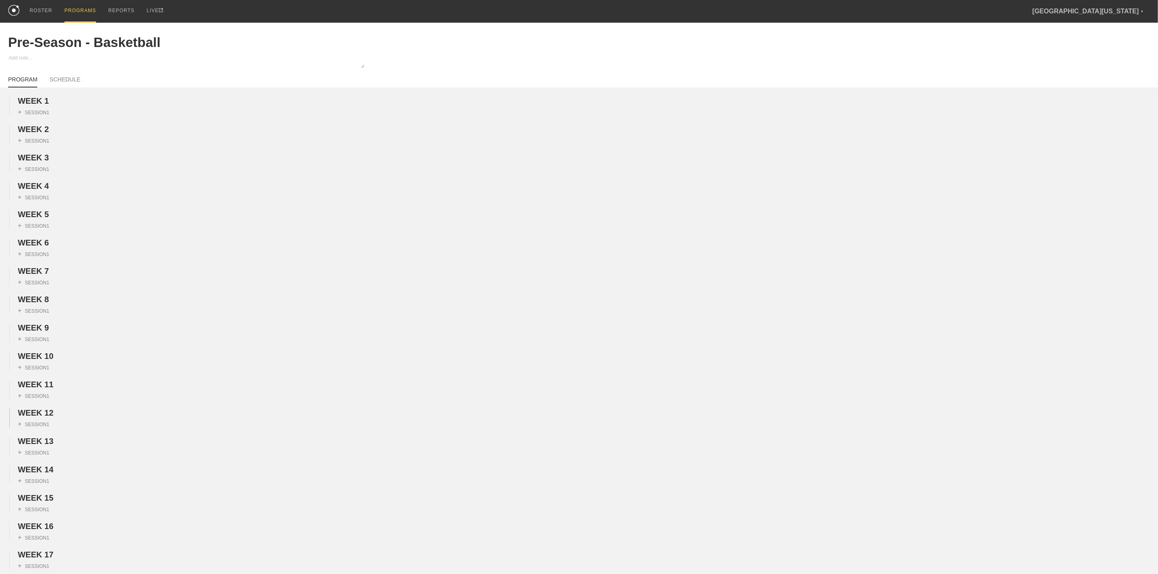
scroll to position [0, 0]
drag, startPoint x: 30, startPoint y: 16, endPoint x: 698, endPoint y: 81, distance: 670.7
click at [32, 15] on div "ROSTER" at bounding box center [41, 11] width 23 height 22
click at [40, 7] on div "ROSTER" at bounding box center [41, 11] width 23 height 23
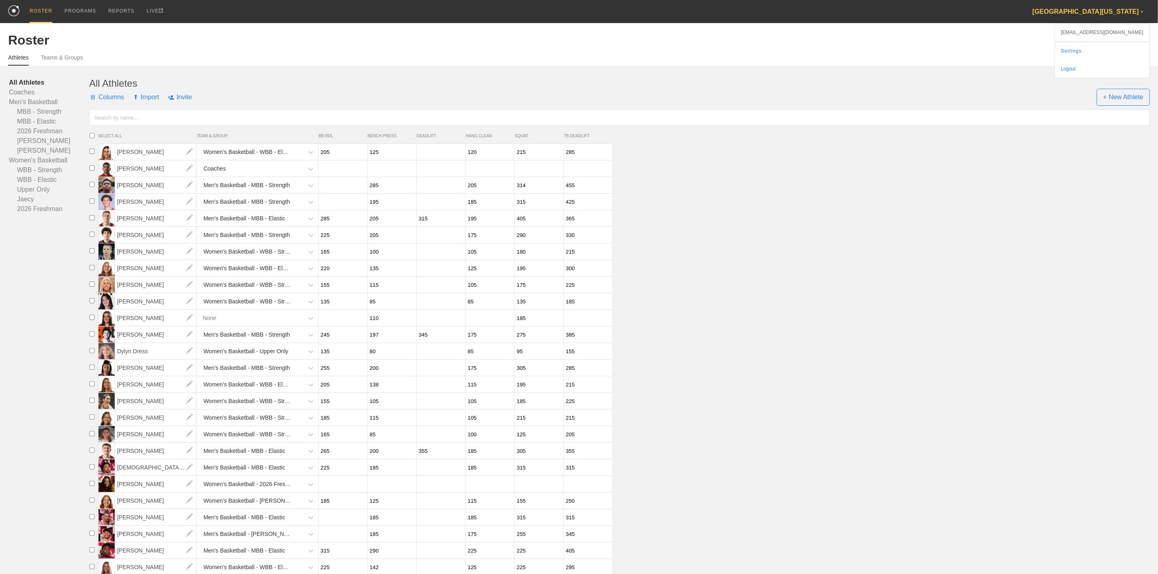
click at [1103, 6] on div "Eastern Washington University ▼" at bounding box center [1091, 11] width 118 height 23
click at [1111, 49] on link "Settings" at bounding box center [1102, 51] width 94 height 18
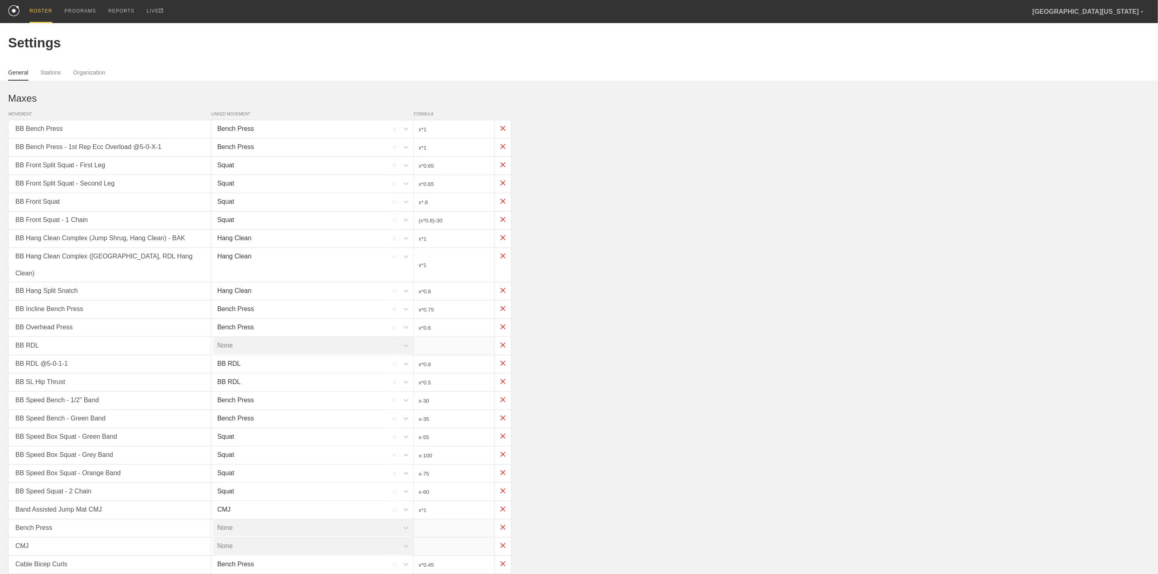
click at [33, 5] on div "ROSTER" at bounding box center [41, 11] width 23 height 23
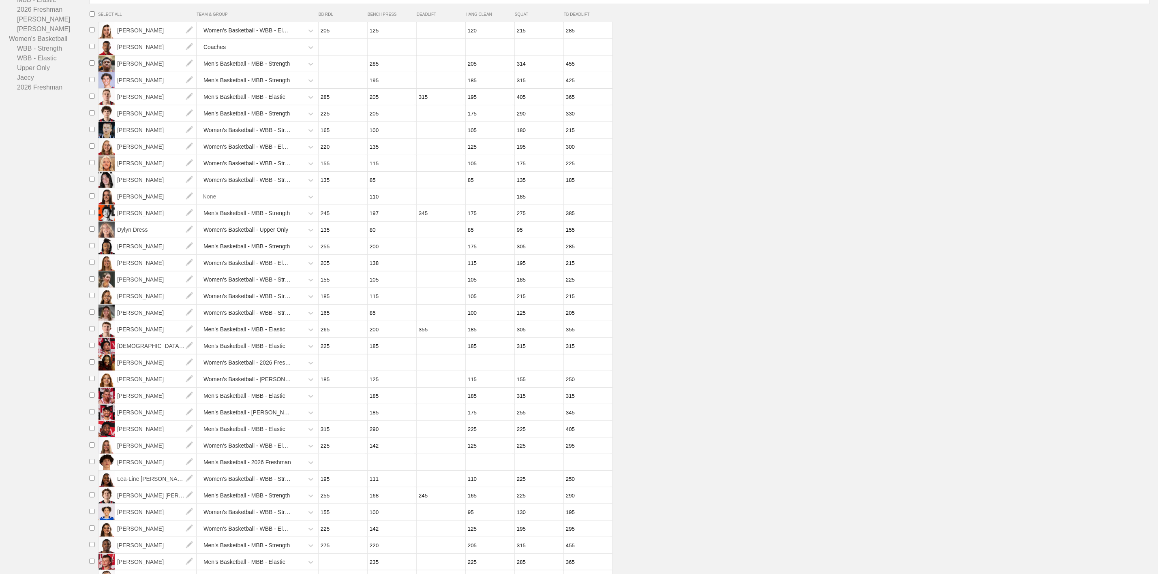
scroll to position [173, 0]
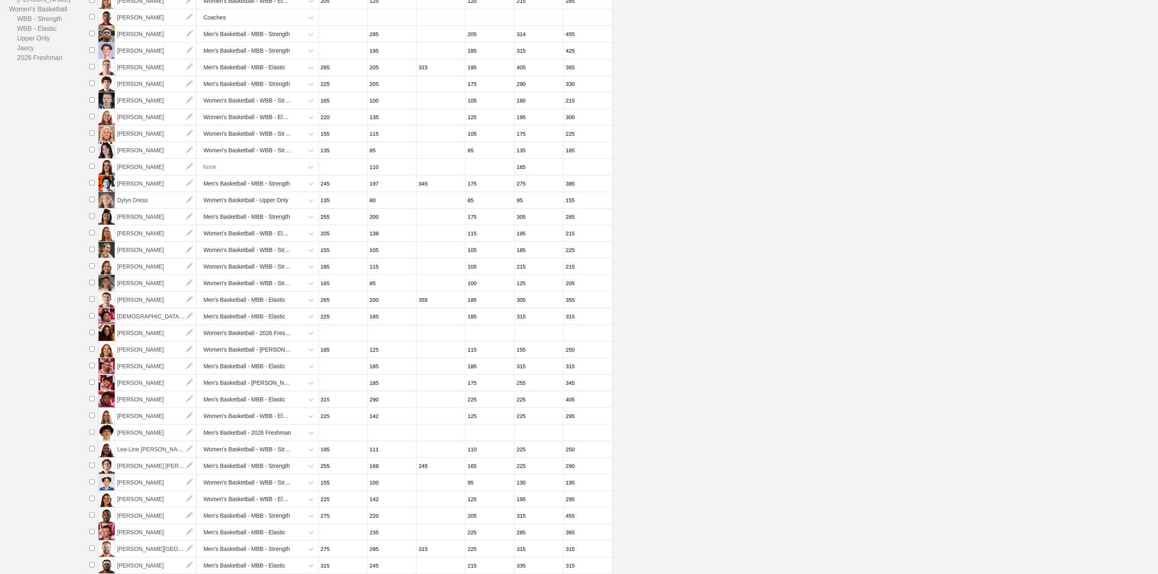
click at [389, 547] on input "295" at bounding box center [391, 550] width 47 height 16
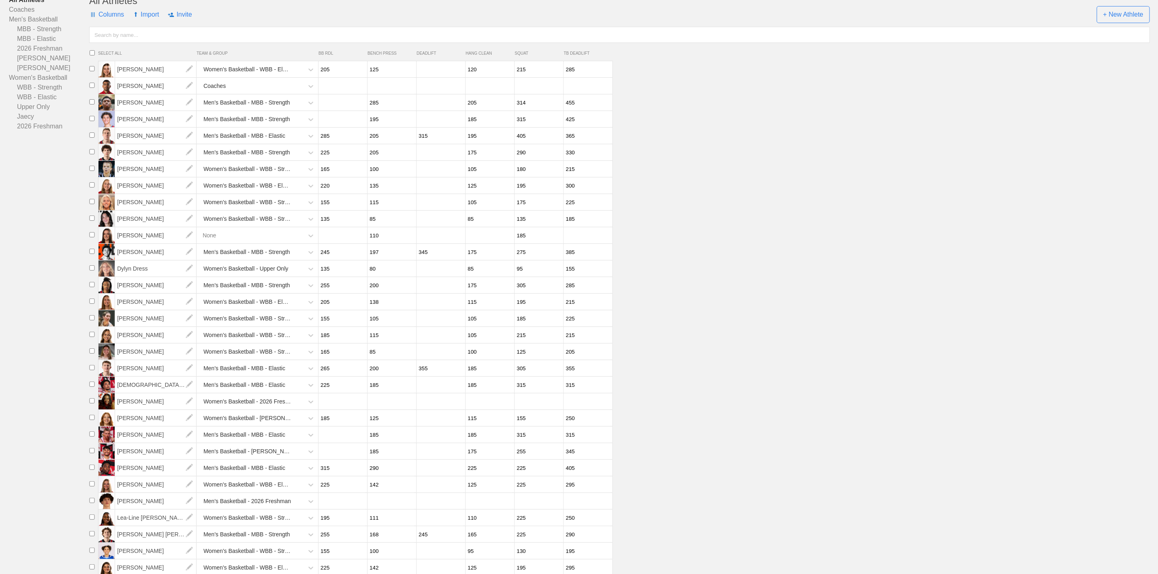
scroll to position [0, 0]
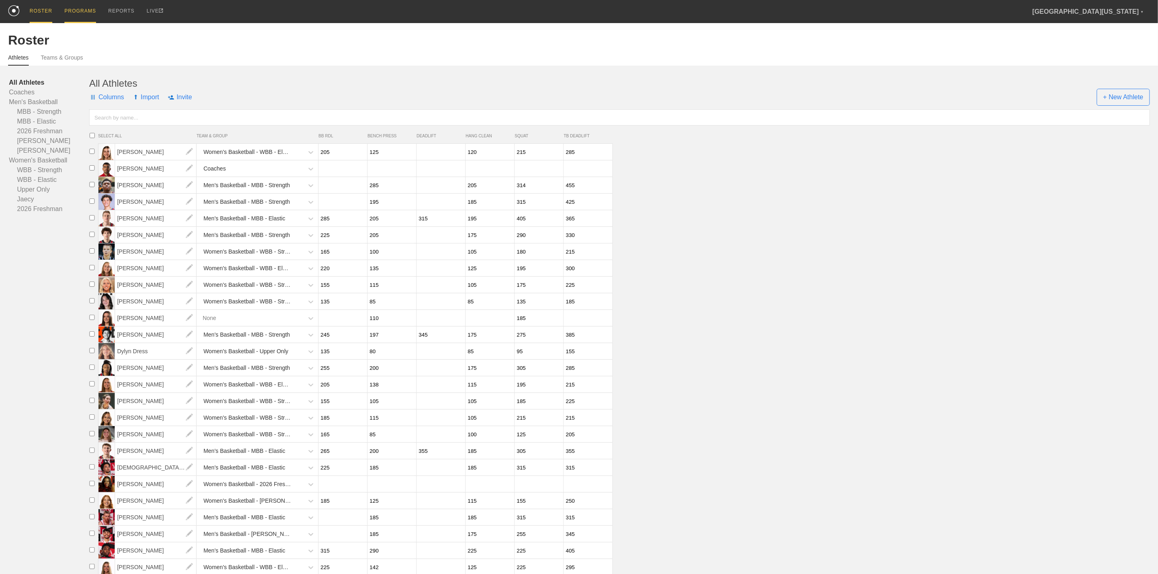
click at [79, 9] on div "PROGRAMS" at bounding box center [80, 11] width 32 height 23
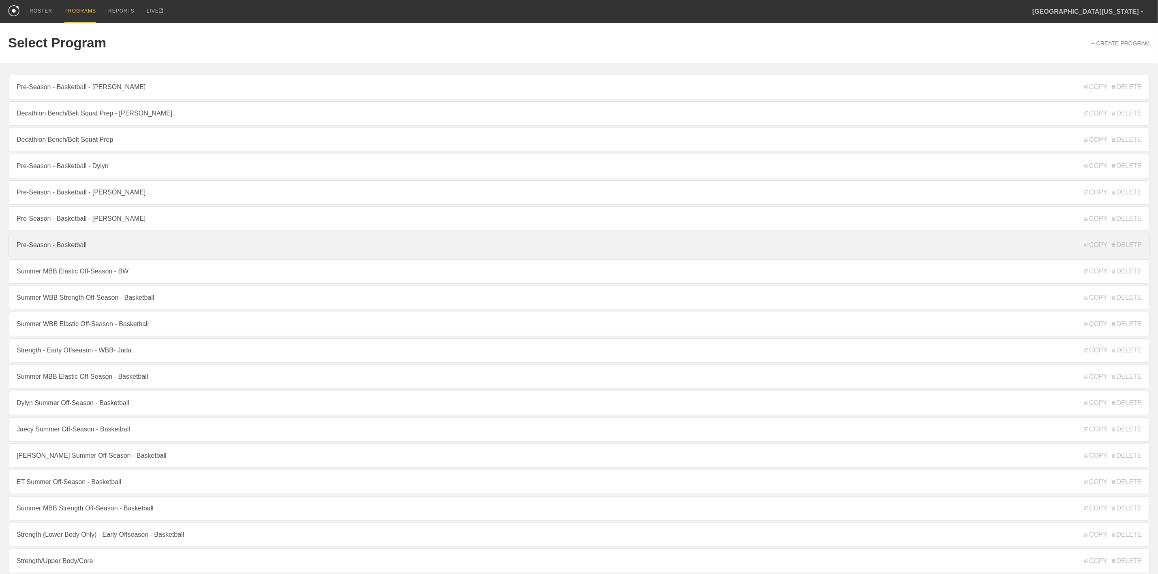
click at [77, 247] on link "Pre-Season - Basketball" at bounding box center [579, 245] width 1142 height 24
type textarea "x"
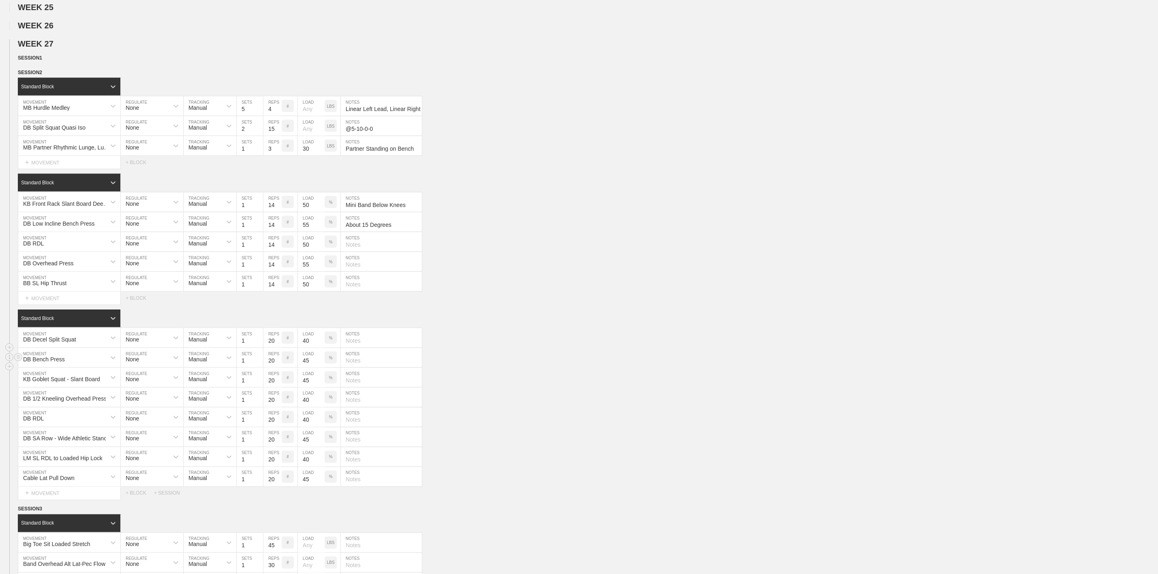
scroll to position [669, 0]
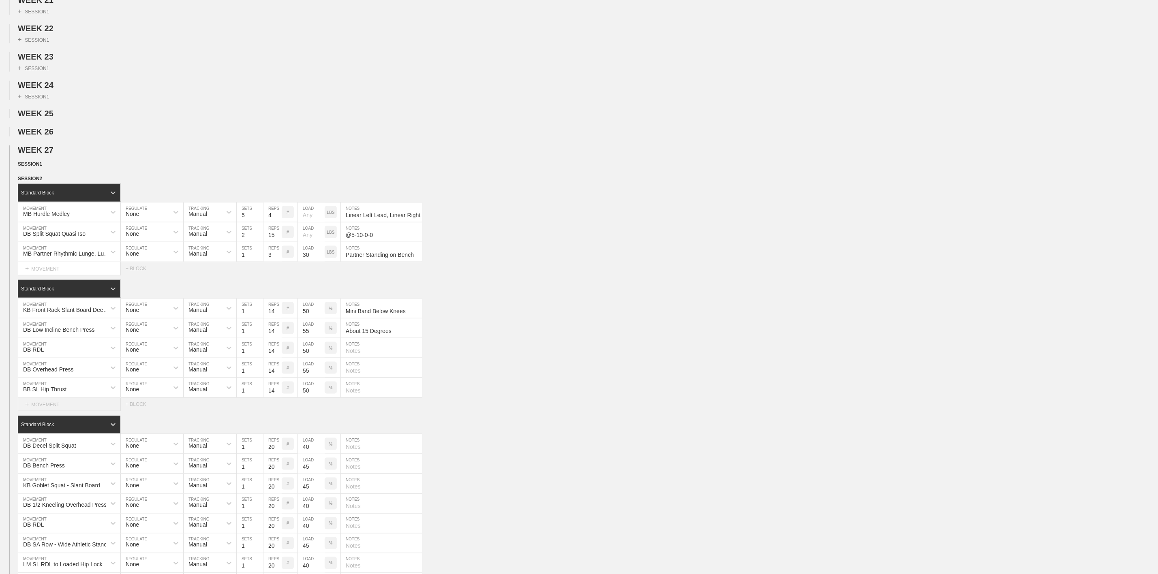
click at [54, 411] on div "+ MOVEMENT" at bounding box center [69, 404] width 103 height 13
click at [74, 465] on div "Band Tricep Push Down and Out" at bounding box center [69, 453] width 102 height 21
type input "Band Tricep Push D"
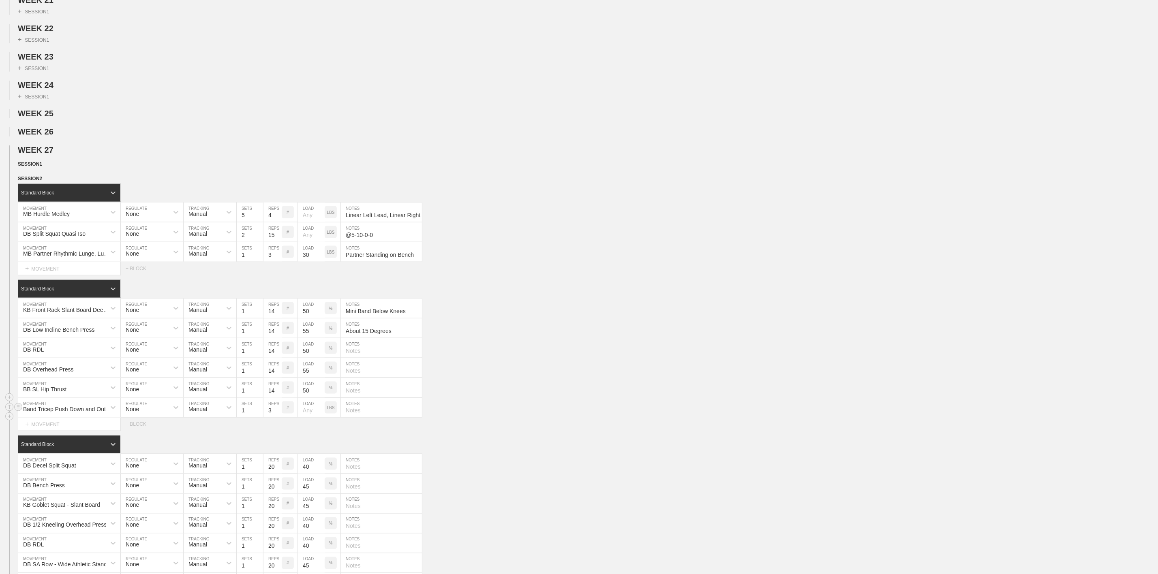
click at [274, 418] on input "3" at bounding box center [272, 407] width 18 height 19
type input "14"
click at [526, 418] on div "Band Tricep Push Down and Out MOVEMENT None REGULATE Manual TRACKING 1 SETS 14 …" at bounding box center [579, 408] width 1158 height 20
click at [378, 418] on input "text" at bounding box center [381, 407] width 81 height 19
type input "Hammer "Handle" Grip"
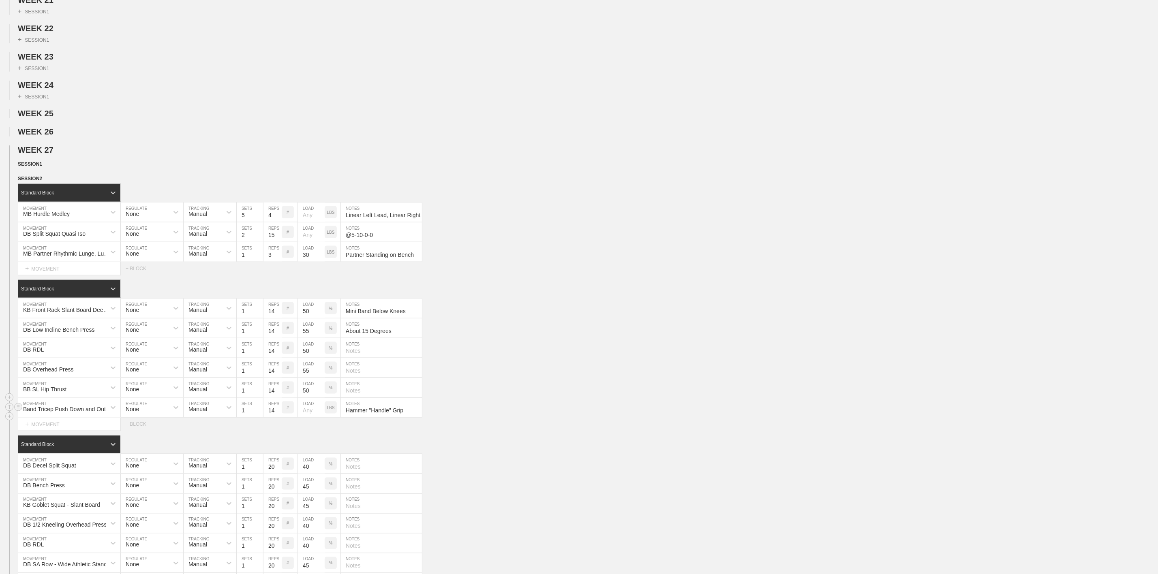
click at [490, 431] on div "Select... MOVEMENT + MOVEMENT + BLOCK" at bounding box center [579, 424] width 1158 height 13
click at [383, 398] on input "text" at bounding box center [381, 387] width 81 height 19
type input "Shoulders on Bench"
click at [625, 398] on div "BB SL Hip Thrust MOVEMENT None REGULATE Manual TRACKING 1 SETS 14 REPS # 50 LOA…" at bounding box center [579, 388] width 1158 height 20
click at [523, 454] on div "Standard Block" at bounding box center [588, 445] width 1140 height 18
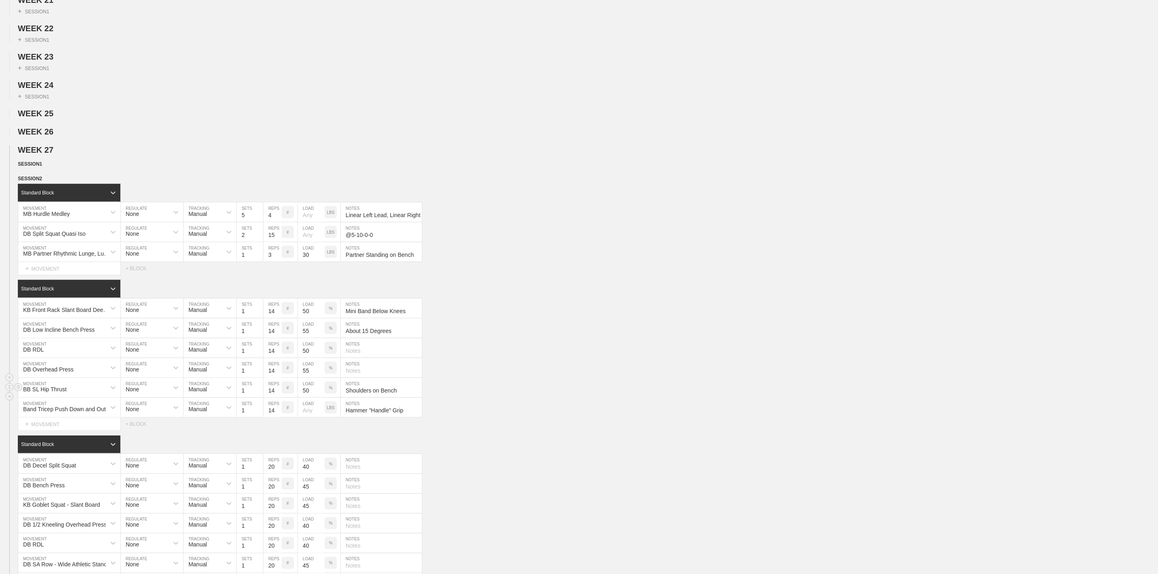
drag, startPoint x: 367, startPoint y: 408, endPoint x: 368, endPoint y: 400, distance: 7.8
click at [367, 398] on div "BB SL Hip Thrust MOVEMENT None REGULATE Manual TRACKING 1 SETS 14 REPS # 50 LOA…" at bounding box center [220, 388] width 405 height 20
click at [370, 378] on input "text" at bounding box center [381, 367] width 81 height 19
click at [388, 358] on input "text" at bounding box center [381, 347] width 81 height 19
click at [493, 358] on div "DB RDL MOVEMENT None REGULATE Manual TRACKING 1 SETS 14 REPS # 50 LOAD % NOTES" at bounding box center [579, 348] width 1158 height 20
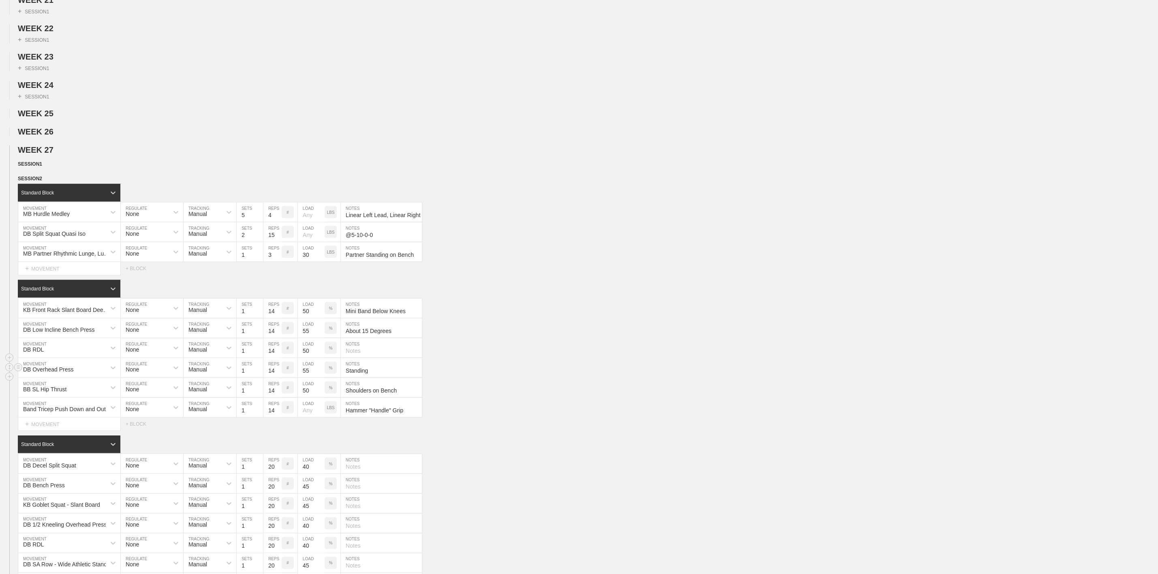
click at [384, 378] on input "Standing" at bounding box center [381, 367] width 81 height 19
click at [418, 378] on input "Standing Double Arm - NO LEGS" at bounding box center [381, 367] width 81 height 19
click at [417, 378] on input "Standing Double Arm - NO LEGS" at bounding box center [381, 367] width 81 height 19
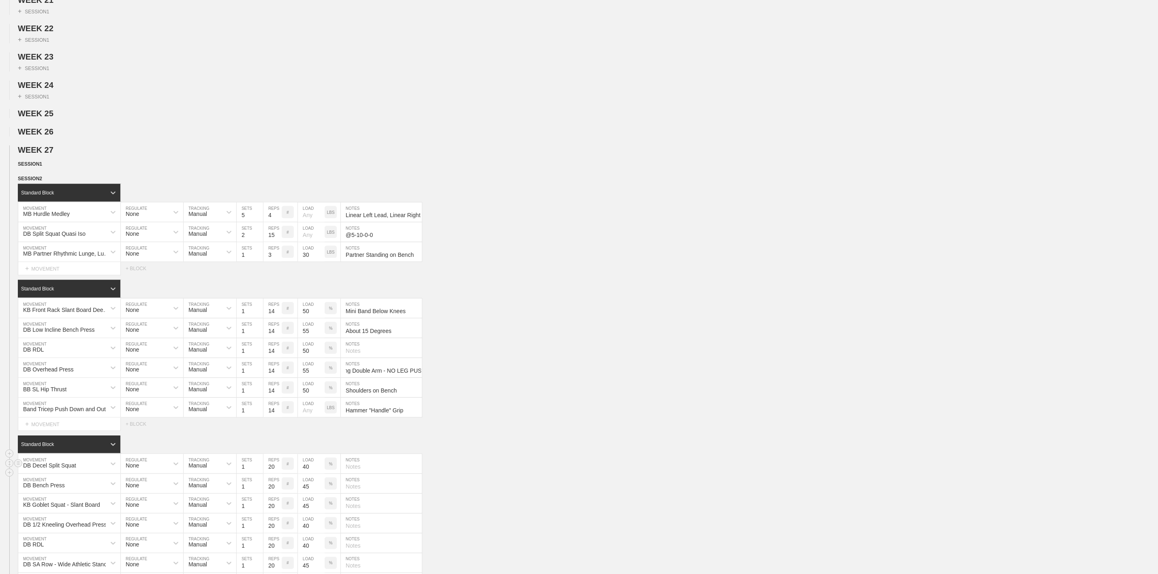
type input "Standing Double Arm - NO LEG PUSH"
click at [489, 474] on div "DB Decel Split Squat MOVEMENT None REGULATE Manual TRACKING 1 SETS 20 REPS # 40…" at bounding box center [579, 464] width 1158 height 20
click at [414, 378] on input "Standing Double Arm - NO LEG PUSH" at bounding box center [381, 367] width 81 height 19
click at [555, 319] on div "KB Front Rack Slant Board Deep Squat w/ Mini Band MOVEMENT None REGULATE Manual…" at bounding box center [579, 309] width 1158 height 20
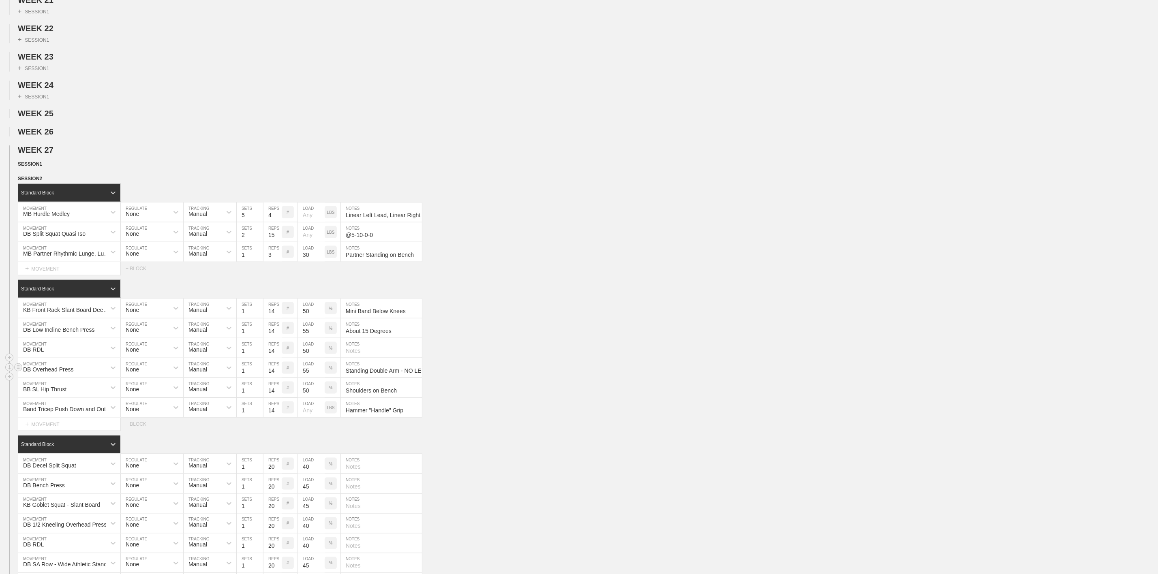
click at [511, 378] on div "DB Overhead Press MOVEMENT None REGULATE Manual TRACKING 1 SETS 14 REPS # 55 LO…" at bounding box center [579, 368] width 1158 height 20
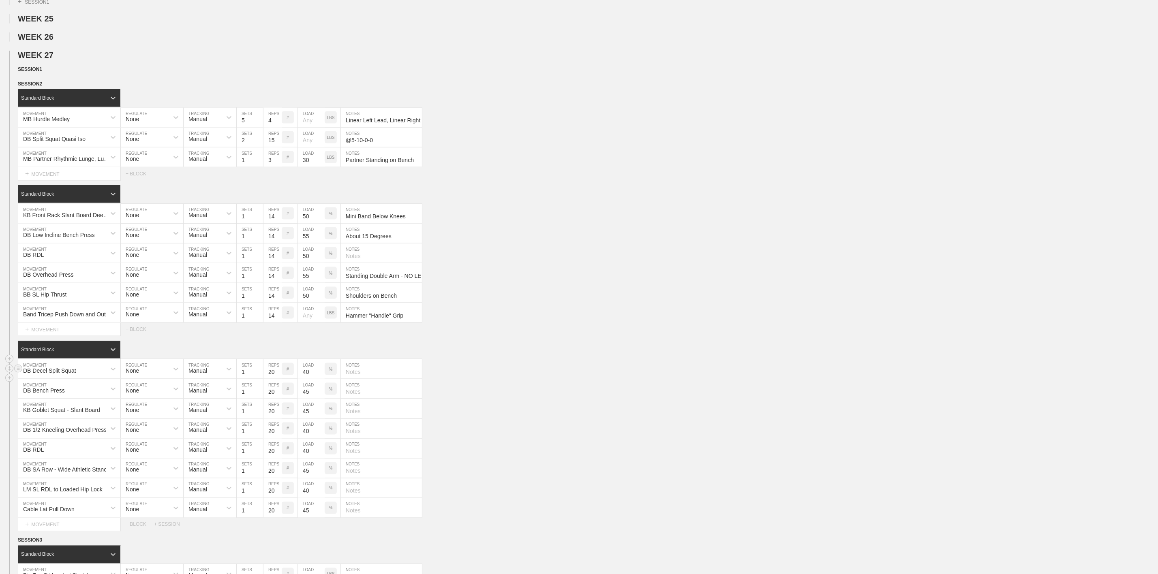
scroll to position [790, 0]
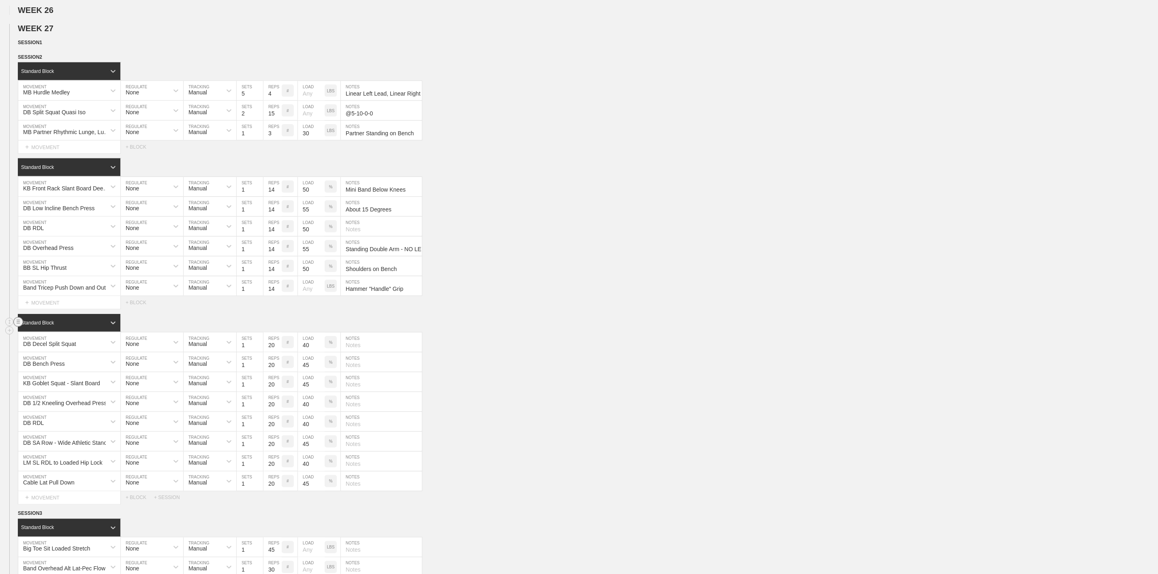
click at [16, 327] on circle at bounding box center [18, 322] width 9 height 9
click at [43, 368] on div "DELETE" at bounding box center [56, 369] width 65 height 12
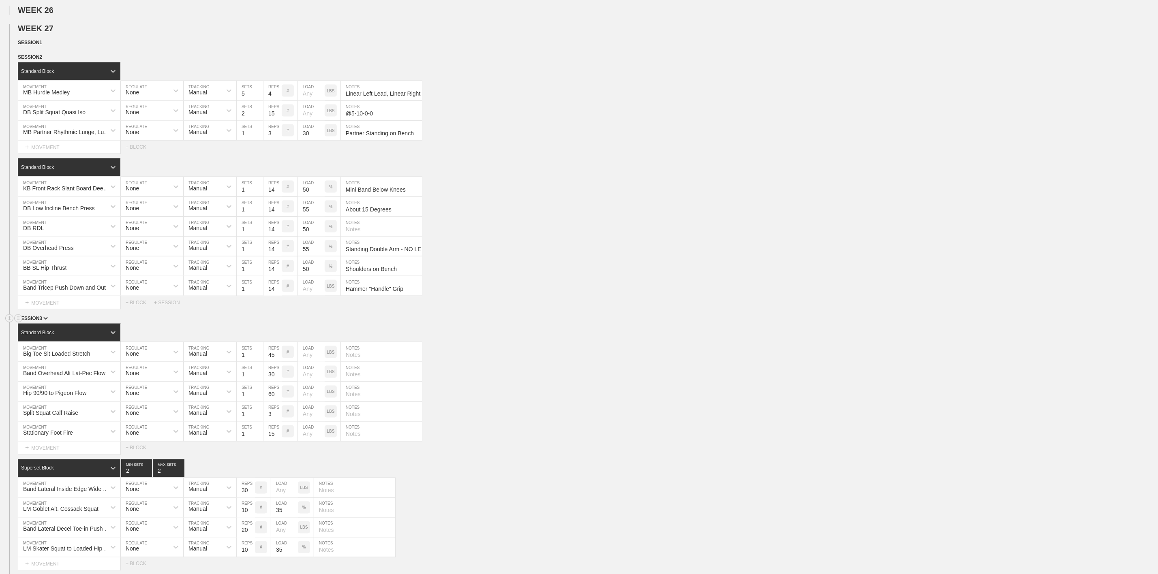
click at [617, 324] on div "SESSION 3" at bounding box center [588, 319] width 1140 height 9
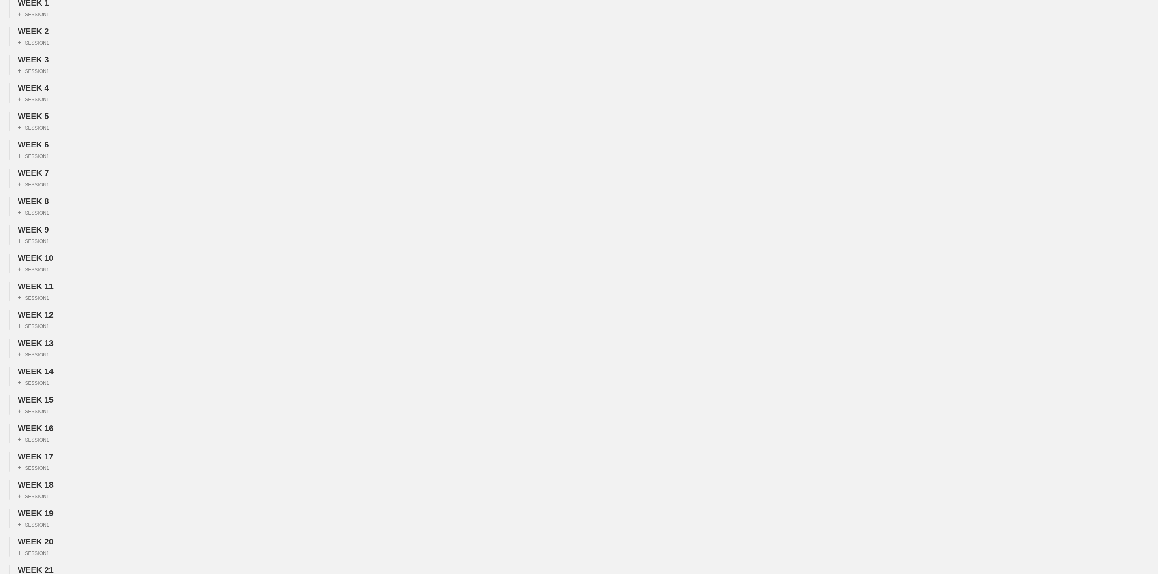
scroll to position [0, 0]
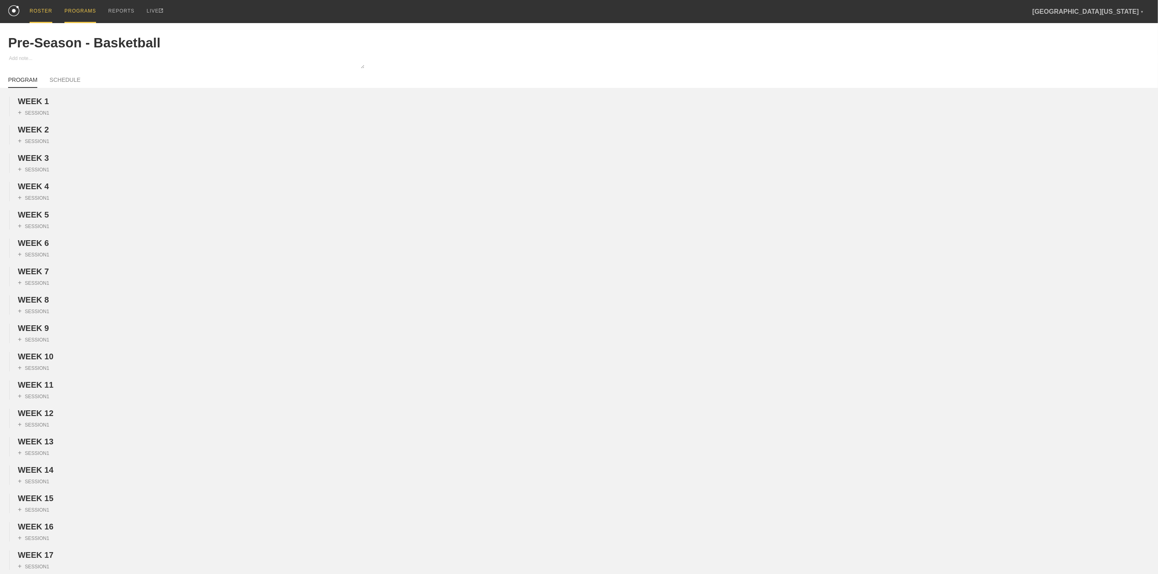
click at [36, 11] on div "ROSTER" at bounding box center [41, 11] width 23 height 23
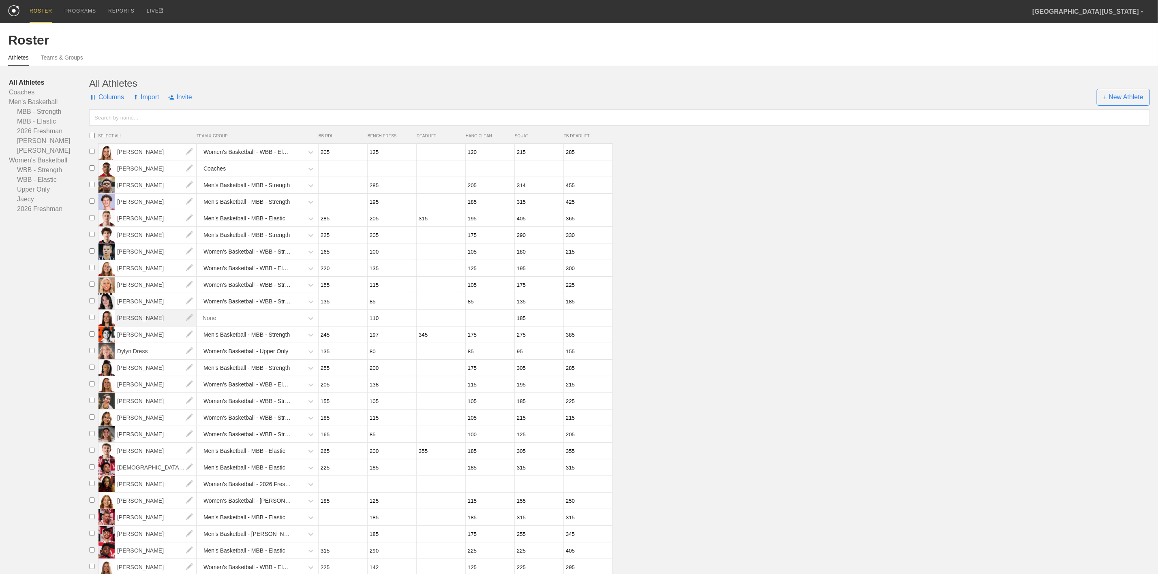
scroll to position [173, 0]
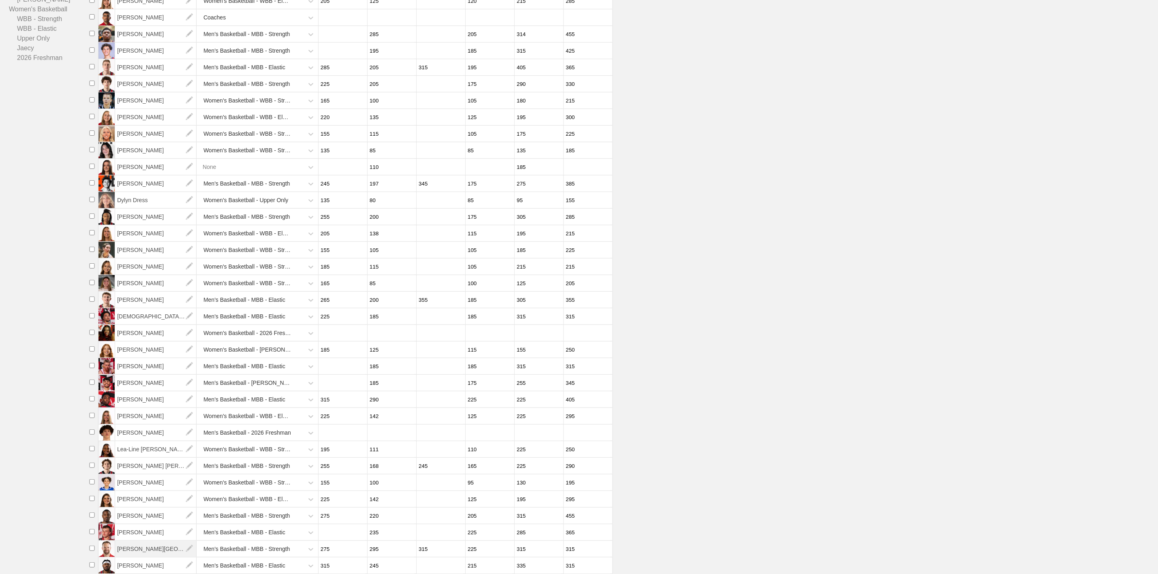
click at [156, 547] on span "[PERSON_NAME][GEOGRAPHIC_DATA]" at bounding box center [155, 549] width 81 height 16
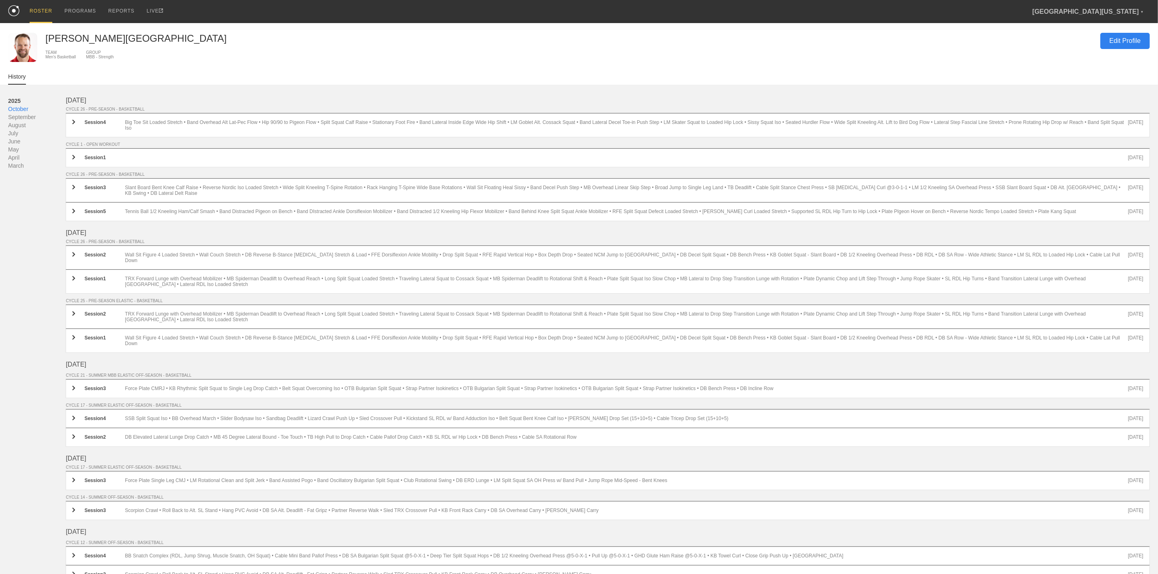
click at [1125, 33] on div "Edit Profile" at bounding box center [1125, 41] width 49 height 16
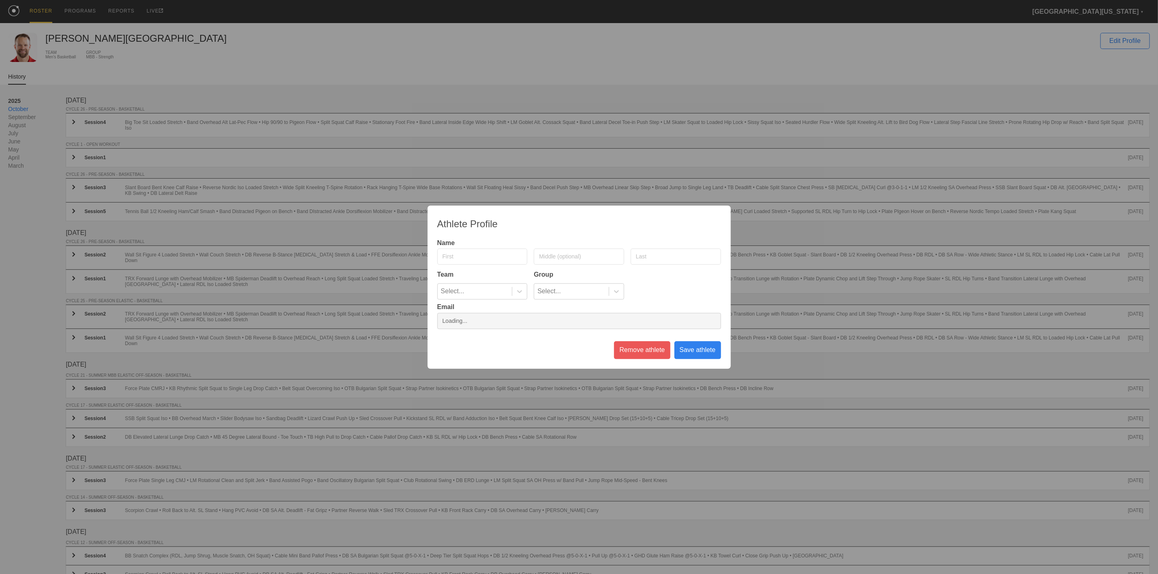
type input "T.J."
type input "Conley"
click at [528, 323] on input "email" at bounding box center [579, 321] width 284 height 16
type input "tconley1@ewu.edu"
click at [707, 346] on div "Save athlete" at bounding box center [698, 350] width 47 height 18
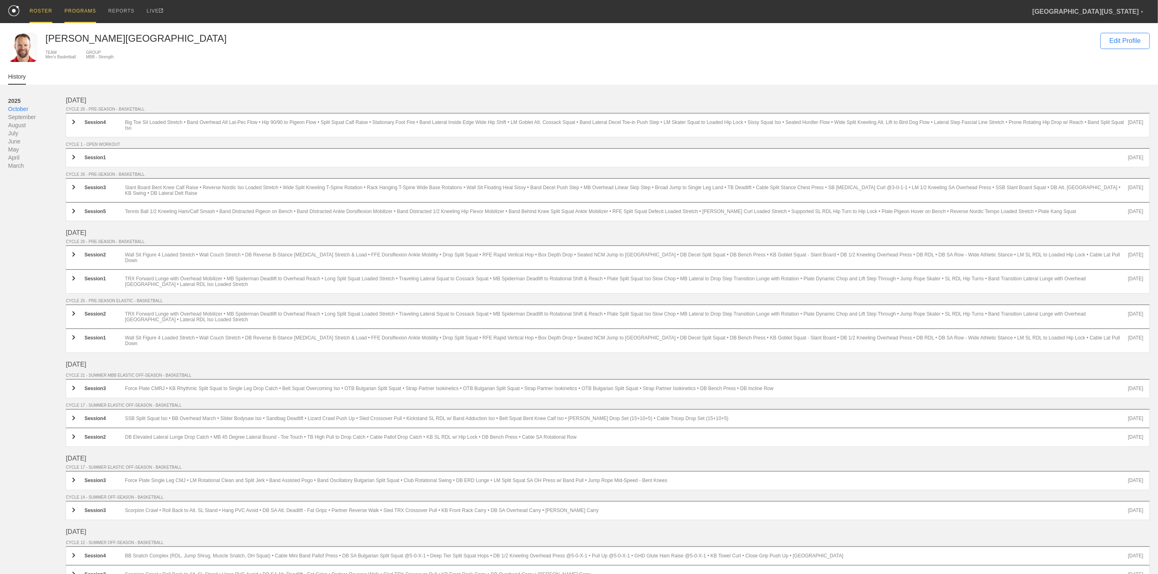
click at [81, 9] on div "PROGRAMS" at bounding box center [80, 11] width 32 height 23
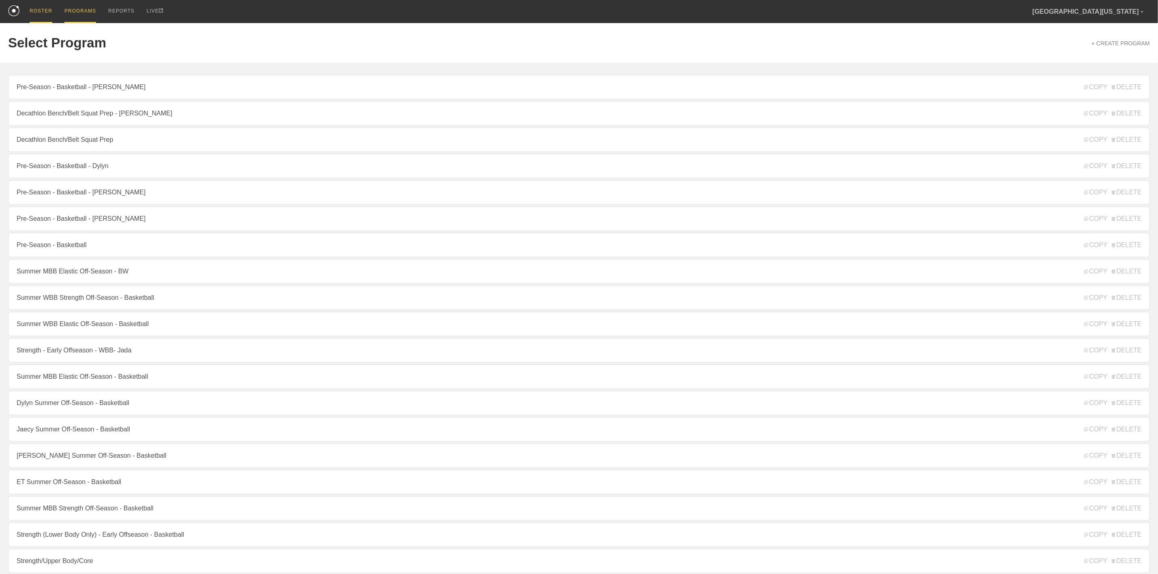
click at [41, 13] on div "ROSTER" at bounding box center [41, 11] width 23 height 23
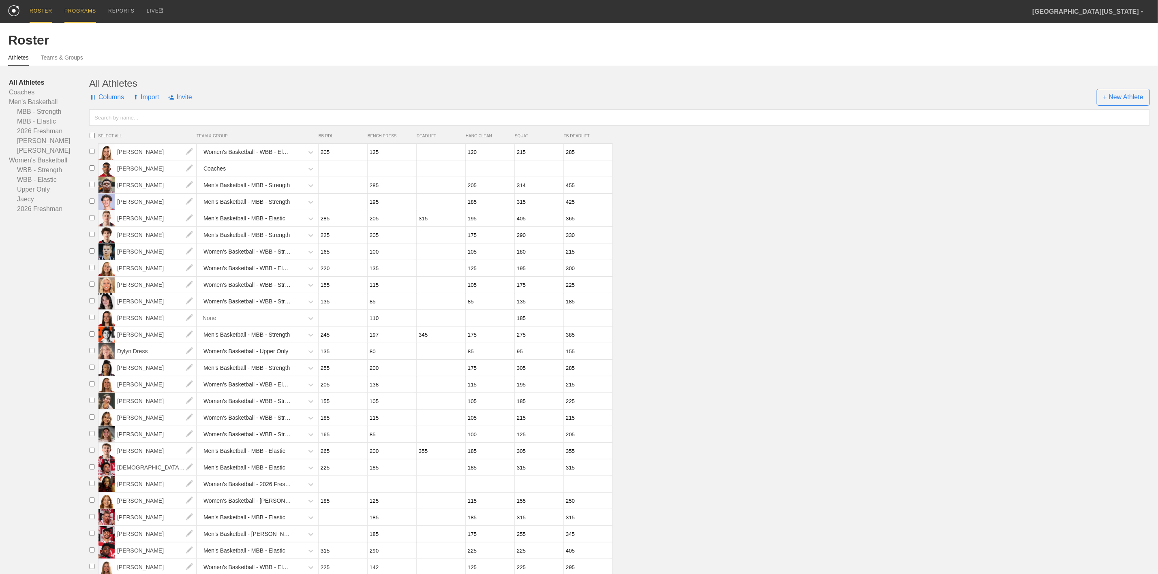
click at [81, 9] on div "PROGRAMS" at bounding box center [80, 11] width 32 height 23
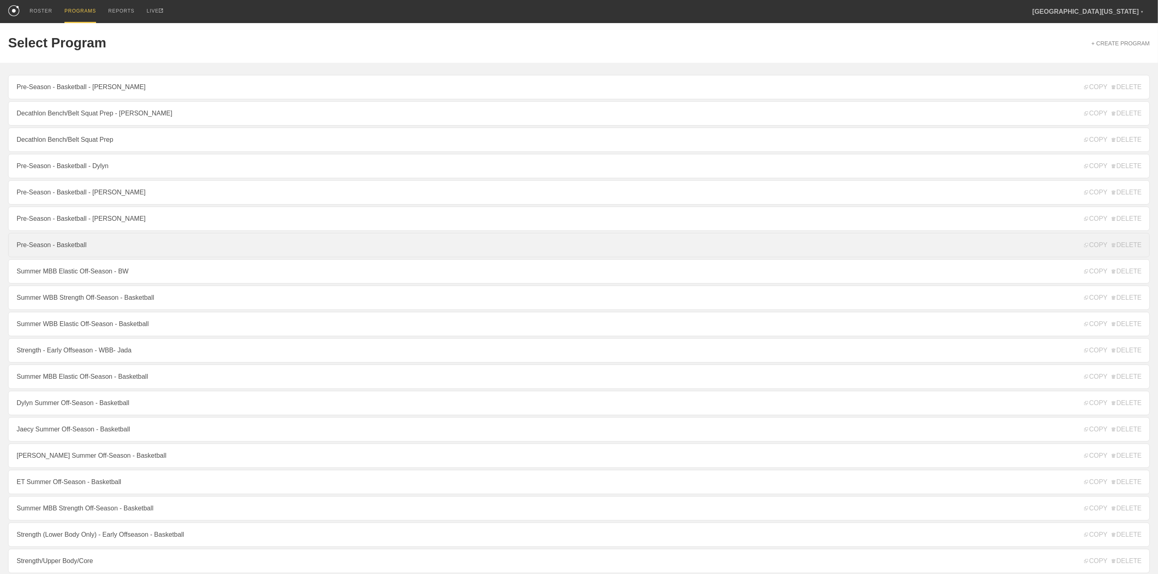
click at [99, 247] on link "Pre-Season - Basketball" at bounding box center [579, 245] width 1142 height 24
type textarea "x"
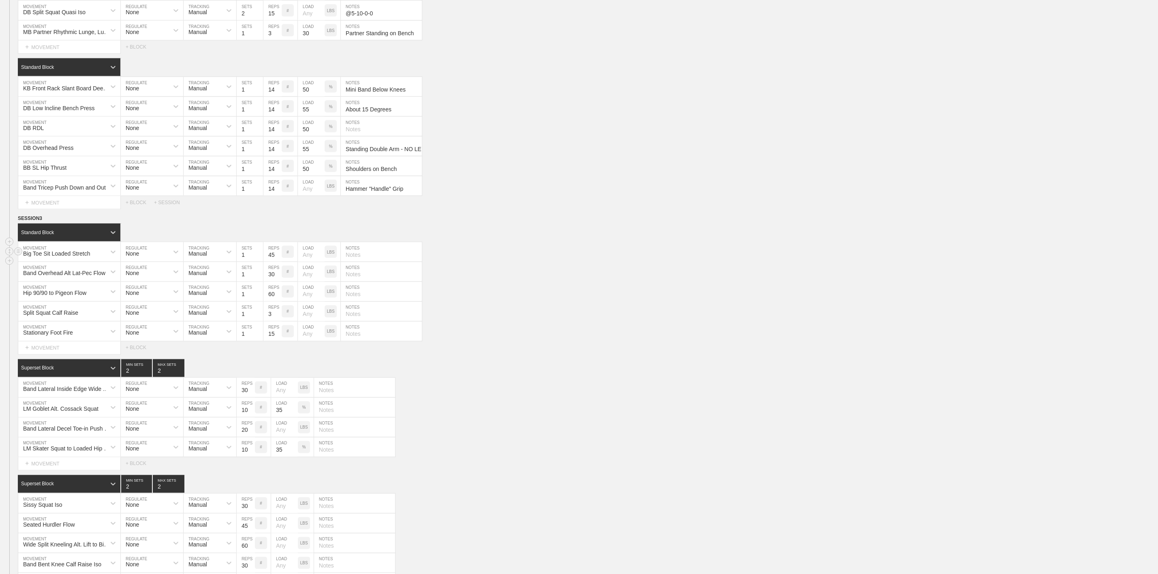
scroll to position [912, 0]
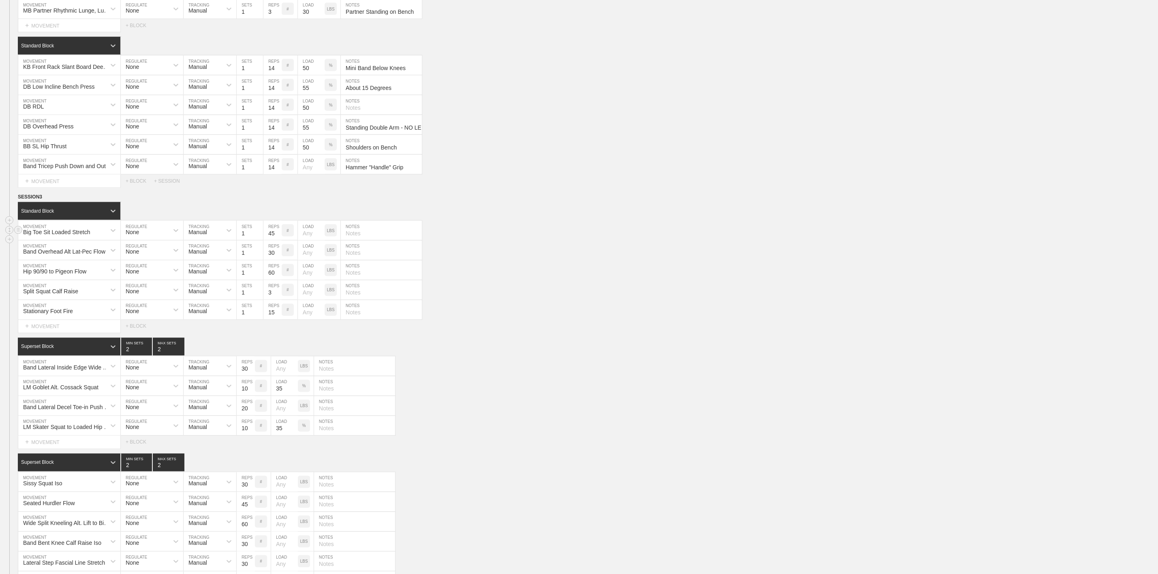
click at [73, 240] on div "Big Toe Sit Loaded Stretch" at bounding box center [69, 230] width 102 height 19
type input "Hurdle Lateral Hamstring Series"
drag, startPoint x: 61, startPoint y: 292, endPoint x: 73, endPoint y: 302, distance: 15.9
click at [61, 266] on div "Create "Hurdle Lateral Hamstring Series"" at bounding box center [69, 255] width 102 height 21
click at [383, 240] on input "text" at bounding box center [381, 230] width 81 height 19
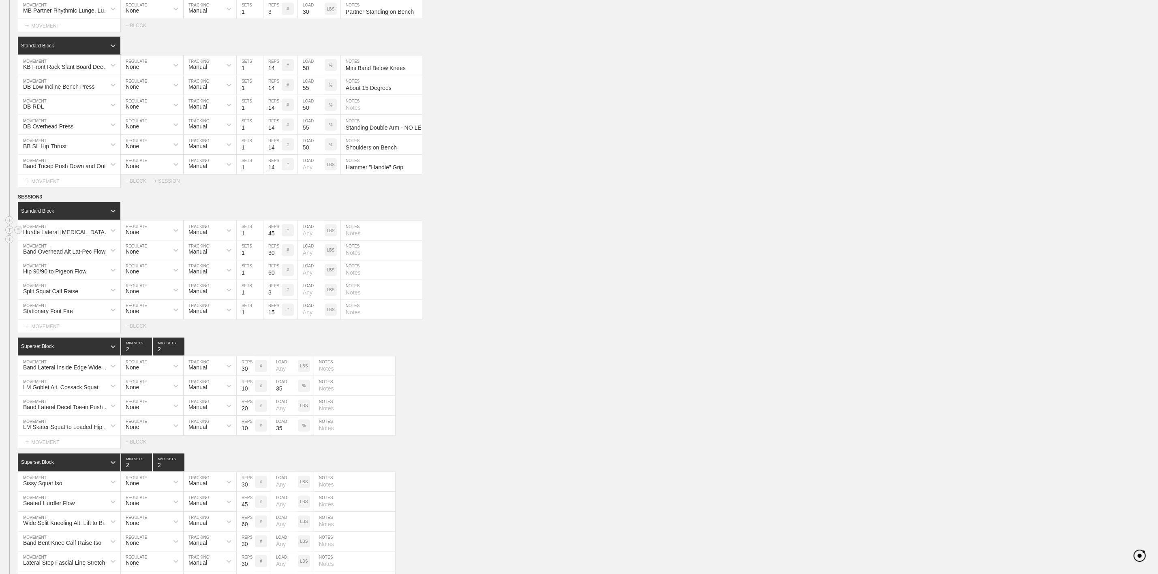
click at [270, 240] on input "45" at bounding box center [272, 230] width 18 height 19
type input "2"
click at [563, 220] on div "Standard Block" at bounding box center [588, 211] width 1140 height 18
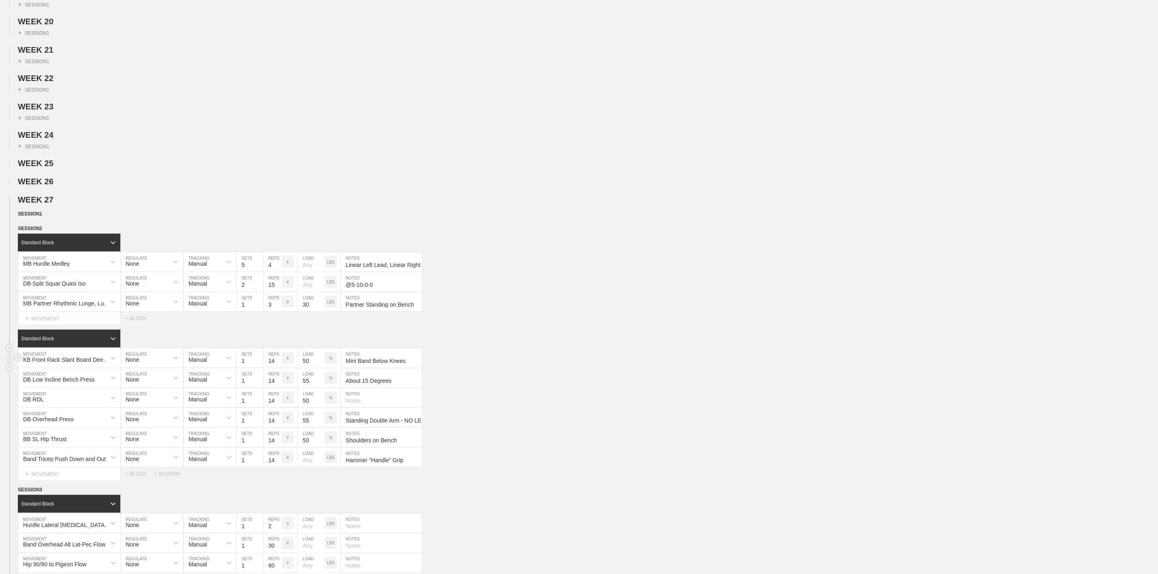
scroll to position [730, 0]
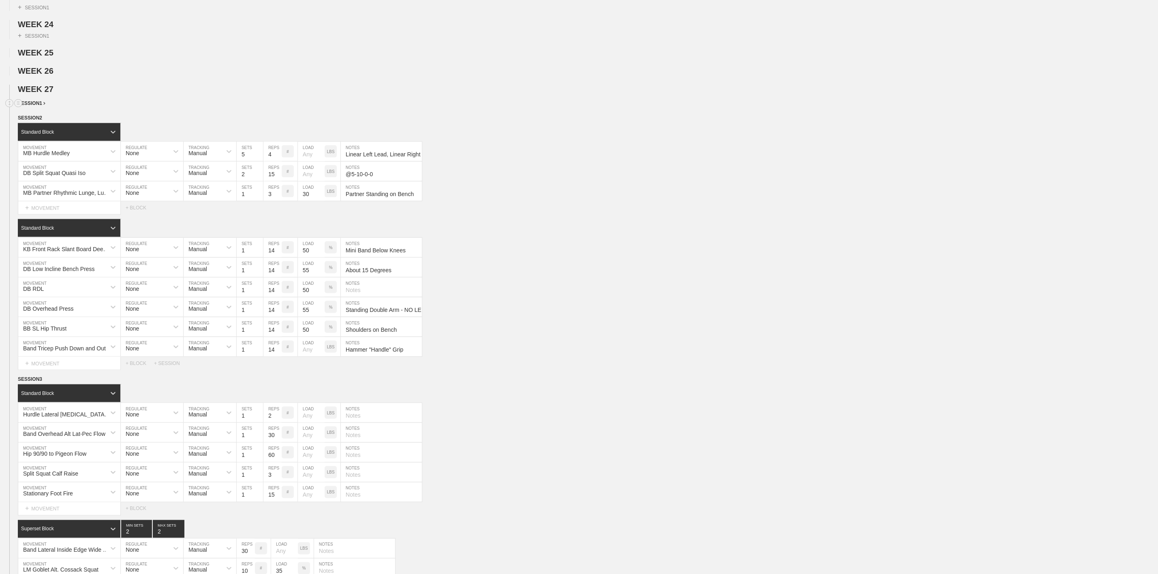
click at [39, 106] on span "SESSION 1" at bounding box center [32, 104] width 28 height 6
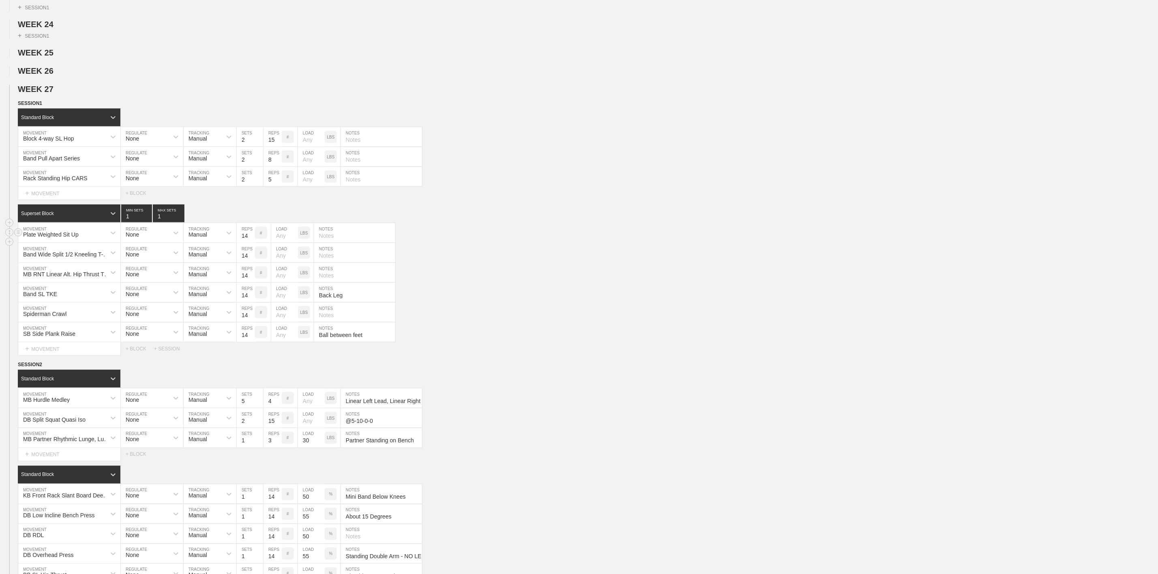
click at [982, 243] on div "Plate Weighted Sit Up MOVEMENT None REGULATE Manual TRACKING 14 REPS # LOAD LBS…" at bounding box center [579, 233] width 1158 height 20
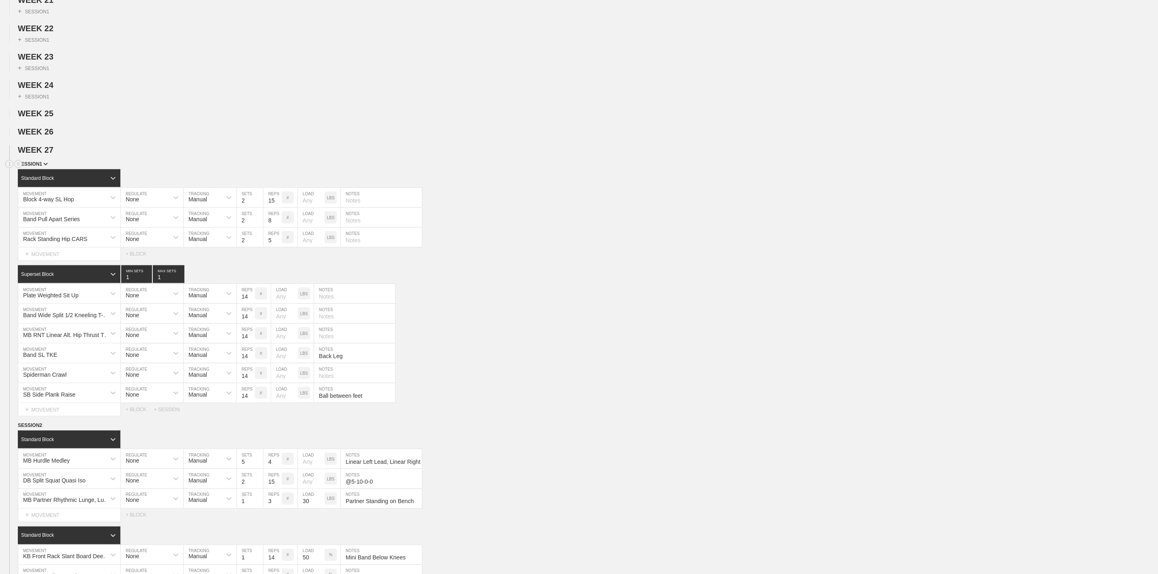
scroll to position [608, 0]
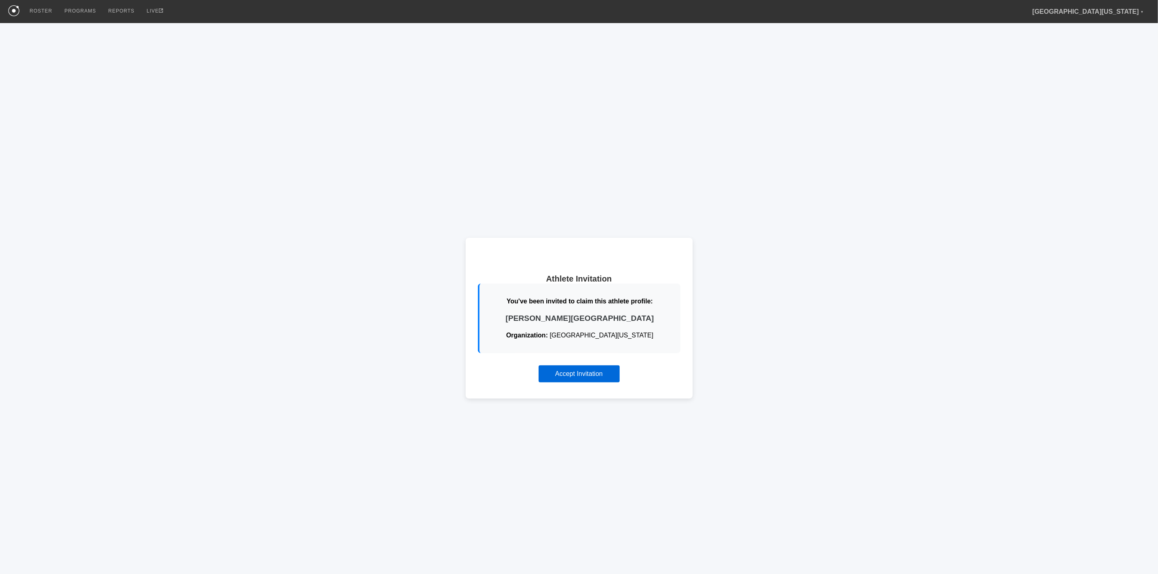
click at [576, 375] on button "Accept Invitation" at bounding box center [579, 374] width 81 height 17
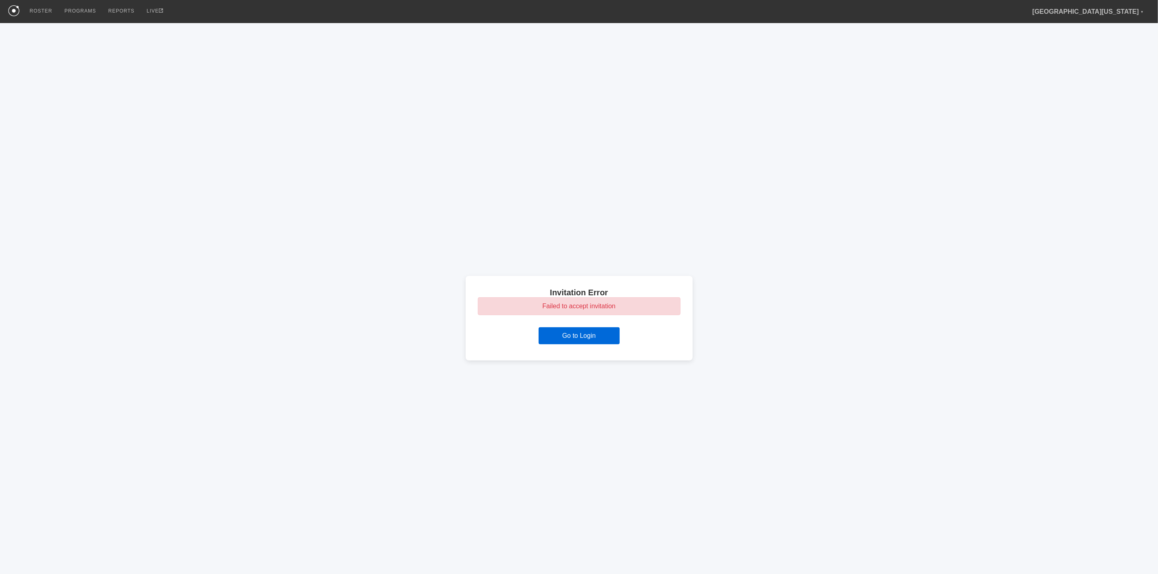
click at [574, 337] on button "Go to Login" at bounding box center [579, 336] width 81 height 17
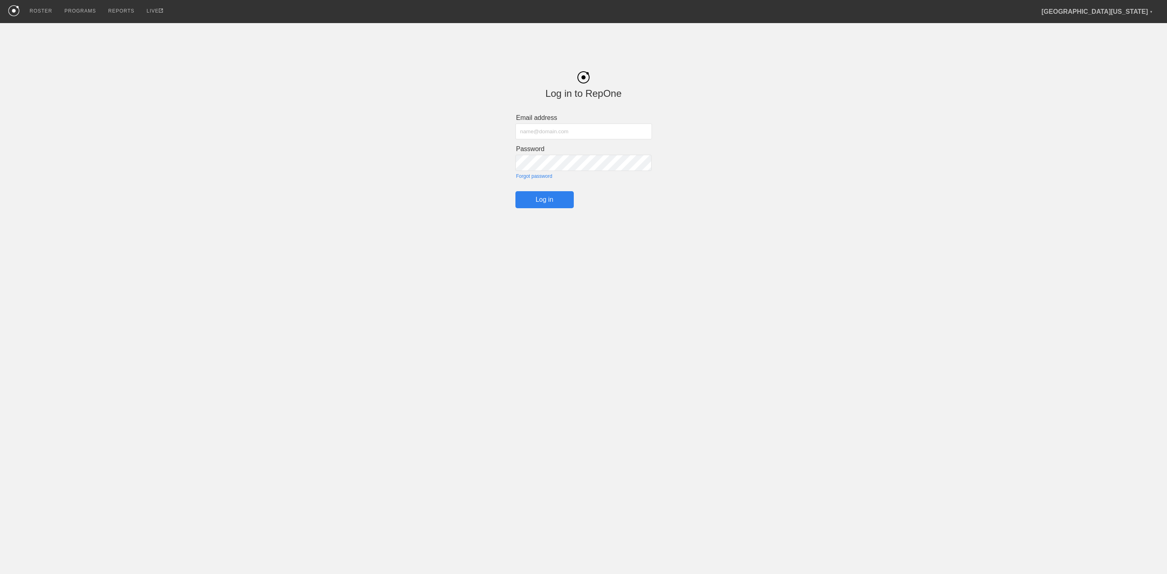
type input "[EMAIL_ADDRESS][DOMAIN_NAME]"
click at [930, 220] on html "ROSTER PROGRAMS REPORTS LIVE Eastern Washington University ▼ ewuperformance@gma…" at bounding box center [583, 124] width 1167 height 249
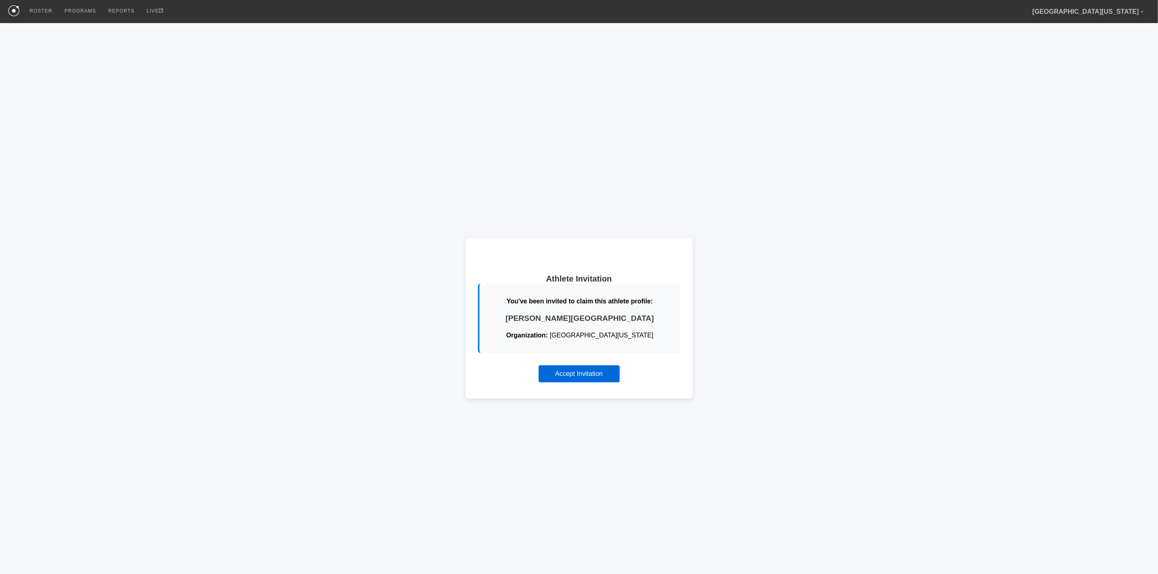
click at [573, 375] on button "Accept Invitation" at bounding box center [579, 374] width 81 height 17
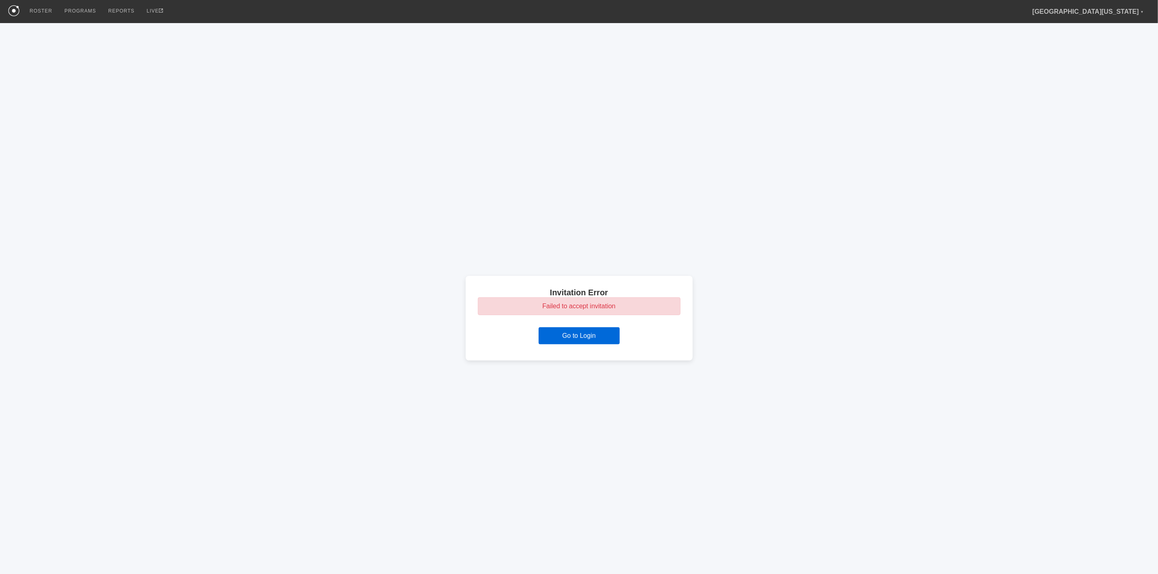
click at [584, 336] on button "Go to Login" at bounding box center [579, 336] width 81 height 17
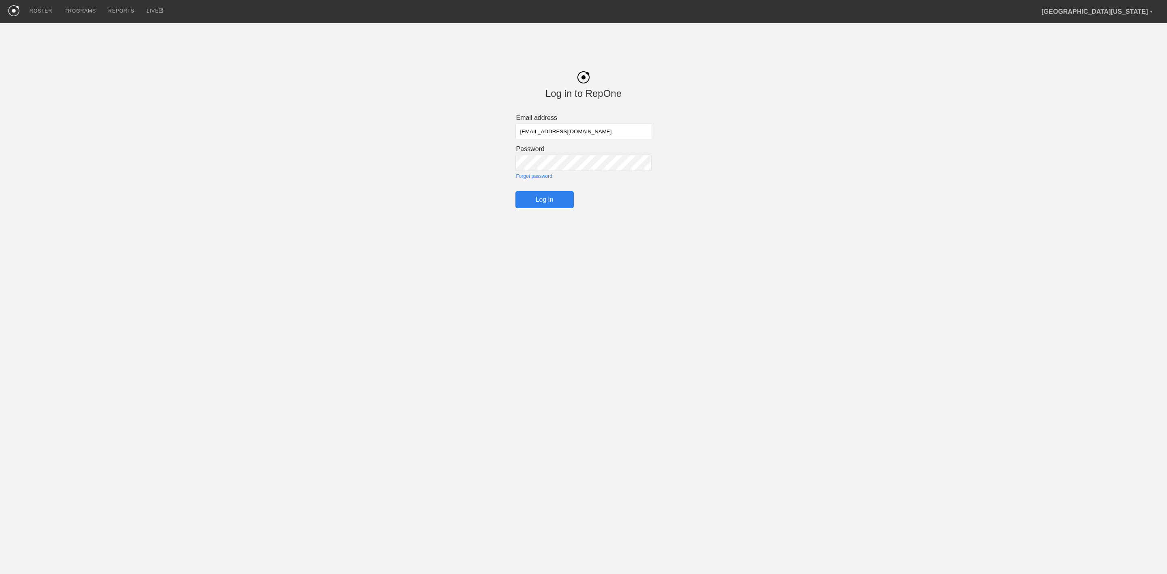
click at [571, 132] on input "[EMAIL_ADDRESS][DOMAIN_NAME]" at bounding box center [584, 132] width 137 height 16
type input "tconley1@ewu.edu"
click at [545, 207] on input "Log in" at bounding box center [545, 199] width 58 height 17
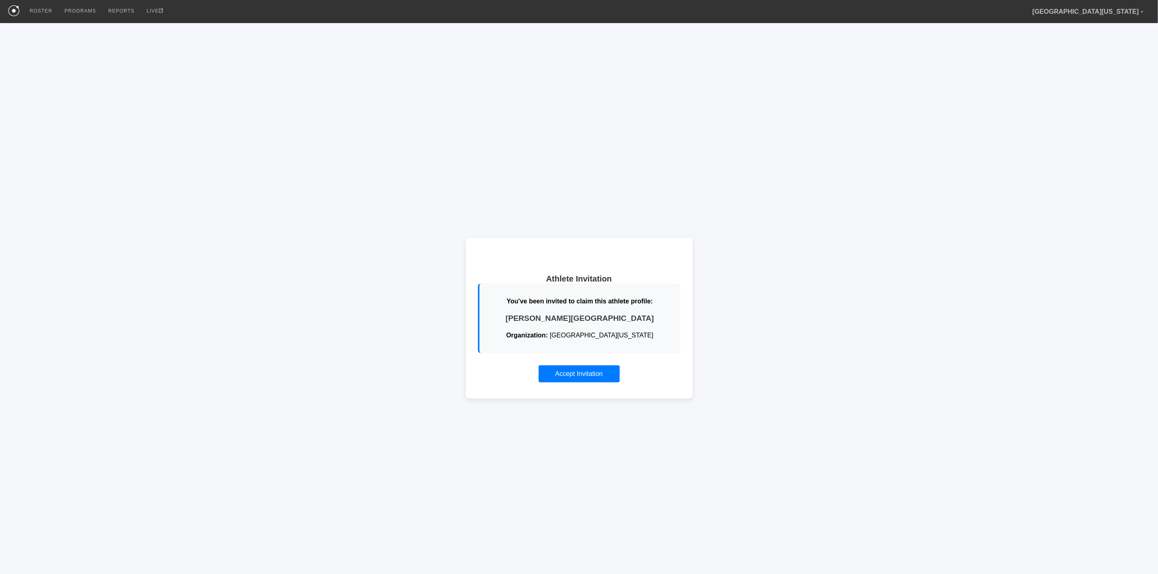
click at [572, 377] on button "Accept Invitation" at bounding box center [579, 374] width 81 height 17
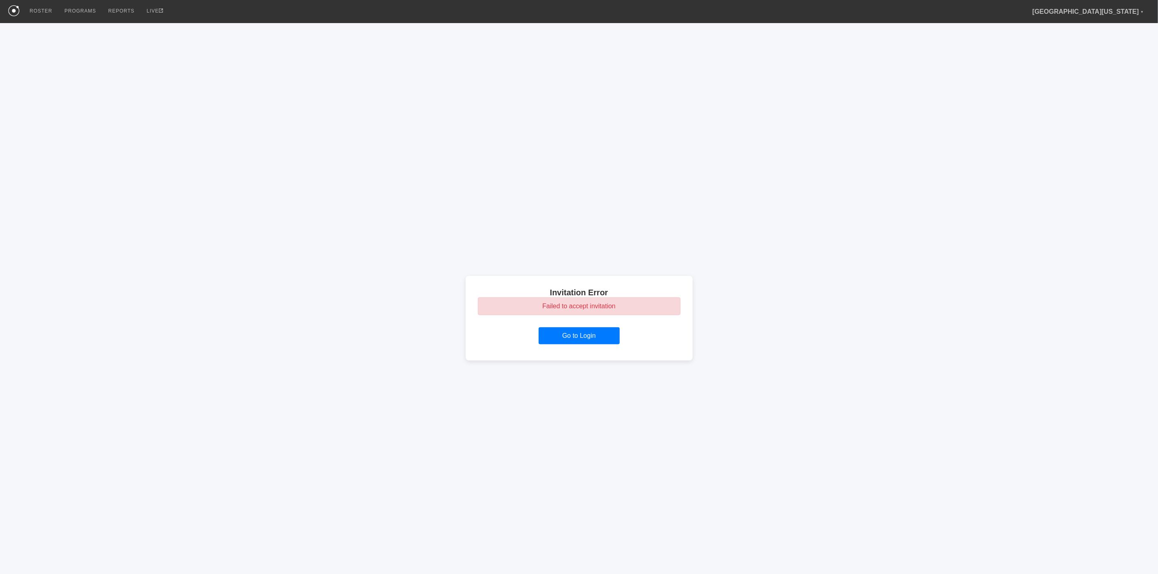
click at [584, 304] on div "Failed to accept invitation" at bounding box center [579, 307] width 203 height 18
click at [579, 304] on div "Failed to accept invitation" at bounding box center [579, 307] width 203 height 18
click at [579, 289] on h2 "Invitation Error" at bounding box center [579, 292] width 203 height 9
click at [580, 317] on div "Invitation Error Failed to accept invitation Go to Login" at bounding box center [579, 318] width 227 height 85
click at [580, 308] on div "Failed to accept invitation" at bounding box center [579, 307] width 203 height 18
